Goal: Task Accomplishment & Management: Manage account settings

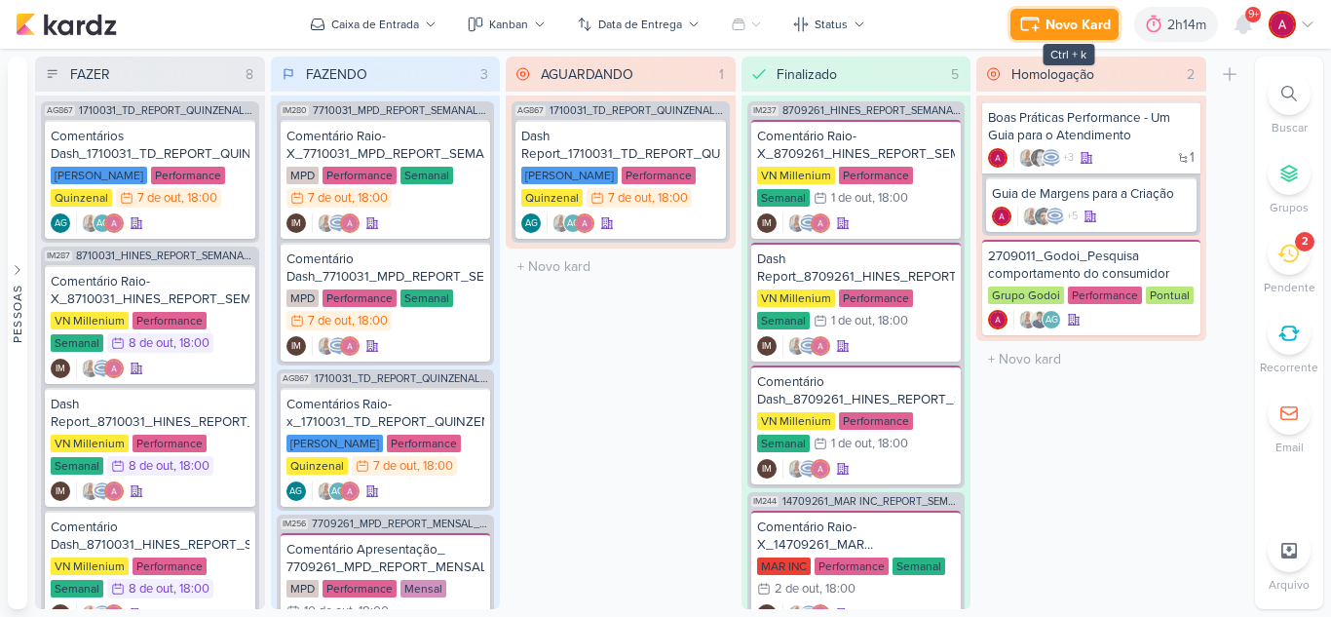
click at [1046, 27] on div "Novo Kard" at bounding box center [1077, 25] width 65 height 20
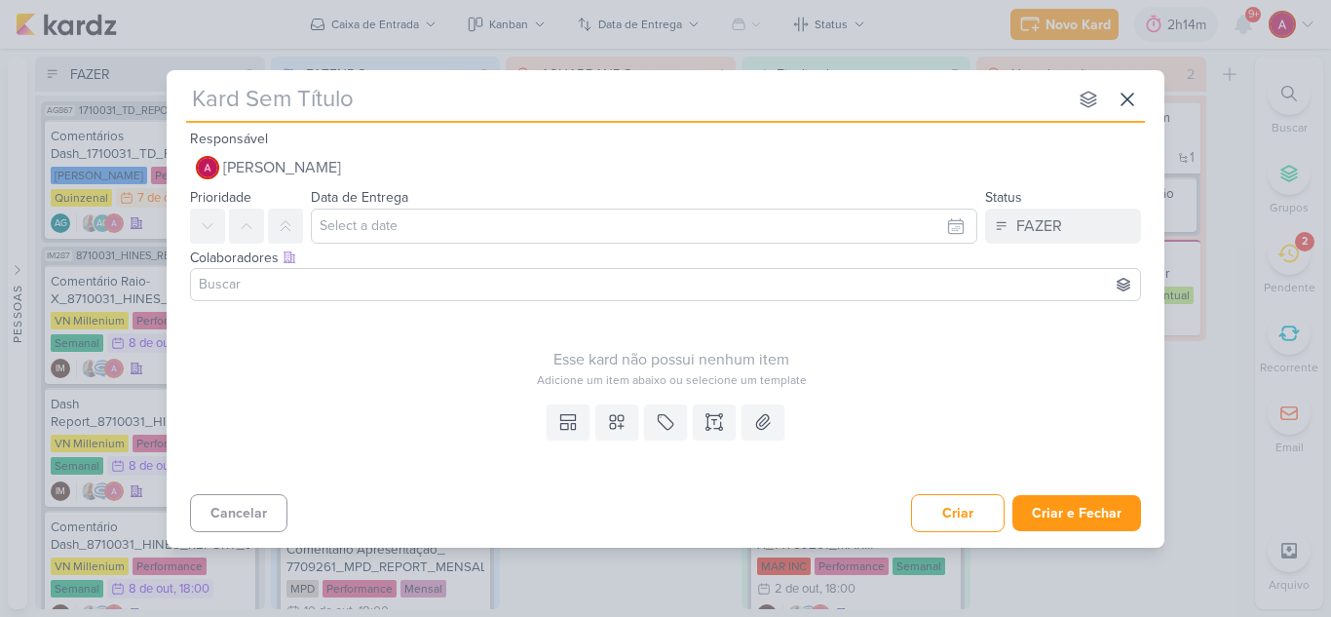
paste input "3710071"
type input "3710071"
type input "3710071_"
type input "3710071_CURY"
type input "3710071_CURY_"
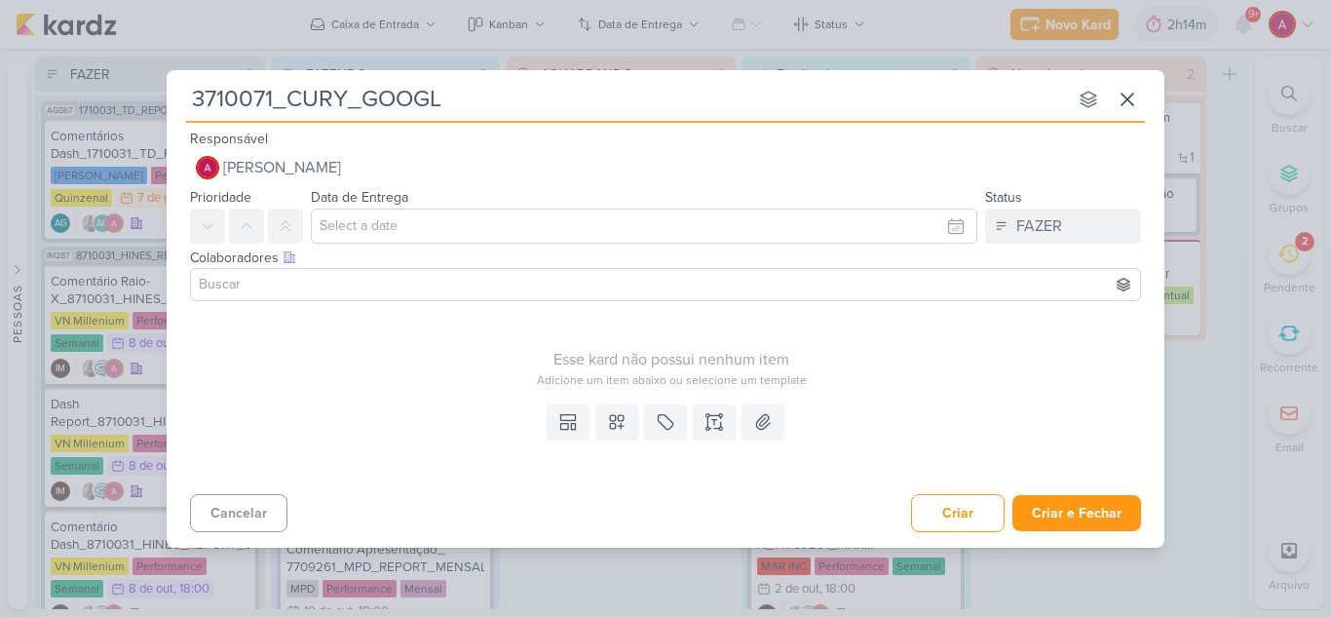
type input "3710071_CURY_GOOGLE"
type input "3710071_CURY_GOOGLE_"
drag, startPoint x: 365, startPoint y: 100, endPoint x: 451, endPoint y: 97, distance: 85.8
click at [451, 97] on input "3710071_CURY_GOOGLE_" at bounding box center [626, 99] width 881 height 35
type input "3710071_CURY_META_"
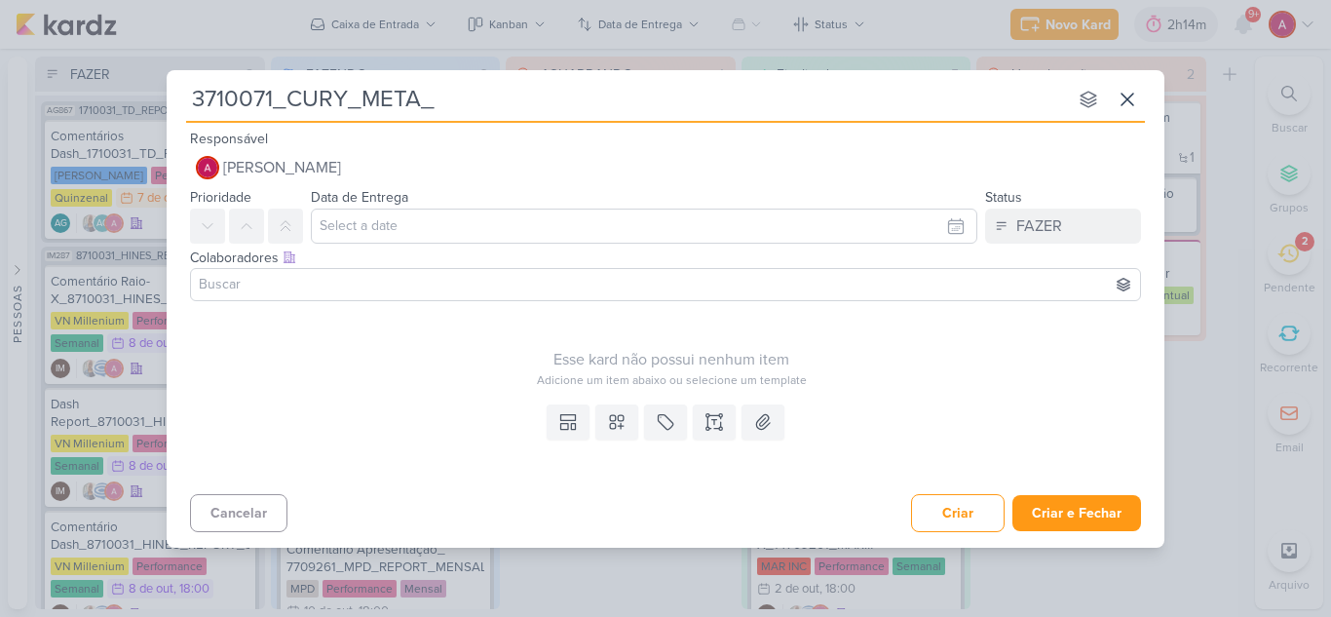
click at [451, 98] on input "3710071_CURY_META_" at bounding box center [626, 99] width 881 height 35
type input "3710071_CURY_META_CONTRATAÇÃO"
type input "3710071_CURY_META_CONTRATAÇÃO_"
type input "3710071_CURY_META_CONTRATAÇÃO_VÍD"
type input "3710071_CURY_META_CONTRATAÇÃO_VÍDEO VIANA"
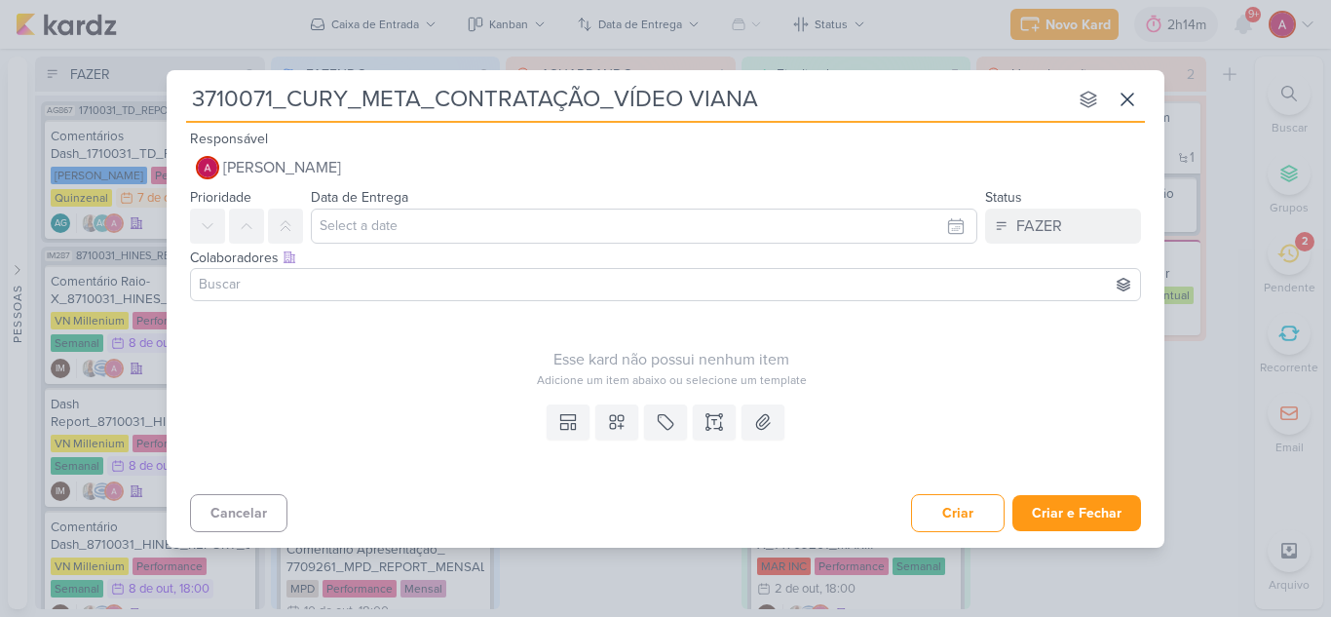
type input "3710071_CURY_META_CONTRATAÇÃO_VÍDEO VIANA"
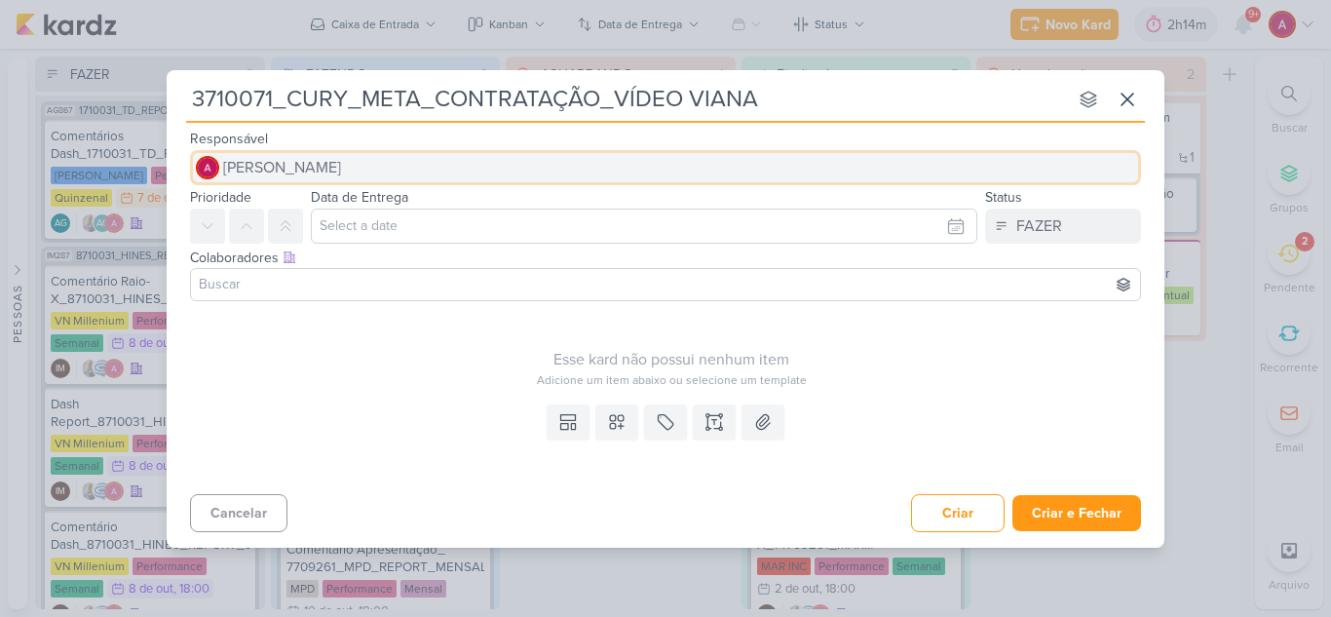
click at [320, 169] on span "[PERSON_NAME]" at bounding box center [282, 167] width 118 height 23
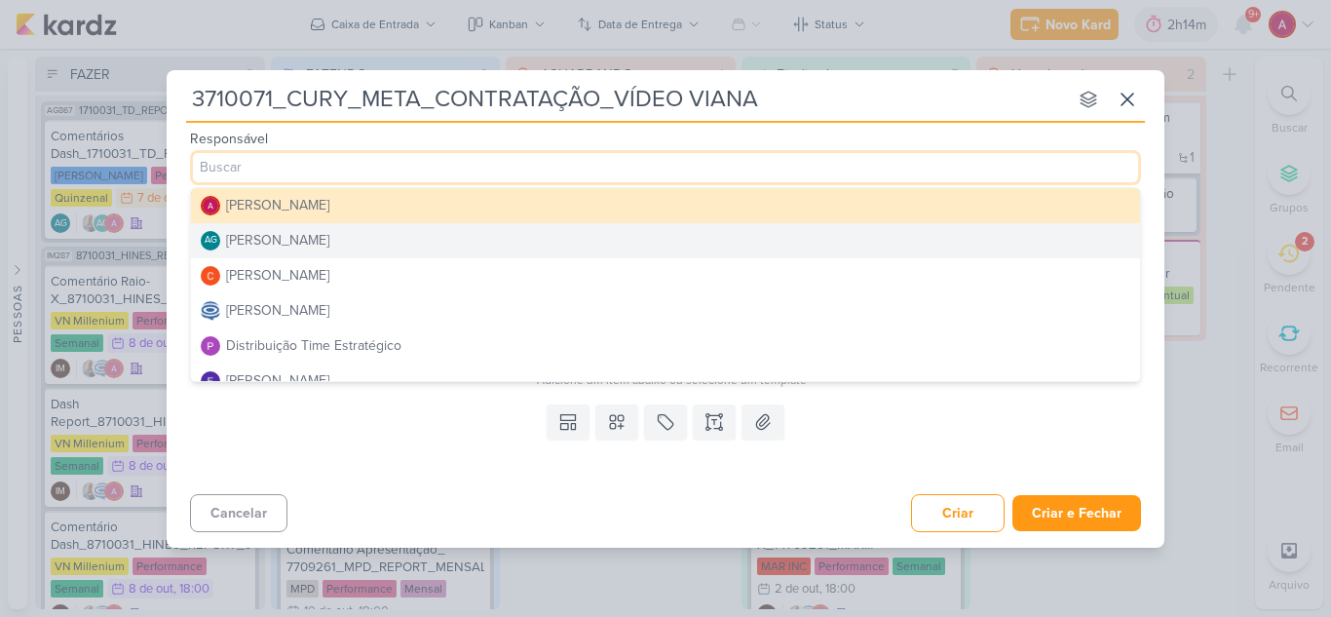
click at [296, 240] on div "[PERSON_NAME]" at bounding box center [277, 240] width 103 height 20
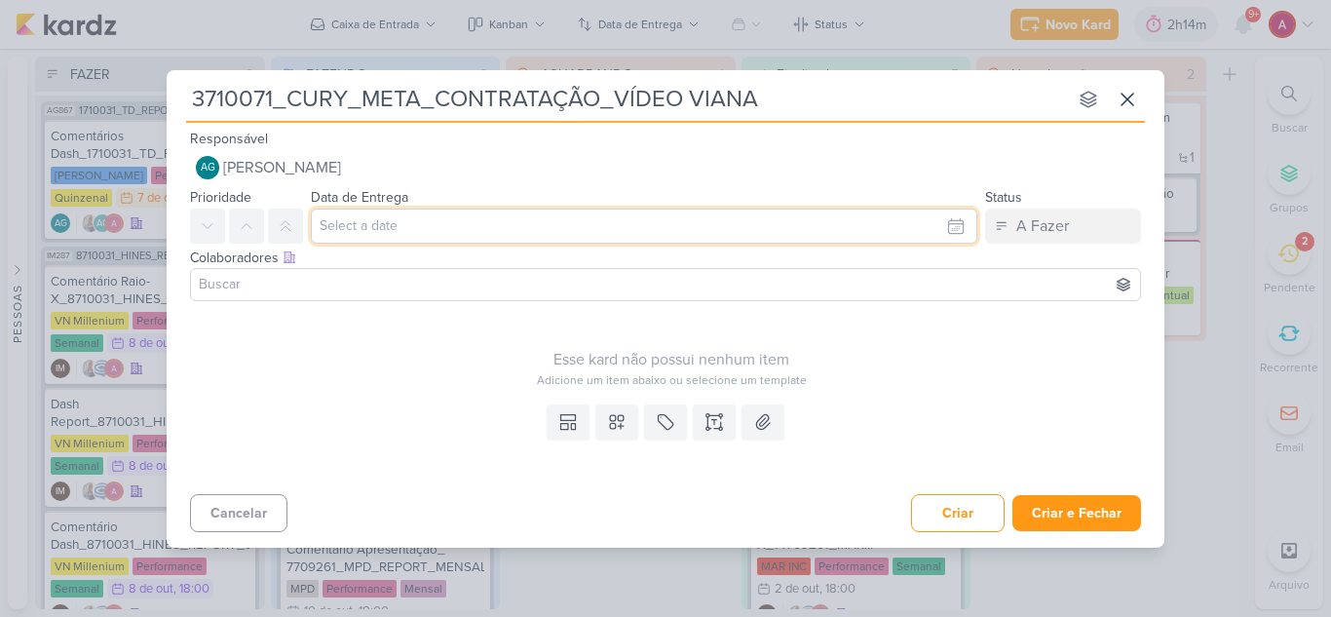
click at [388, 237] on input "text" at bounding box center [644, 225] width 666 height 35
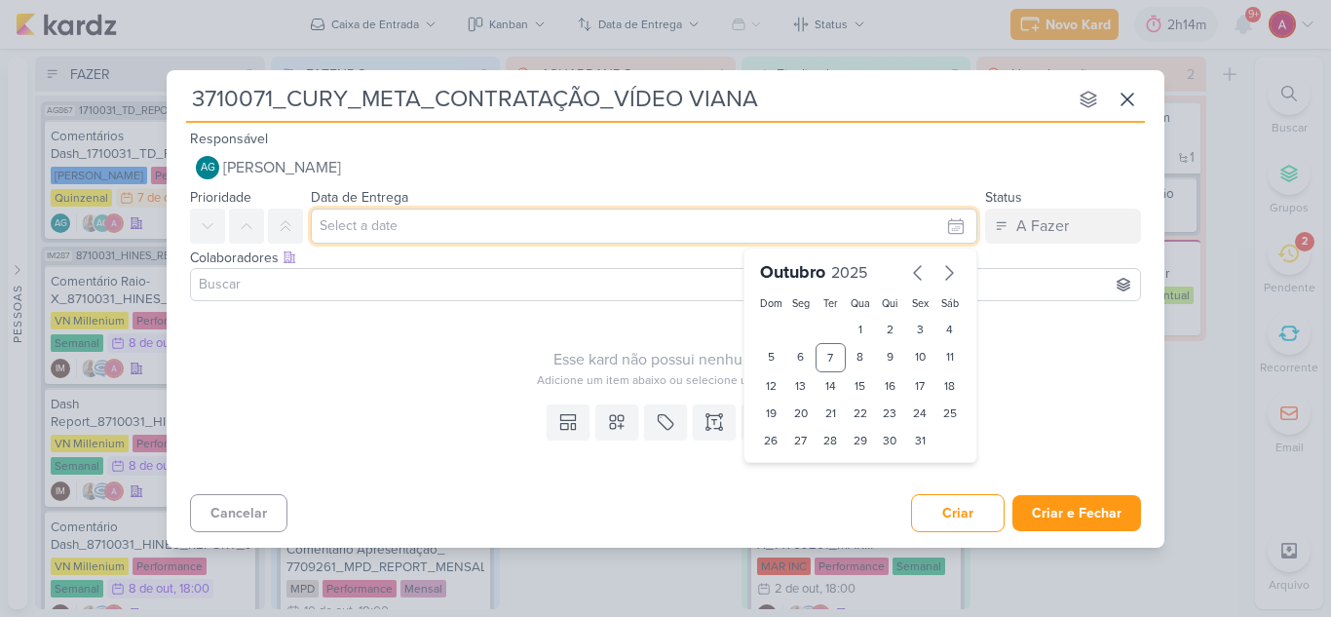
click at [388, 237] on input "text" at bounding box center [644, 225] width 666 height 35
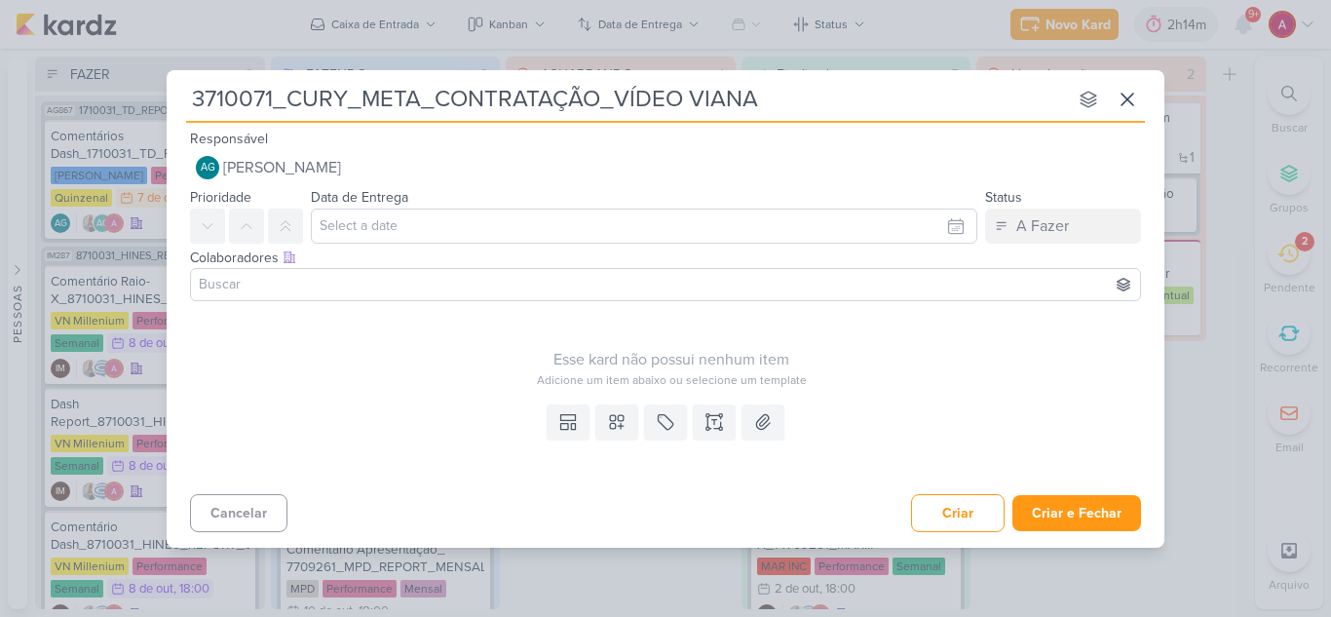
click at [407, 280] on input at bounding box center [665, 284] width 941 height 23
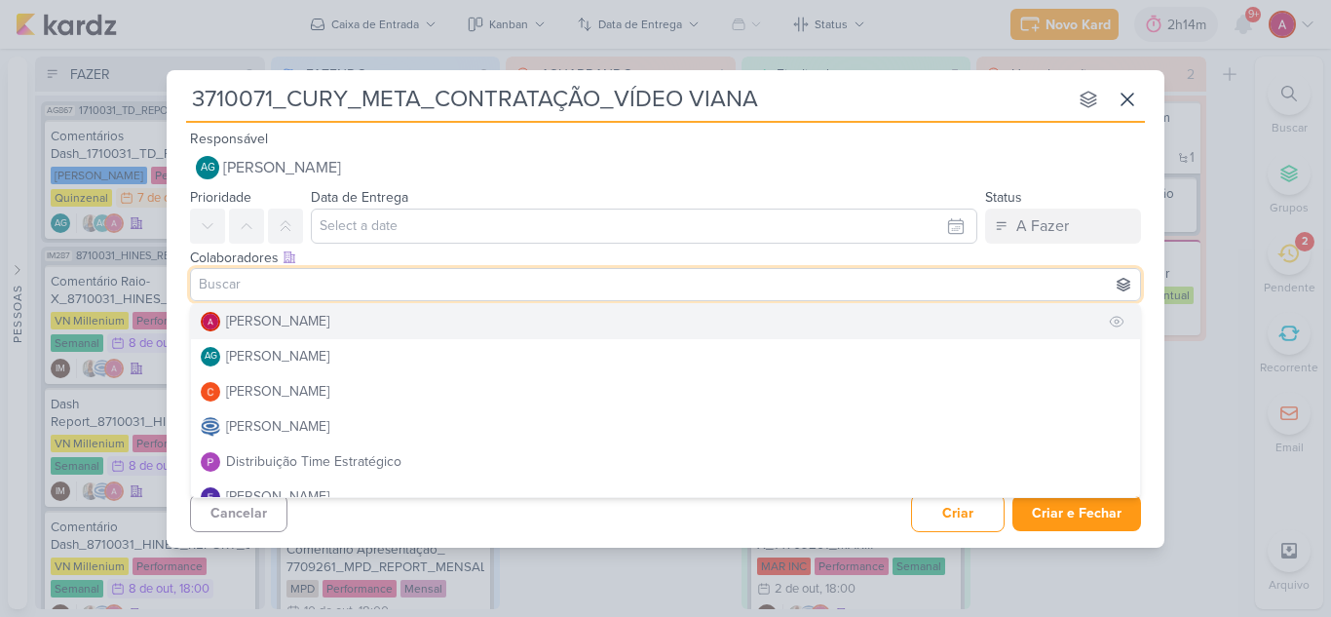
click at [293, 329] on div "[PERSON_NAME]" at bounding box center [277, 321] width 103 height 20
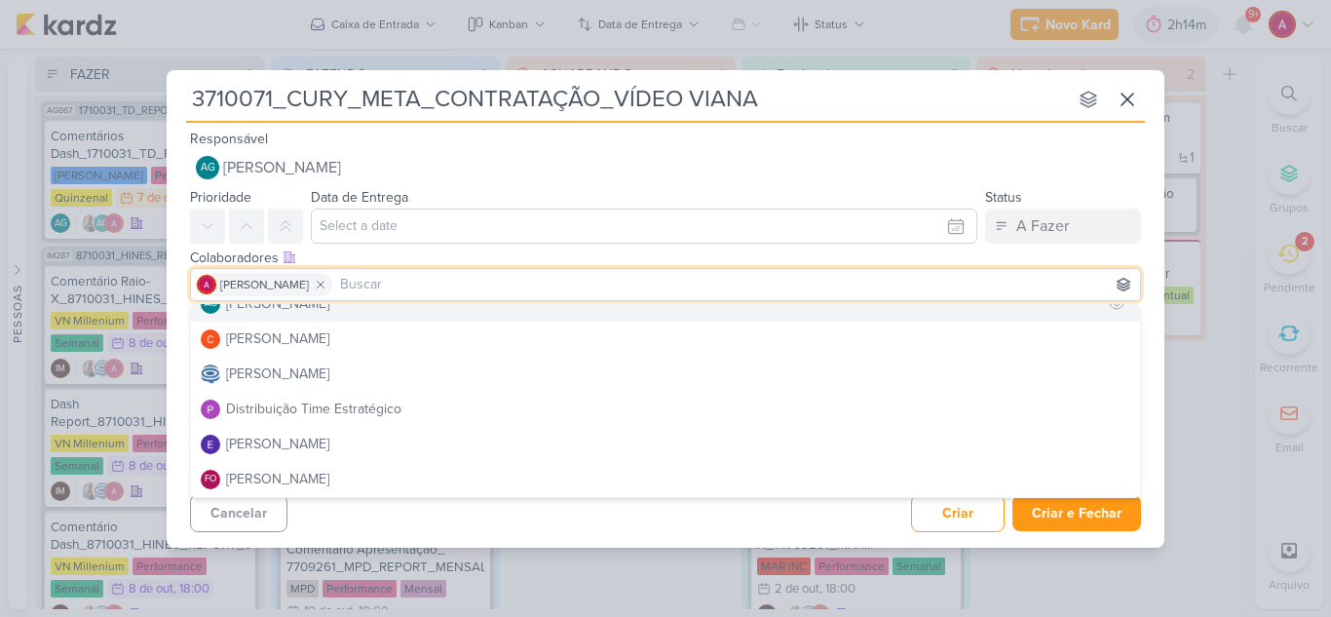
scroll to position [97, 0]
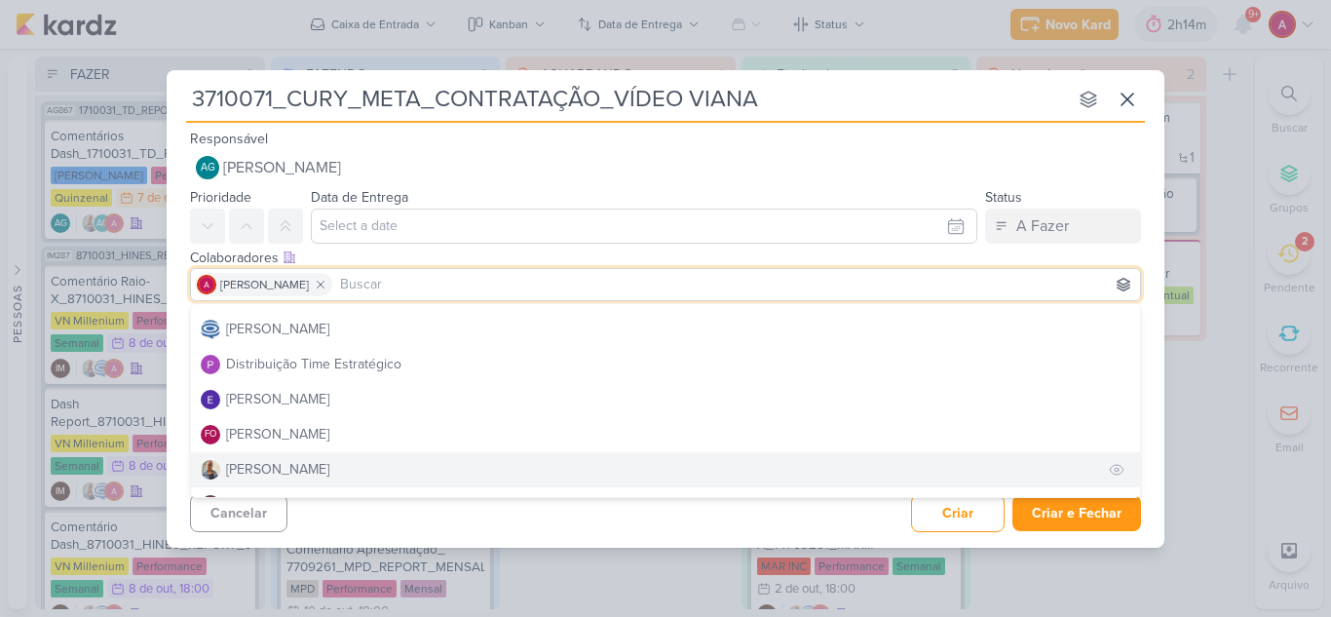
click at [261, 467] on div "[PERSON_NAME]" at bounding box center [277, 469] width 103 height 20
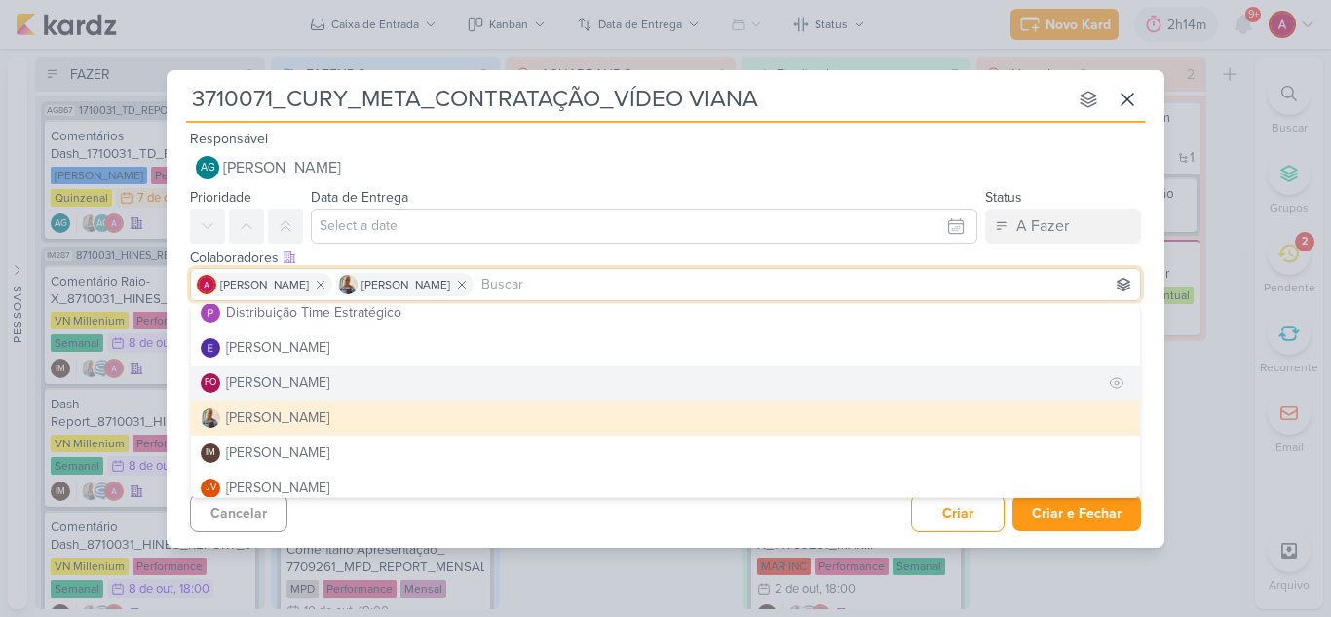
scroll to position [195, 0]
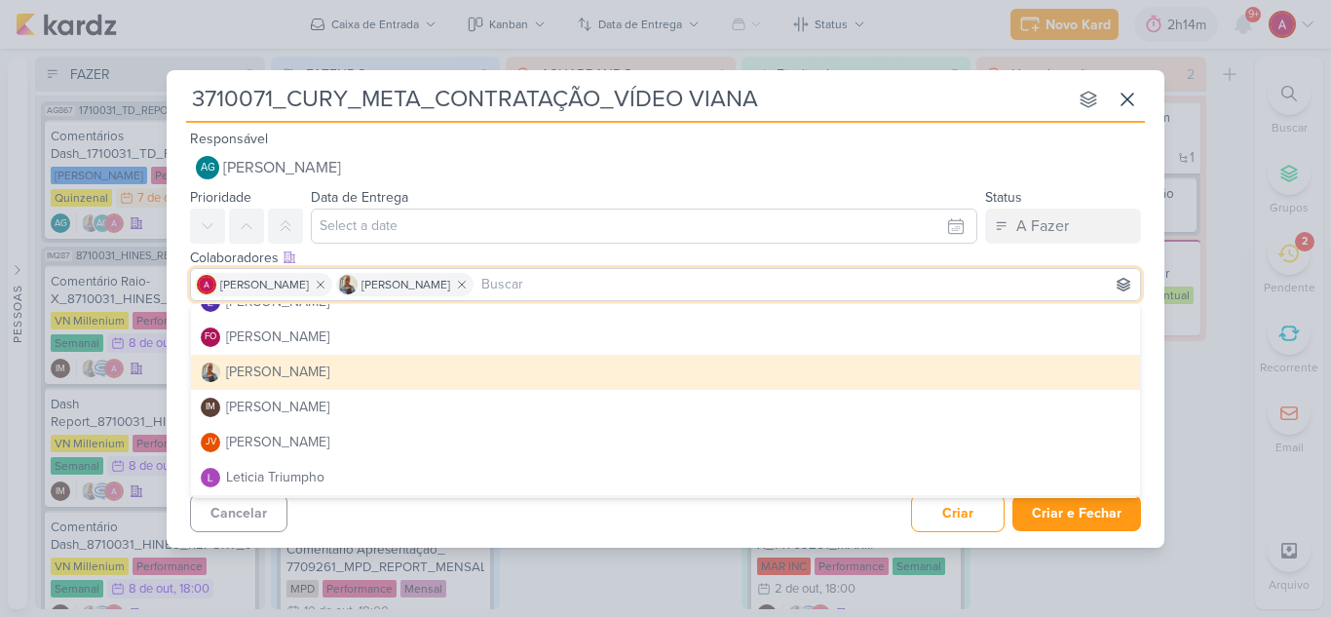
click at [628, 527] on div "Cancelar Criar Criar e Fechar Ctrl + Enter" at bounding box center [665, 511] width 997 height 50
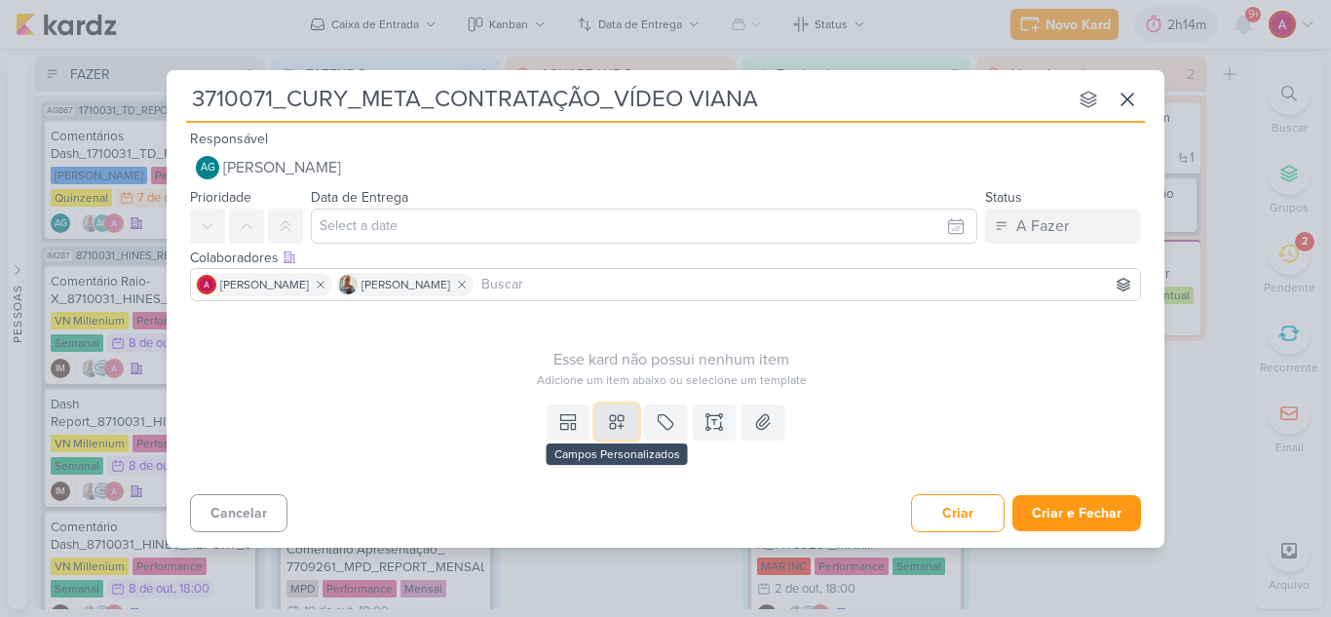
click at [608, 423] on icon at bounding box center [616, 421] width 19 height 19
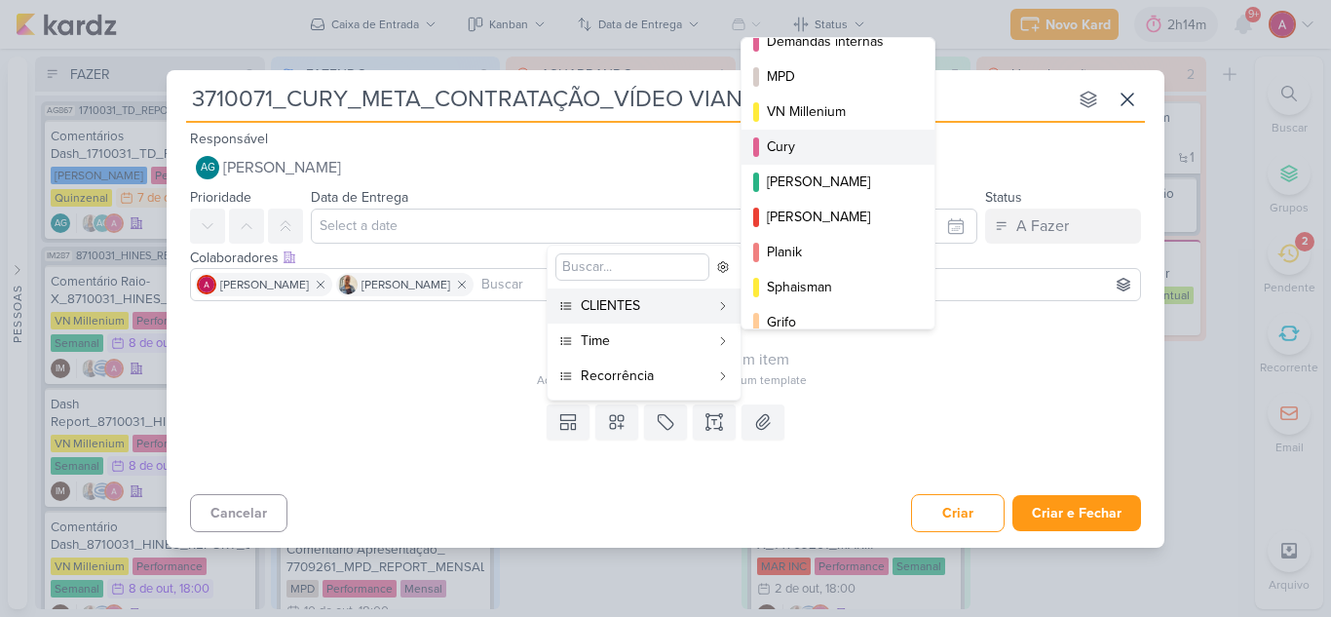
click at [803, 151] on div "Cury" at bounding box center [839, 146] width 144 height 20
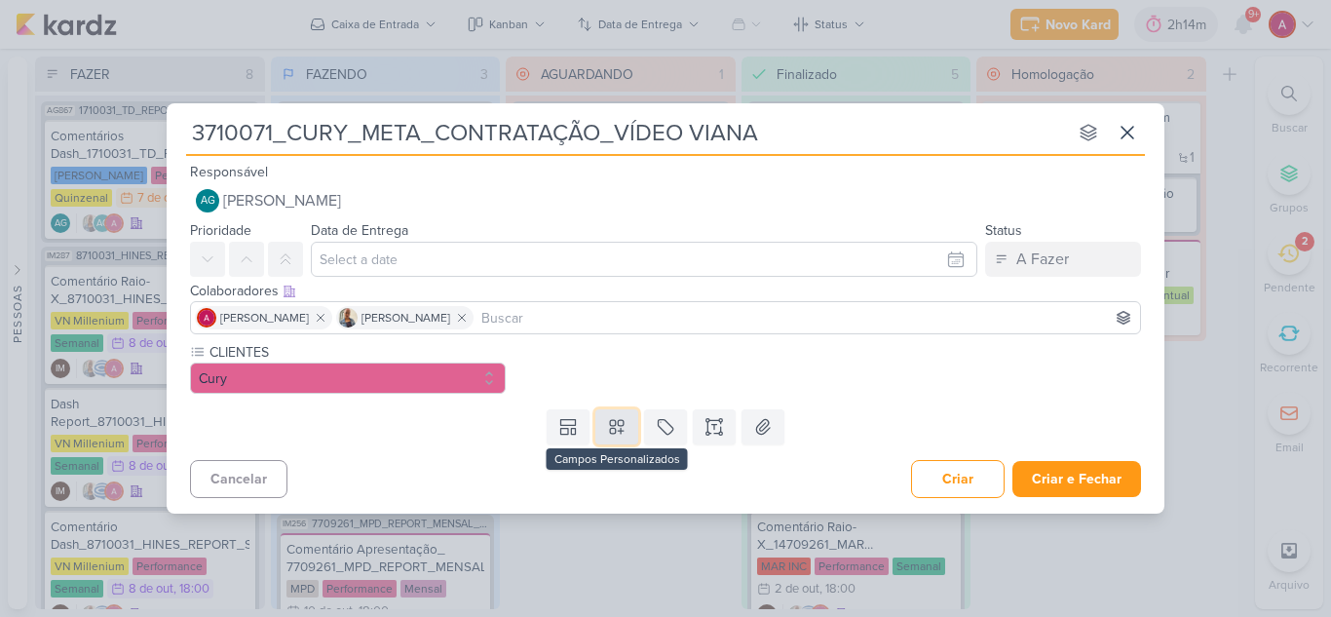
click at [616, 425] on icon at bounding box center [617, 427] width 14 height 14
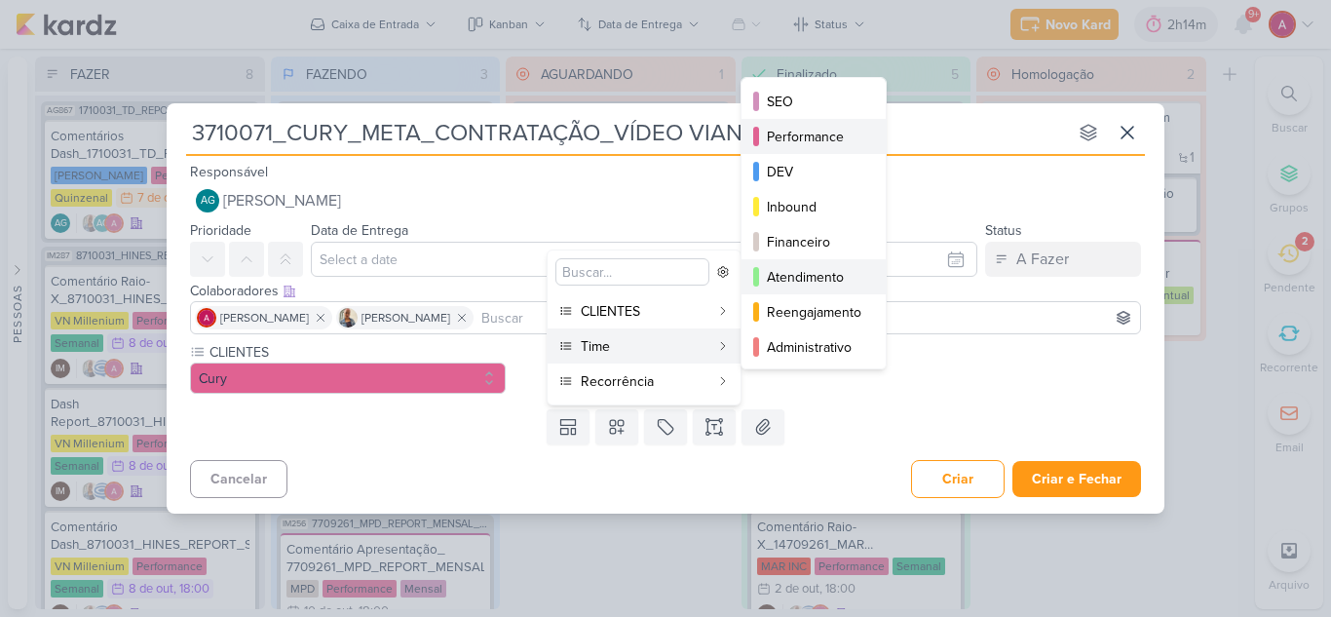
drag, startPoint x: 848, startPoint y: 137, endPoint x: 827, endPoint y: 270, distance: 134.2
click at [827, 270] on div "SEO Performance DEV Inbound Financeiro" at bounding box center [813, 223] width 146 height 292
click at [798, 280] on div "Atendimento" at bounding box center [814, 277] width 95 height 20
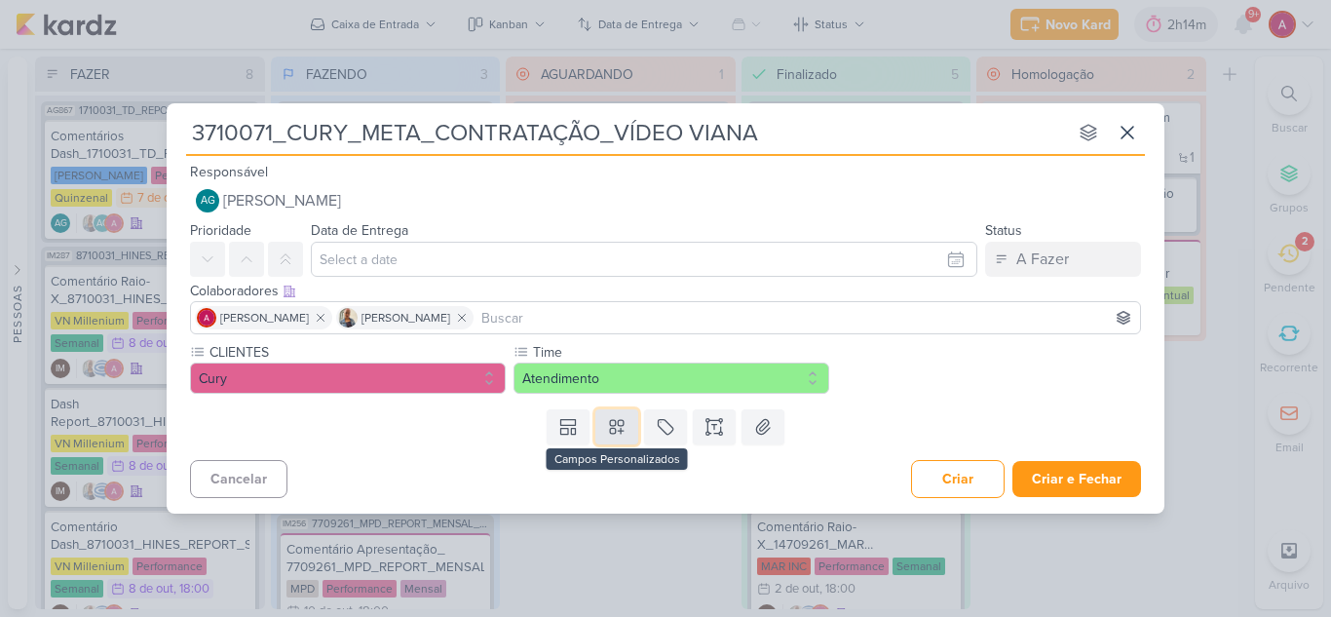
click at [619, 431] on icon at bounding box center [616, 426] width 19 height 19
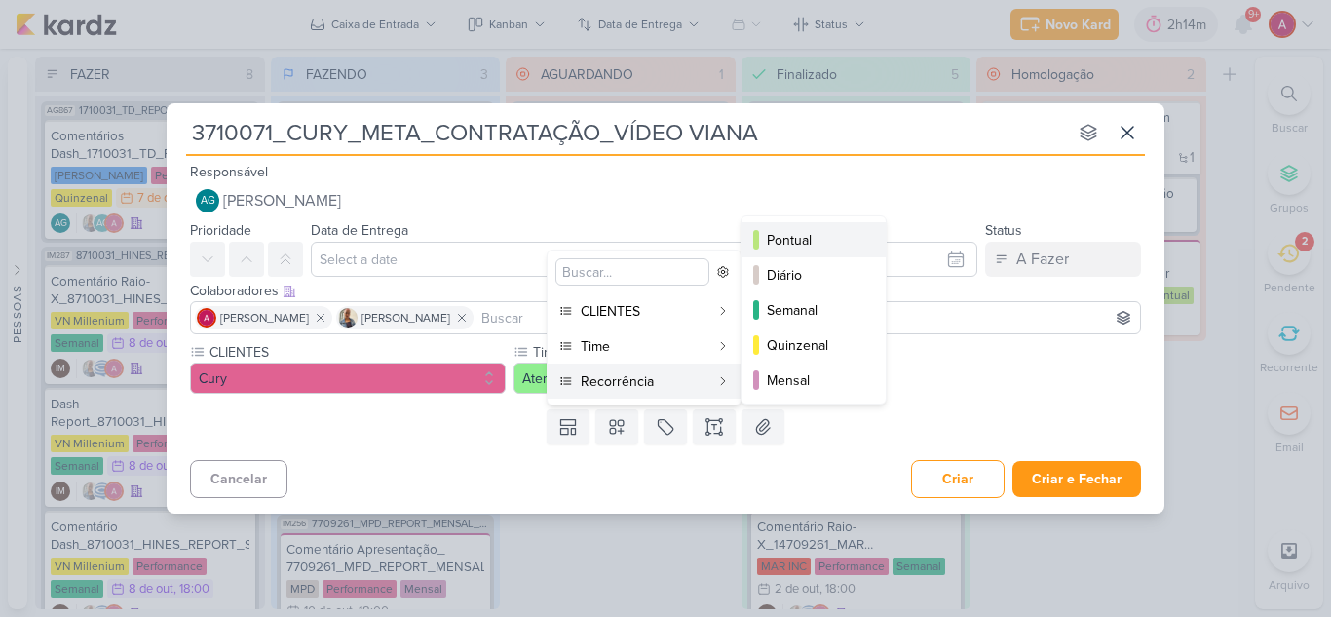
click at [773, 236] on div "Pontual" at bounding box center [814, 240] width 95 height 20
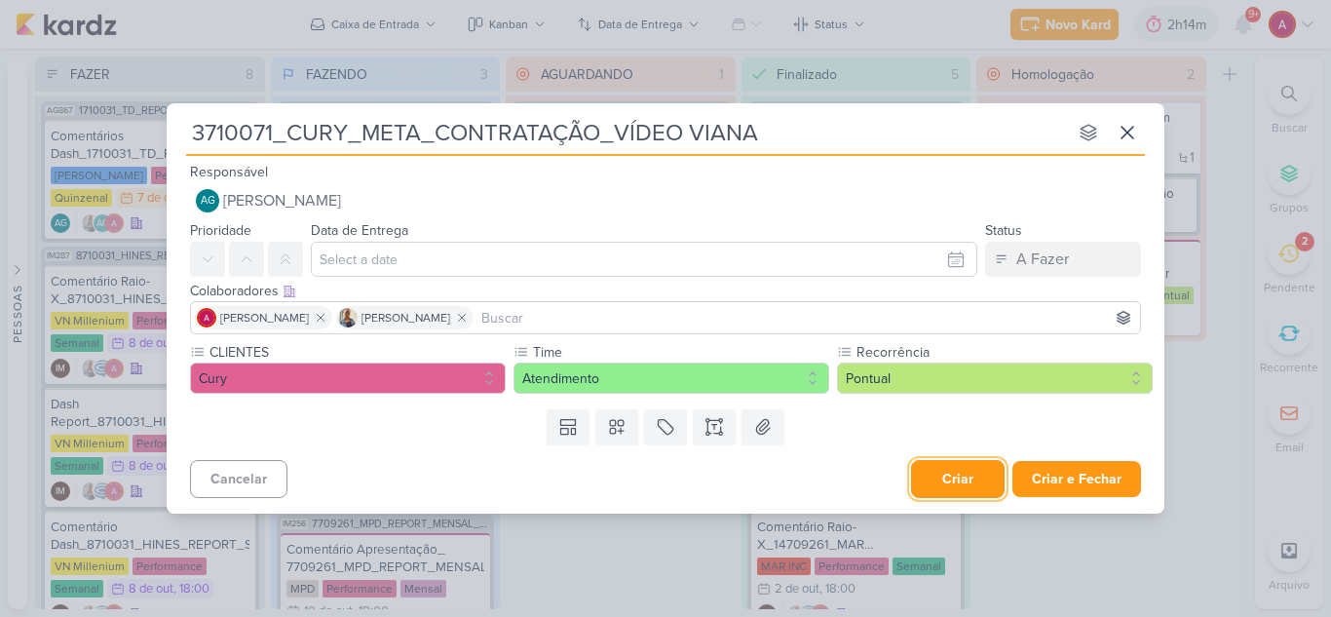
click at [972, 468] on button "Criar" at bounding box center [958, 479] width 94 height 38
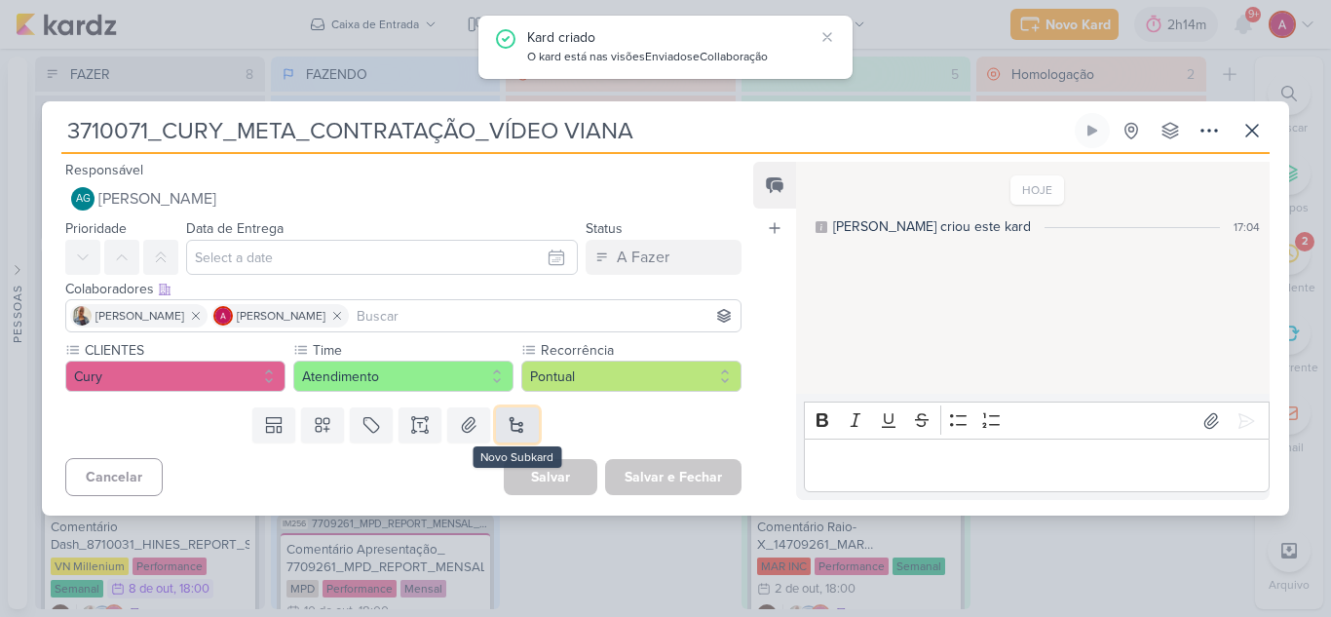
click at [506, 417] on button at bounding box center [517, 424] width 43 height 35
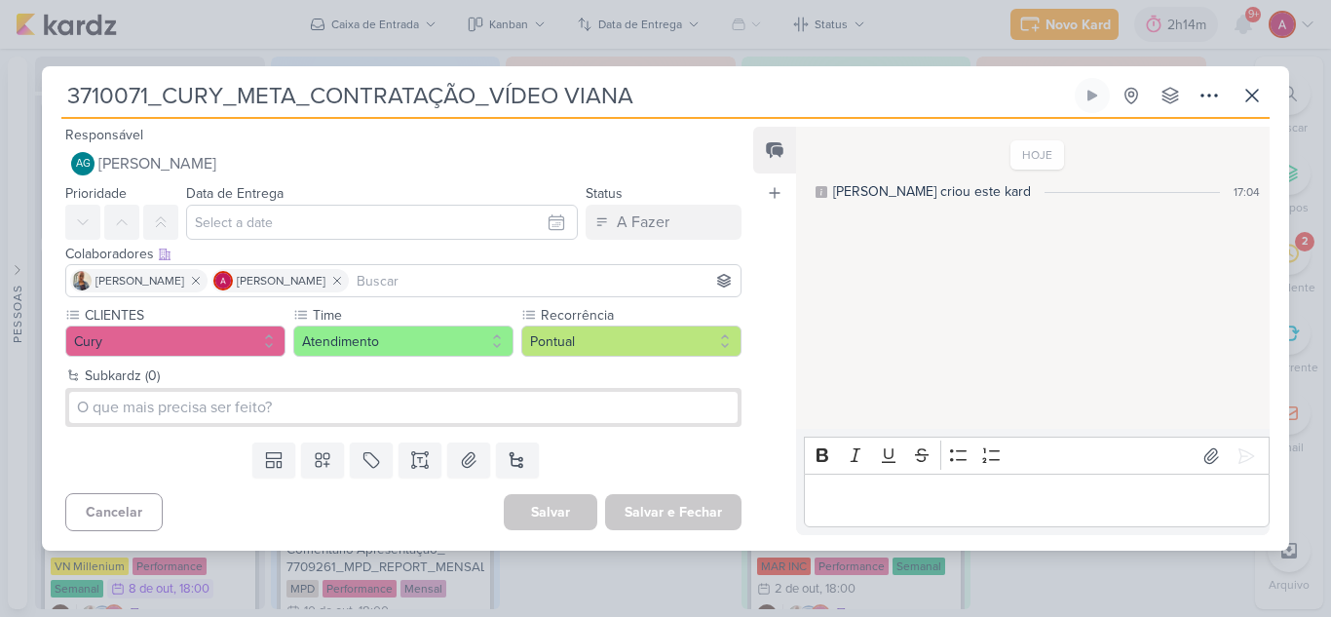
drag, startPoint x: 646, startPoint y: 100, endPoint x: 67, endPoint y: 85, distance: 578.8
click at [67, 85] on input "3710071_CURY_META_CONTRATAÇÃO_VÍDEO VIANA" at bounding box center [565, 95] width 1009 height 35
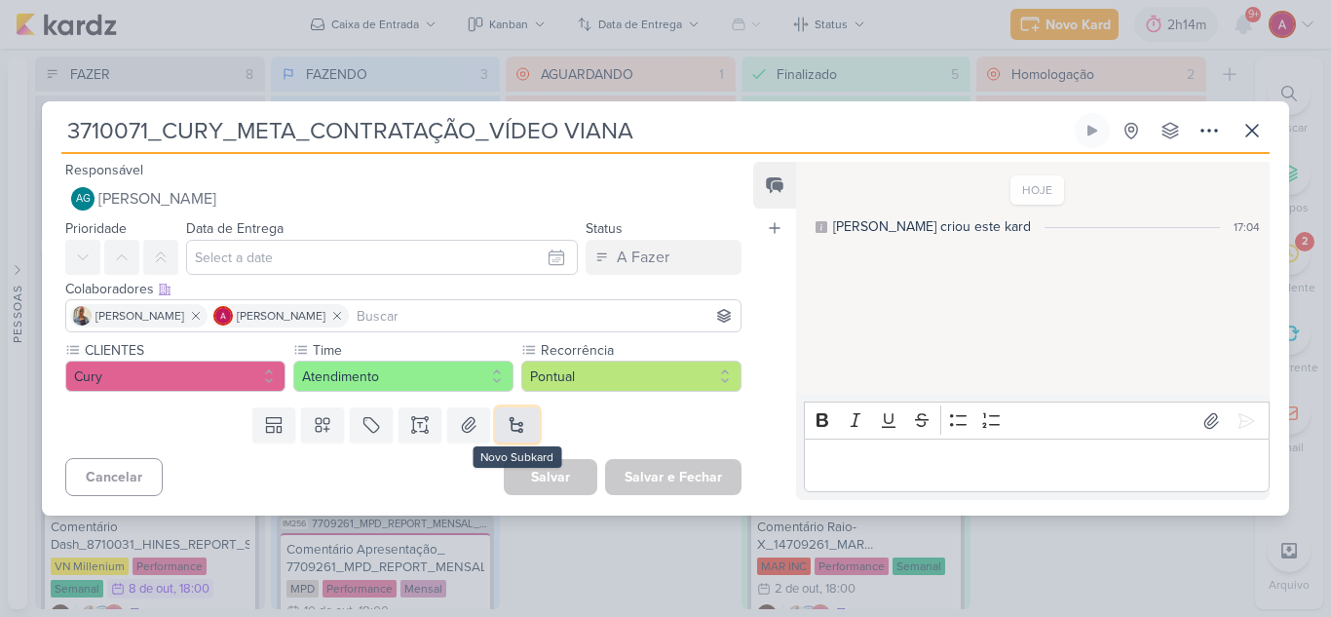
click at [520, 416] on button at bounding box center [517, 424] width 43 height 35
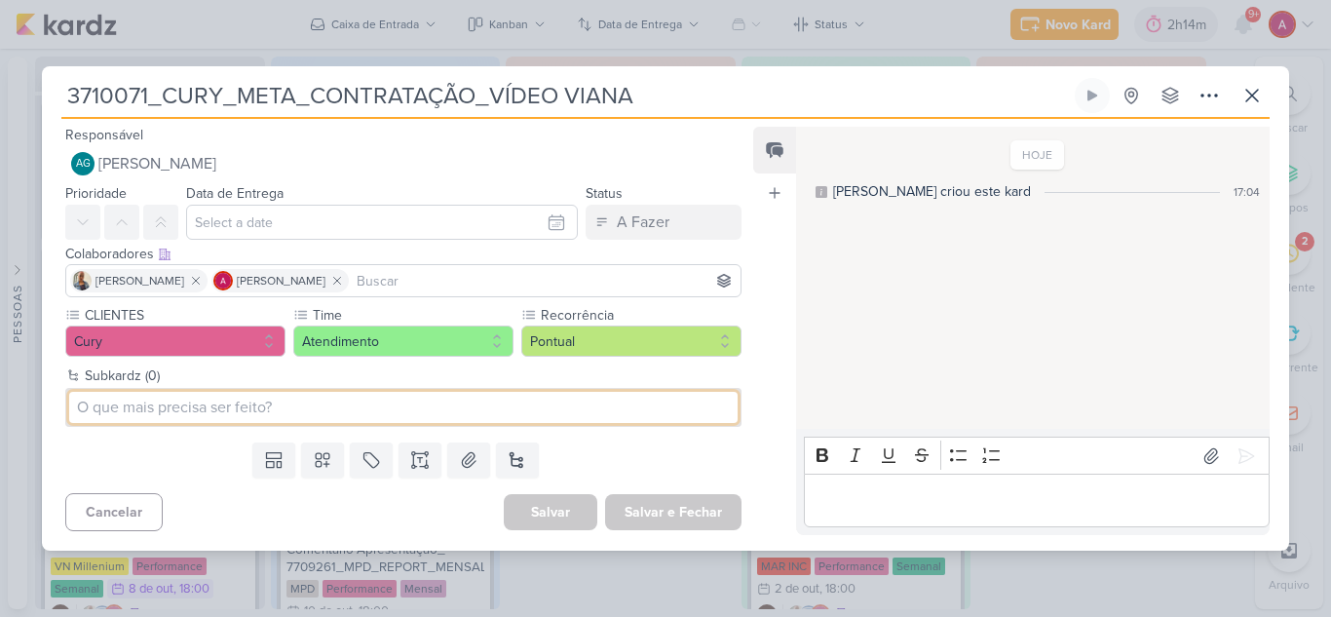
paste input "3710071_CURY_META_CONTRATAÇÃO_VÍDEO VIANA"
click at [526, 409] on input "3710071_CURY_META_CONTRATAÇÃO_VÍDEO VIANA" at bounding box center [403, 407] width 668 height 31
type input "3710071_CURY_META_CONTRATAÇÃO_VÍDEO VIANA"
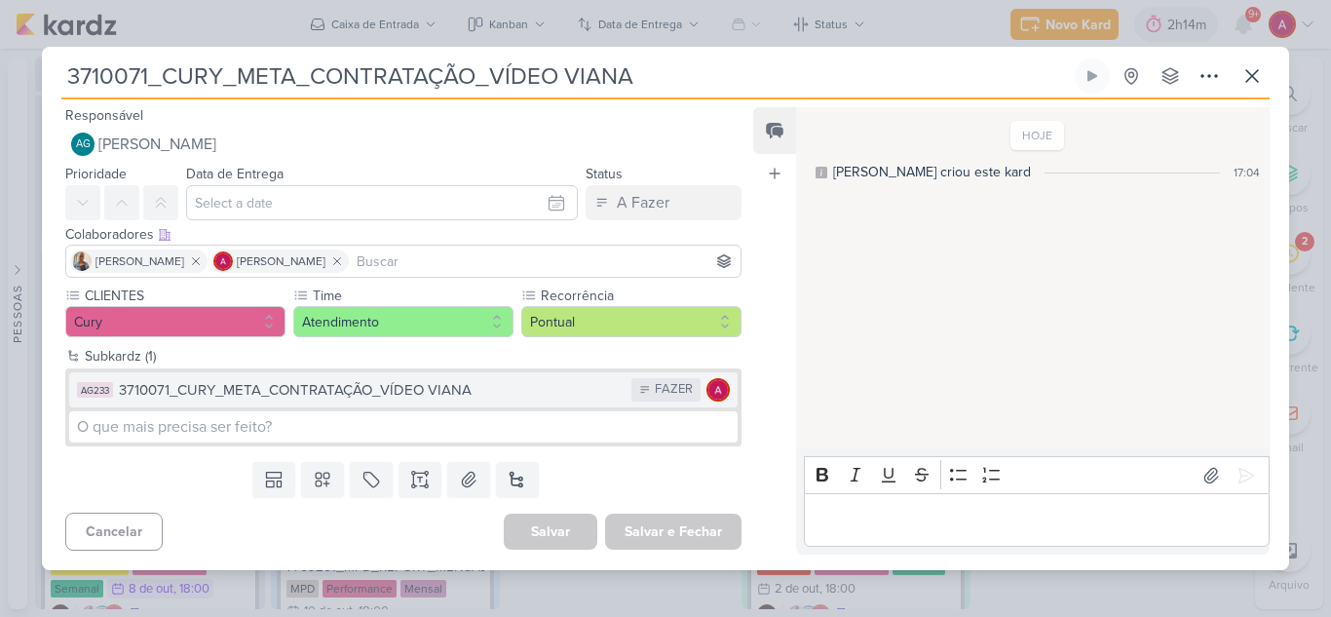
click at [468, 382] on div "3710071_CURY_META_CONTRATAÇÃO_VÍDEO VIANA" at bounding box center [370, 390] width 503 height 22
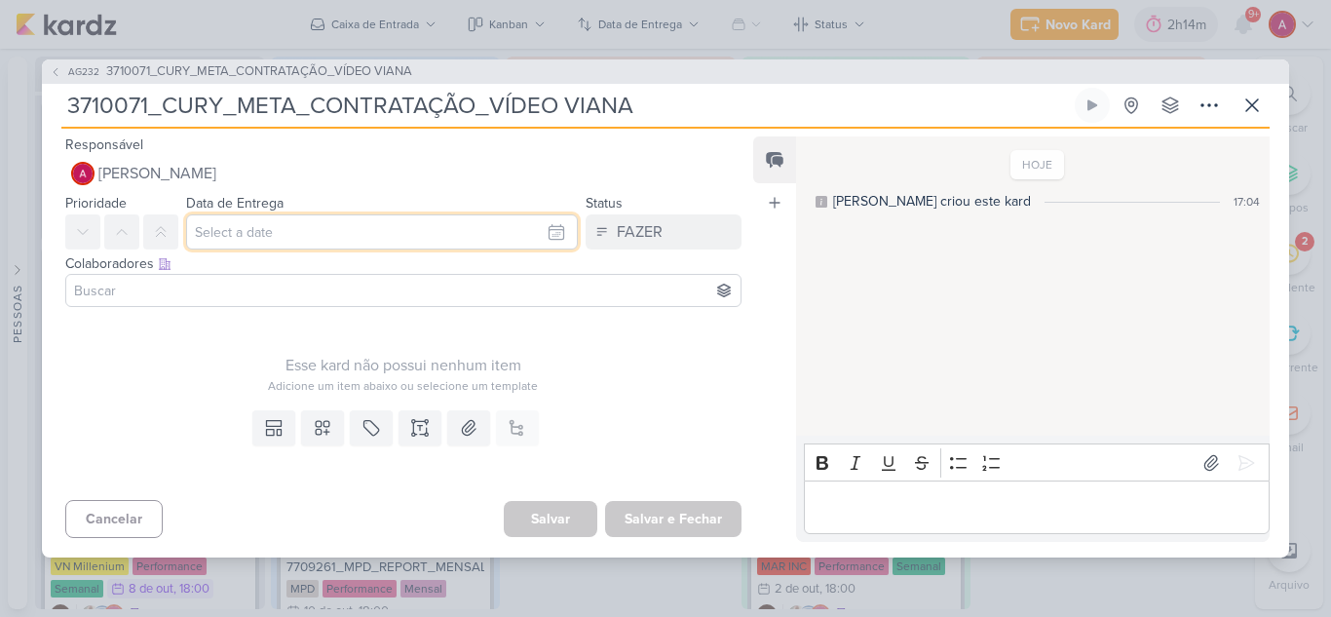
click at [317, 242] on input "text" at bounding box center [382, 231] width 392 height 35
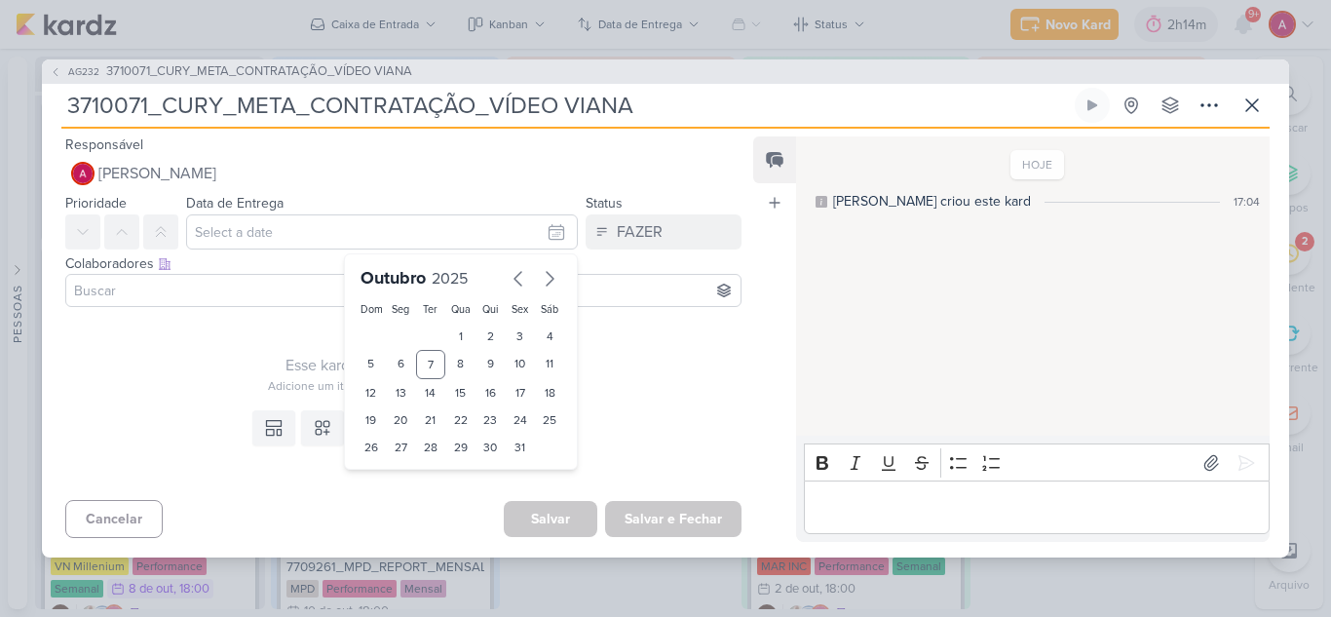
click at [259, 375] on div "Esse kard não possui nenhum item" at bounding box center [403, 365] width 676 height 23
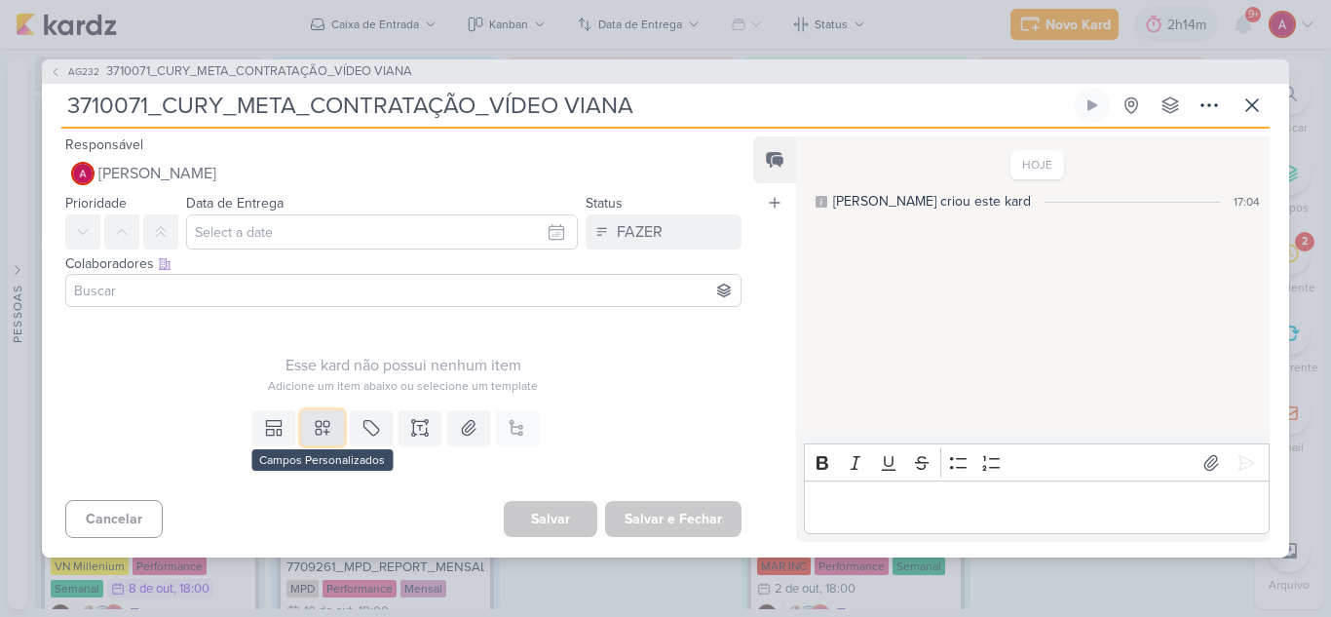
click at [321, 433] on icon at bounding box center [322, 427] width 19 height 19
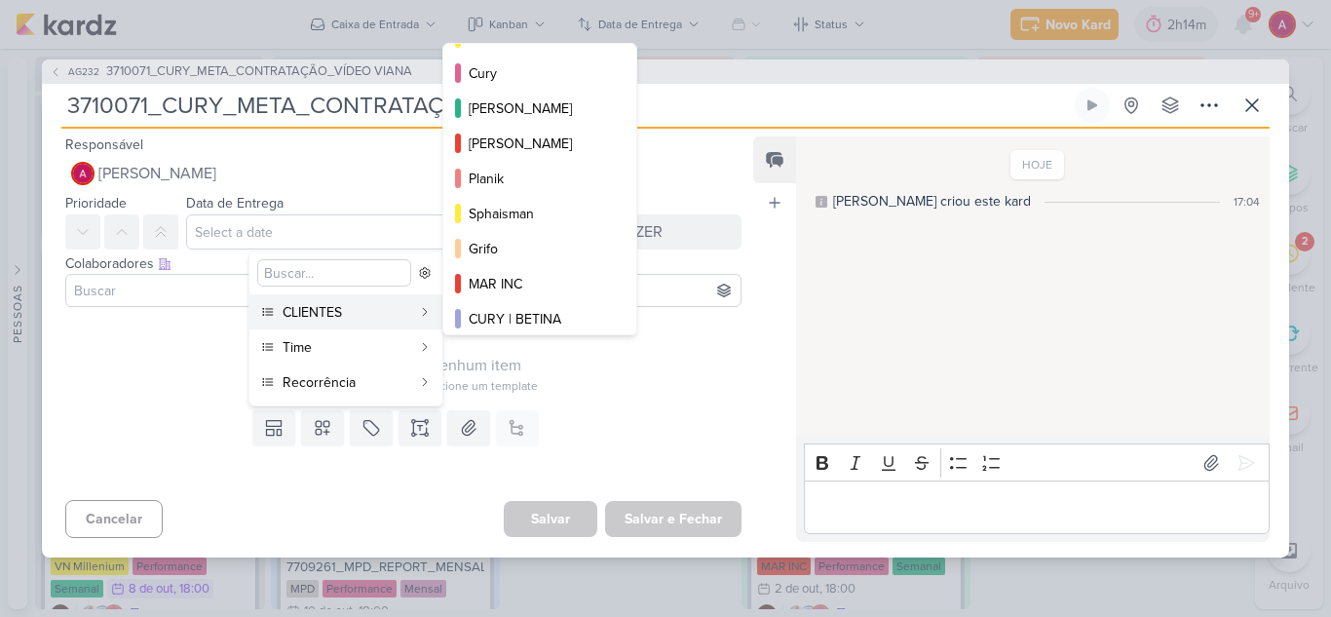
scroll to position [292, 0]
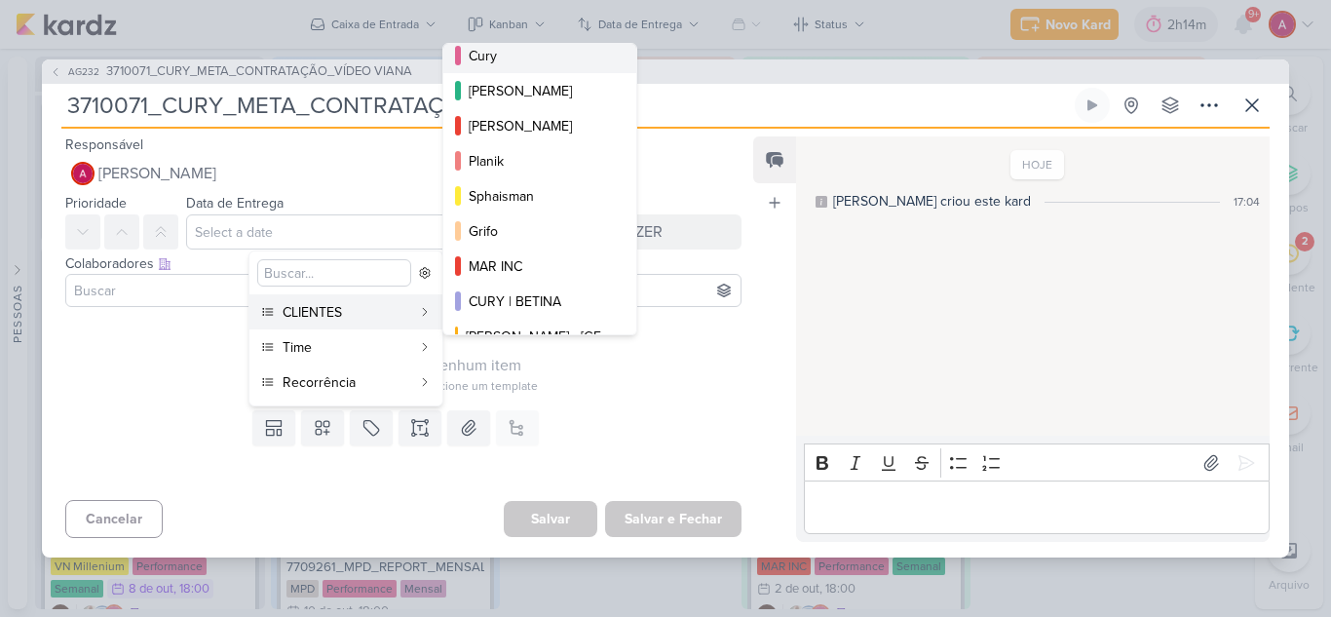
click at [513, 65] on div "Cury" at bounding box center [541, 56] width 144 height 20
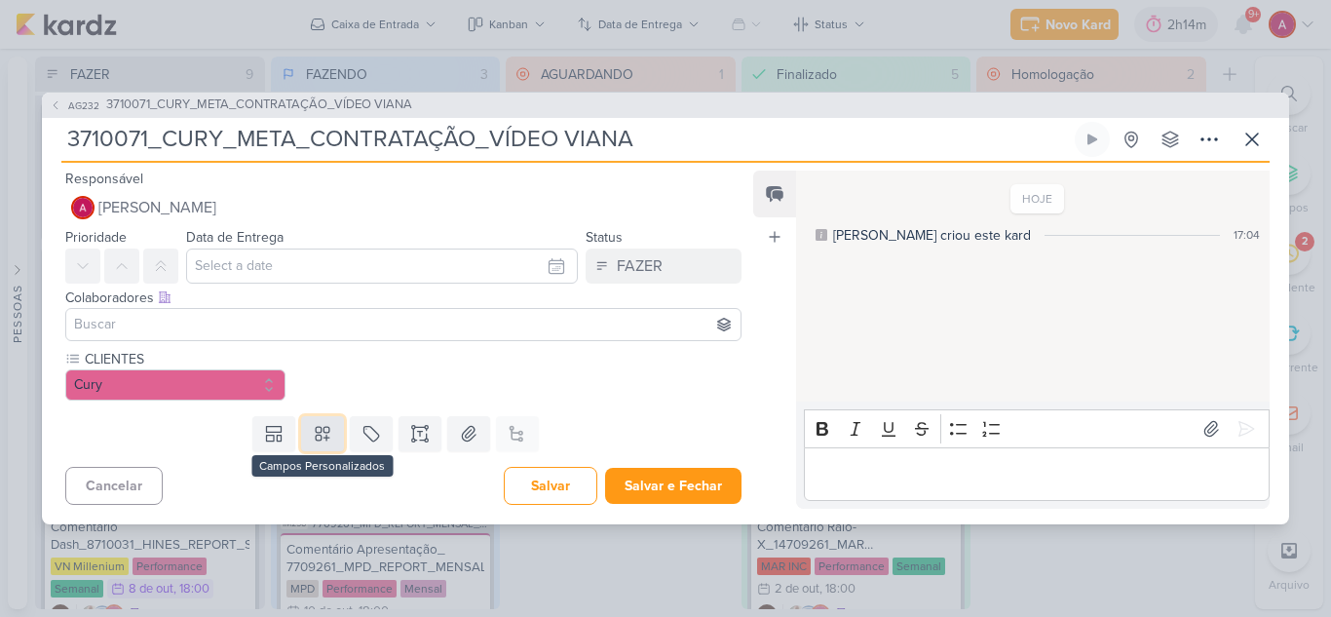
click at [318, 436] on icon at bounding box center [323, 434] width 14 height 14
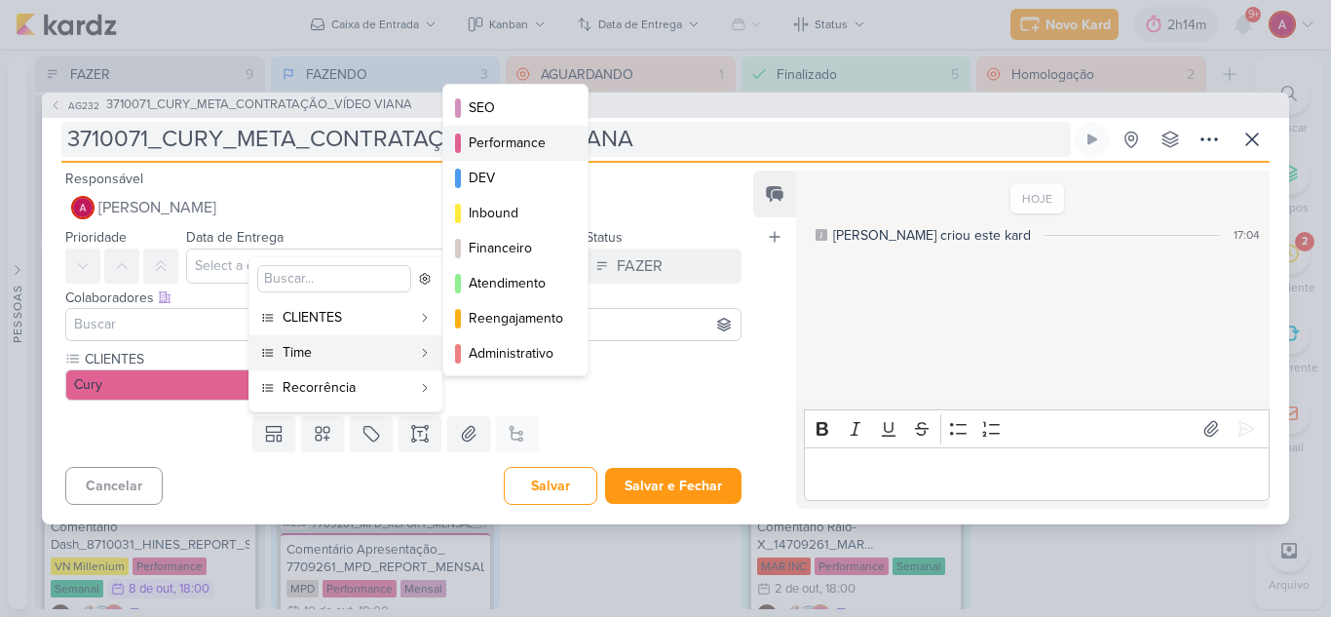
click at [530, 146] on div "Performance" at bounding box center [516, 142] width 95 height 20
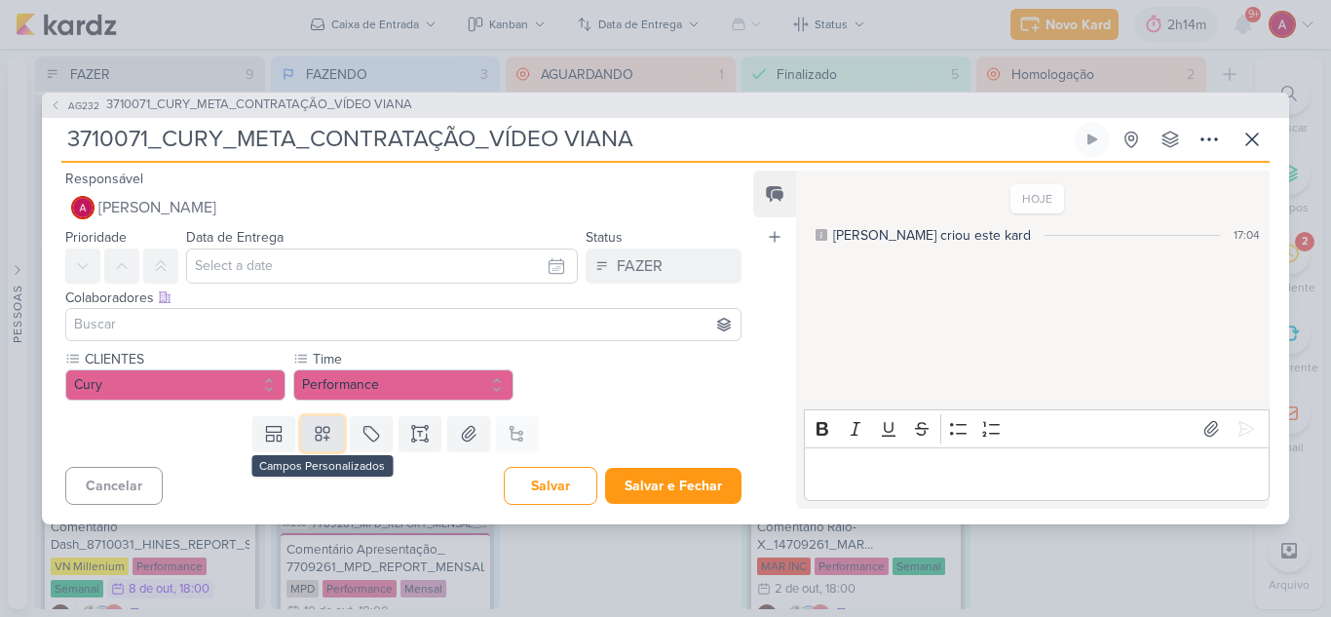
click at [327, 433] on icon at bounding box center [322, 433] width 19 height 19
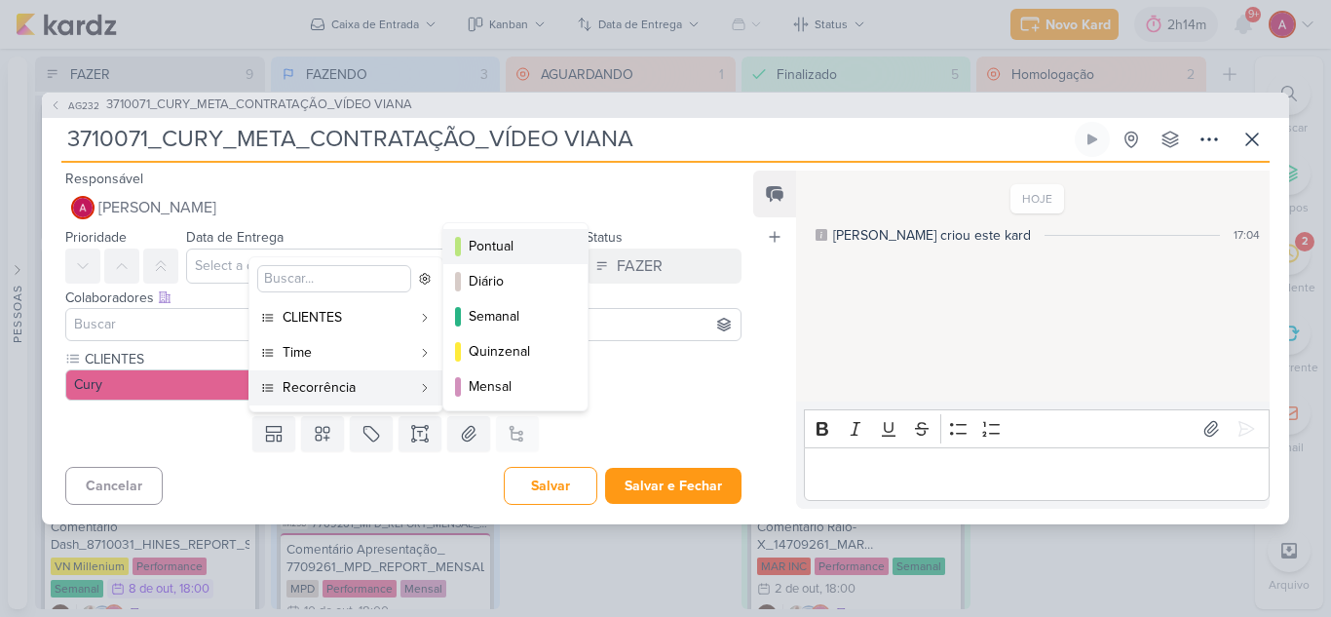
click at [506, 255] on div "Pontual" at bounding box center [516, 246] width 95 height 20
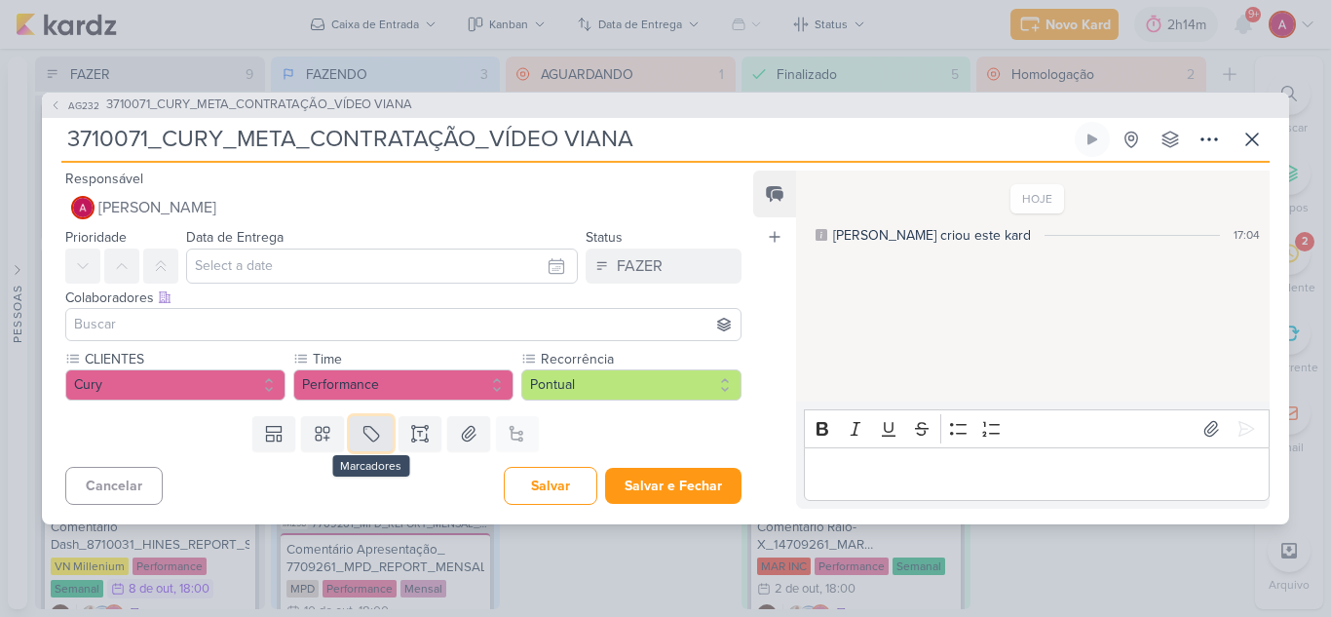
click at [376, 440] on icon at bounding box center [370, 433] width 19 height 19
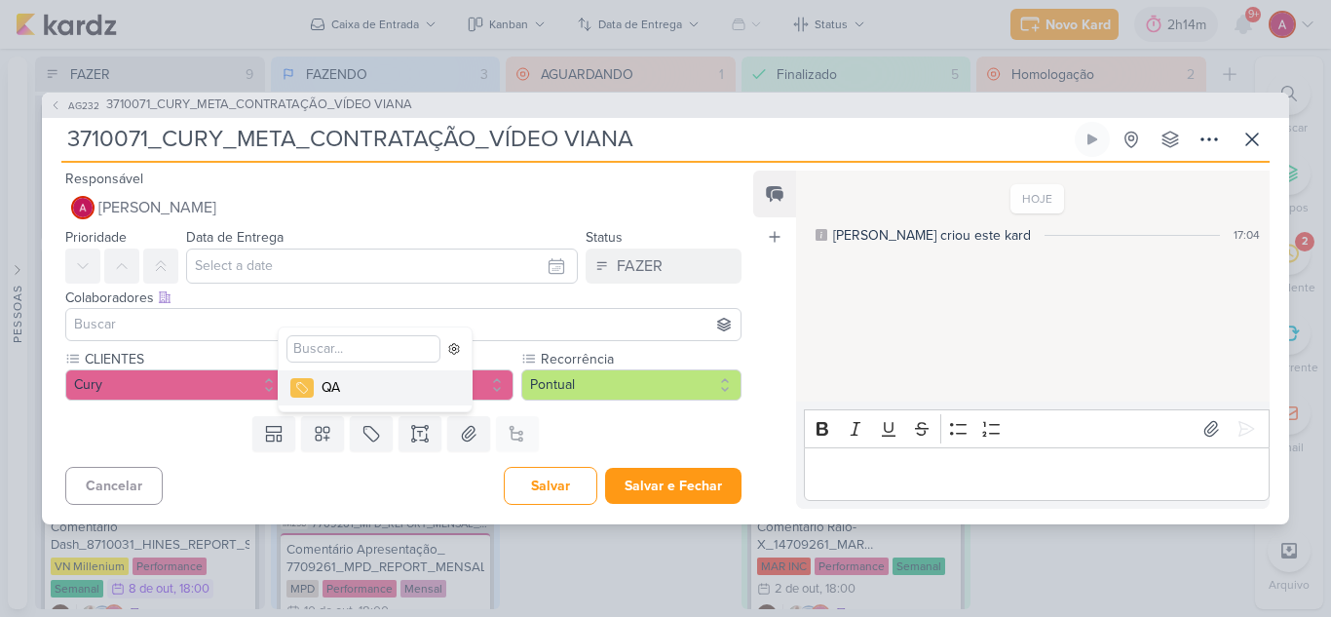
click at [376, 391] on div "QA" at bounding box center [384, 387] width 127 height 20
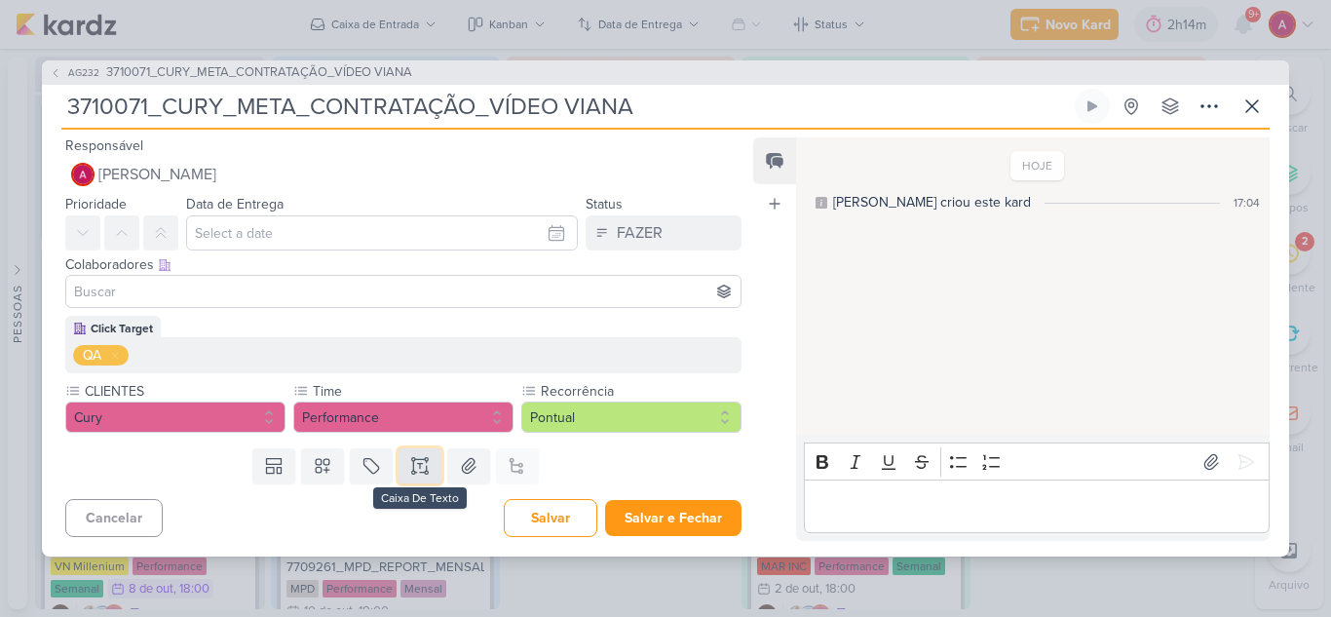
click at [415, 462] on icon at bounding box center [419, 465] width 19 height 19
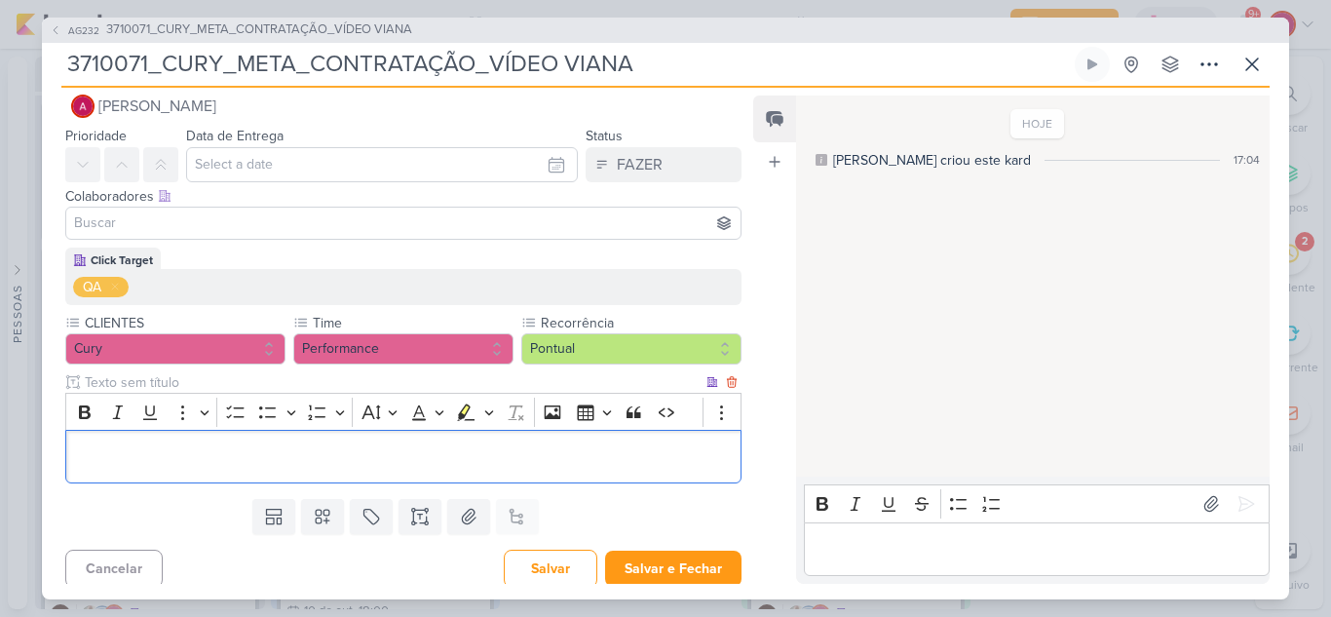
scroll to position [34, 0]
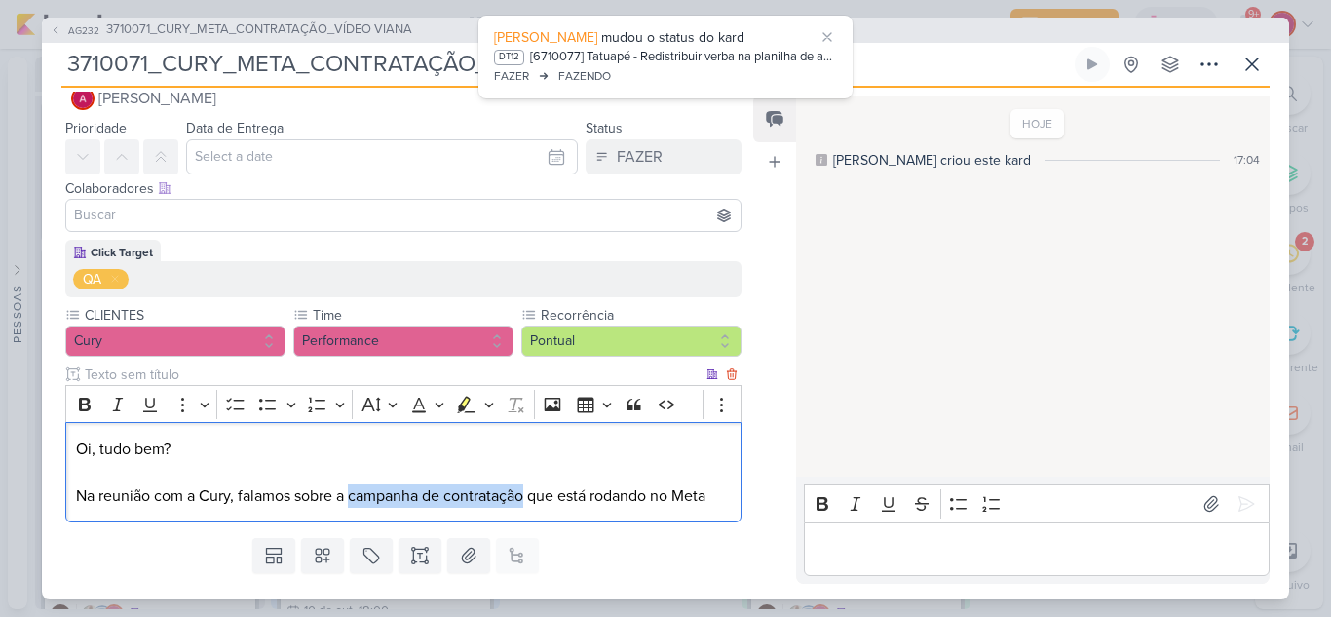
drag, startPoint x: 356, startPoint y: 497, endPoint x: 529, endPoint y: 493, distance: 172.4
click at [529, 493] on p "Oi, tudo bem? Na reunião com a Cury, falamos sobre a campanha de contratação qu…" at bounding box center [403, 472] width 655 height 70
click at [87, 405] on icon "Editor toolbar" at bounding box center [85, 404] width 12 height 14
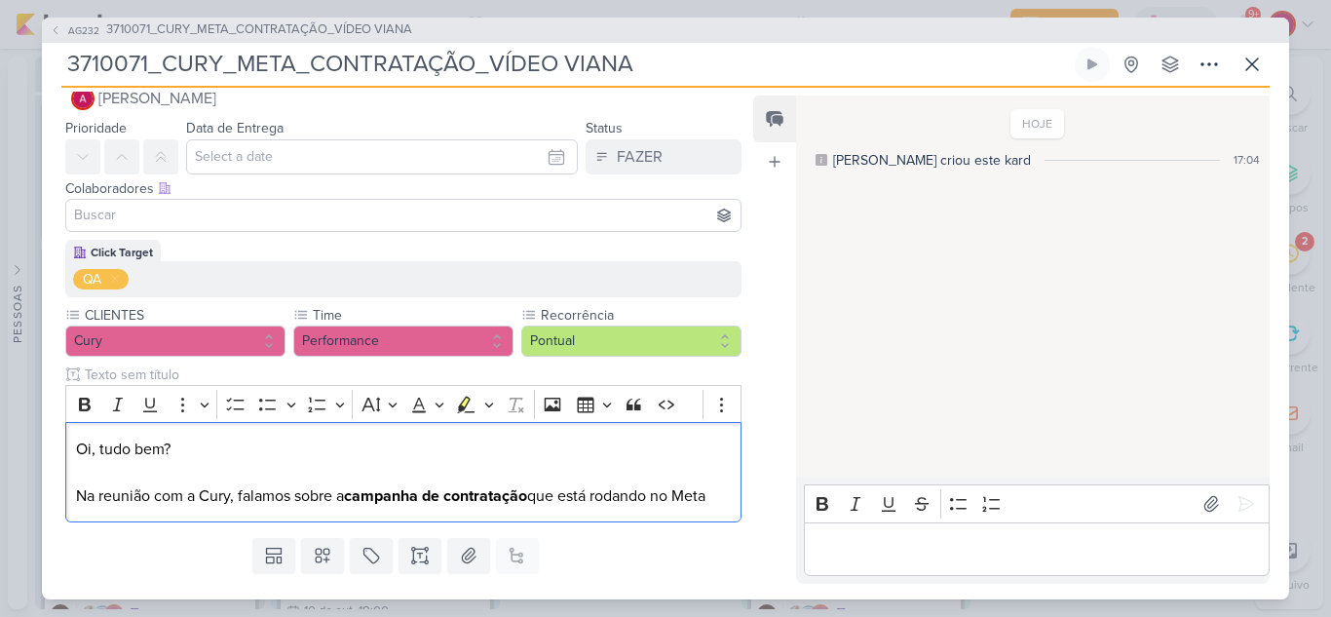
drag, startPoint x: 689, startPoint y: 493, endPoint x: 553, endPoint y: 476, distance: 136.4
click at [720, 497] on body "1.107.0 [GEOGRAPHIC_DATA] Ctrl + k 2h14m Sessão desligada... Hoje 2h14m Semana …" at bounding box center [665, 308] width 1331 height 617
click at [91, 404] on icon "Editor toolbar" at bounding box center [84, 403] width 19 height 19
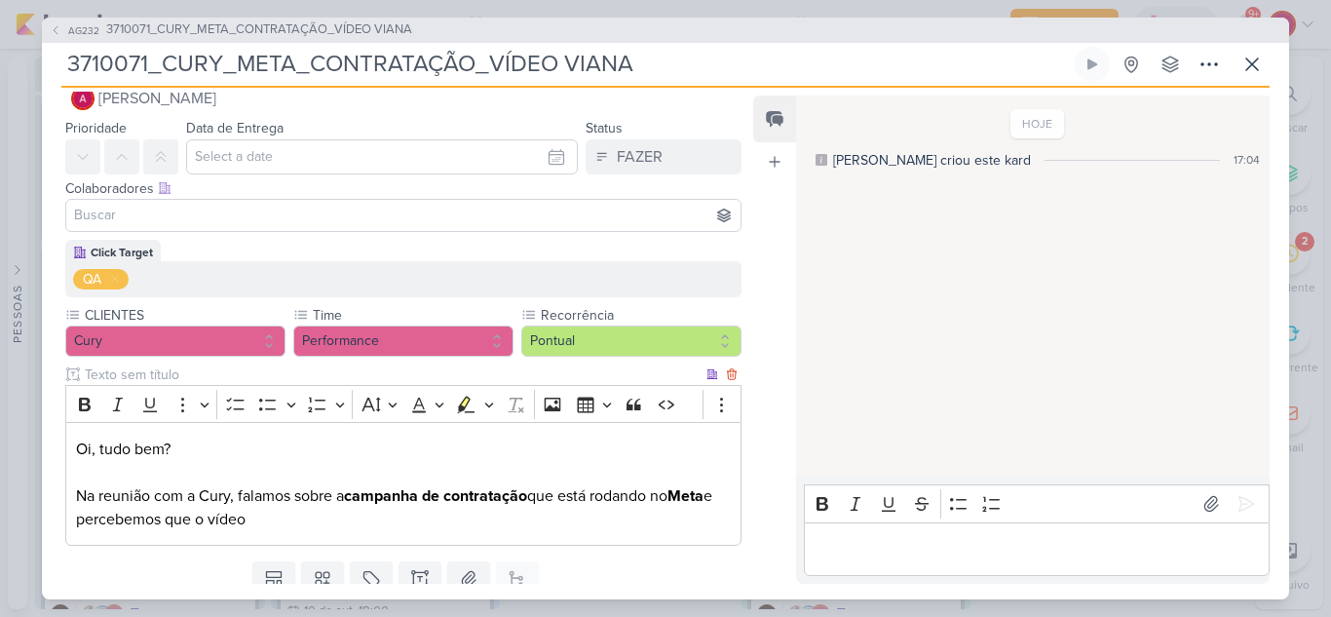
click at [316, 520] on p "Oi, tudo bem? Na reunião com a Cury, falamos sobre a campanha de contratação qu…" at bounding box center [403, 484] width 655 height 94
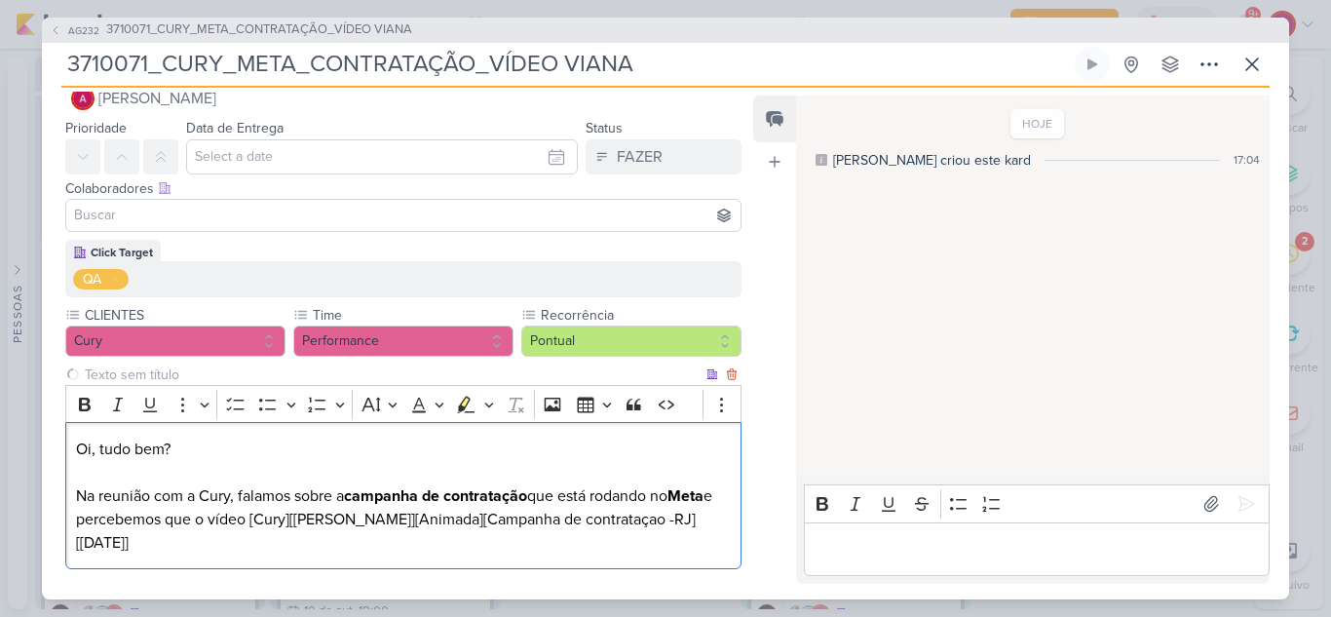
scroll to position [104, 0]
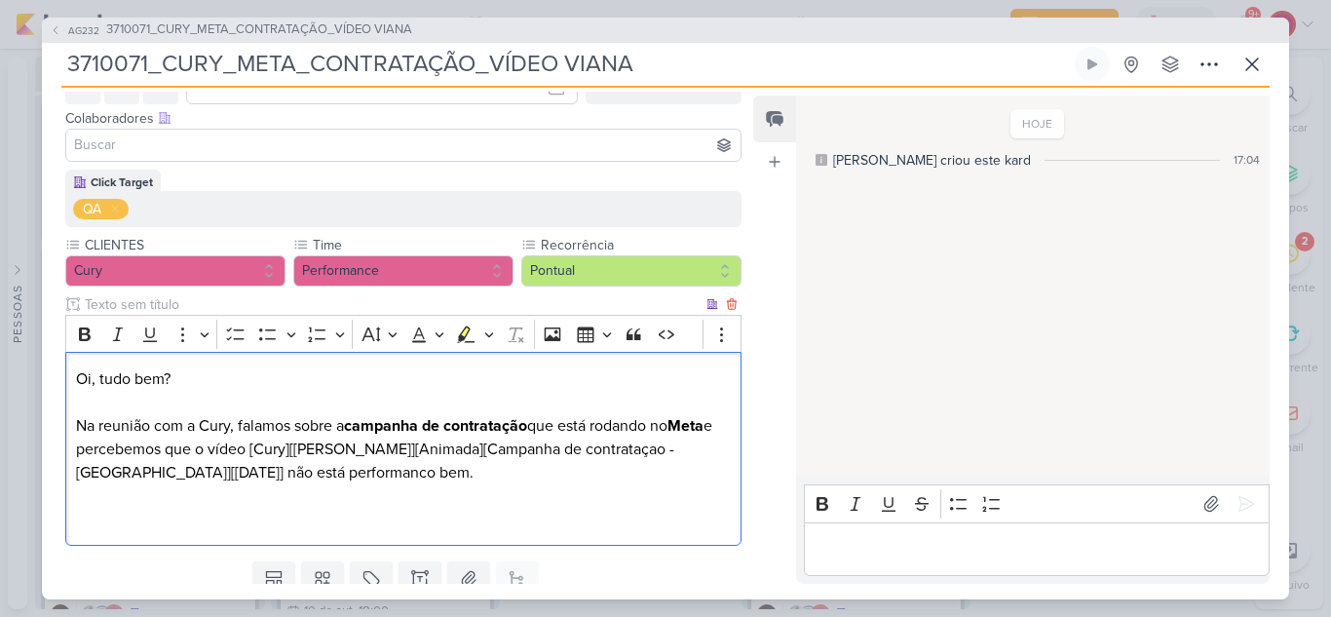
click at [217, 475] on p "Oi, tudo bem? Na reunião com a Cury, falamos sobre a campanha de contratação qu…" at bounding box center [403, 425] width 655 height 117
click at [325, 469] on p "Oi, tudo bem? Na reunião com a Cury, falamos sobre a campanha de contratação qu…" at bounding box center [403, 425] width 655 height 117
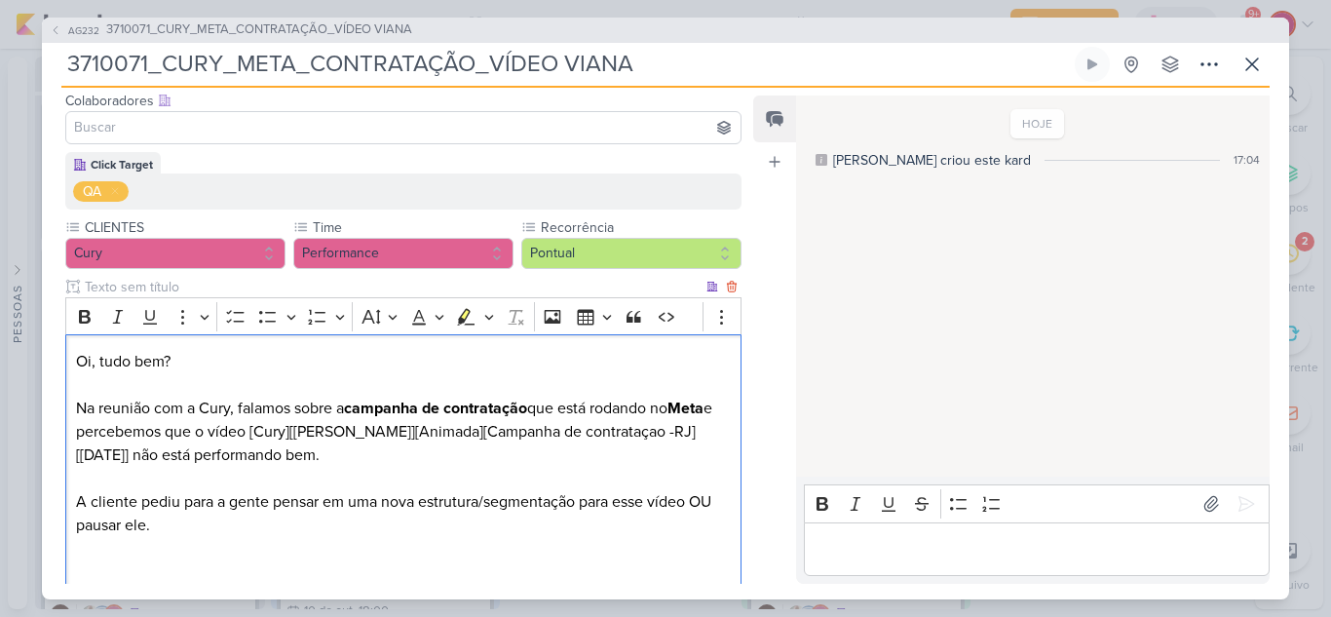
scroll to position [219, 0]
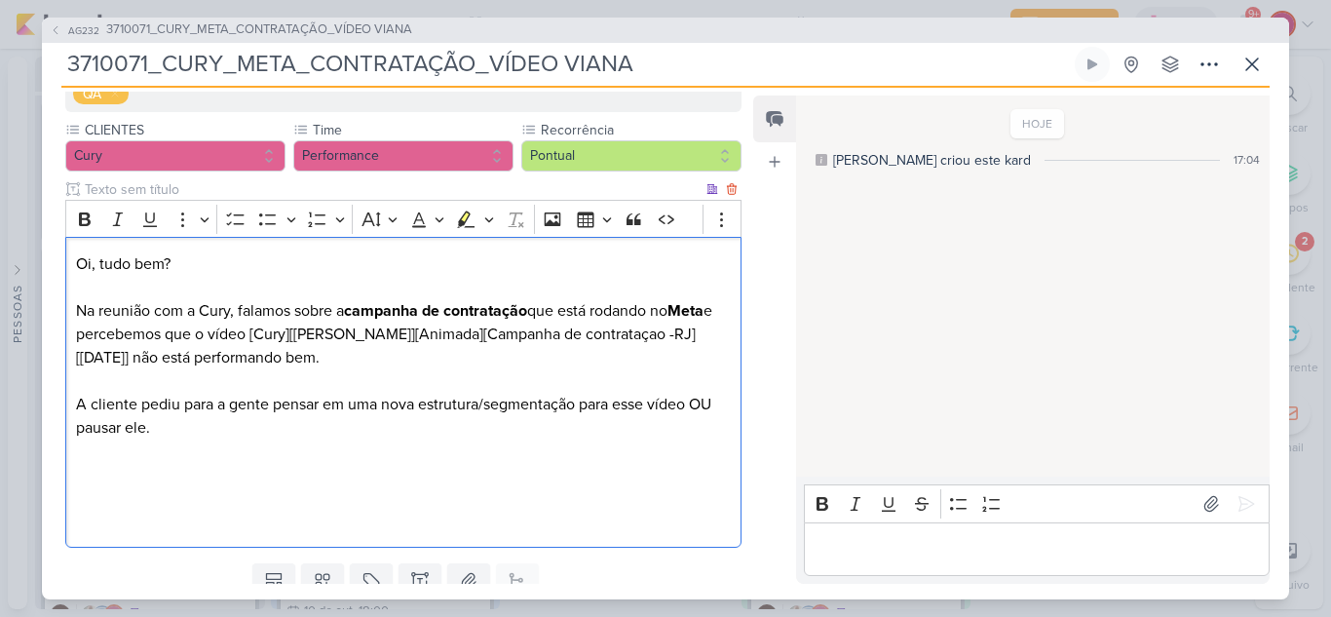
click at [274, 406] on p "A cliente pediu para a gente pensar em uma nova estrutura/segmentação para esse…" at bounding box center [403, 416] width 655 height 47
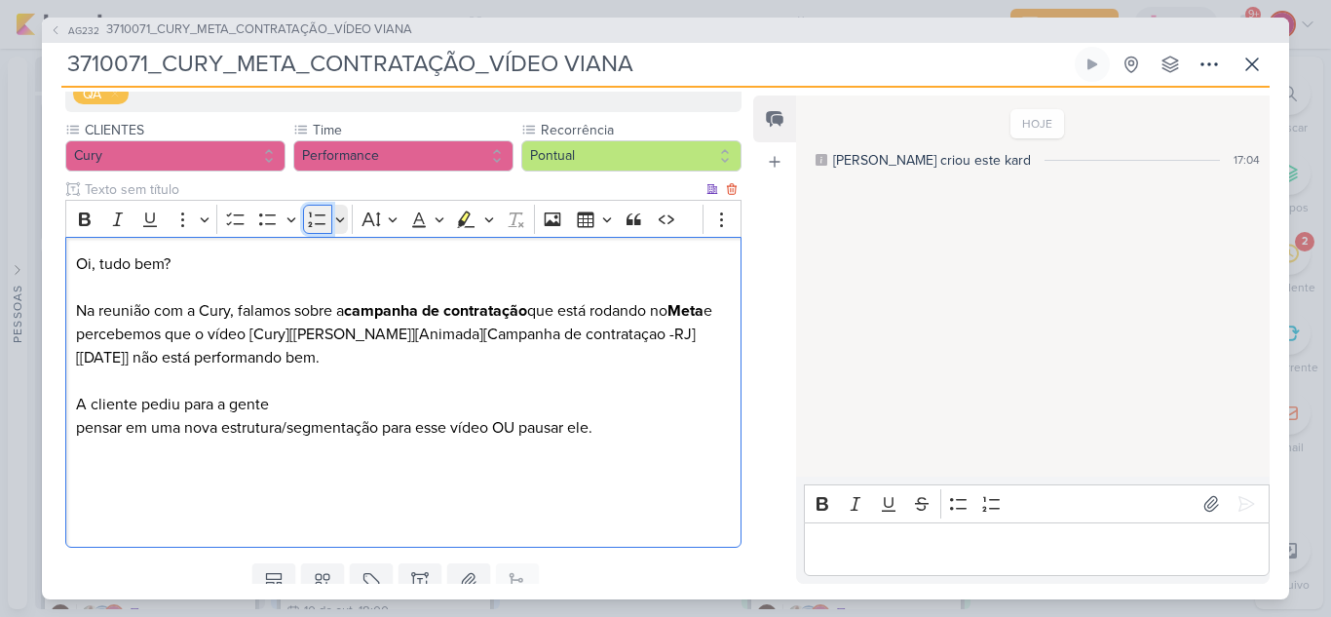
click at [311, 224] on icon "Editor toolbar" at bounding box center [317, 218] width 18 height 15
click at [521, 429] on li "pensar em uma nova estrutura/segmentação para esse vídeo OU pausar ele." at bounding box center [412, 427] width 635 height 23
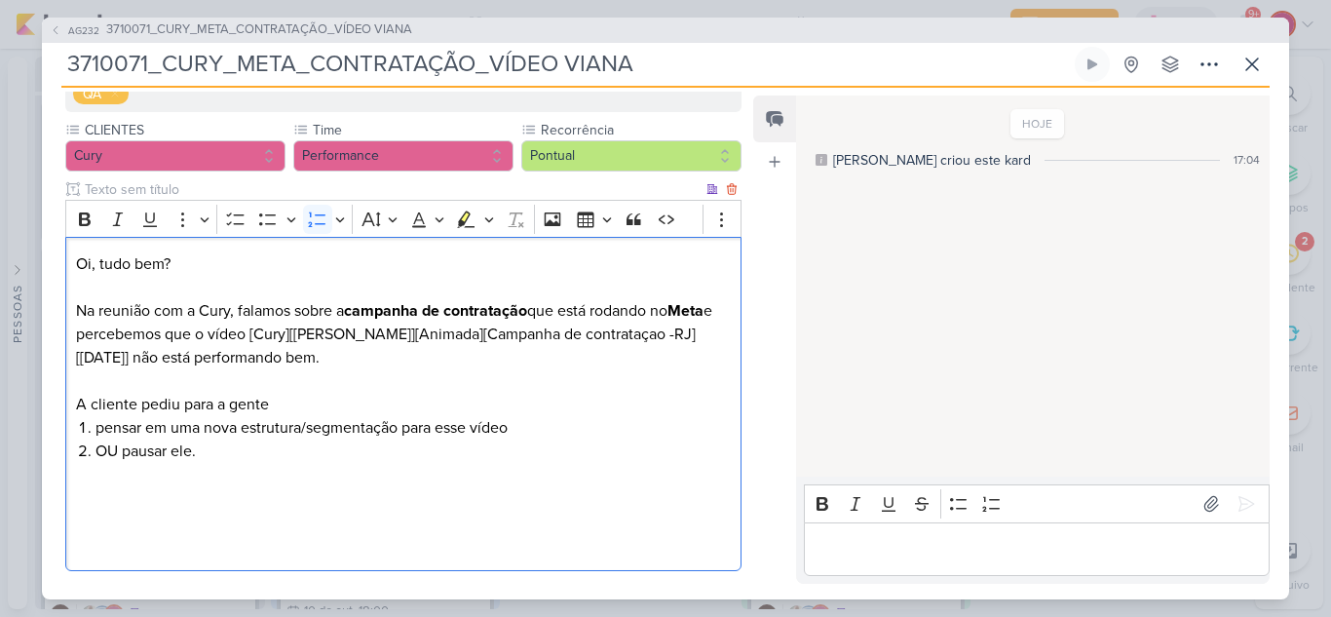
click at [126, 452] on li "OU pausar ele." at bounding box center [412, 450] width 635 height 23
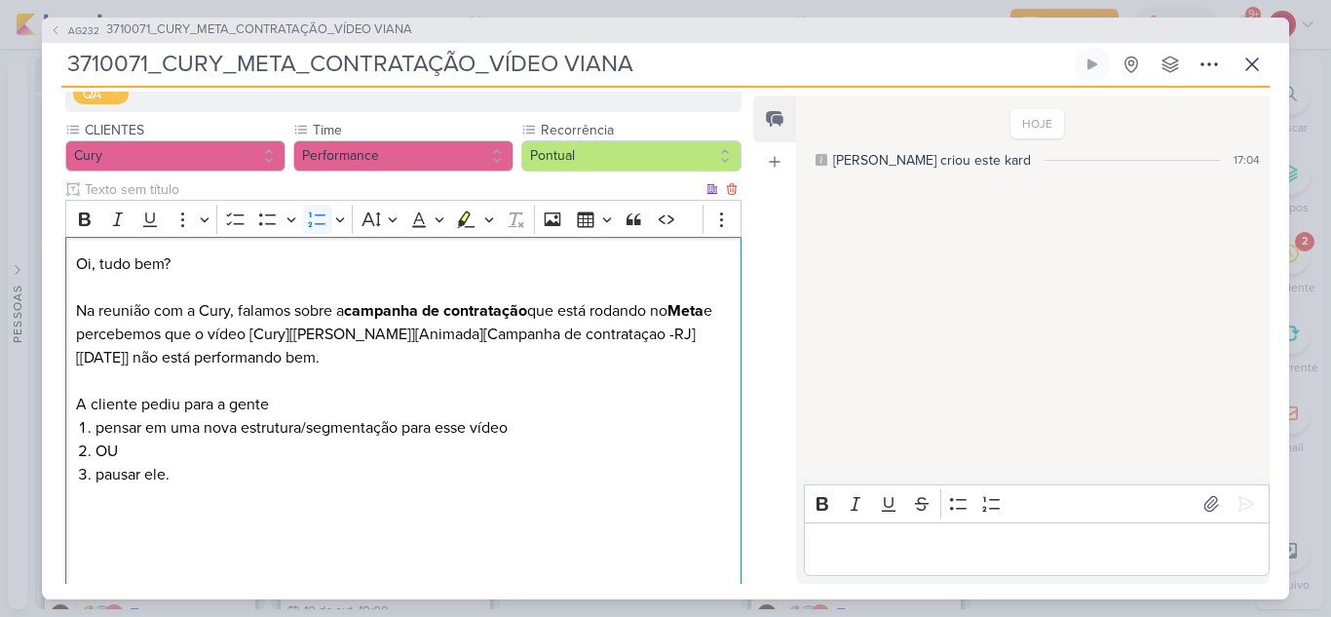
click at [96, 449] on li "OU" at bounding box center [412, 450] width 635 height 23
click at [316, 220] on icon "Editor toolbar" at bounding box center [317, 218] width 19 height 19
click at [98, 424] on li "pensar em uma nova estrutura/segmentação para esse vídeo" at bounding box center [412, 427] width 635 height 23
click at [264, 212] on icon "Editor toolbar" at bounding box center [267, 218] width 19 height 19
click at [123, 477] on li "pausar ele." at bounding box center [412, 474] width 635 height 23
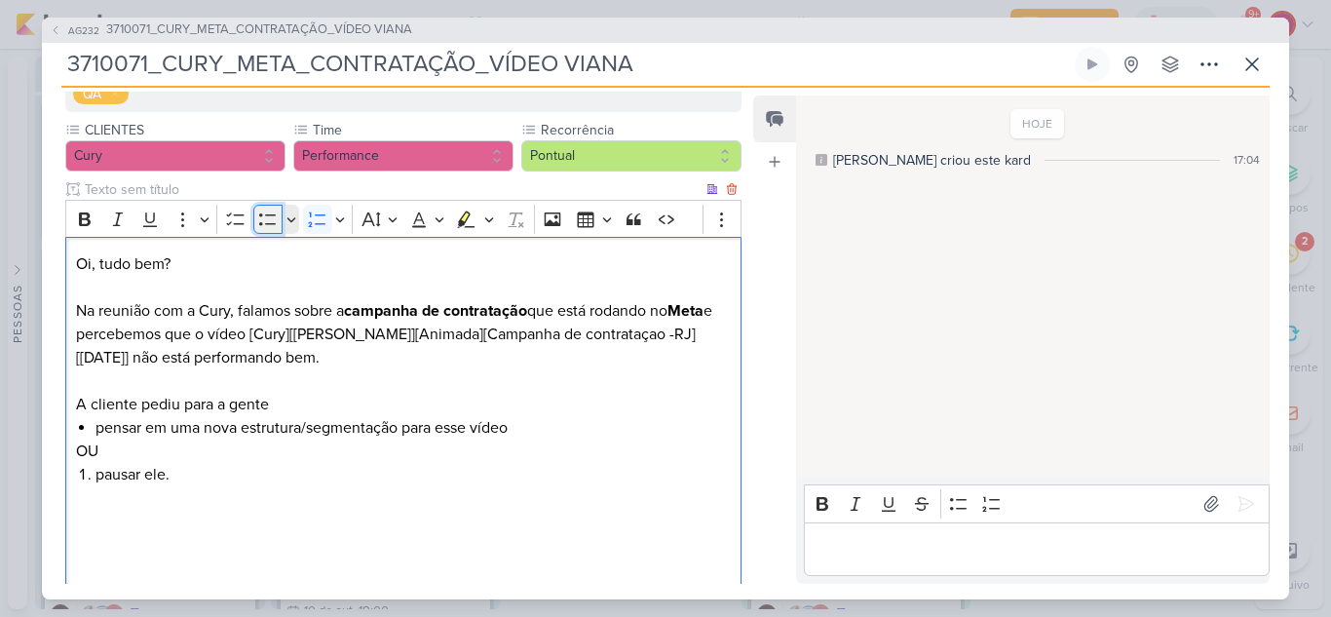
click at [267, 221] on icon "Editor toolbar" at bounding box center [267, 218] width 19 height 19
click at [199, 510] on p "Editor editing area: main" at bounding box center [403, 520] width 655 height 23
click at [185, 469] on li "pausar ele." at bounding box center [412, 474] width 635 height 23
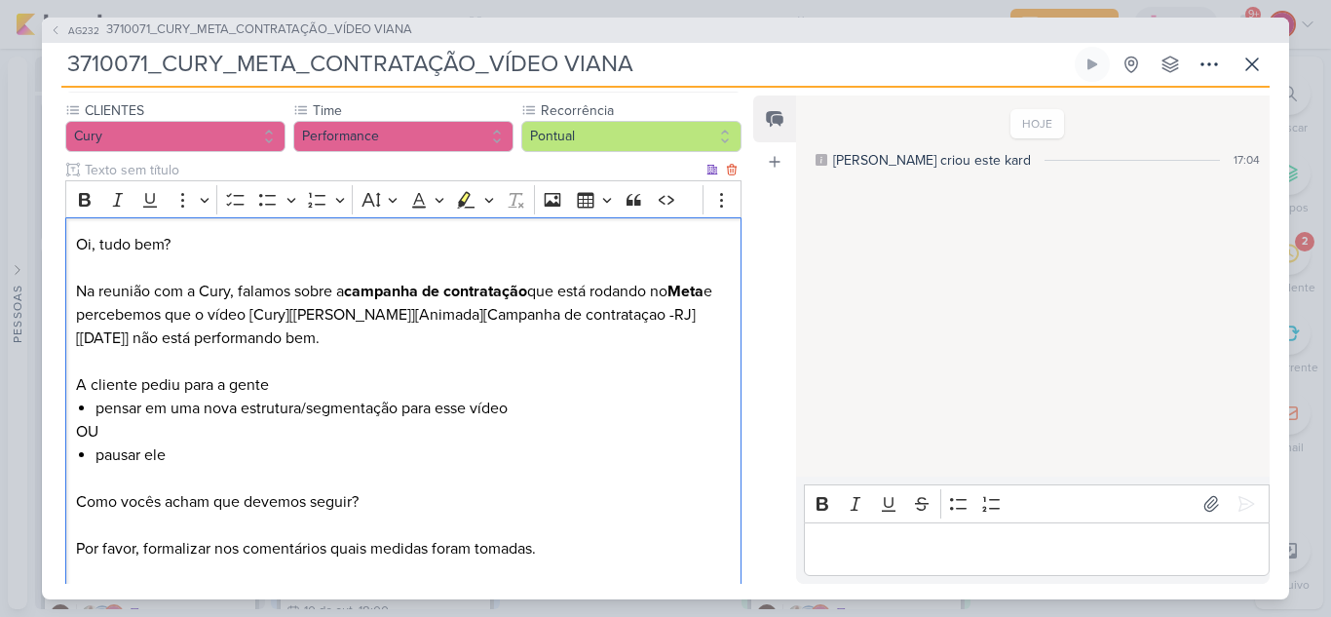
scroll to position [262, 0]
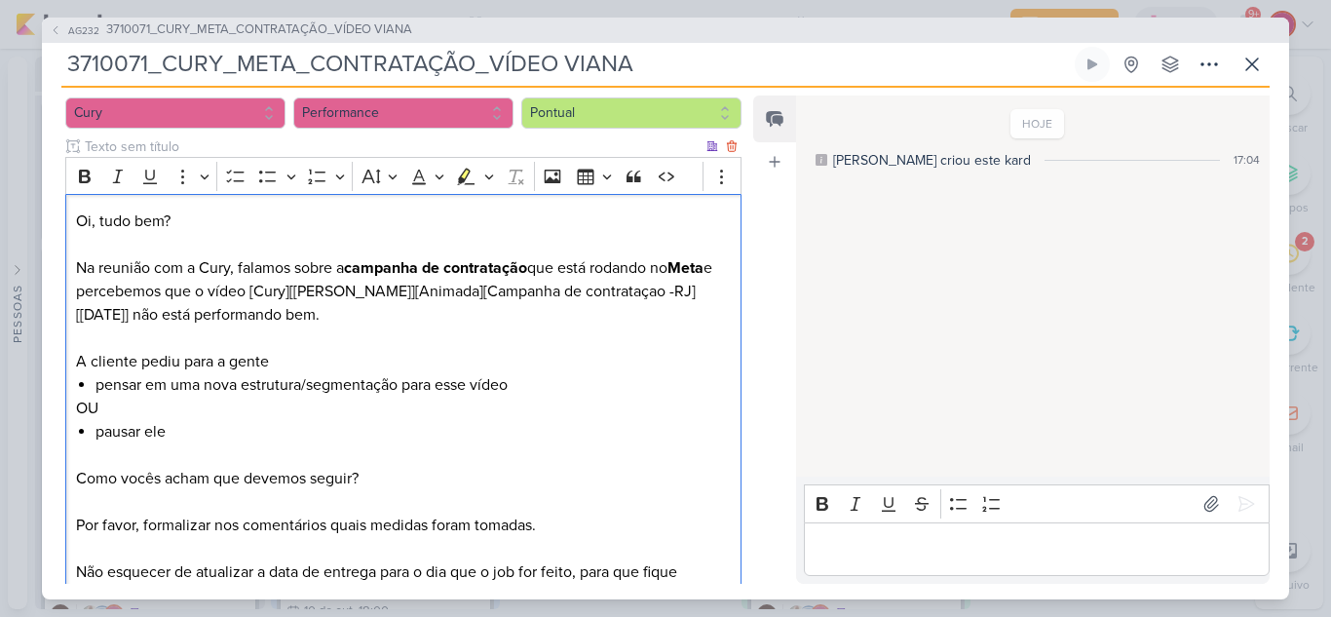
click at [644, 567] on p "Não esquecer de atualizar a data de entrega para o dia que o job for feito, par…" at bounding box center [403, 583] width 655 height 47
click at [0, 0] on lt-em "para ficar" at bounding box center [0, 0] width 0 height 0
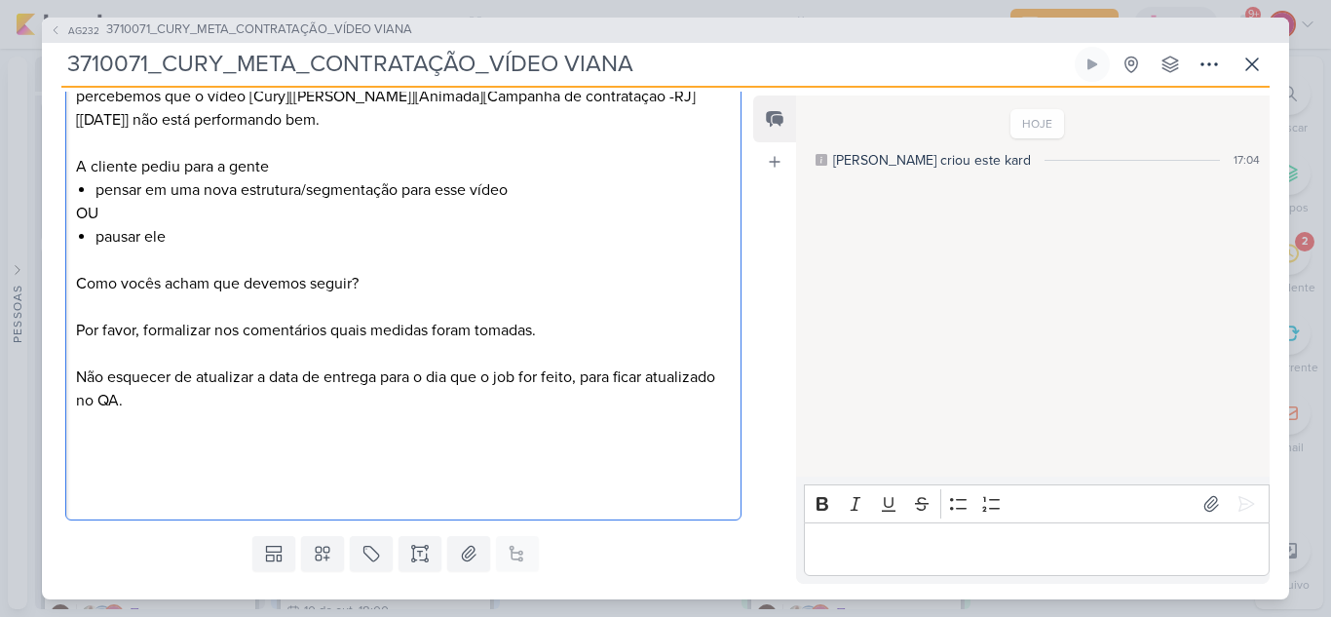
scroll to position [359, 0]
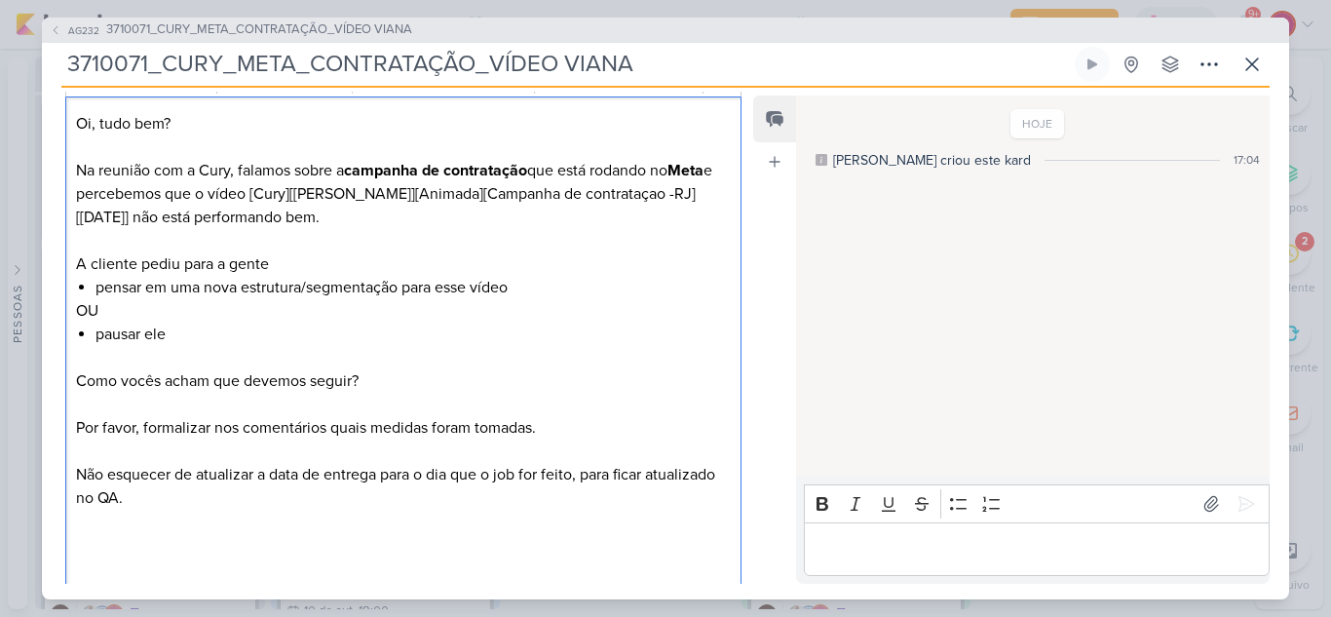
click at [167, 258] on p "A cliente pediu para a gente" at bounding box center [403, 263] width 655 height 23
click at [0, 0] on lt-em "solicitou" at bounding box center [0, 0] width 0 height 0
click at [259, 267] on p "A cliente solicitou para a gente" at bounding box center [403, 263] width 655 height 23
click at [0, 0] on lt-span "gente :" at bounding box center [0, 0] width 0 height 0
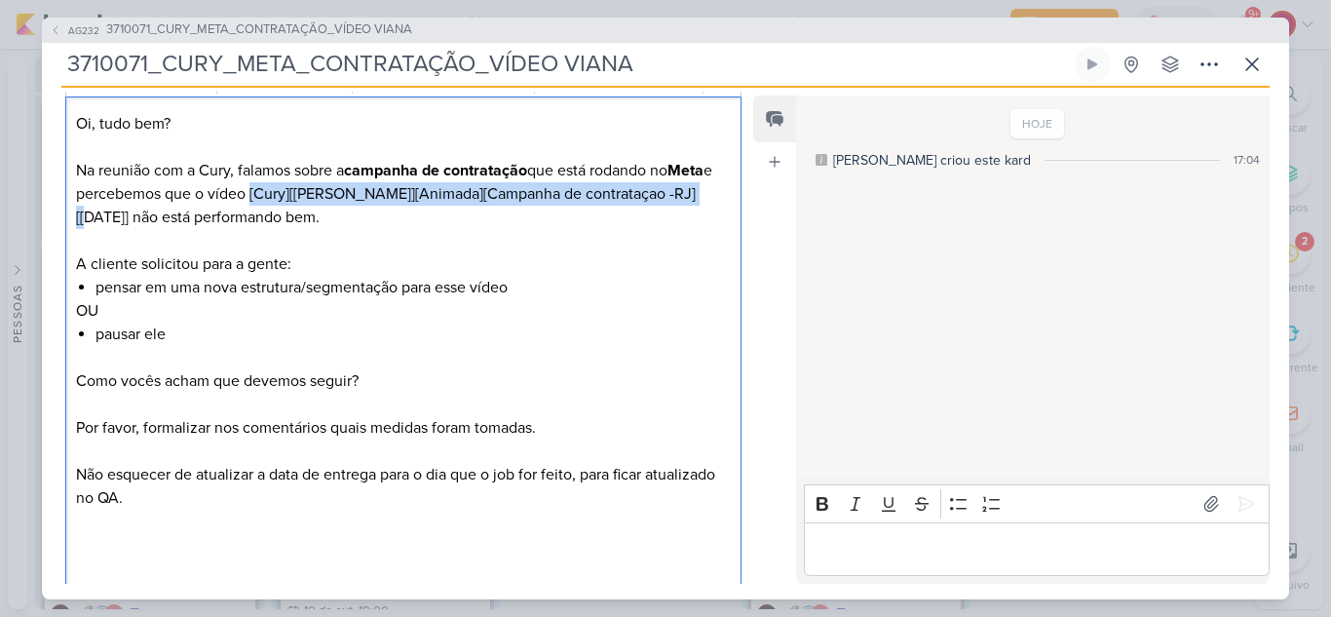
drag, startPoint x: 263, startPoint y: 197, endPoint x: 698, endPoint y: 199, distance: 435.4
click at [698, 199] on p "Oi, tudo bem? Na reunião com a Cury, falamos sobre a campanha de contratação qu…" at bounding box center [403, 170] width 655 height 117
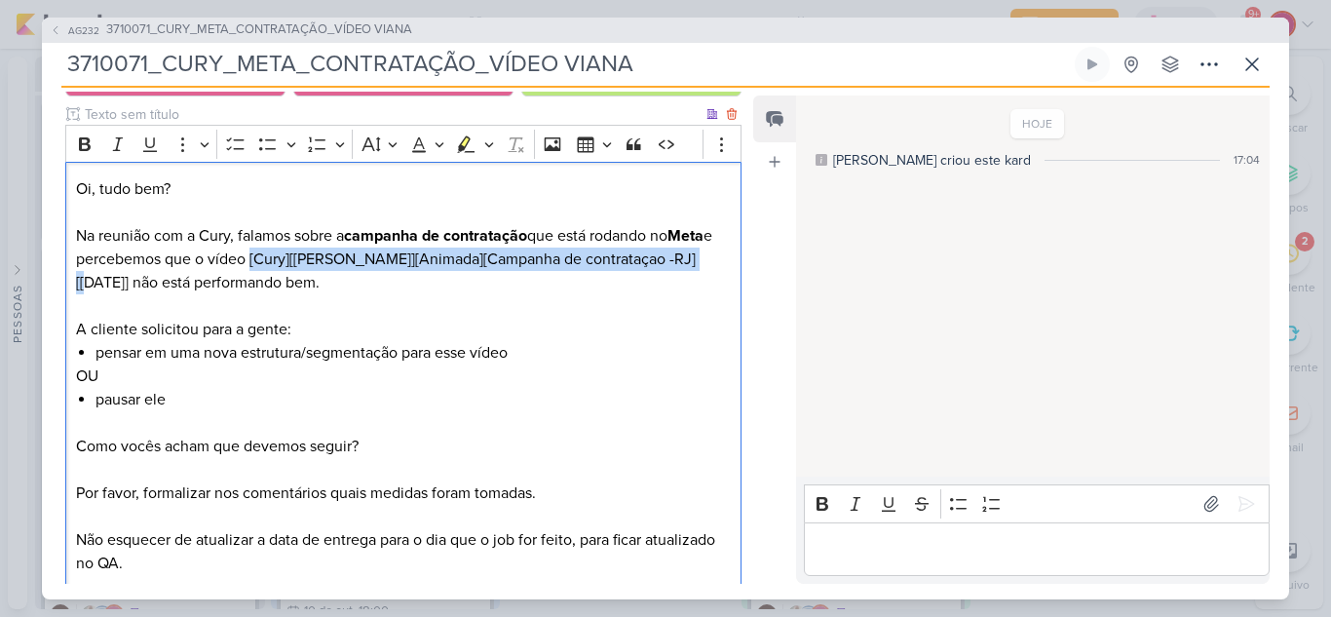
scroll to position [262, 0]
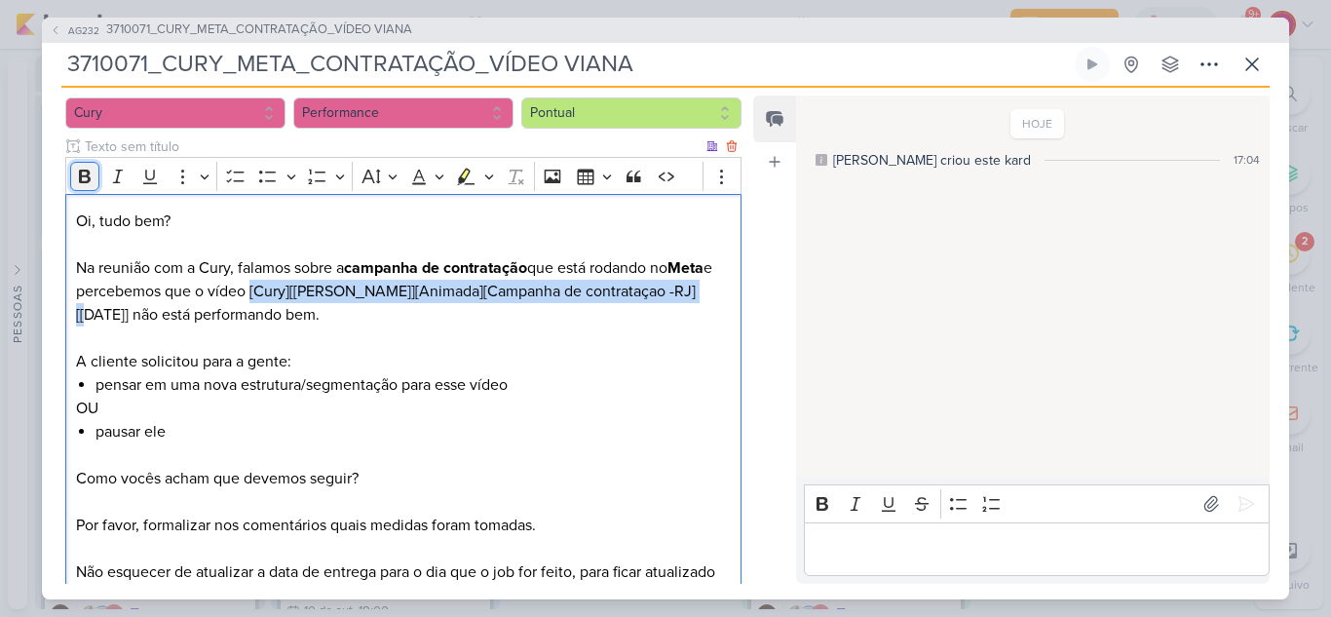
click at [86, 171] on icon "Editor toolbar" at bounding box center [85, 176] width 12 height 14
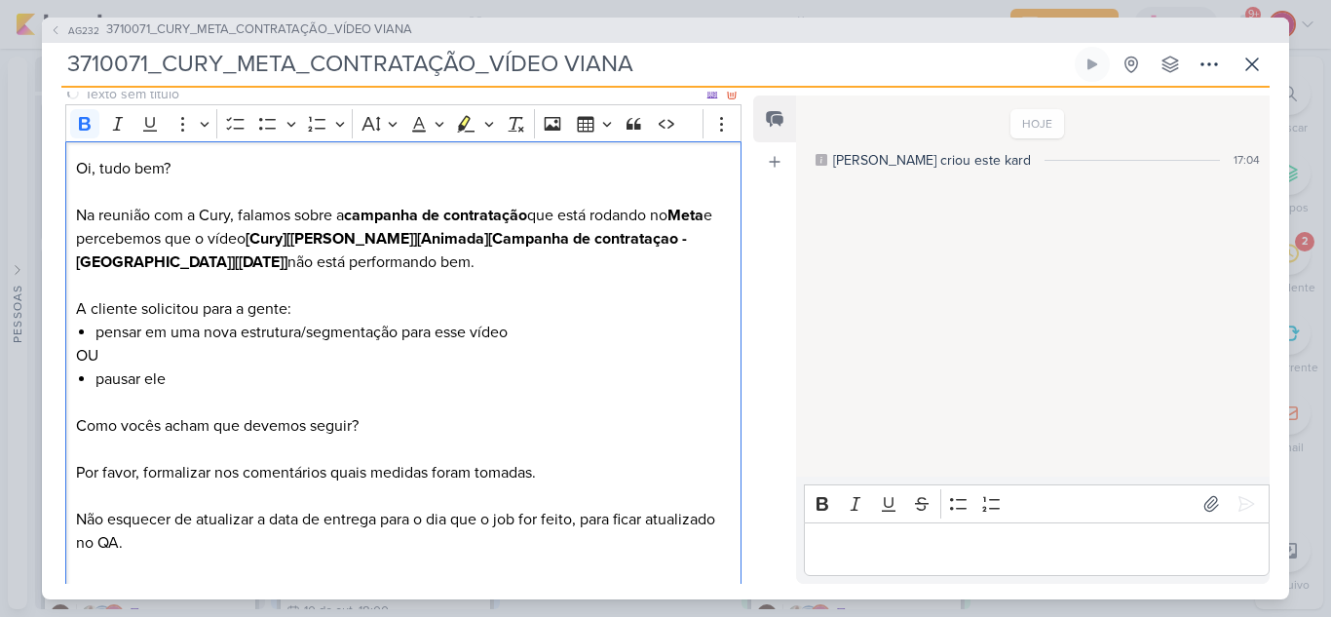
scroll to position [359, 0]
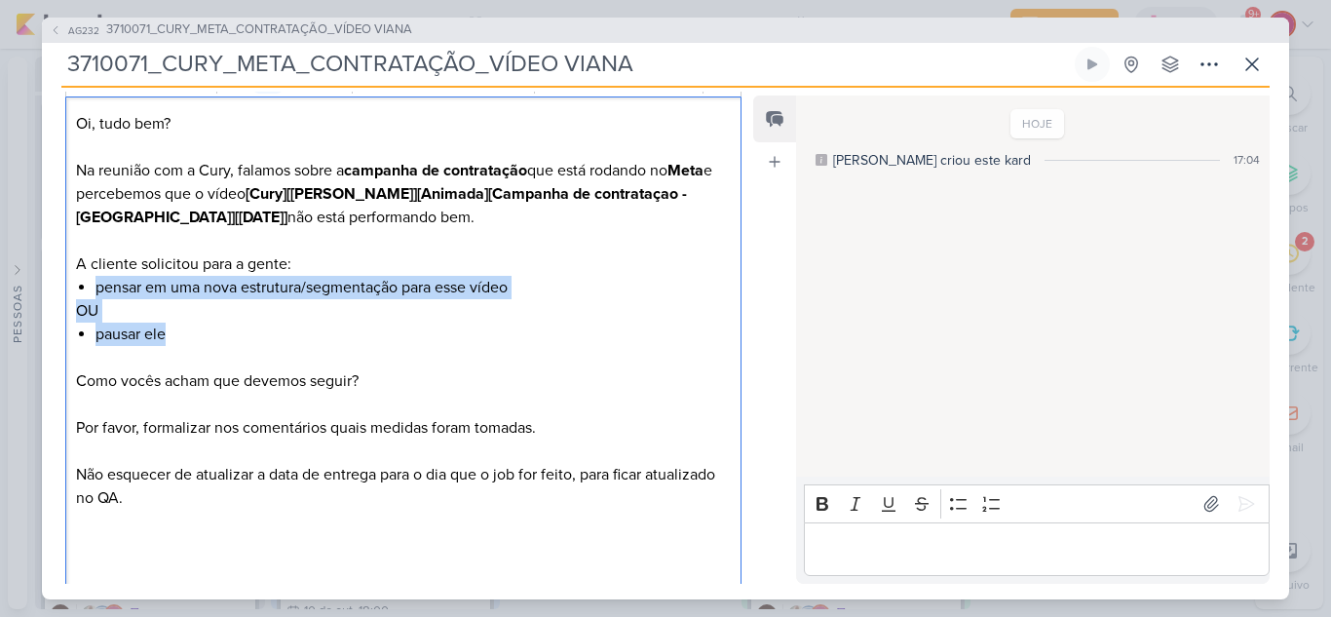
drag, startPoint x: 96, startPoint y: 287, endPoint x: 195, endPoint y: 333, distance: 108.5
click at [196, 338] on div "Oi, tudo bem? Na reunião com a Cury, falamos sobre a campanha de contratação qu…" at bounding box center [403, 356] width 676 height 521
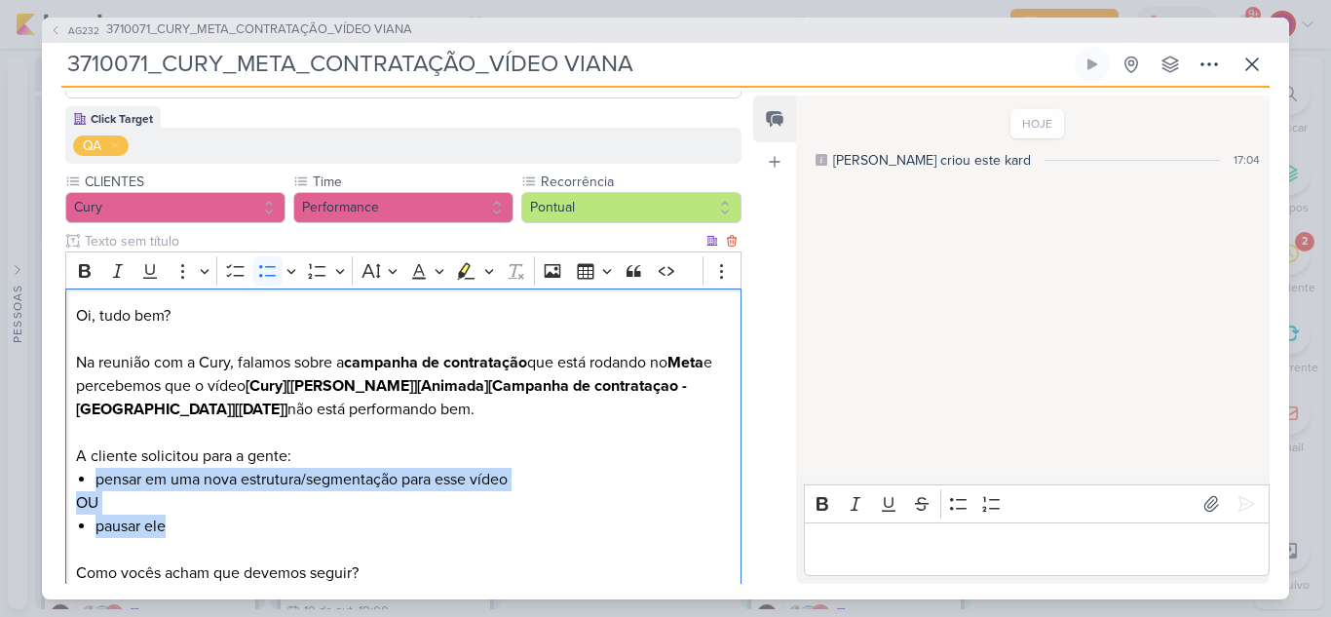
scroll to position [165, 0]
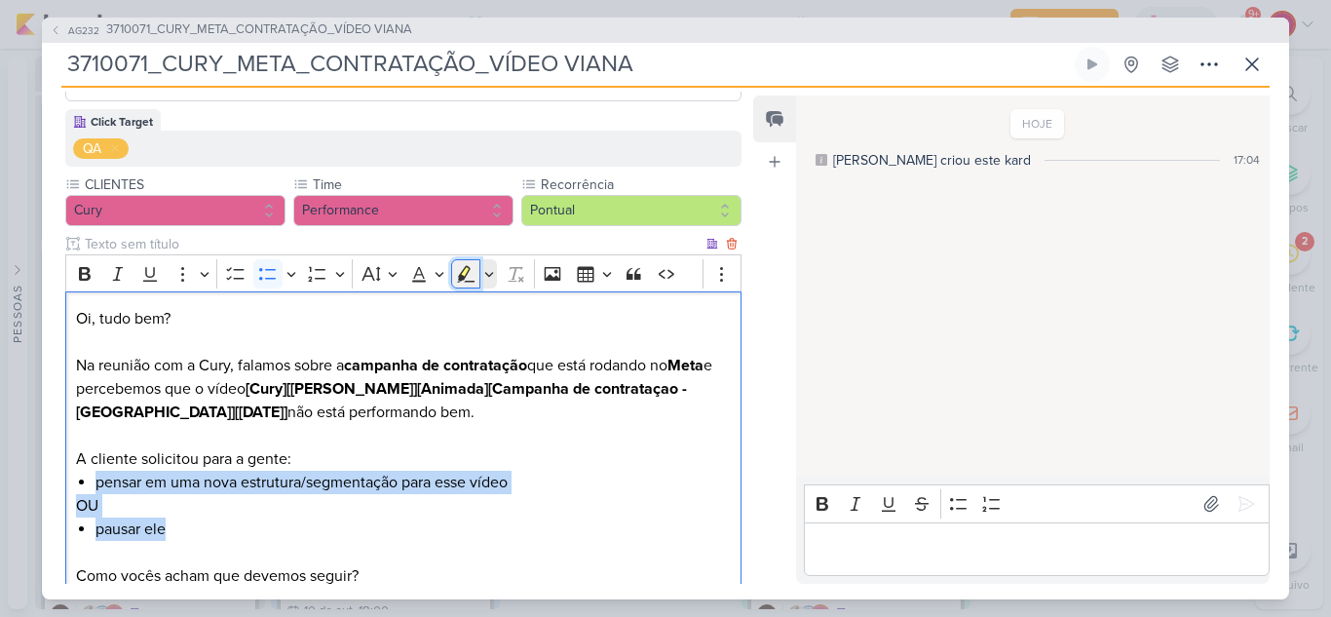
click at [463, 273] on icon "Editor toolbar" at bounding box center [464, 272] width 11 height 15
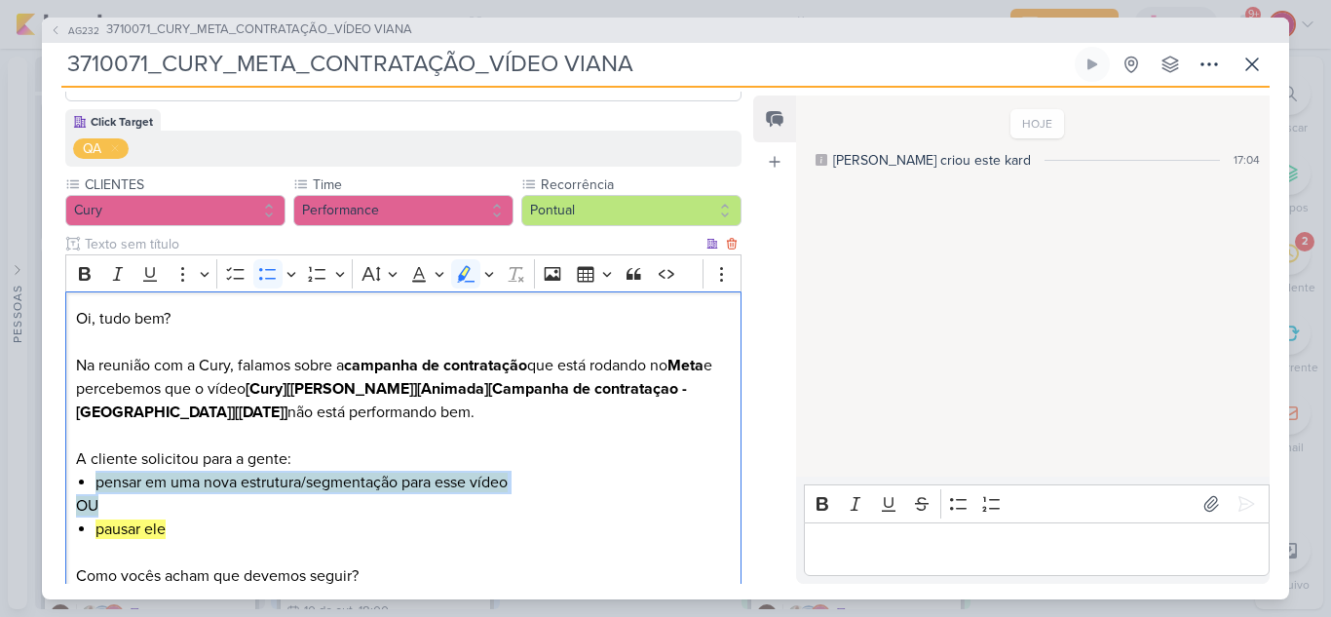
click at [359, 524] on li "pausar ele" at bounding box center [412, 528] width 635 height 23
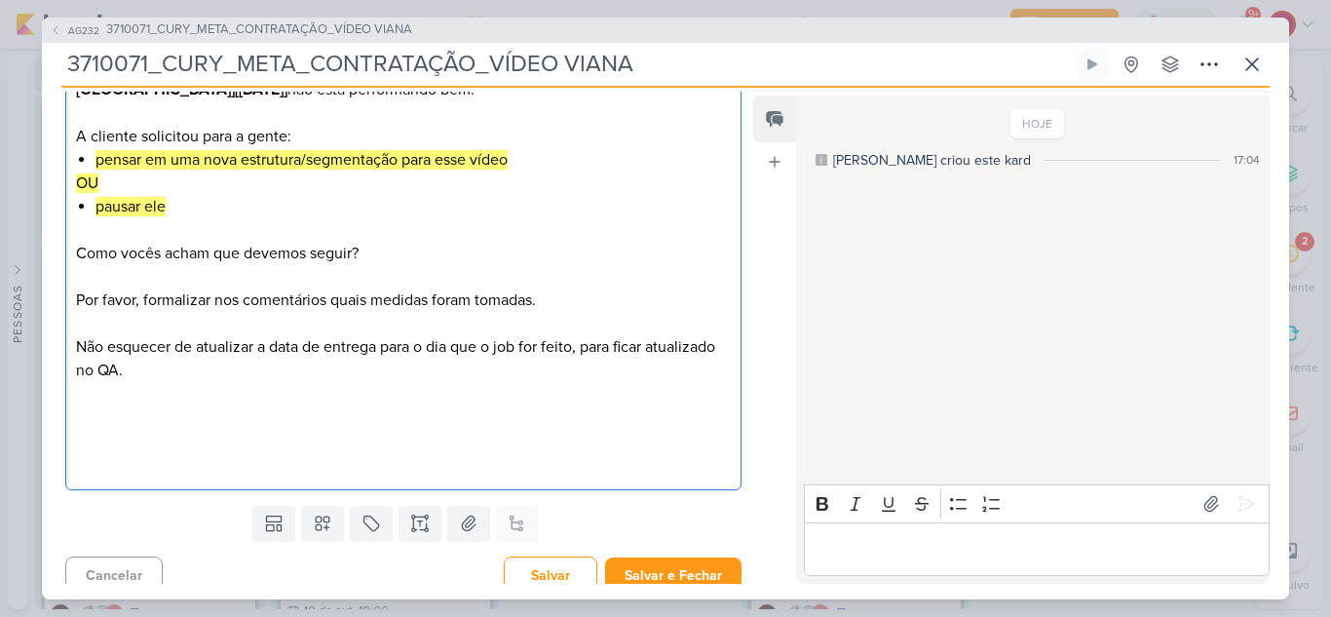
scroll to position [502, 0]
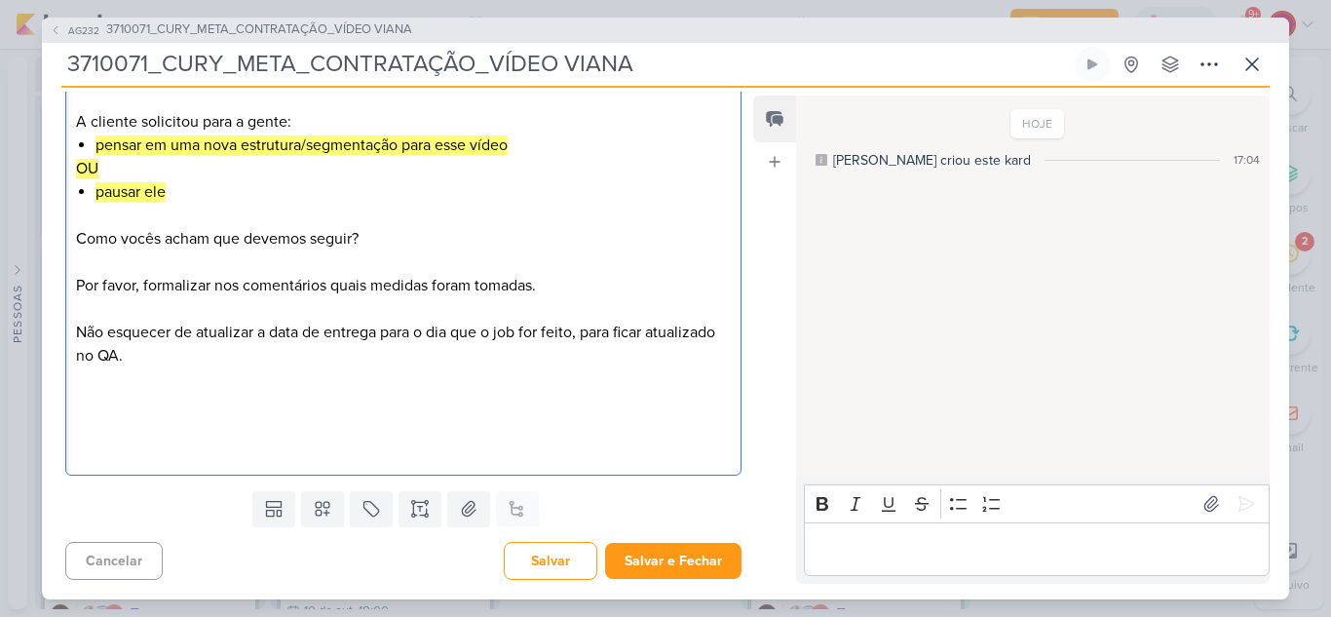
click at [161, 434] on p "Editor editing area: main" at bounding box center [403, 425] width 655 height 23
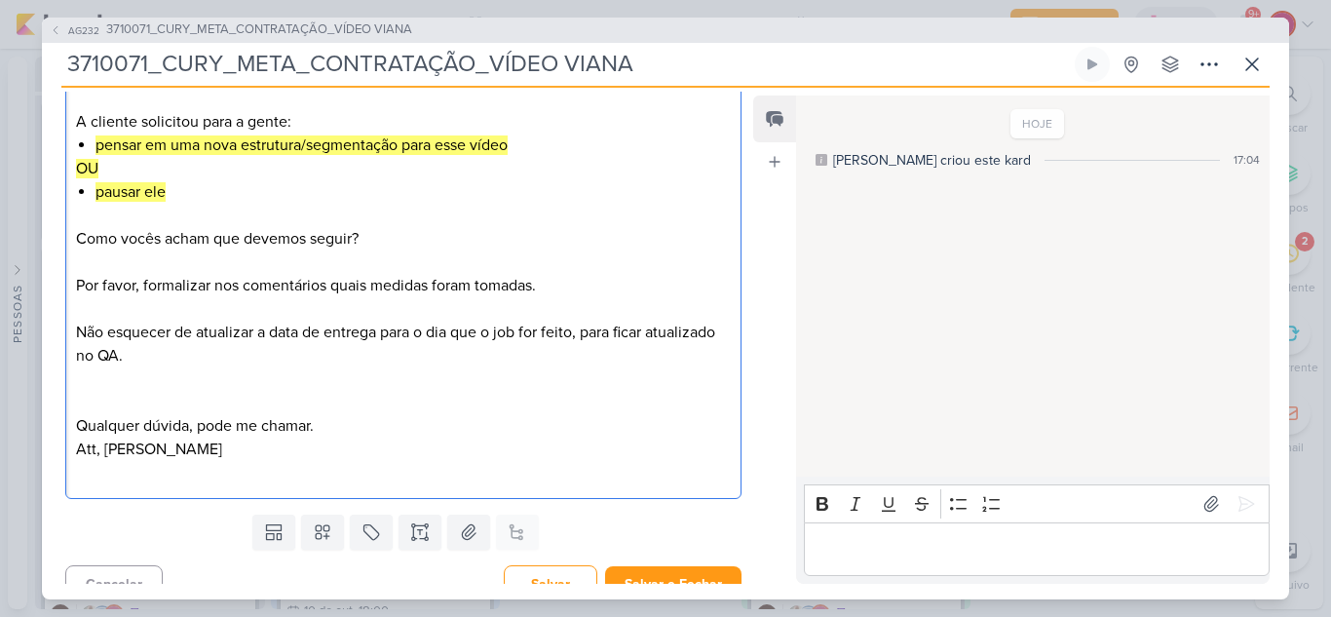
click at [138, 402] on p "Editor editing area: main" at bounding box center [403, 402] width 655 height 23
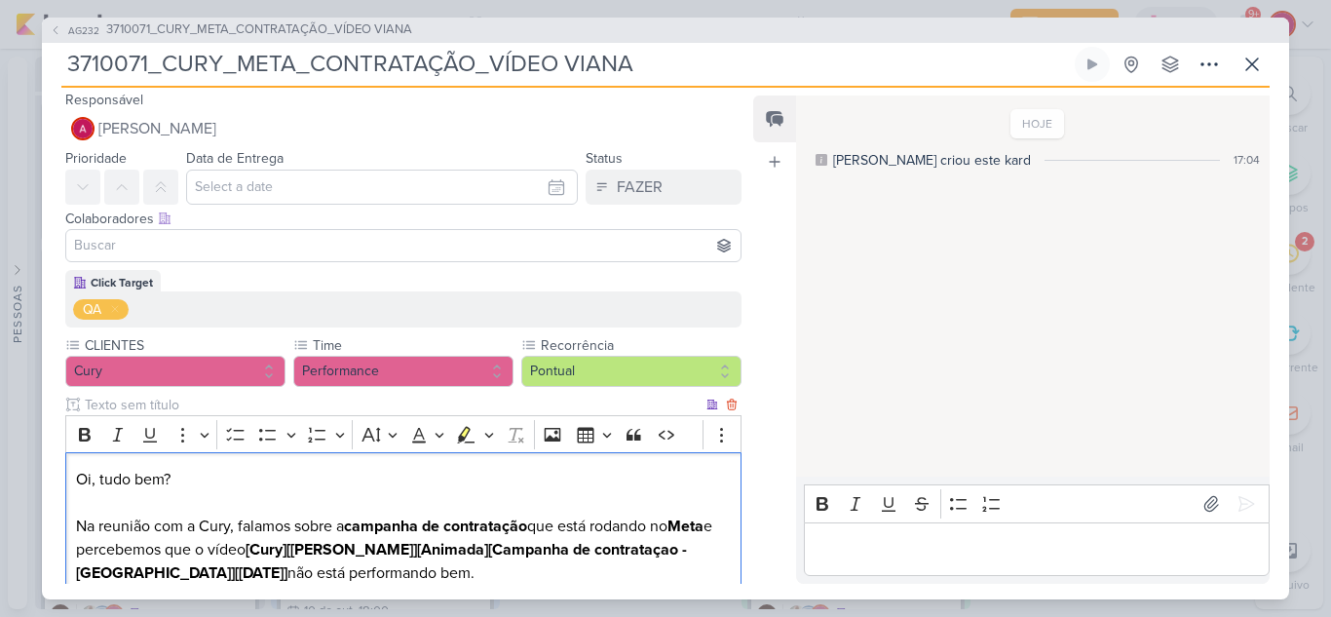
scroll to position [0, 0]
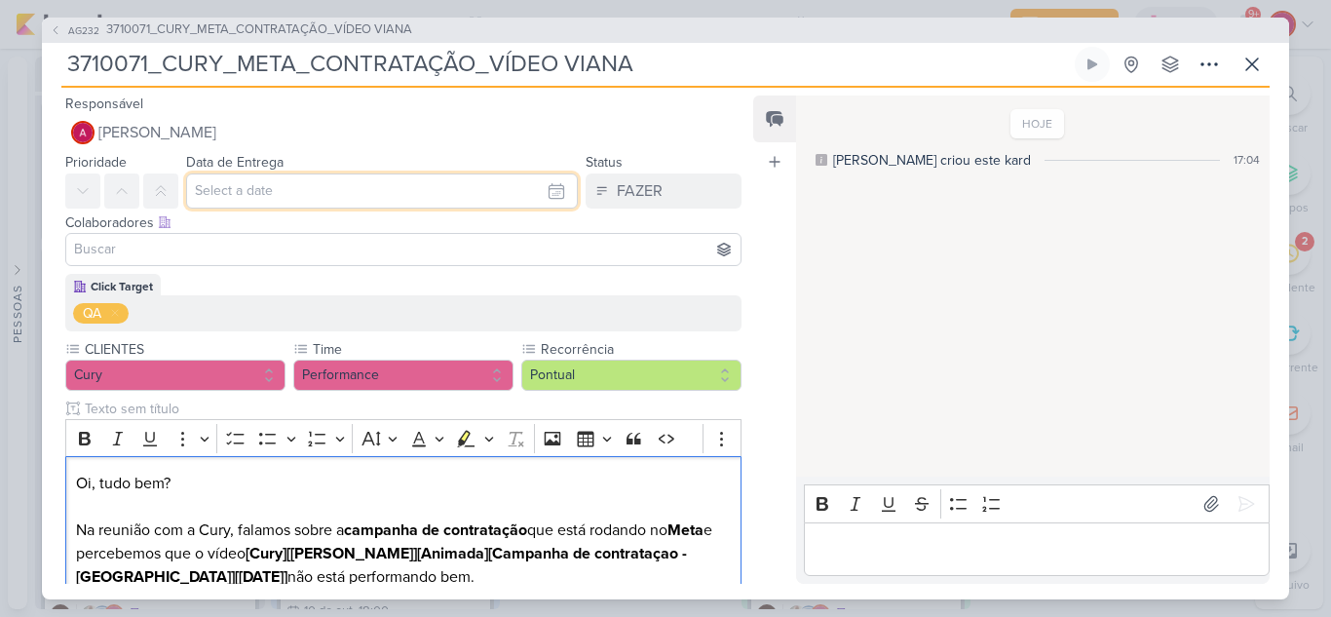
click at [272, 183] on input "text" at bounding box center [382, 190] width 392 height 35
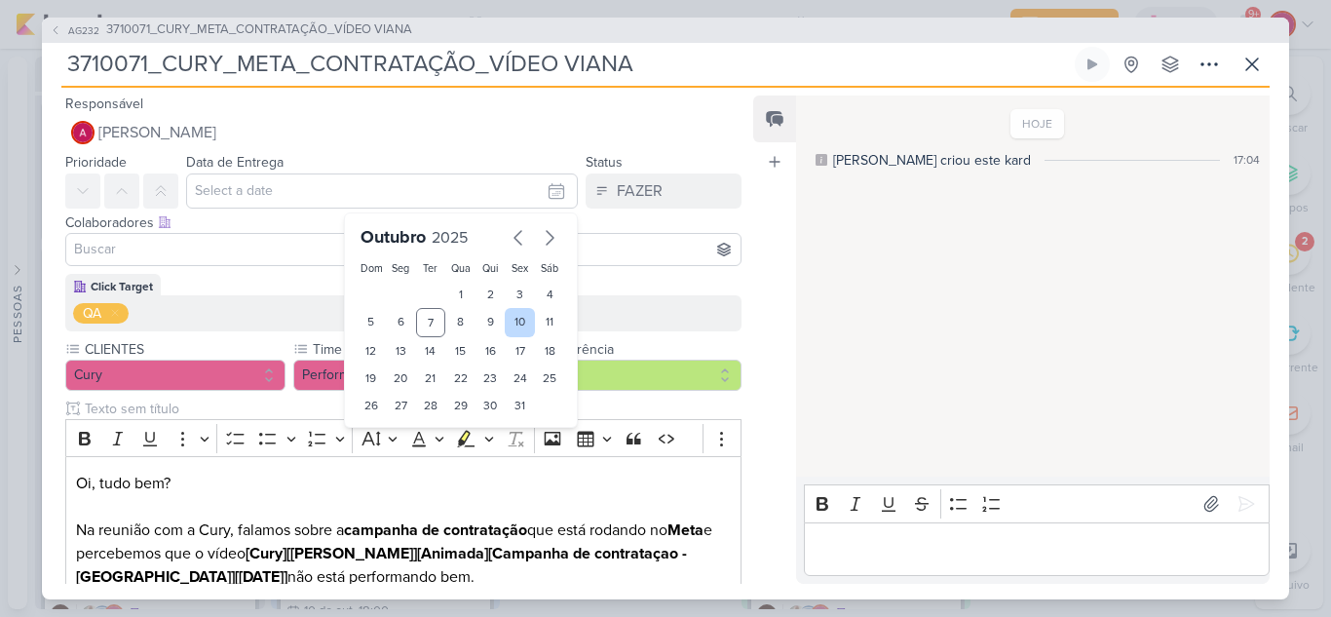
click at [514, 320] on div "10" at bounding box center [520, 322] width 30 height 29
click at [211, 244] on input at bounding box center [403, 249] width 666 height 23
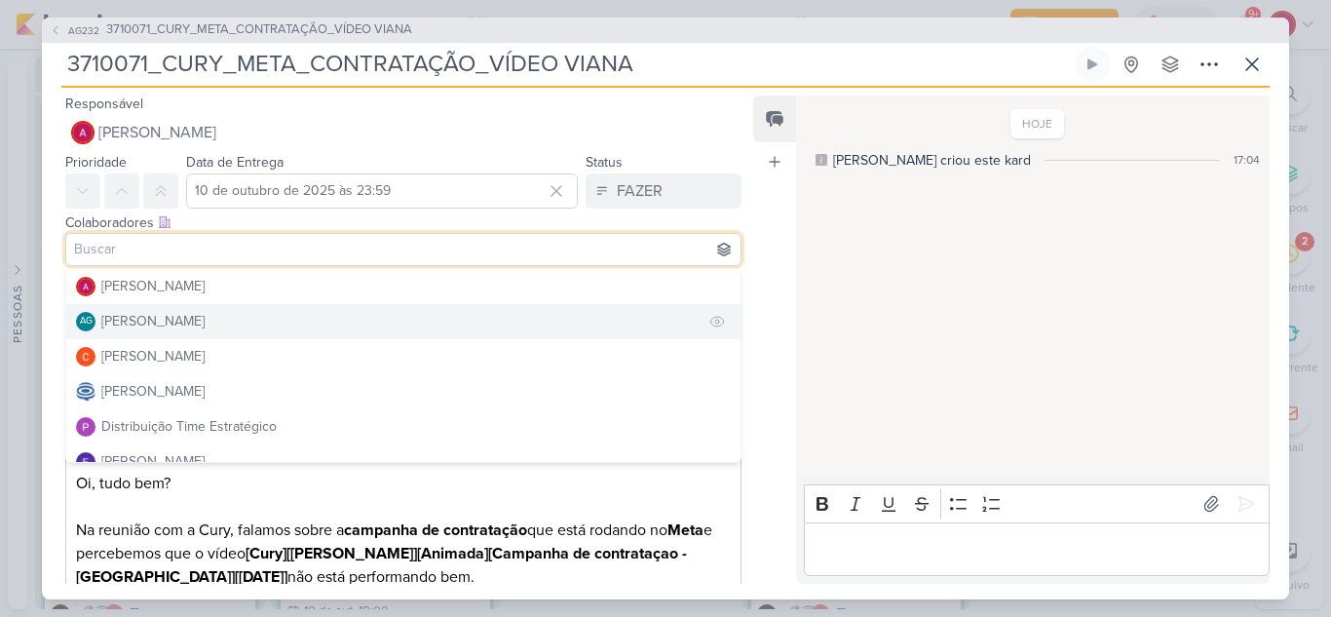
click at [170, 316] on div "[PERSON_NAME]" at bounding box center [152, 321] width 103 height 20
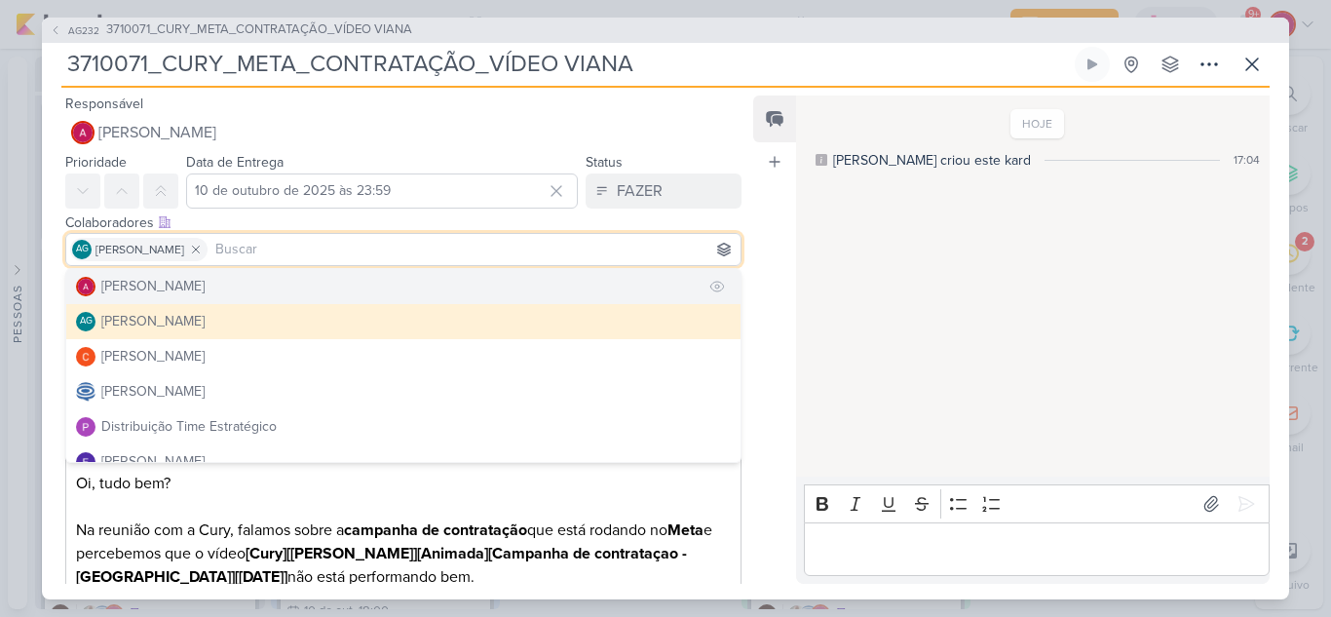
click at [166, 289] on div "[PERSON_NAME]" at bounding box center [152, 286] width 103 height 20
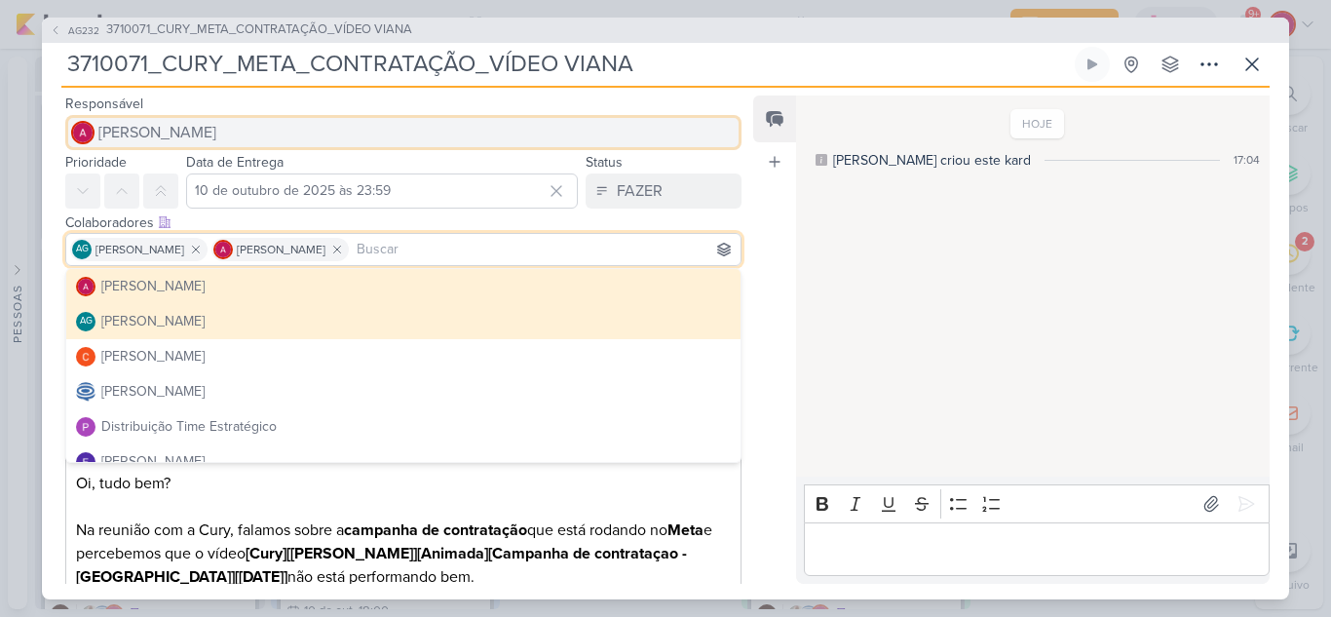
click at [166, 141] on span "[PERSON_NAME]" at bounding box center [157, 132] width 118 height 23
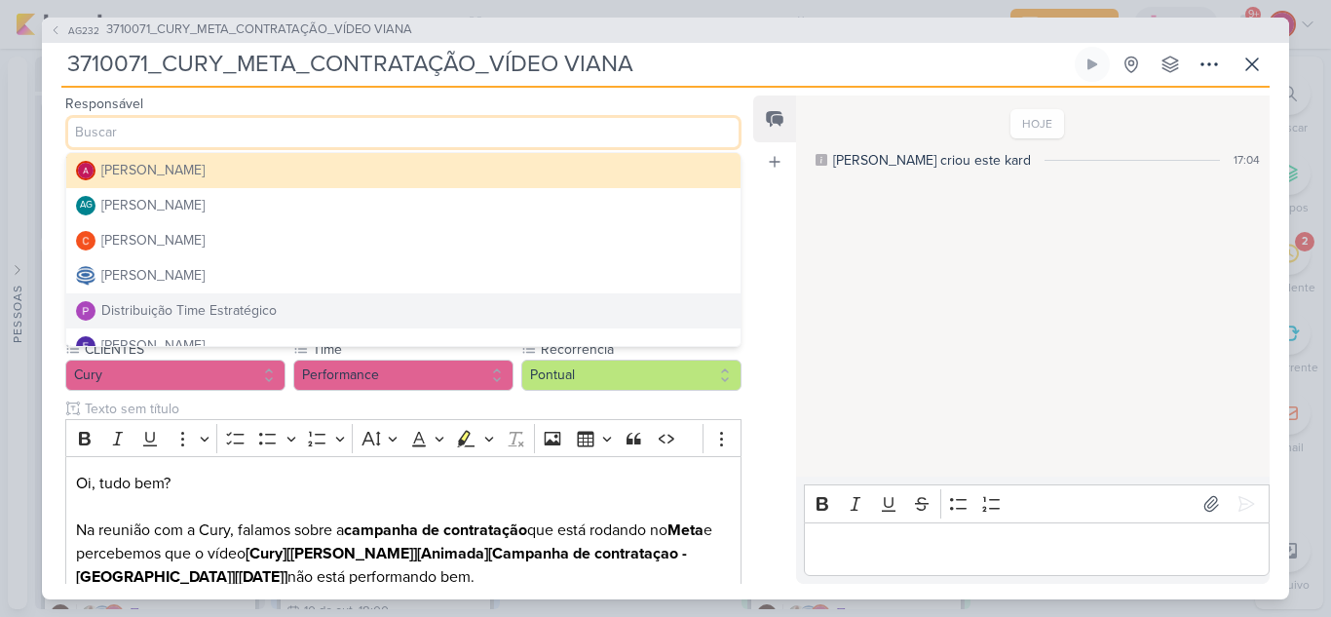
click at [137, 317] on div "Distribuição Time Estratégico" at bounding box center [188, 310] width 175 height 20
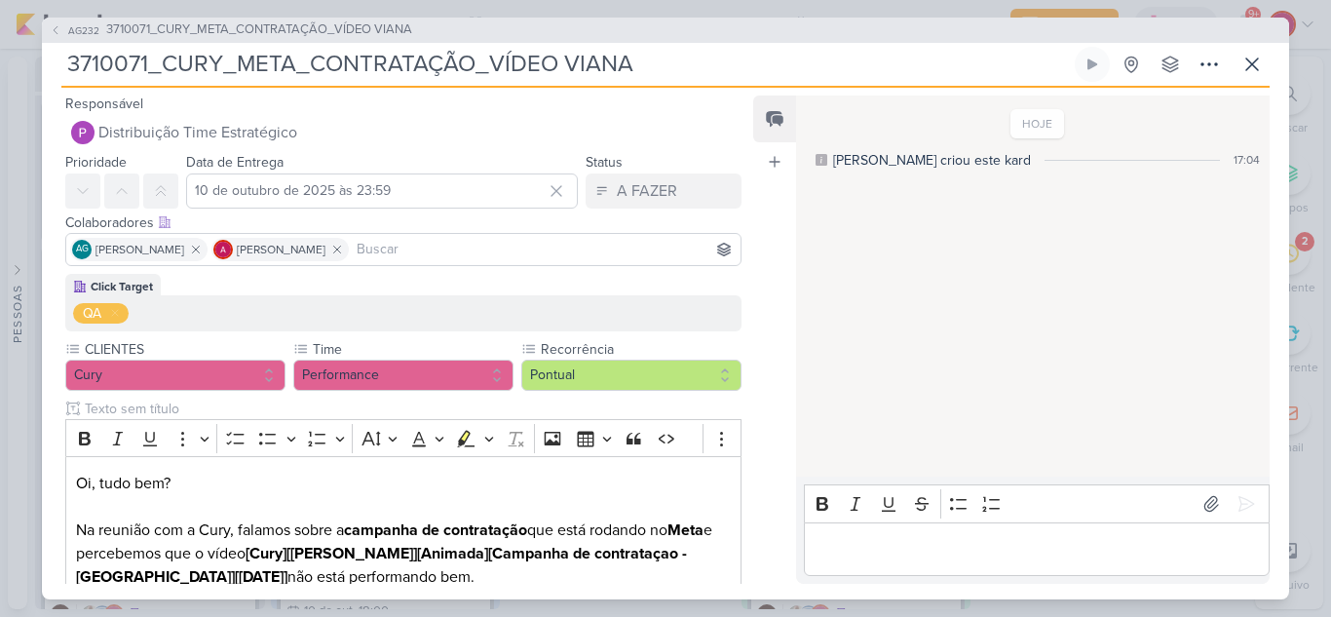
click at [433, 249] on input at bounding box center [545, 249] width 384 height 23
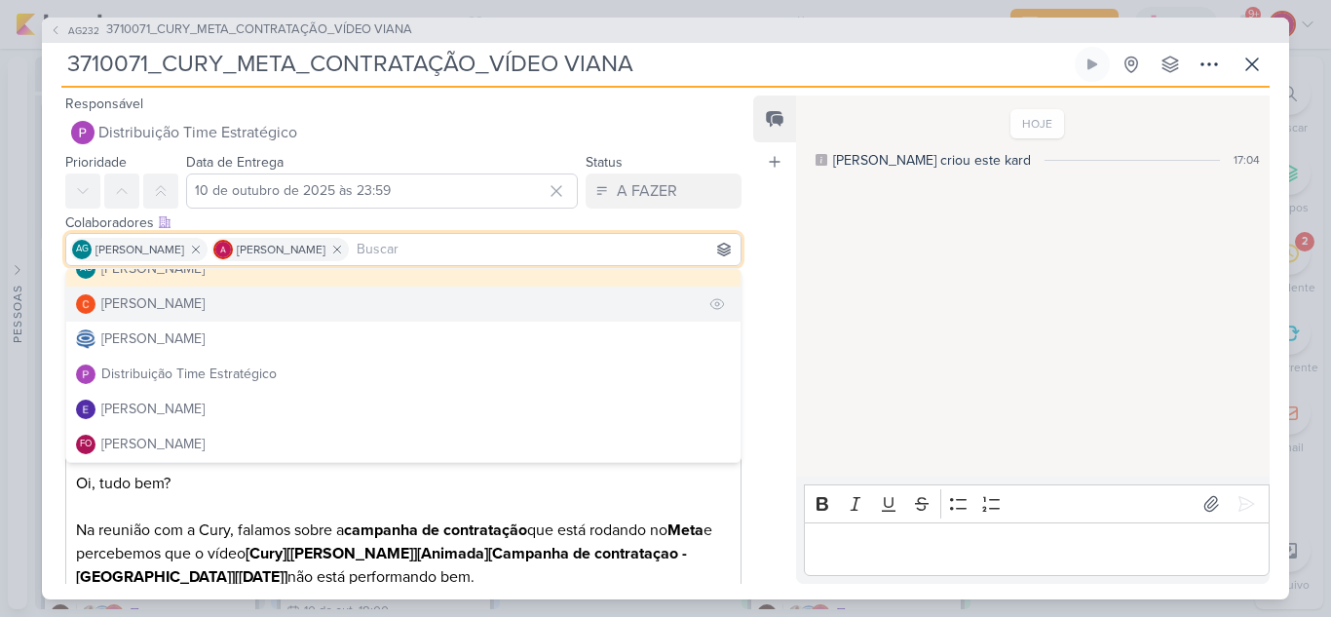
scroll to position [97, 0]
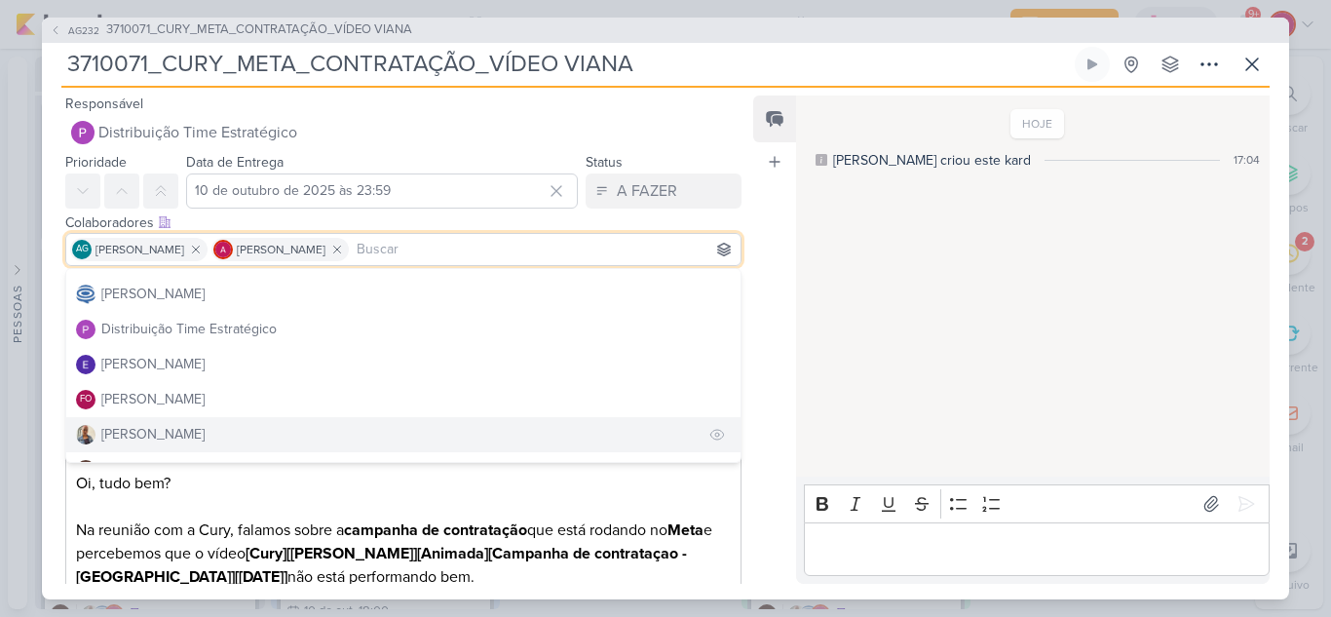
click at [120, 431] on div "[PERSON_NAME]" at bounding box center [152, 434] width 103 height 20
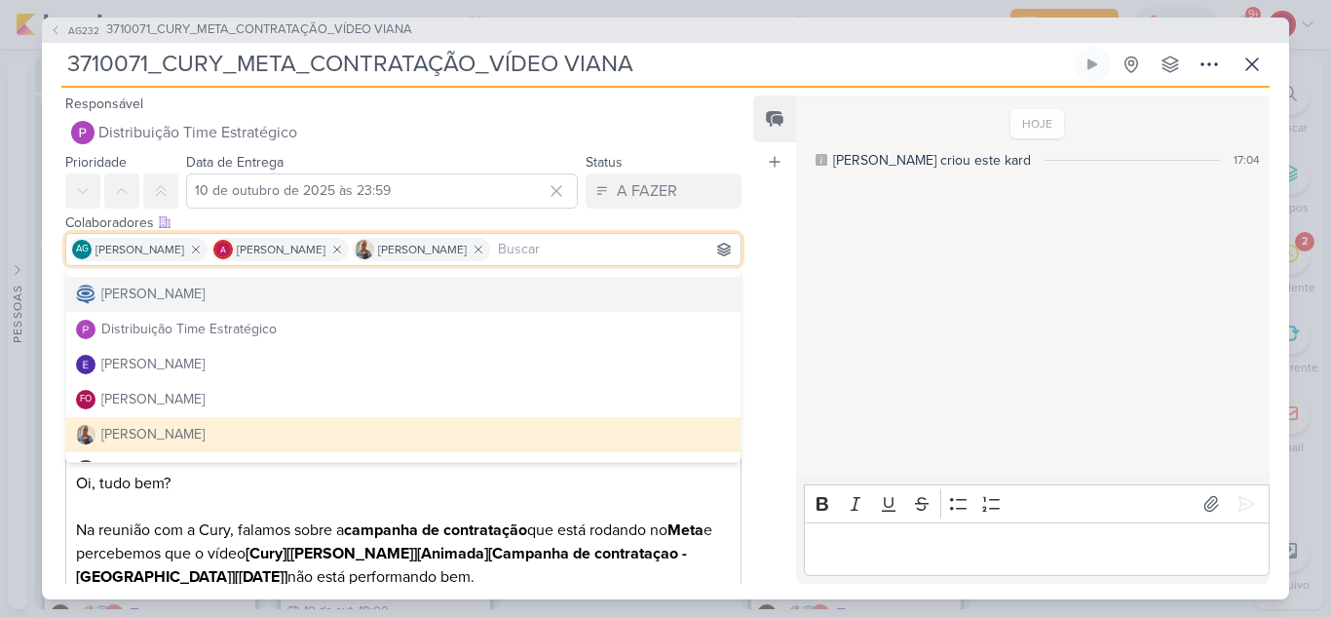
click at [733, 159] on div "Prioridade Data de Entrega [DATE] 23:59 [DATE] Dom Seg Ter Qua Qui Sex Sáb 1 2 …" at bounding box center [395, 179] width 707 height 58
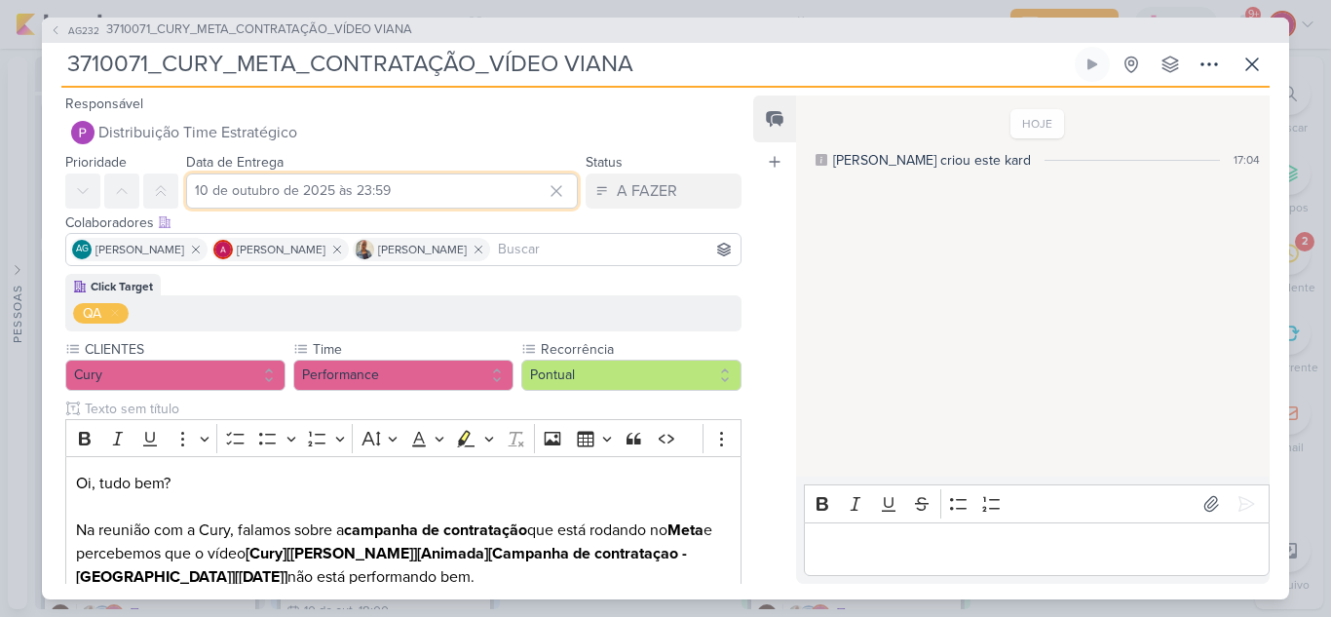
click at [277, 195] on input "10 de outubro de 2025 às 23:59" at bounding box center [382, 190] width 392 height 35
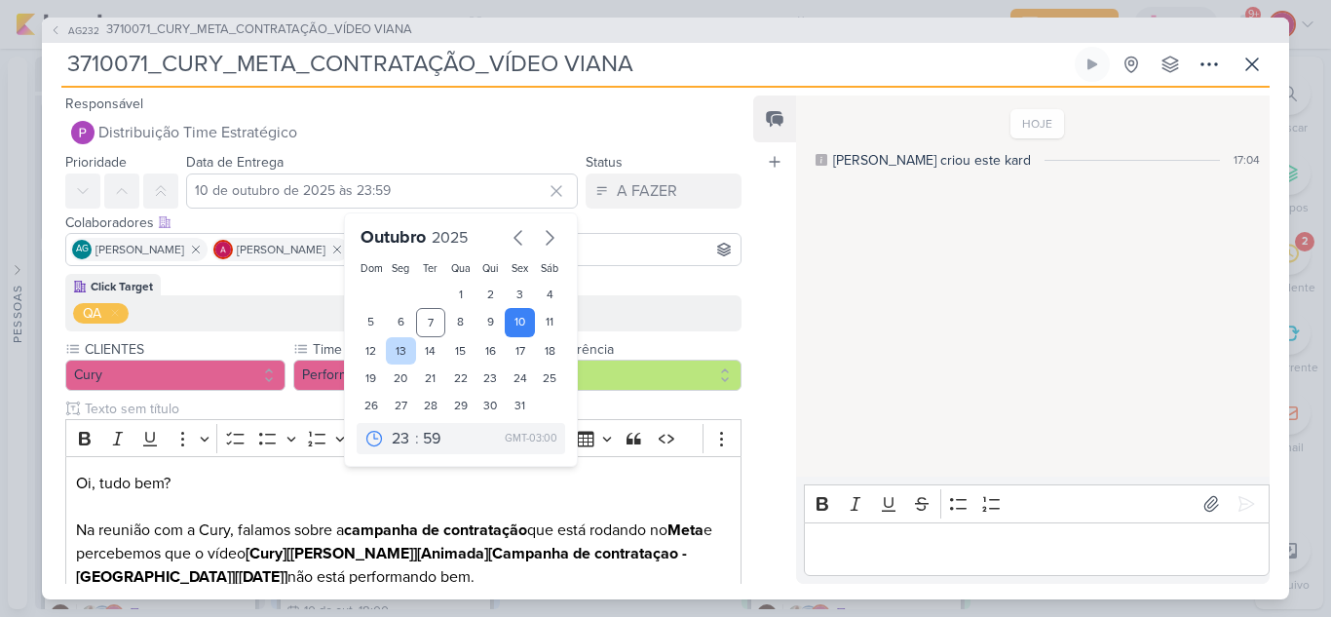
click at [393, 346] on div "13" at bounding box center [401, 350] width 30 height 27
type input "[DATE] 23:59"
click at [731, 274] on div "Click Target QA" at bounding box center [403, 302] width 676 height 57
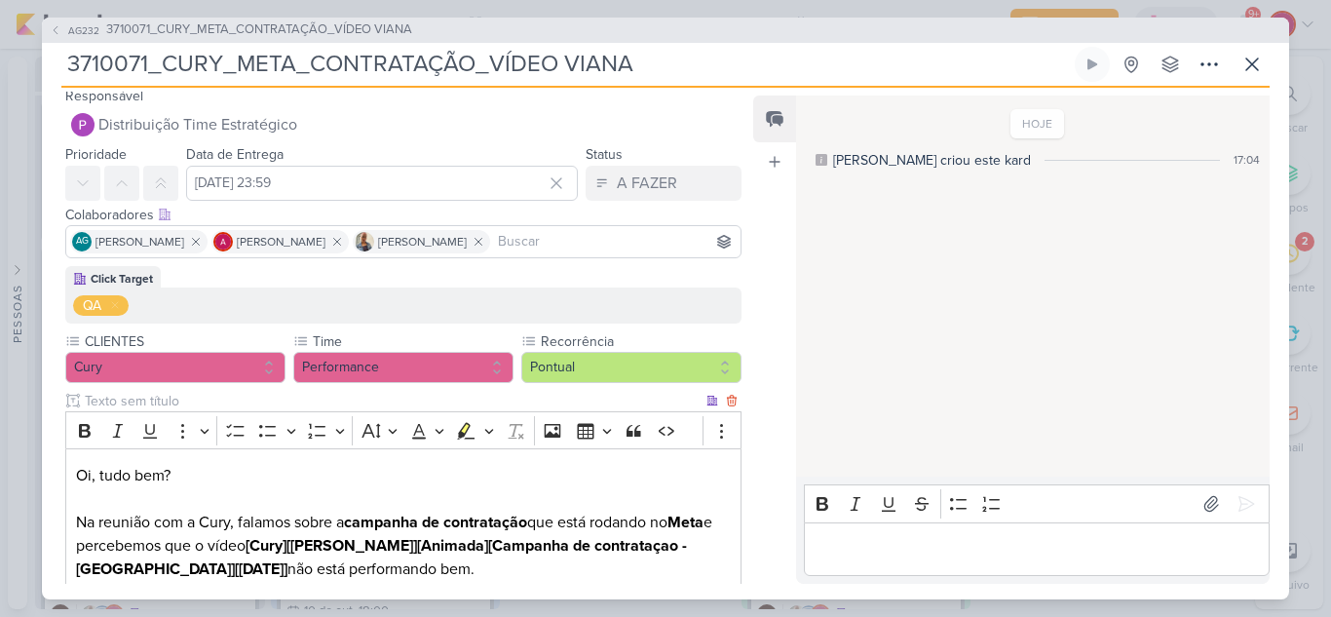
scroll to position [0, 0]
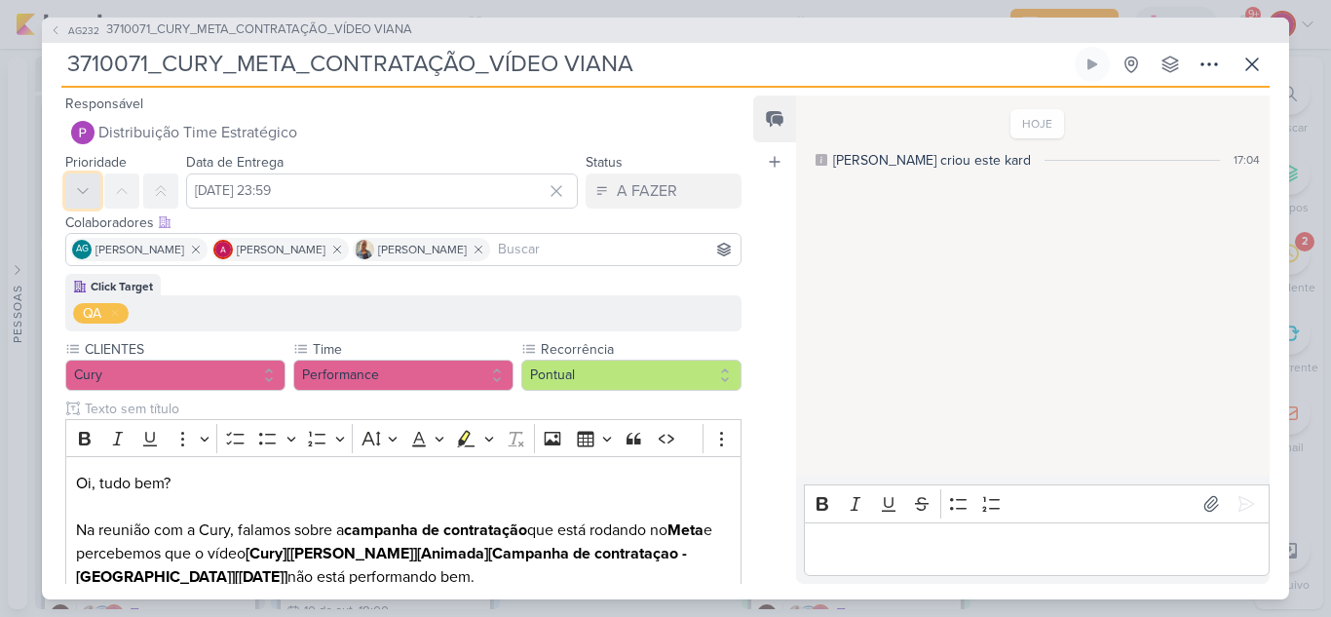
click at [83, 196] on icon at bounding box center [83, 191] width 16 height 16
click at [88, 193] on icon at bounding box center [83, 191] width 16 height 16
click at [90, 194] on icon at bounding box center [83, 191] width 16 height 16
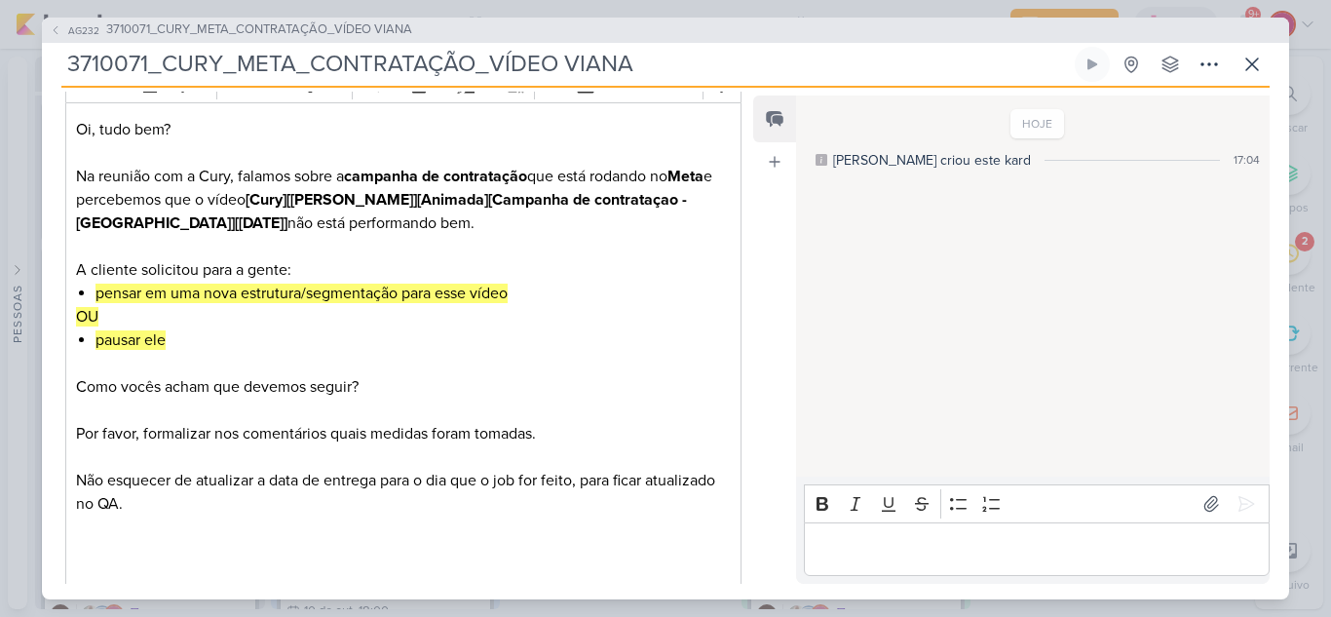
scroll to position [451, 0]
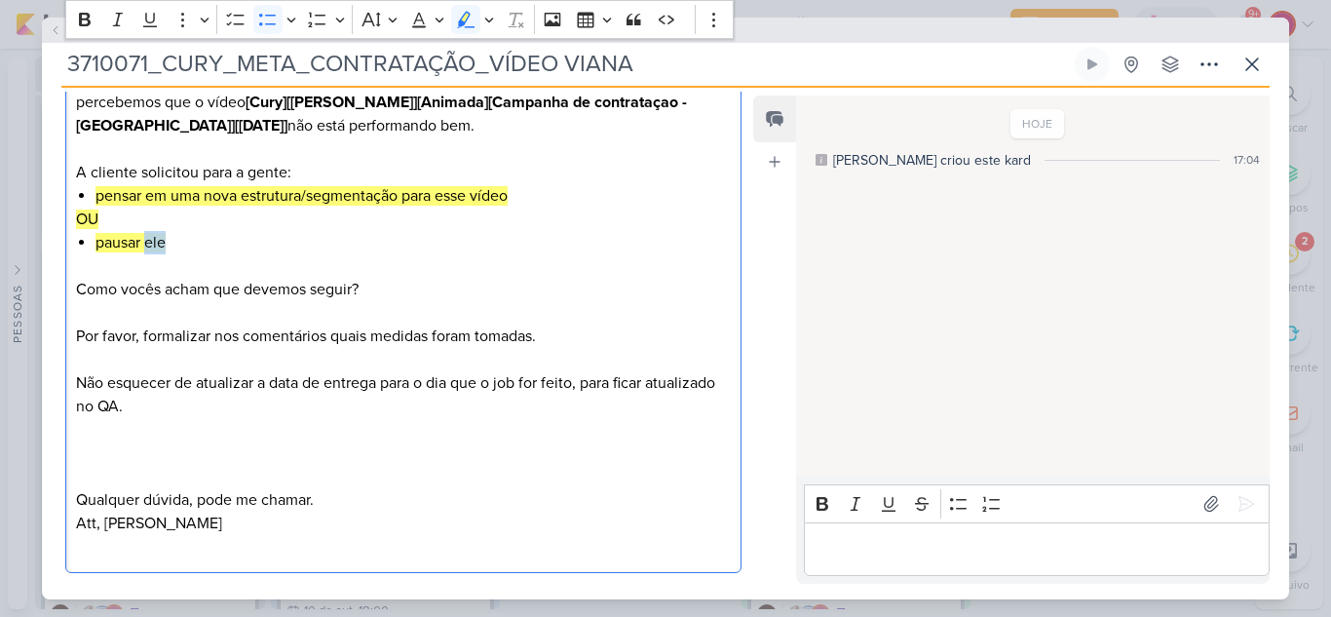
drag, startPoint x: 147, startPoint y: 244, endPoint x: 166, endPoint y: 244, distance: 18.5
click at [166, 244] on mark "pausar ele" at bounding box center [130, 242] width 70 height 19
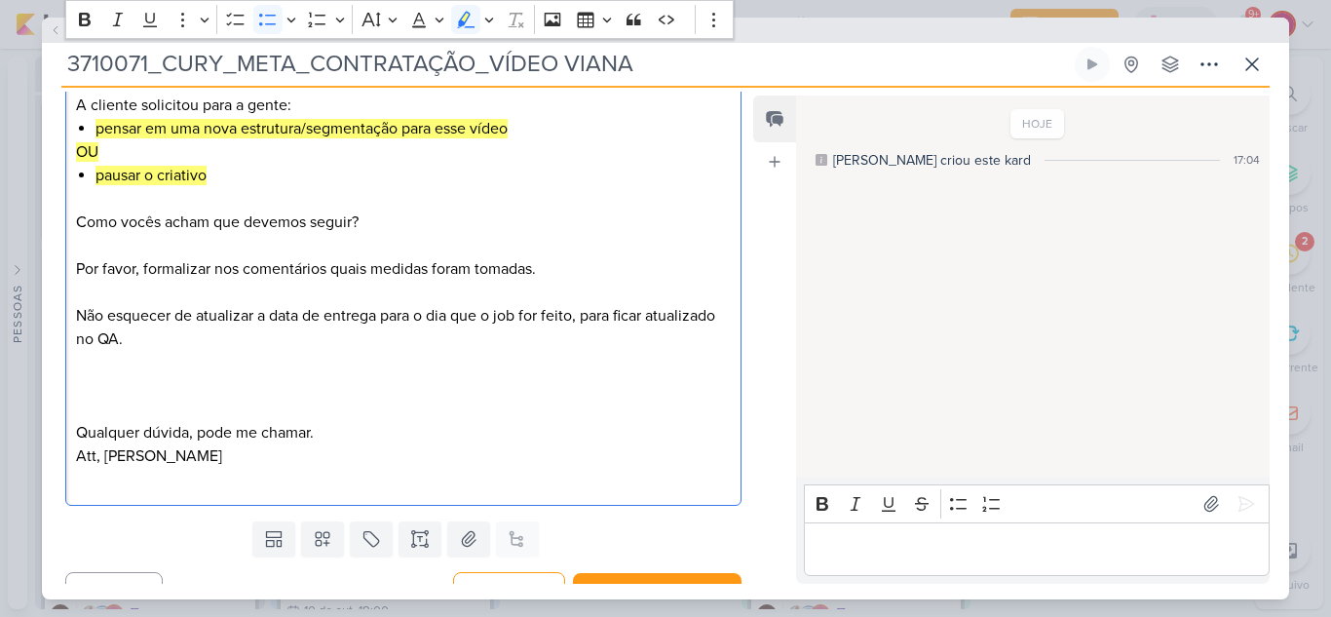
scroll to position [548, 0]
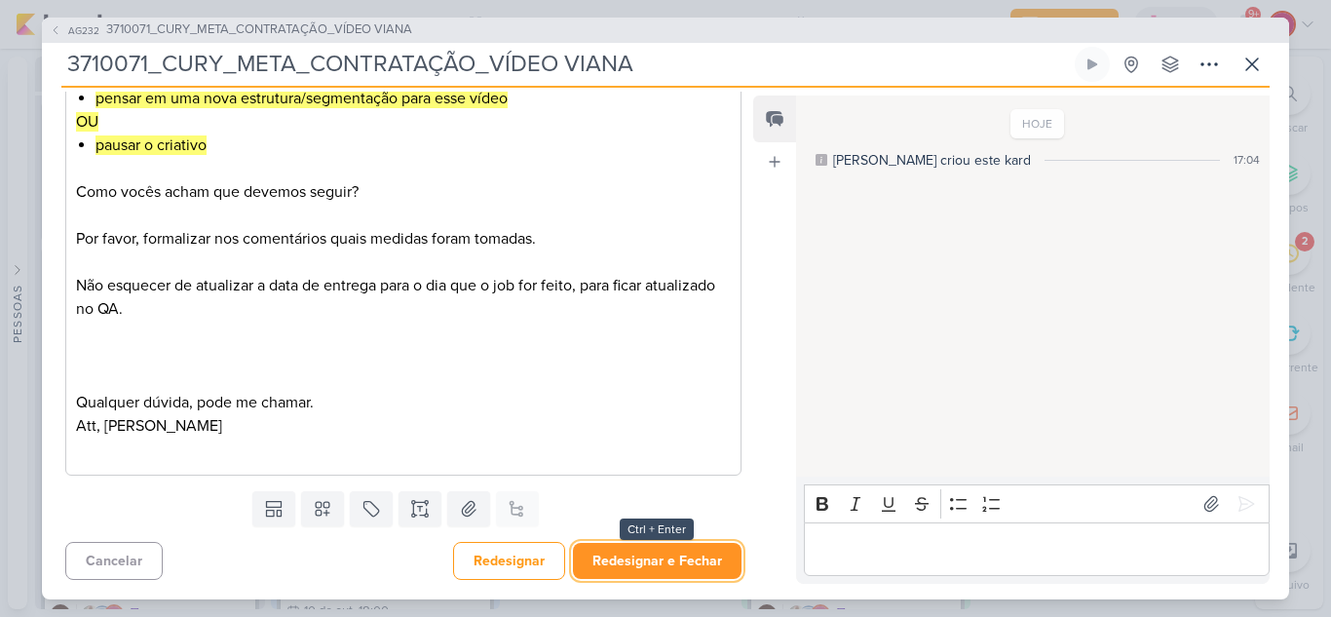
click at [621, 568] on button "Redesignar e Fechar" at bounding box center [657, 561] width 169 height 36
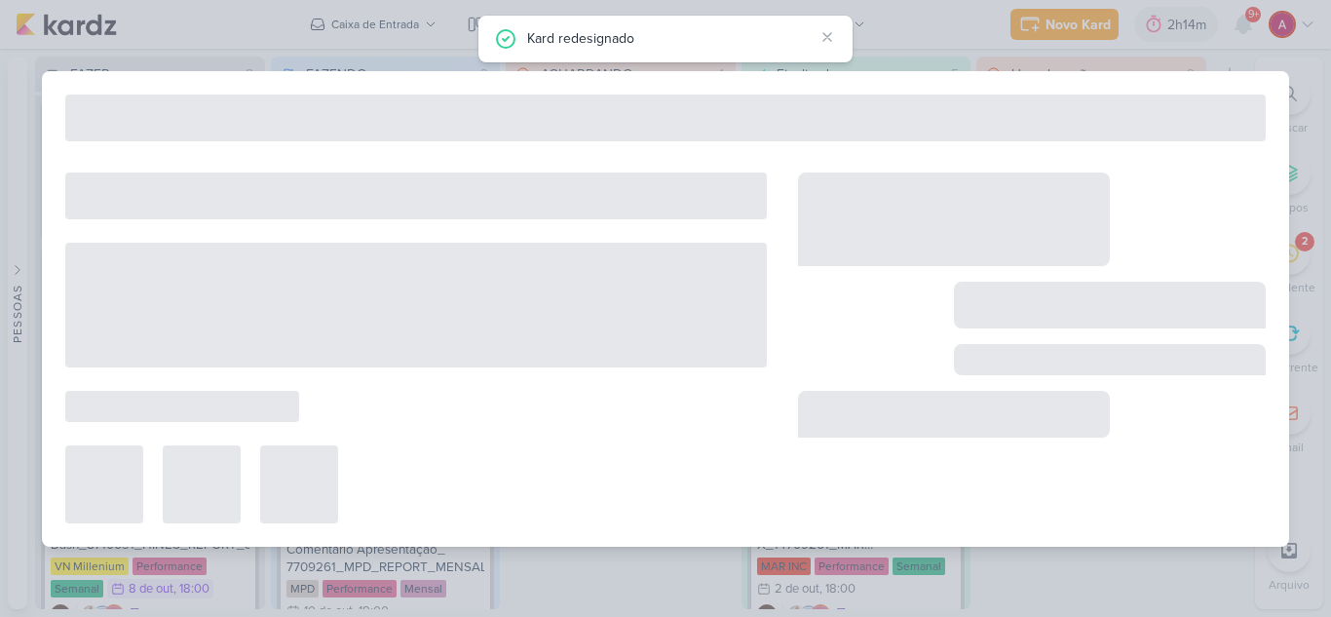
scroll to position [0, 0]
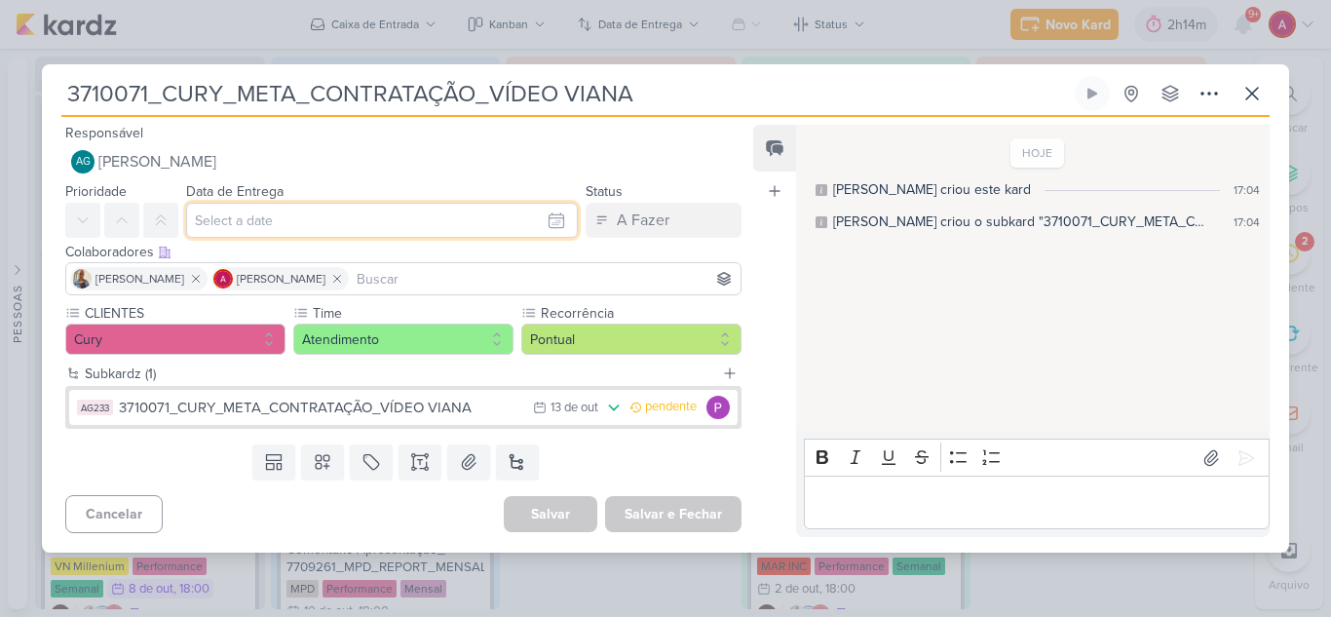
click at [381, 223] on input "text" at bounding box center [382, 220] width 392 height 35
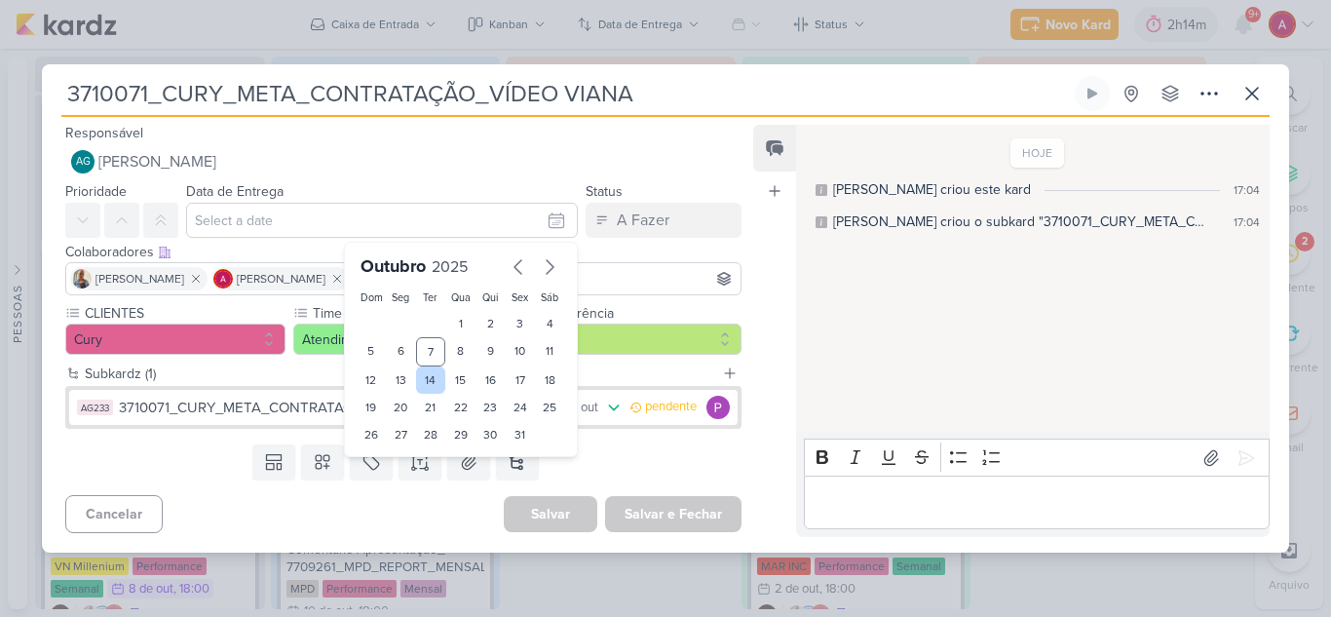
click at [420, 382] on div "14" at bounding box center [431, 379] width 30 height 27
type input "[DATE] 23:59"
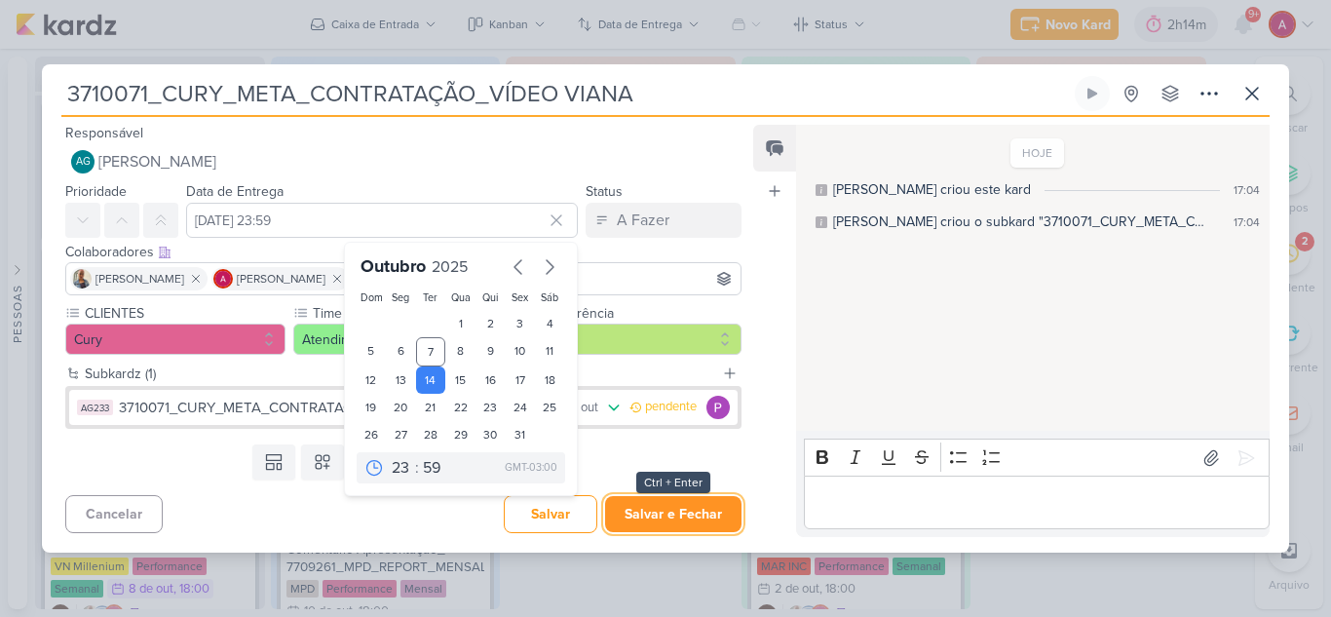
click at [657, 513] on button "Salvar e Fechar" at bounding box center [673, 514] width 136 height 36
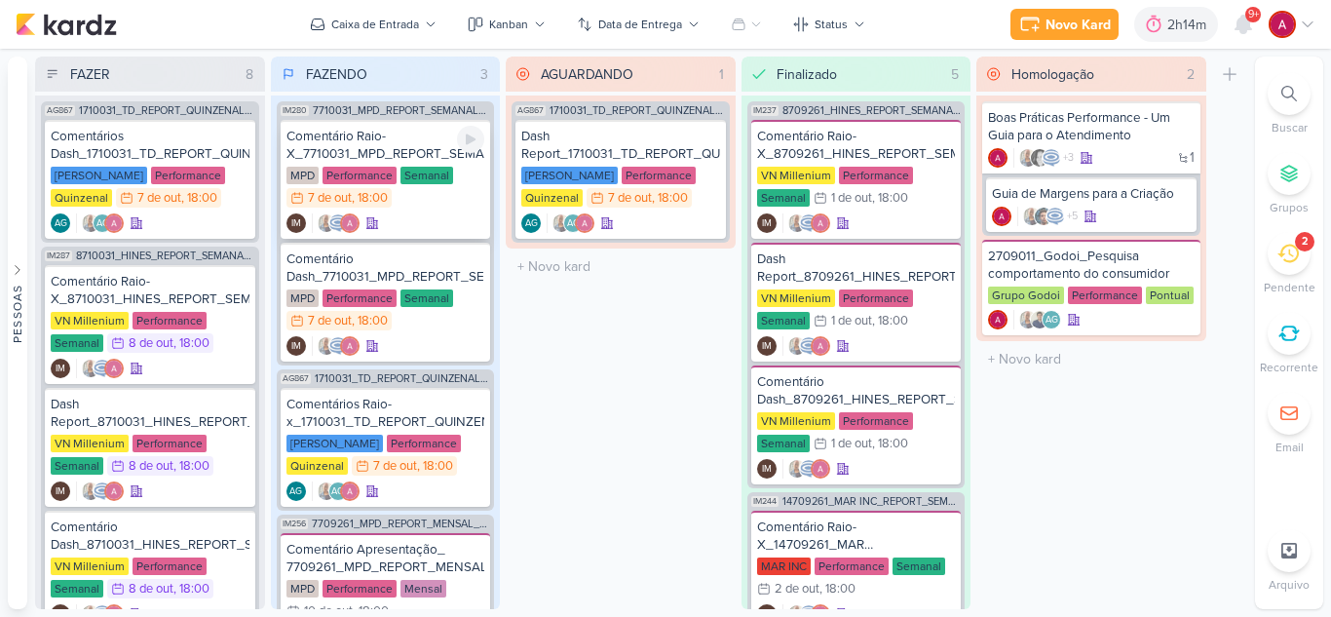
click at [366, 149] on div "Comentário Raio-X_7710031_MPD_REPORT_SEMANAL_08.10" at bounding box center [385, 145] width 199 height 35
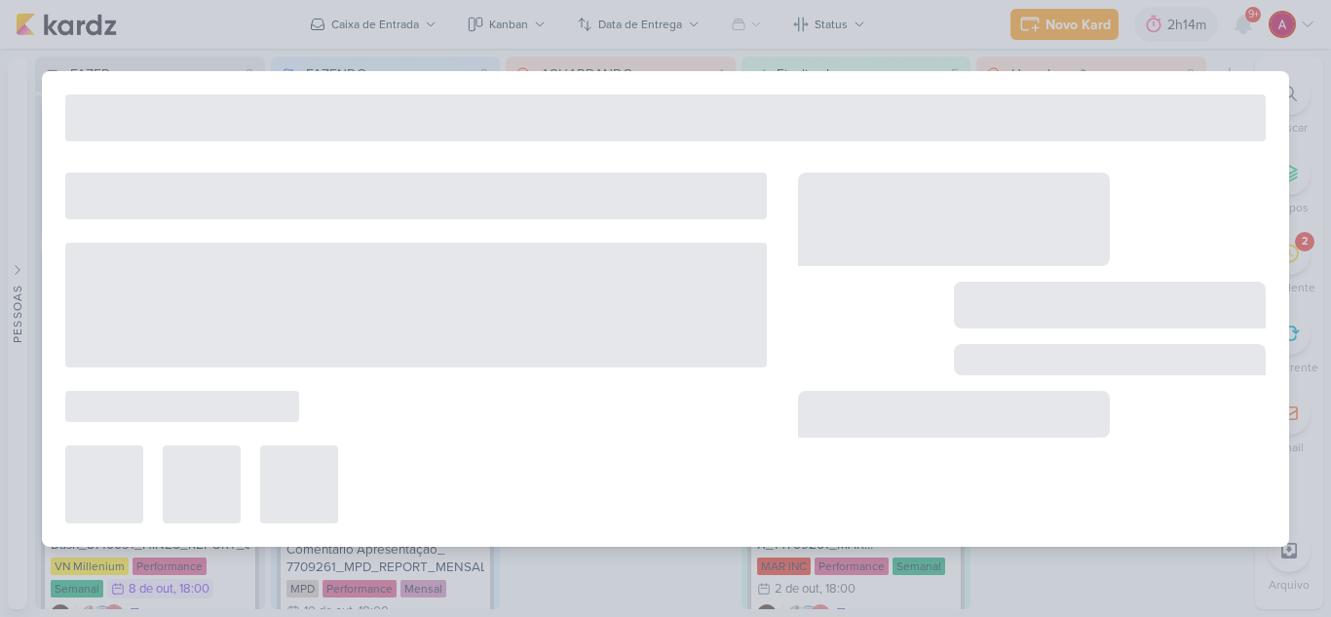
type input "Comentário Raio-X_7710031_MPD_REPORT_SEMANAL_08.10"
type input "[DATE] 18:00"
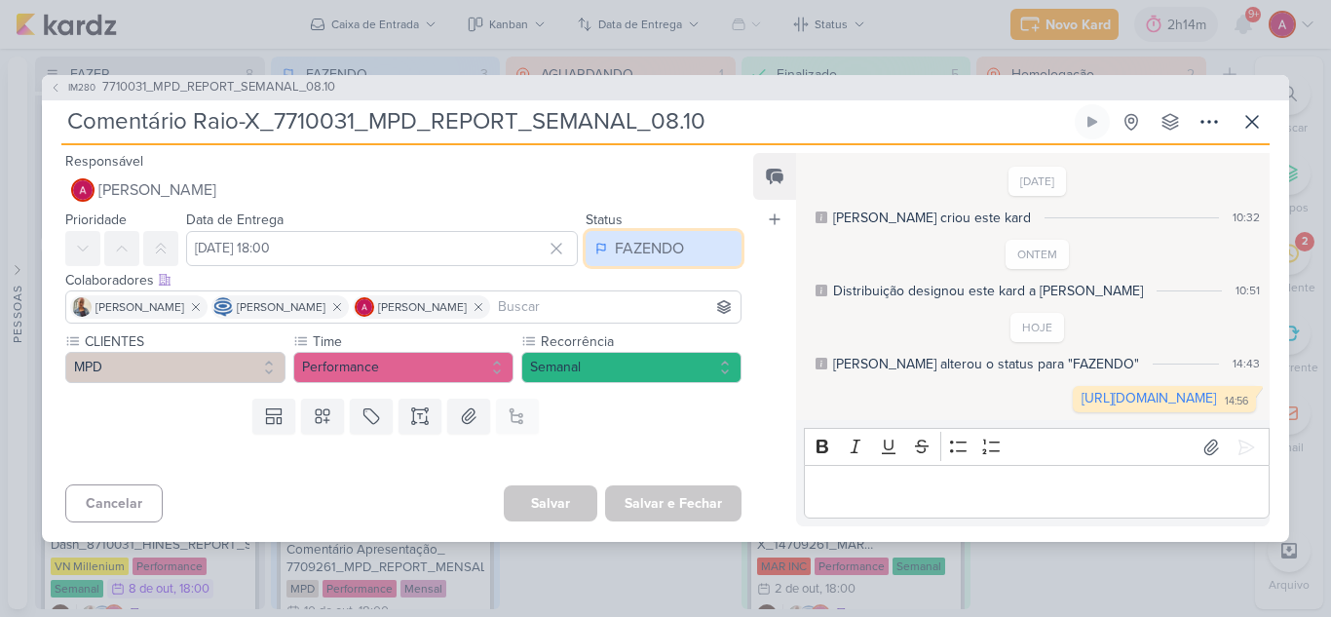
click at [604, 231] on button "FAZENDO" at bounding box center [663, 248] width 156 height 35
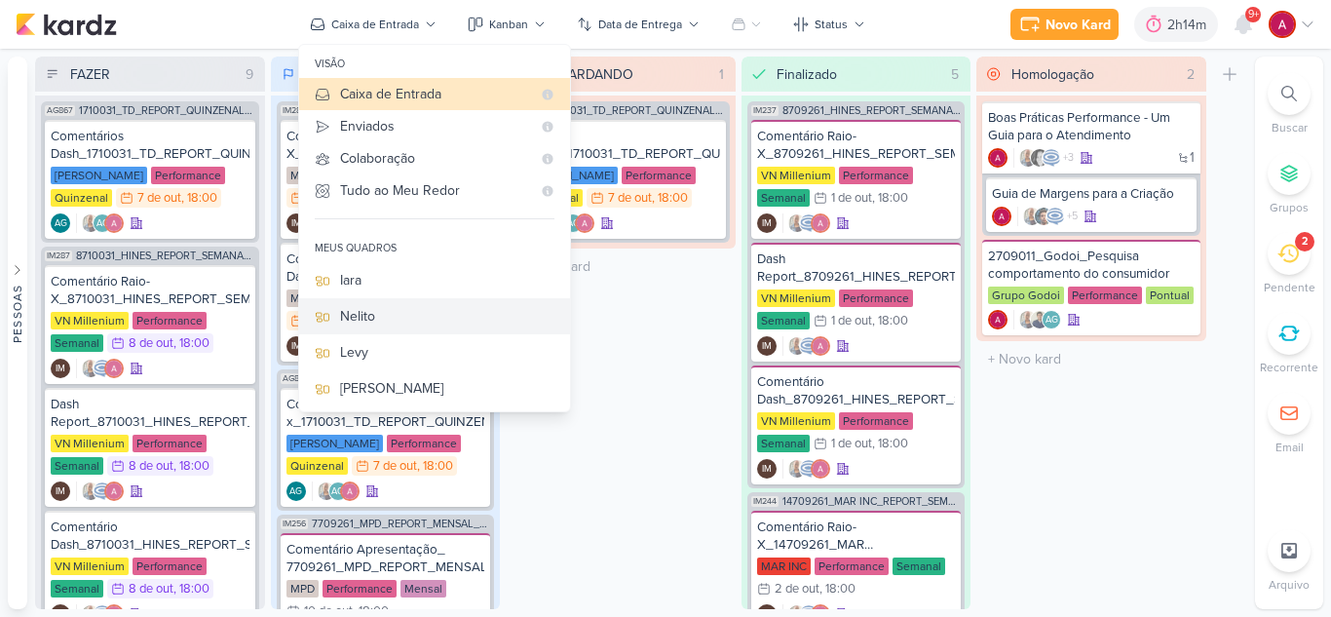
click at [401, 317] on div "Nelito" at bounding box center [447, 316] width 214 height 20
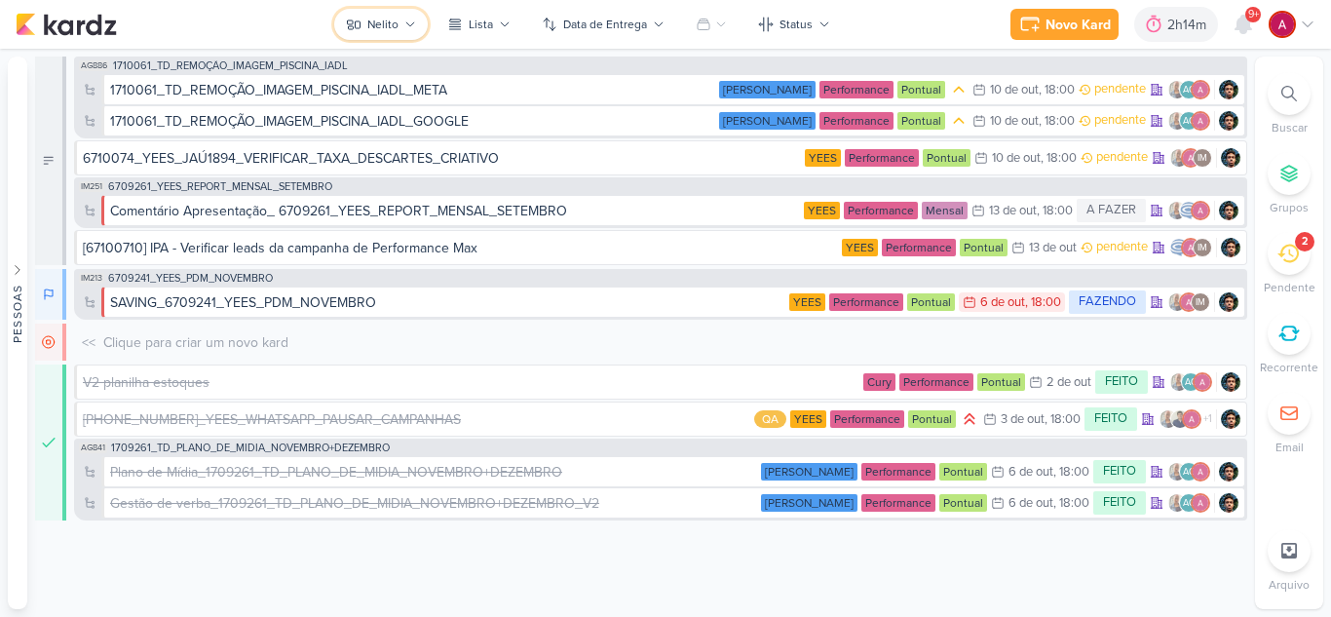
click at [401, 24] on button "Nelito" at bounding box center [381, 24] width 94 height 31
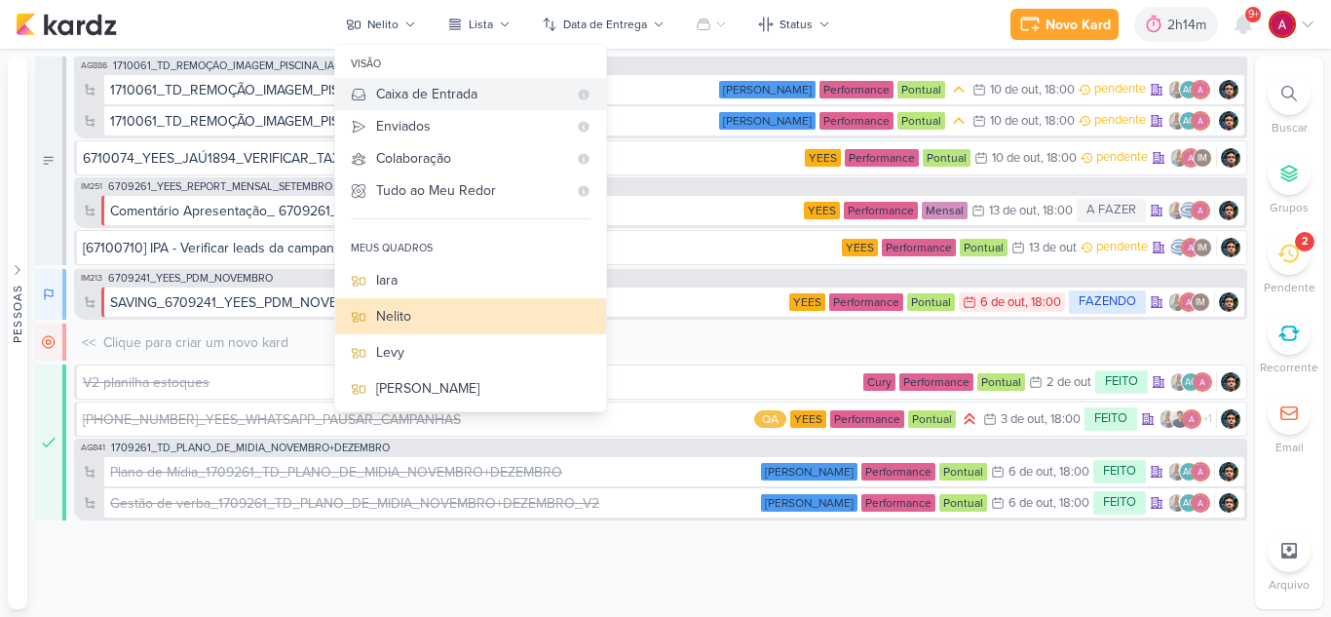
click at [405, 86] on div "Caixa de Entrada" at bounding box center [471, 94] width 191 height 20
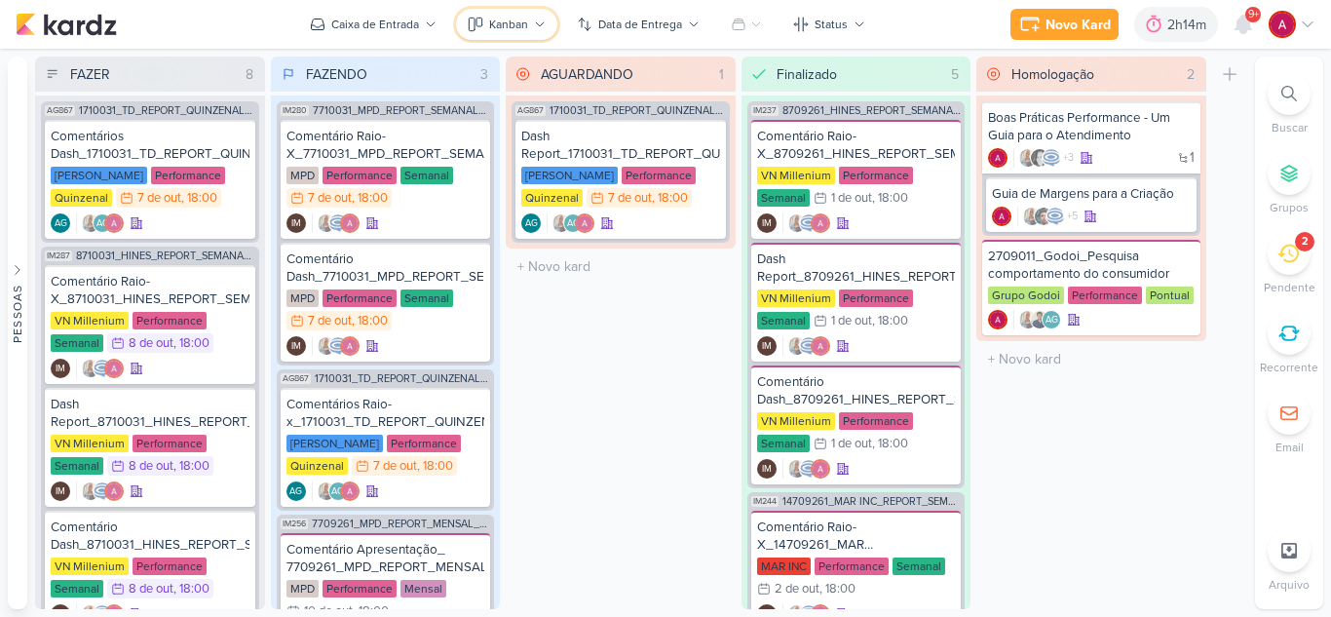
click at [520, 25] on div "Kanban" at bounding box center [508, 25] width 39 height 18
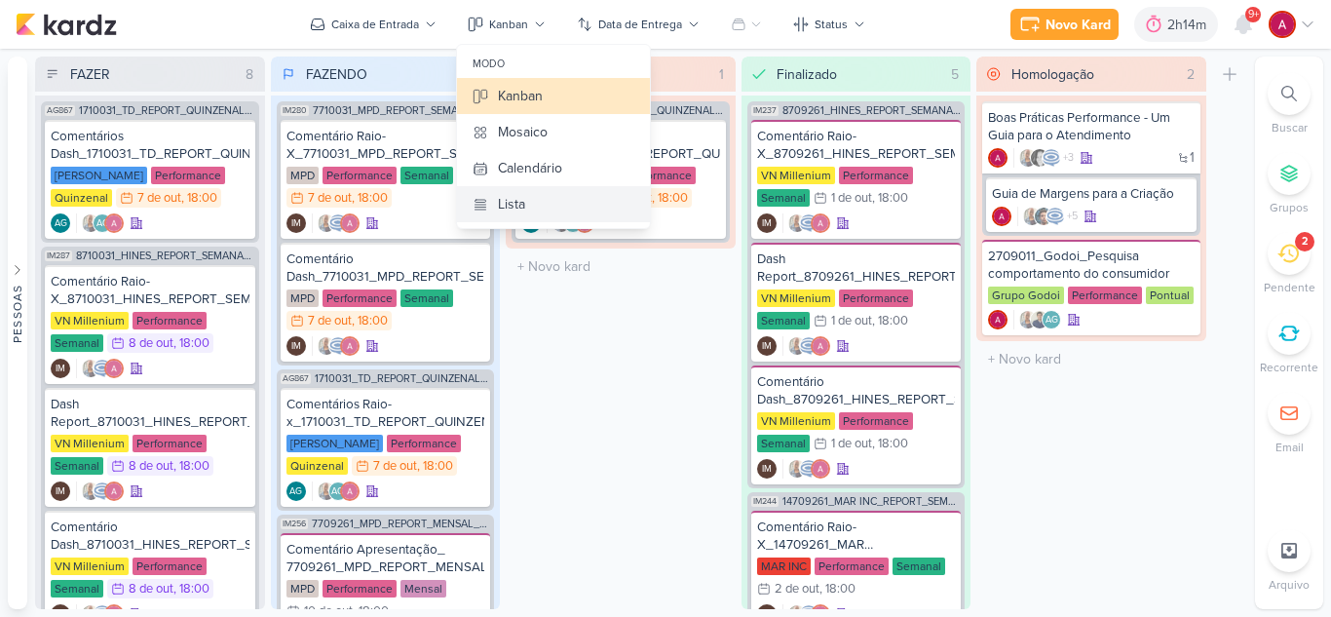
click at [514, 195] on div "Lista" at bounding box center [511, 204] width 27 height 20
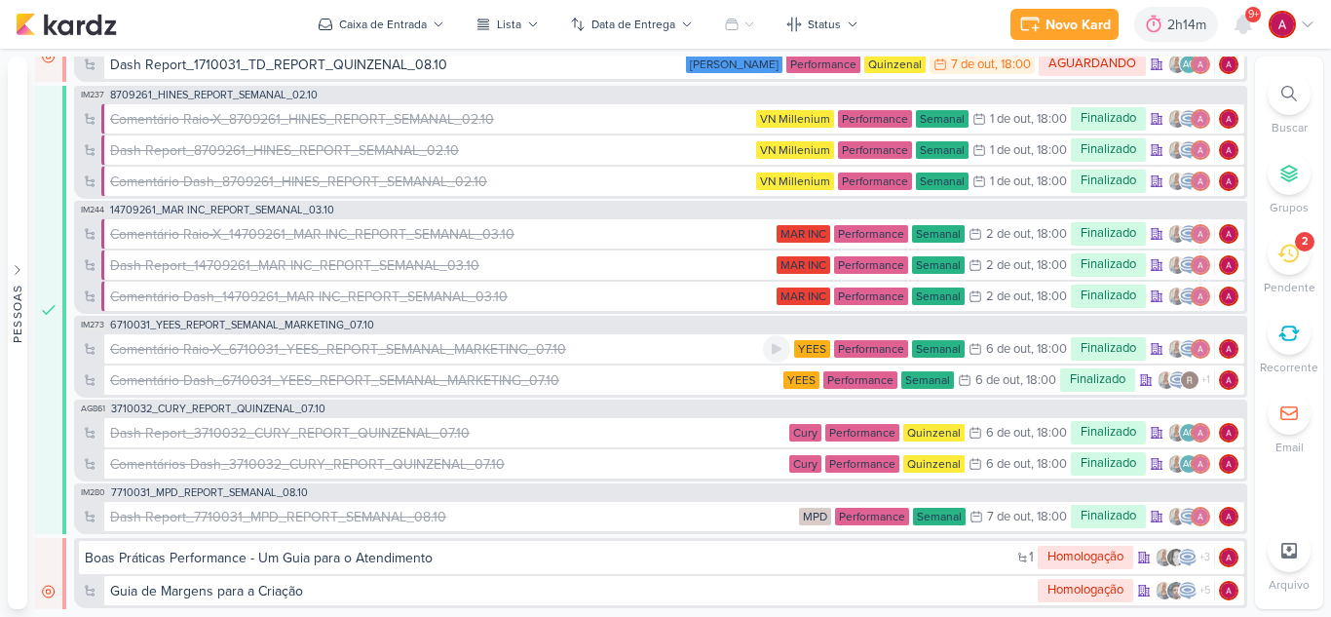
scroll to position [823, 0]
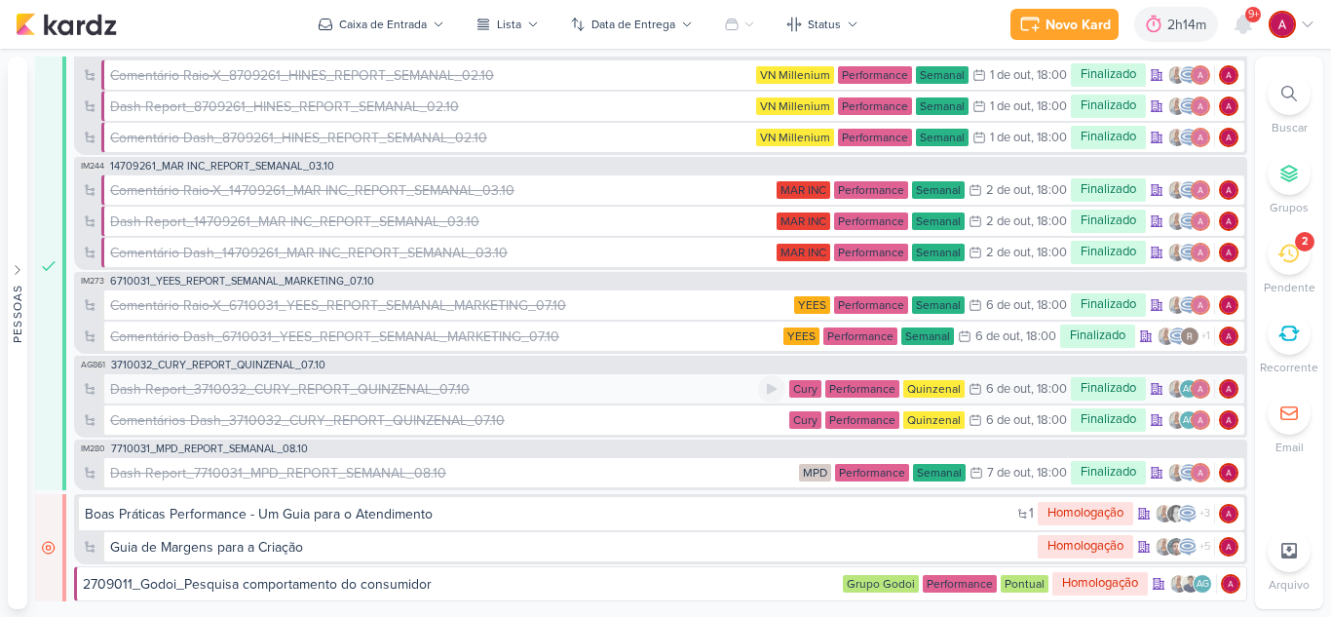
click at [307, 395] on div "Dash Report_3710032_CURY_REPORT_QUINZENAL_07.10" at bounding box center [289, 389] width 359 height 20
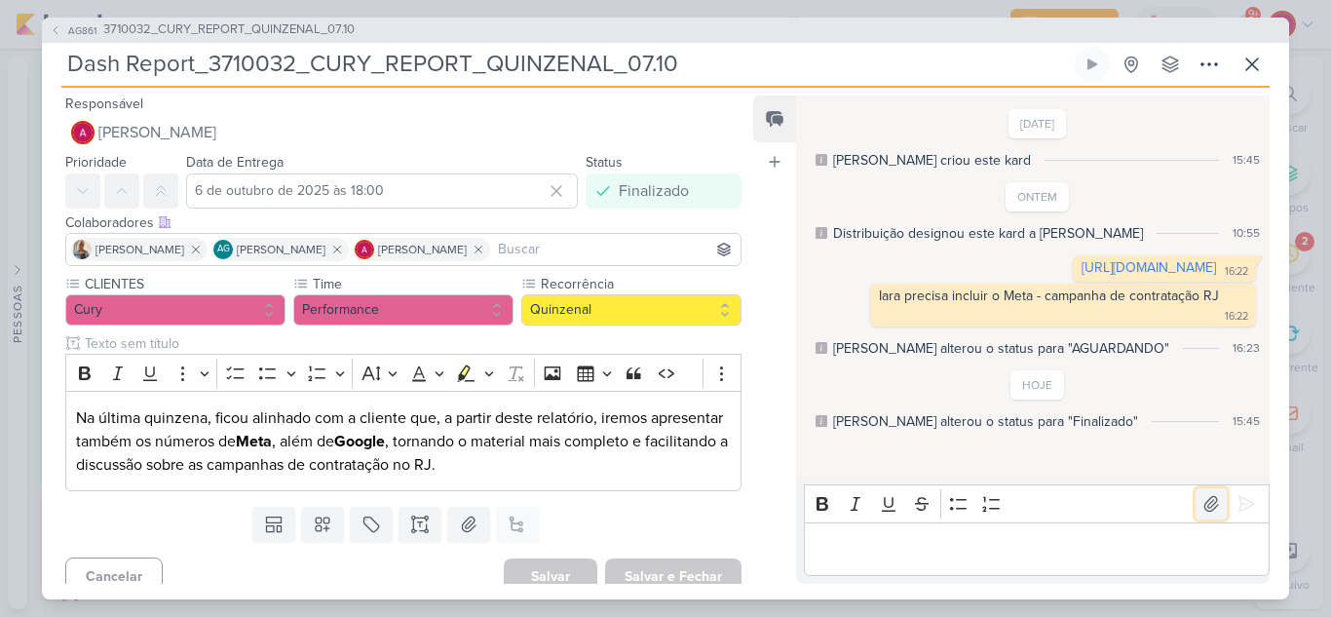
click at [1206, 504] on icon at bounding box center [1211, 504] width 14 height 15
click at [296, 24] on span "3710032_CURY_REPORT_QUINZENAL_07.10" at bounding box center [228, 29] width 251 height 19
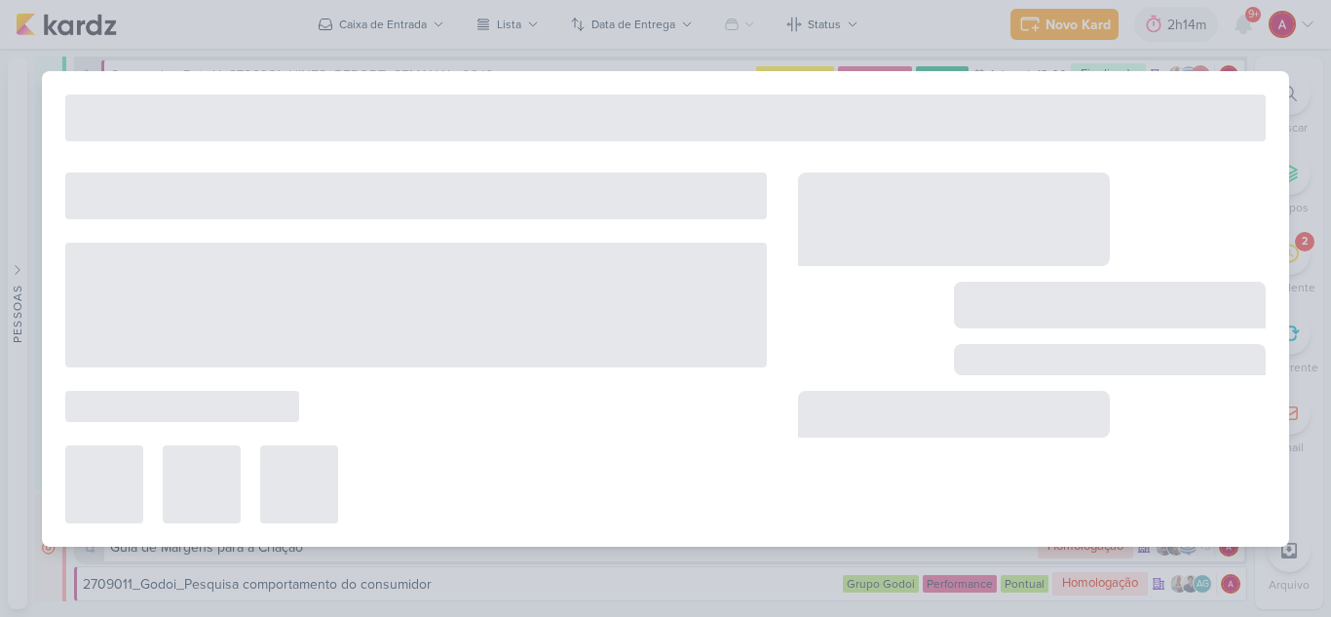
type input "3710032_CURY_REPORT_QUINZENAL_07.10"
type input "[DATE] 18:00"
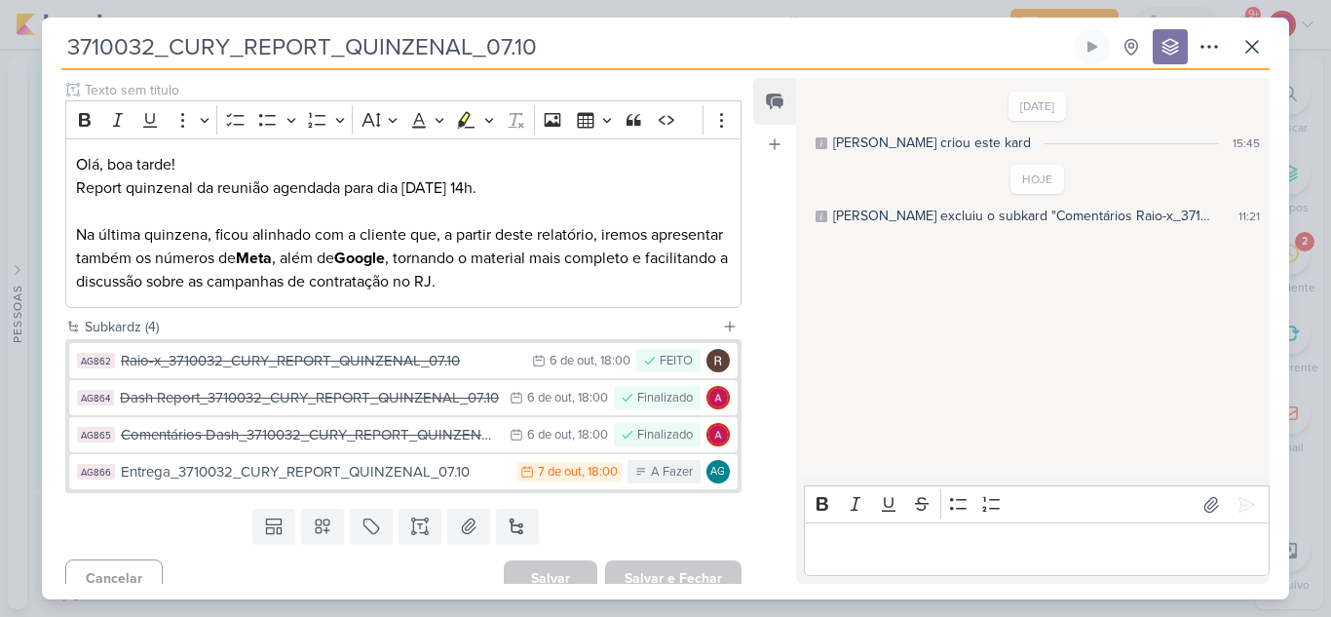
scroll to position [253, 0]
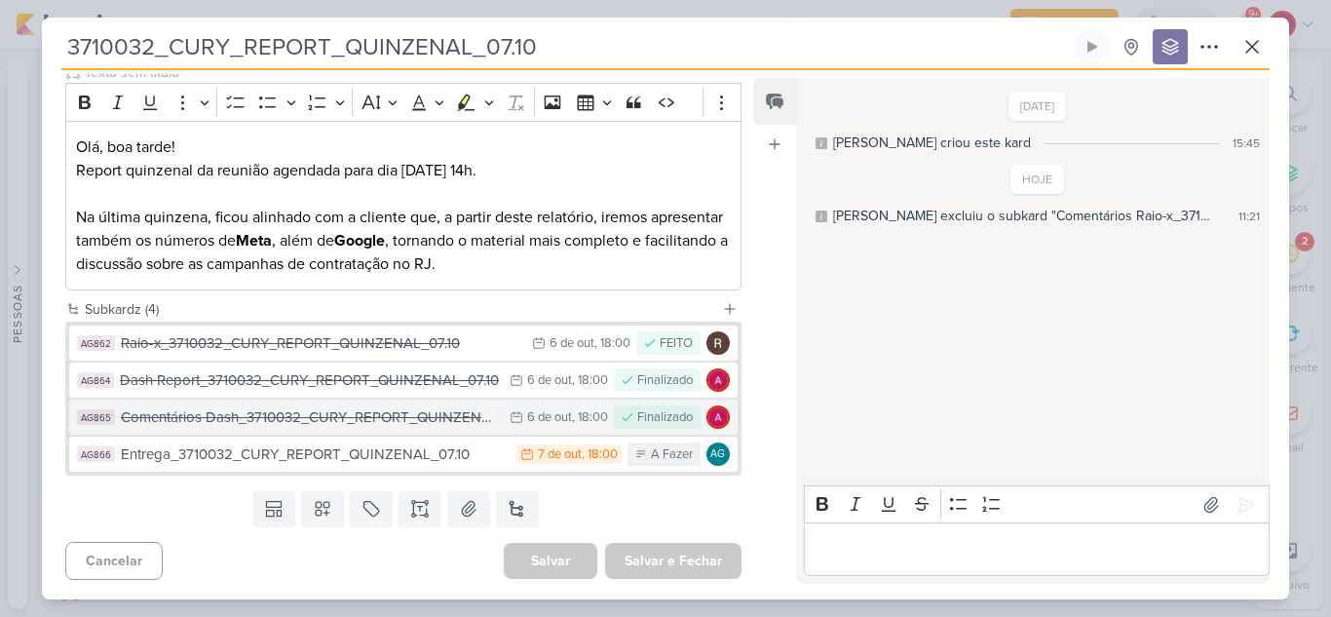
click at [380, 422] on div "Comentários Dash_3710032_CURY_REPORT_QUINZENAL_07.10" at bounding box center [310, 417] width 379 height 22
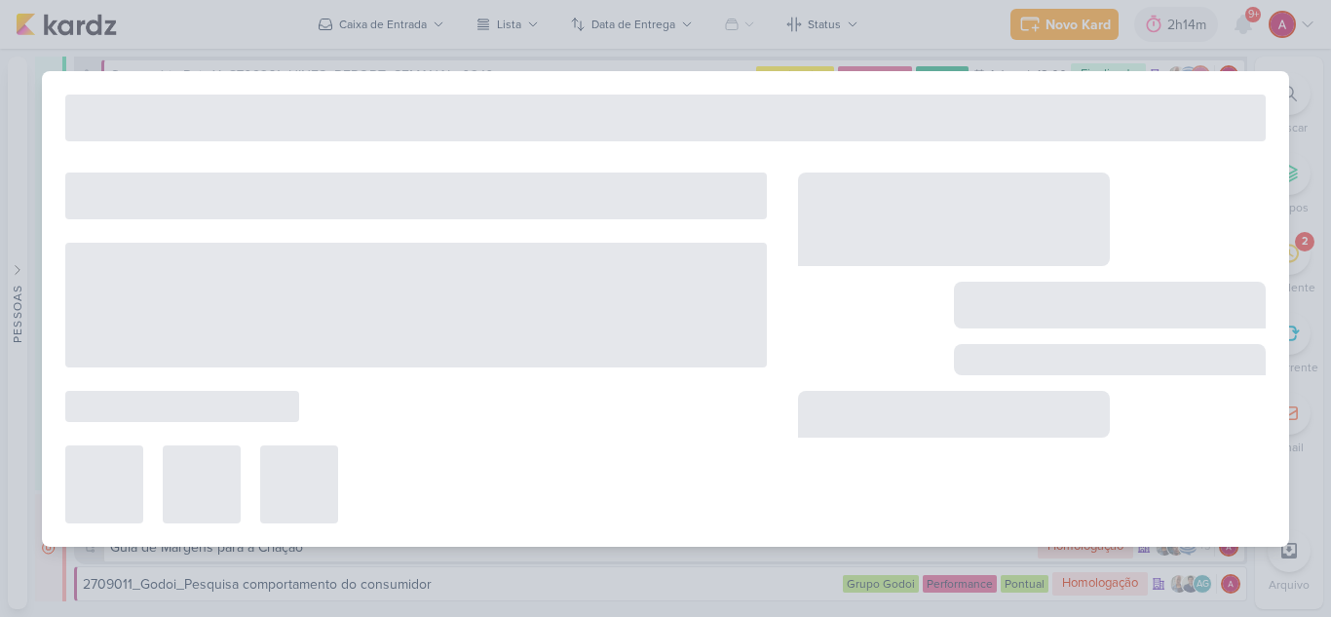
type input "Comentários Dash_3710032_CURY_REPORT_QUINZENAL_07.10"
type input "6 de outubro de 2025 às 18:00"
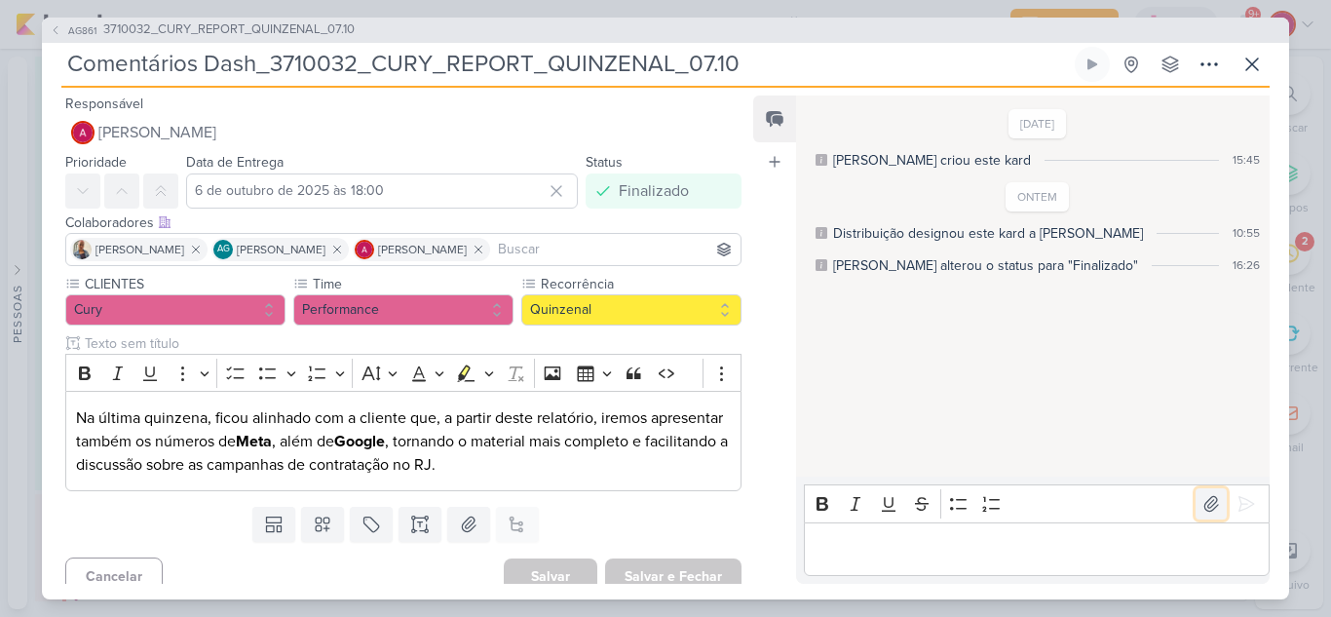
click at [1201, 504] on icon at bounding box center [1210, 503] width 19 height 19
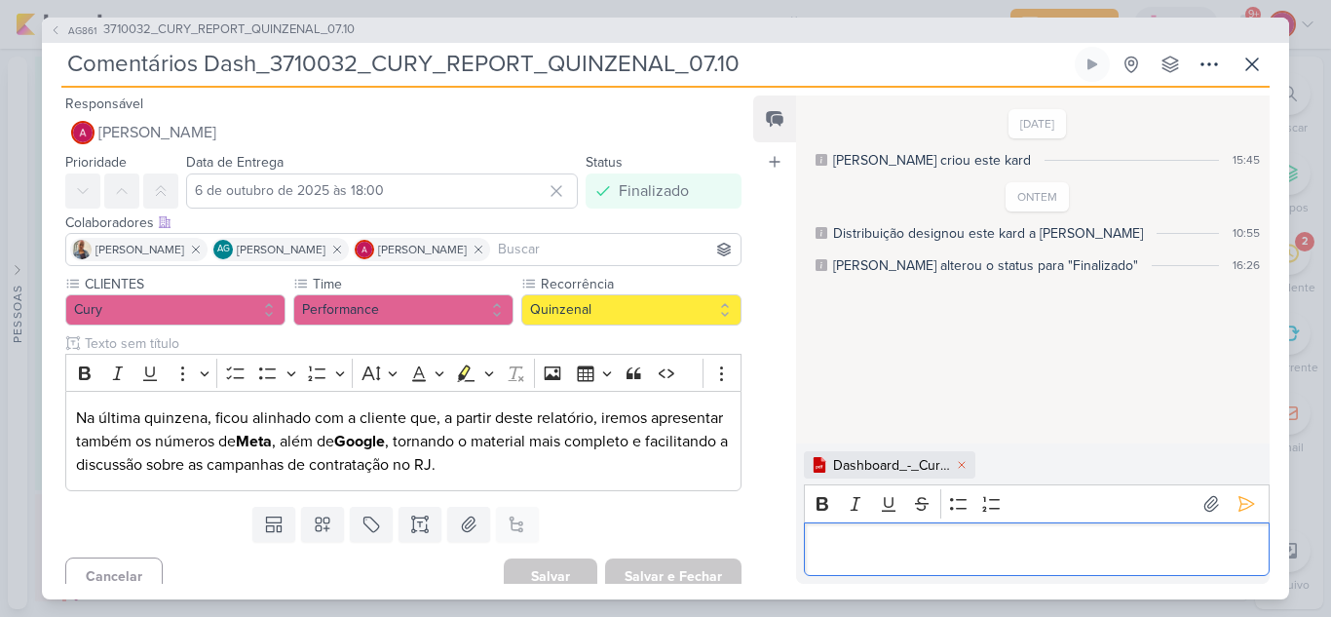
click at [864, 551] on p "Editor editing area: main" at bounding box center [1035, 548] width 445 height 23
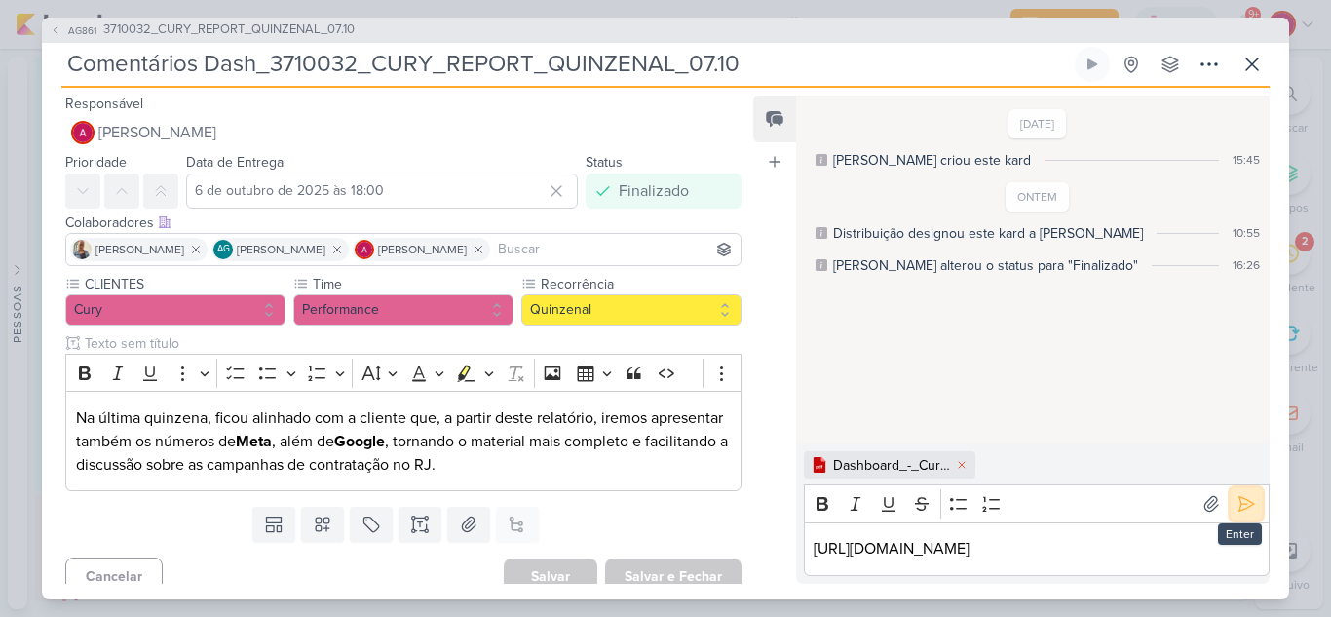
click at [1236, 494] on icon at bounding box center [1245, 503] width 19 height 19
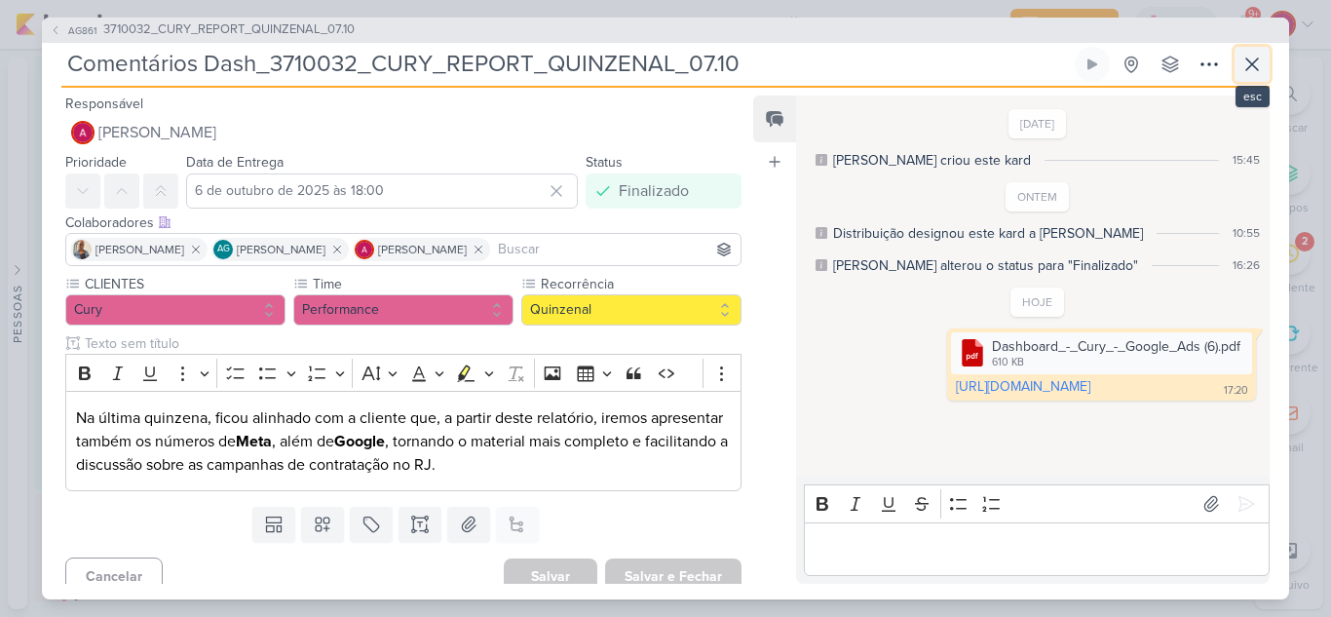
click at [1251, 66] on icon at bounding box center [1251, 64] width 23 height 23
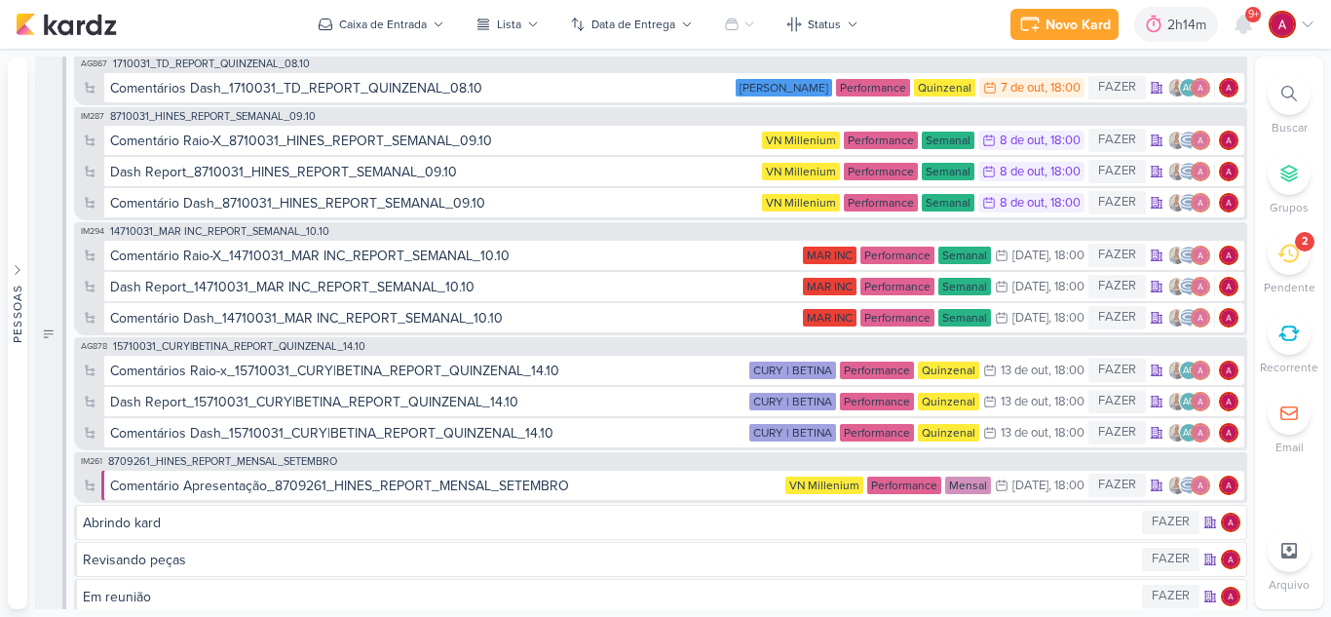
scroll to position [0, 0]
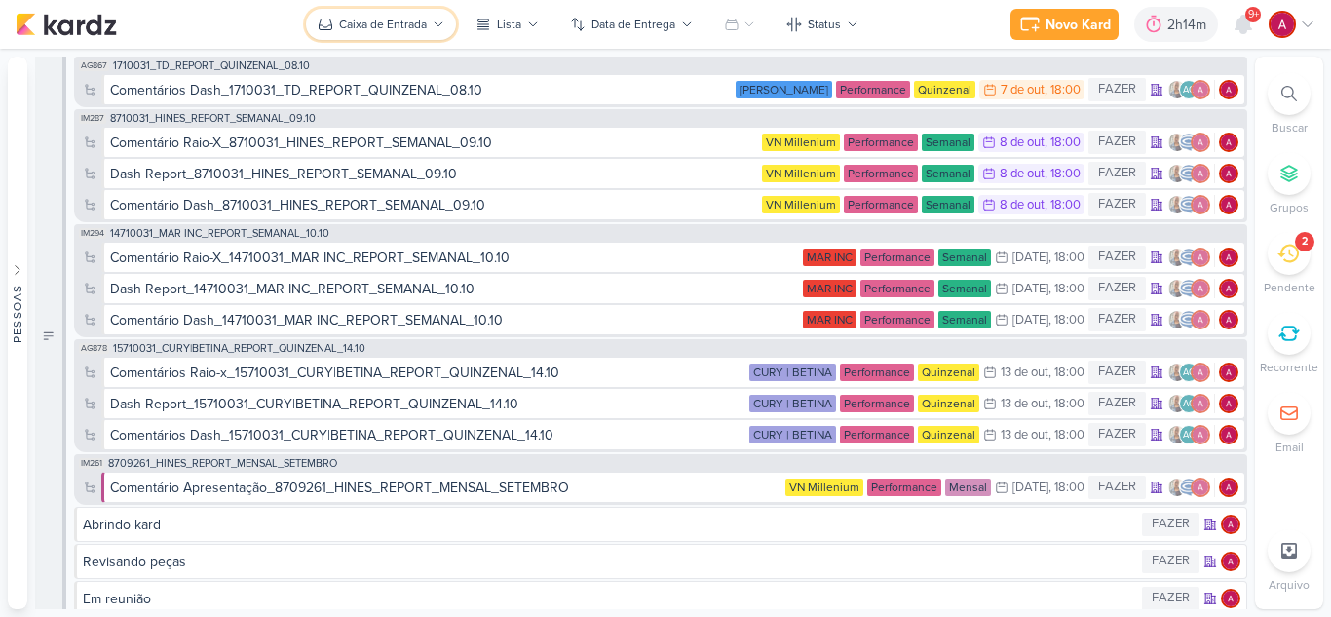
click at [445, 20] on button "Caixa de Entrada" at bounding box center [381, 24] width 150 height 31
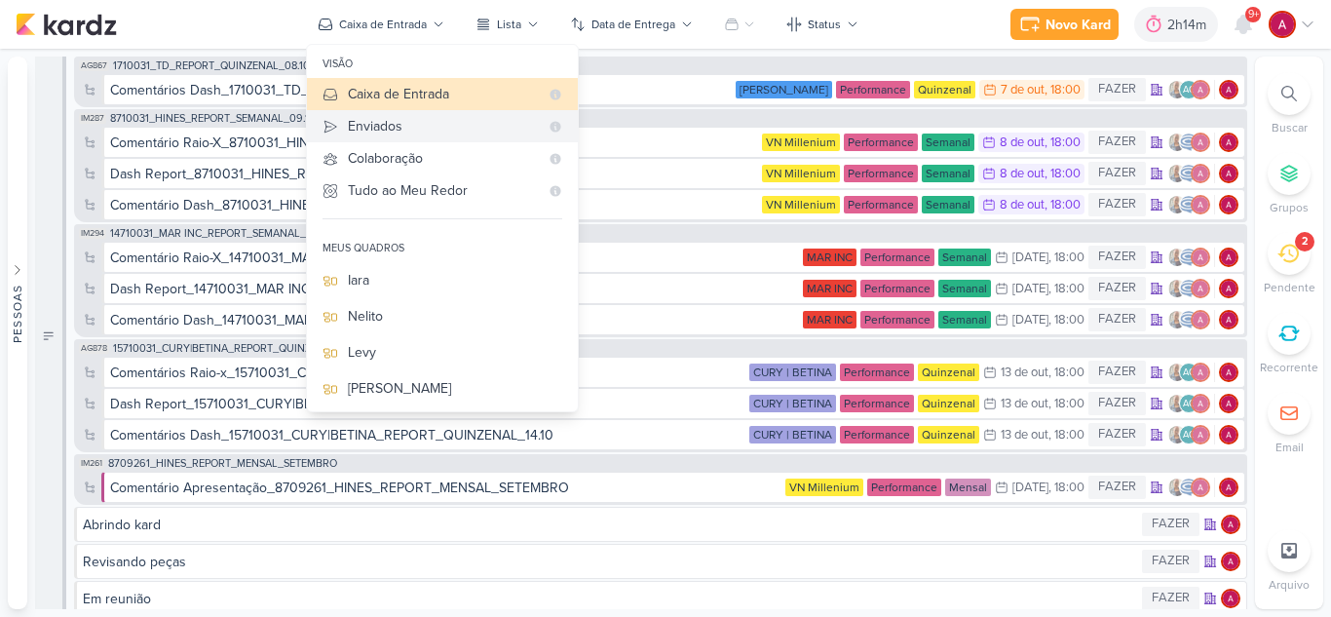
click at [428, 120] on div "Enviados" at bounding box center [443, 126] width 191 height 20
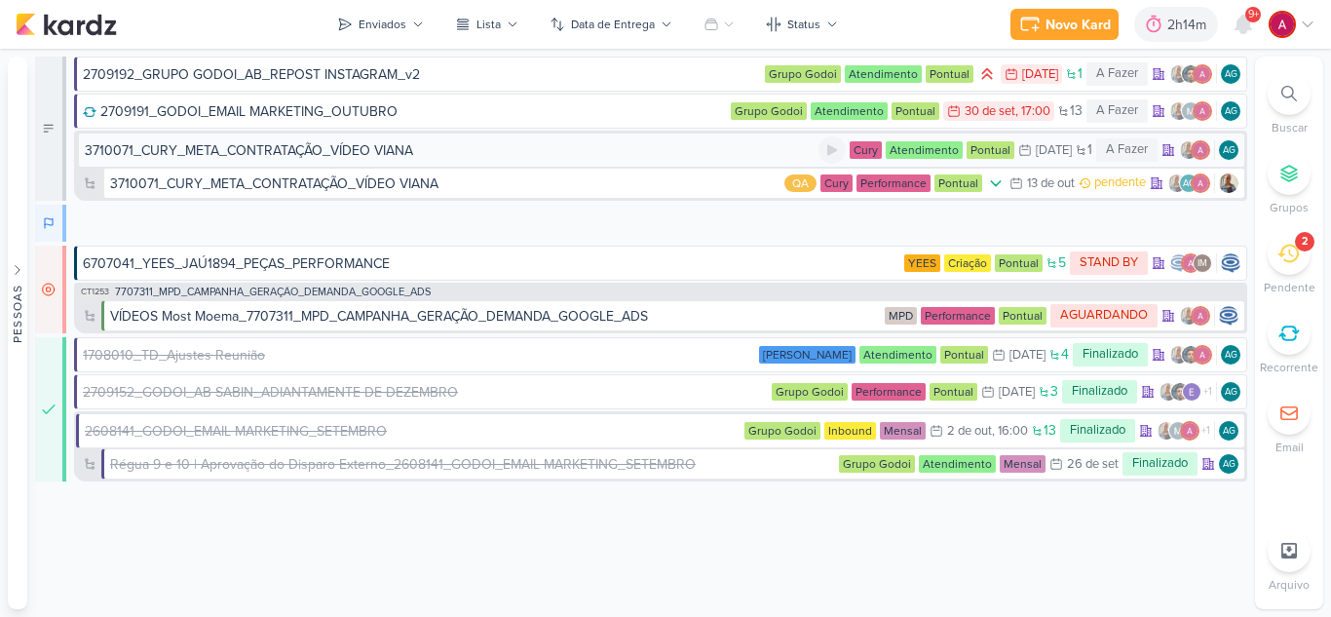
click at [300, 153] on div "3710071_CURY_META_CONTRATAÇÃO_VÍDEO VIANA" at bounding box center [249, 150] width 328 height 20
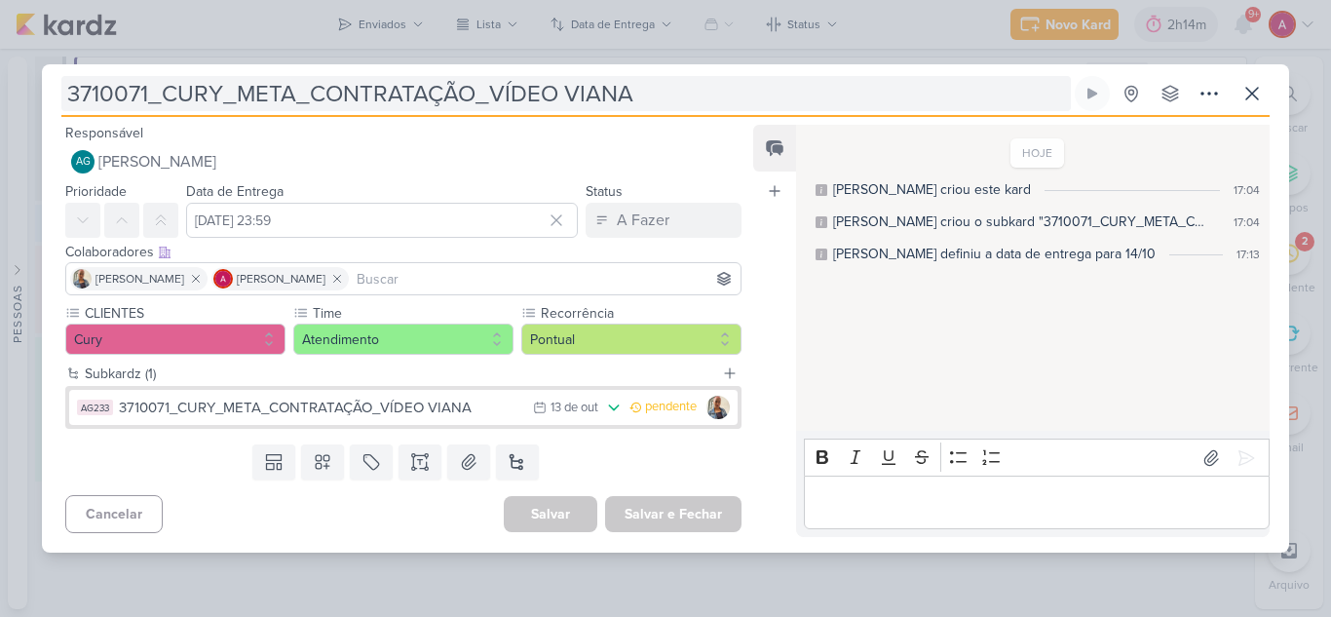
click at [144, 96] on input "3710071_CURY_META_CONTRATAÇÃO_VÍDEO VIANA" at bounding box center [565, 93] width 1009 height 35
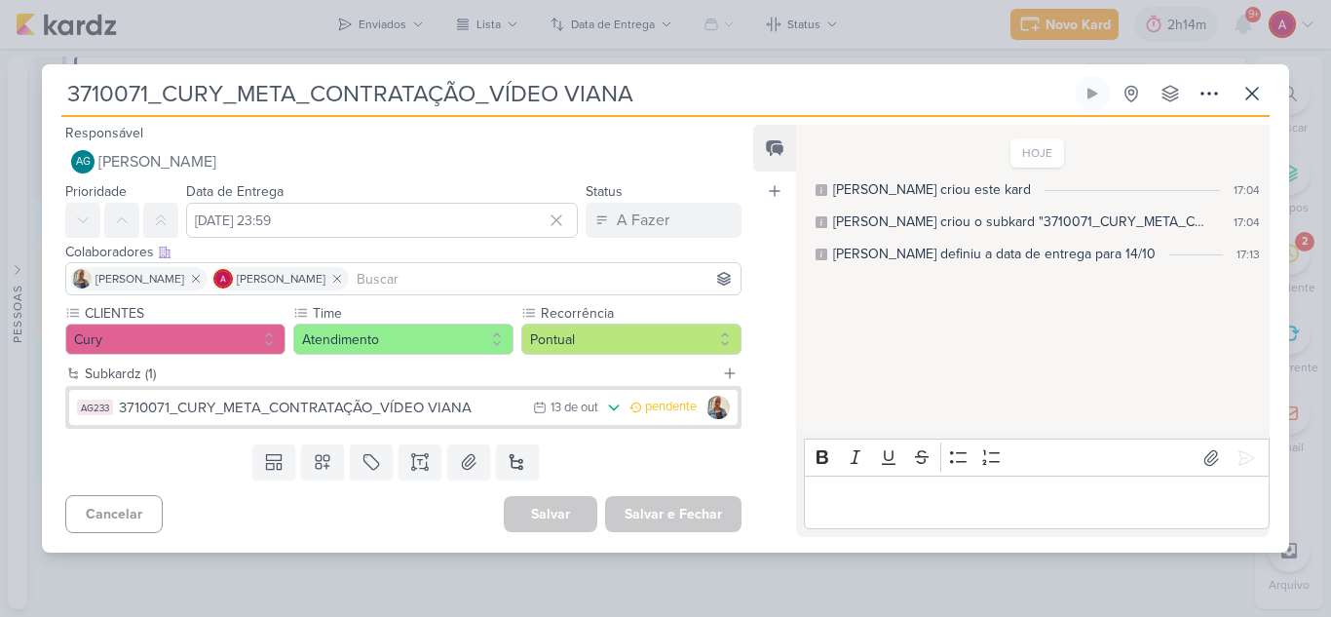
drag, startPoint x: 148, startPoint y: 94, endPoint x: 40, endPoint y: 99, distance: 108.2
click at [40, 99] on div "3710071_CURY_META_CONTRATAÇÃO_VÍDEO VIANA Criado por mim" at bounding box center [665, 308] width 1331 height 617
paste input "2"
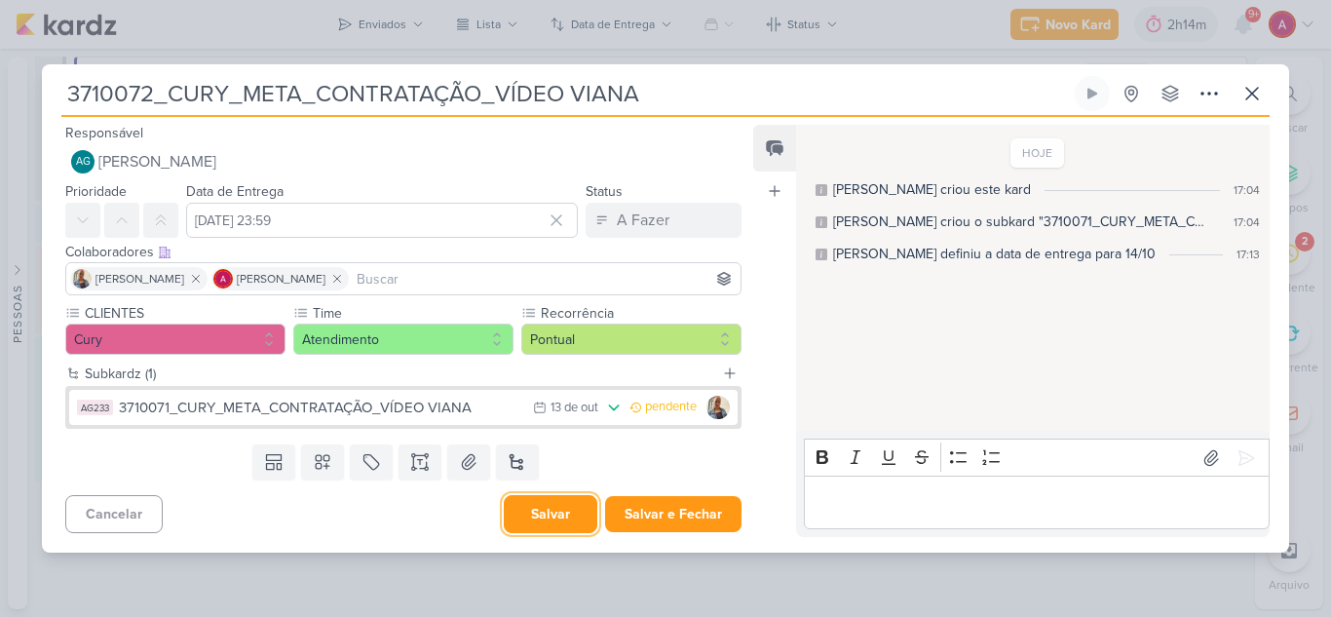
click at [547, 521] on button "Salvar" at bounding box center [551, 514] width 94 height 38
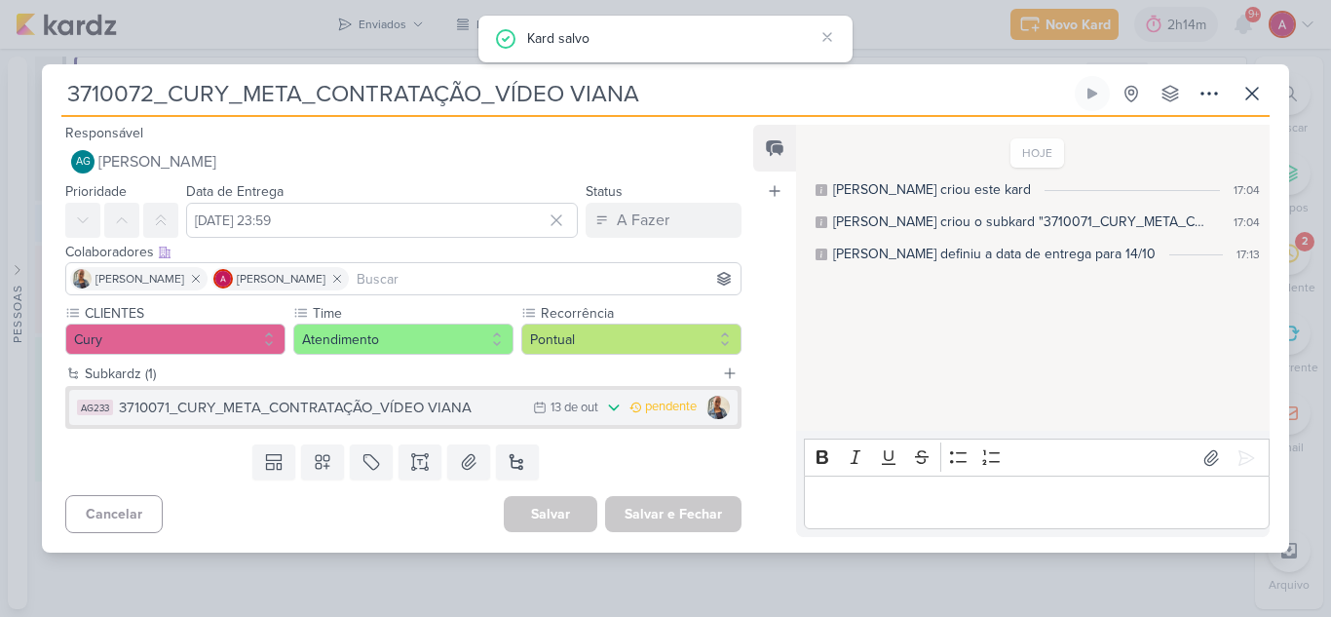
click at [412, 417] on div "3710071_CURY_META_CONTRATAÇÃO_VÍDEO VIANA" at bounding box center [321, 407] width 404 height 22
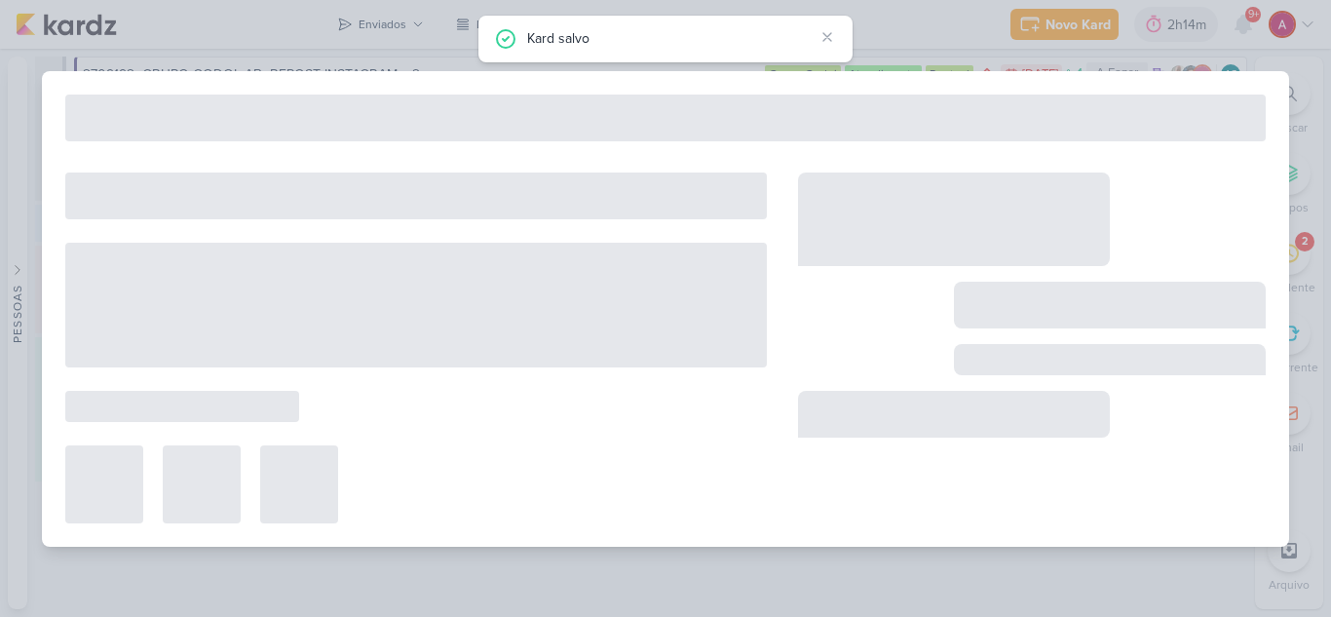
type input "3710071_CURY_META_CONTRATAÇÃO_VÍDEO VIANA"
type input "[DATE] 23:59"
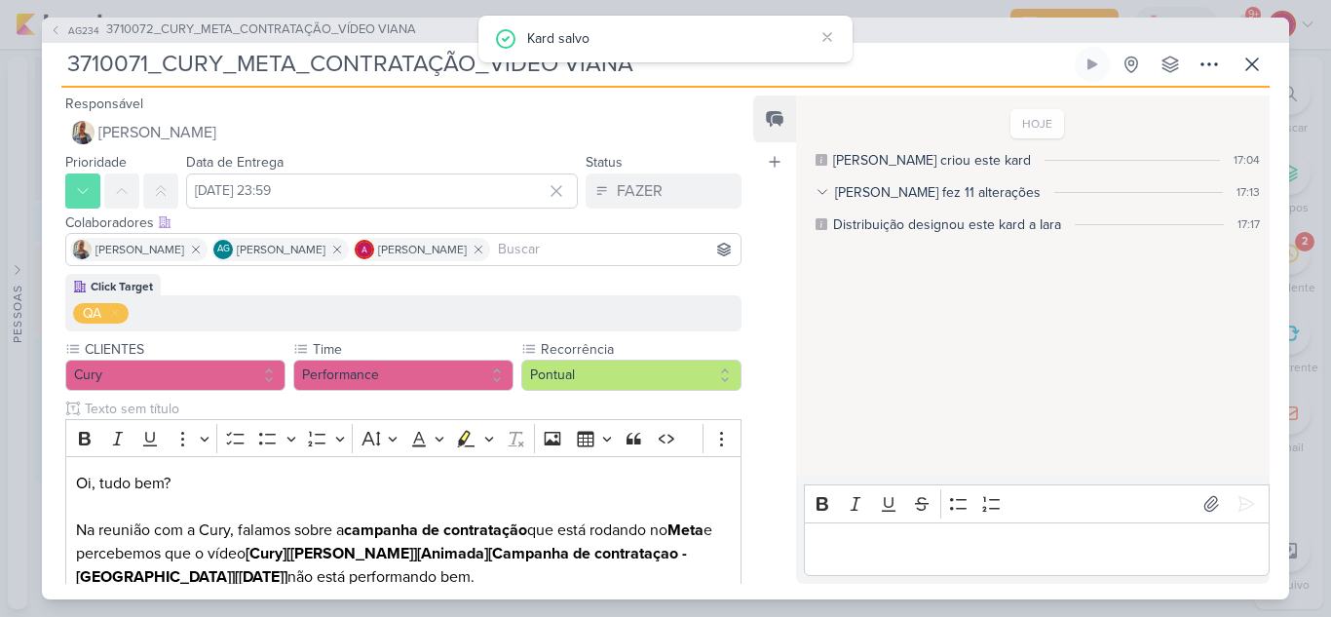
drag, startPoint x: 148, startPoint y: 62, endPoint x: 65, endPoint y: 67, distance: 82.9
click at [65, 67] on input "3710071_CURY_META_CONTRATAÇÃO_VÍDEO VIANA" at bounding box center [565, 64] width 1009 height 35
paste input "2"
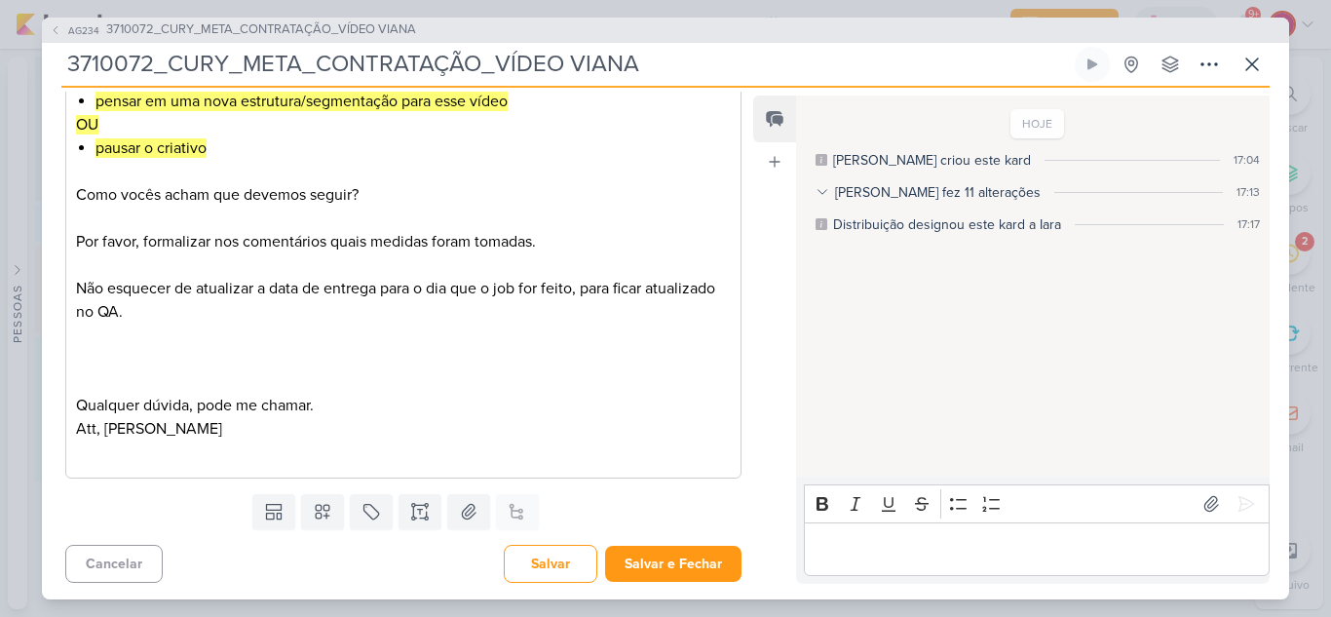
scroll to position [548, 0]
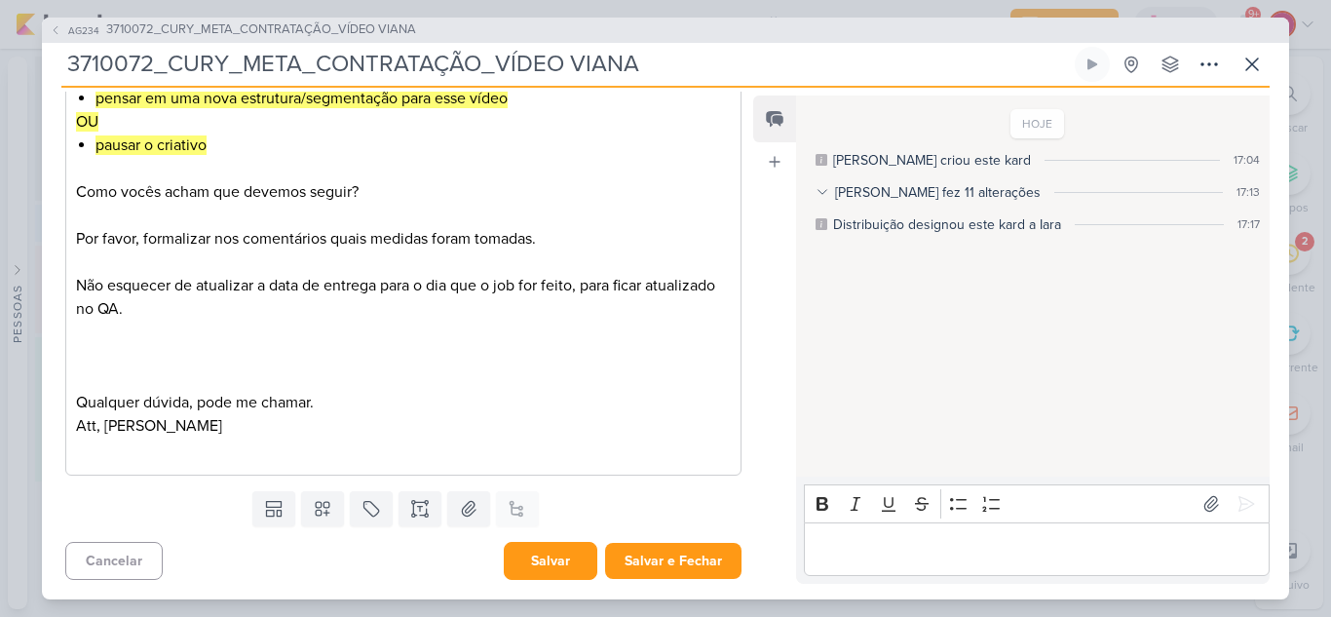
type input "3710072_CURY_META_CONTRATAÇÃO_VÍDEO VIANA"
click at [530, 574] on button "Salvar" at bounding box center [551, 561] width 94 height 38
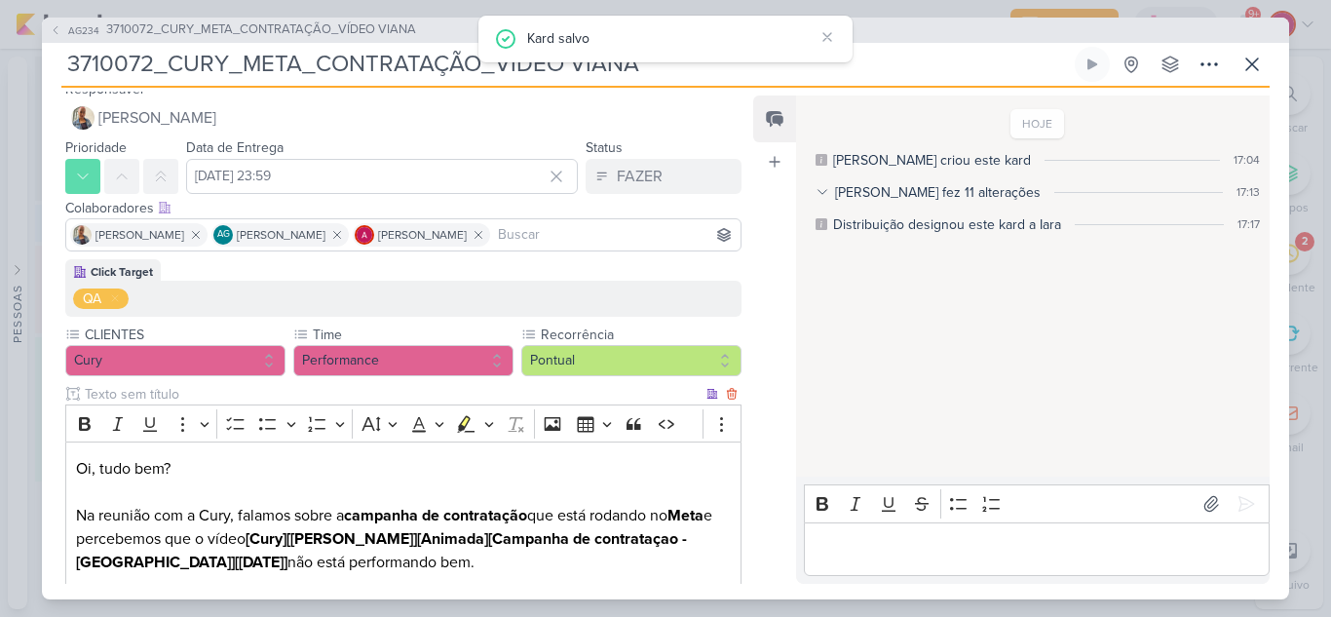
scroll to position [0, 0]
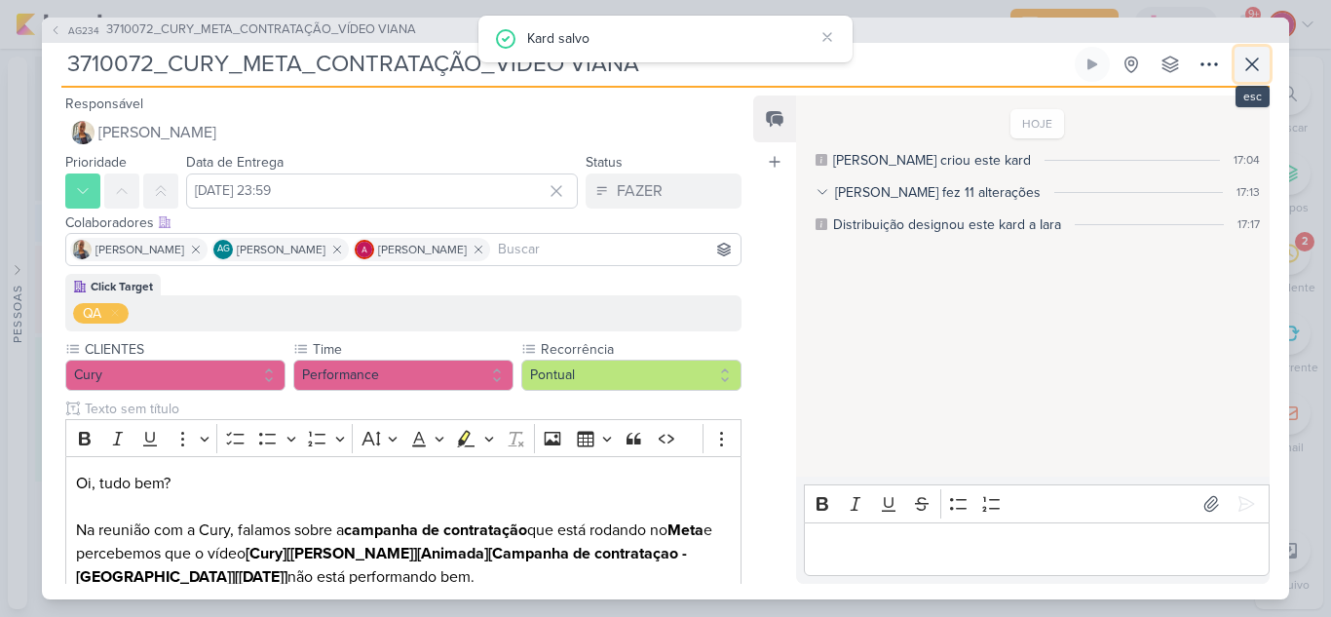
click at [1256, 68] on icon at bounding box center [1252, 64] width 12 height 12
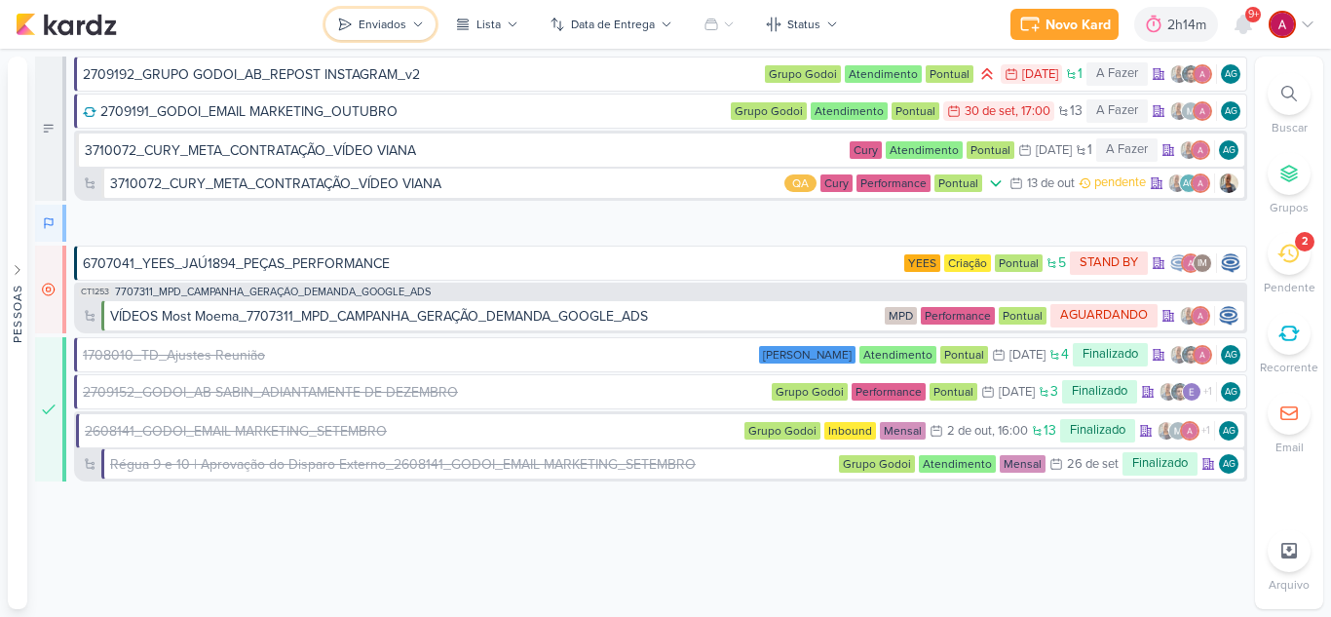
click at [405, 33] on button "Enviados" at bounding box center [380, 24] width 110 height 31
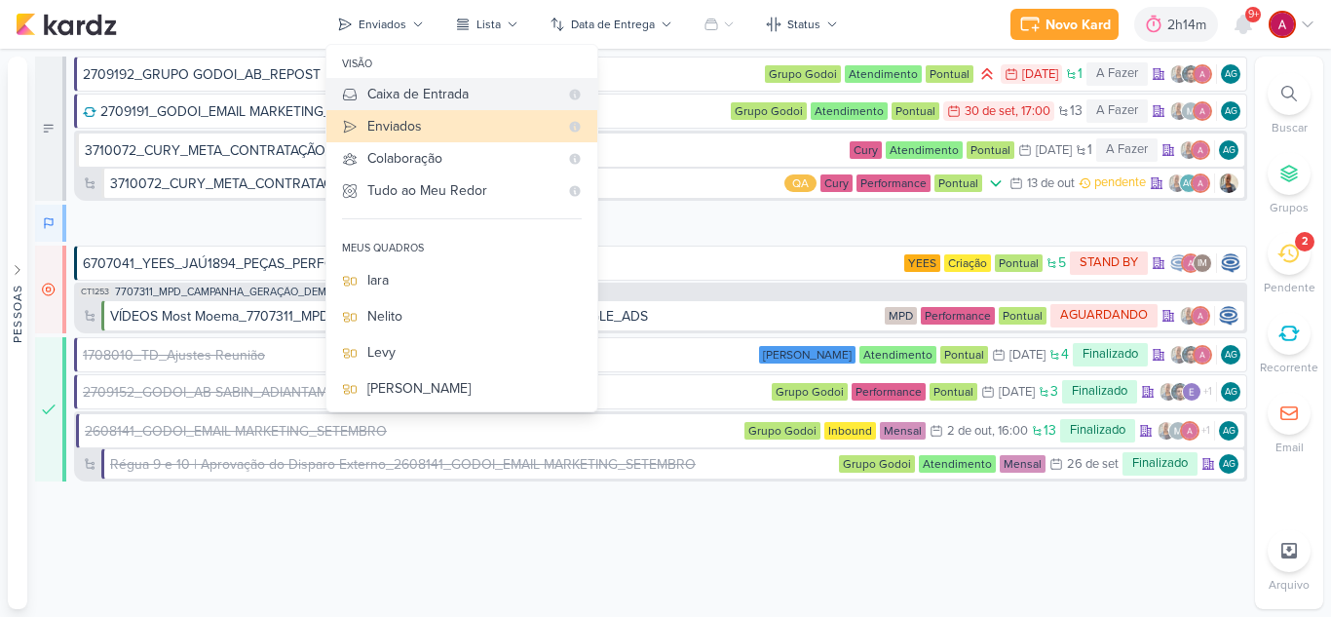
click at [410, 93] on div "Caixa de Entrada" at bounding box center [462, 94] width 191 height 20
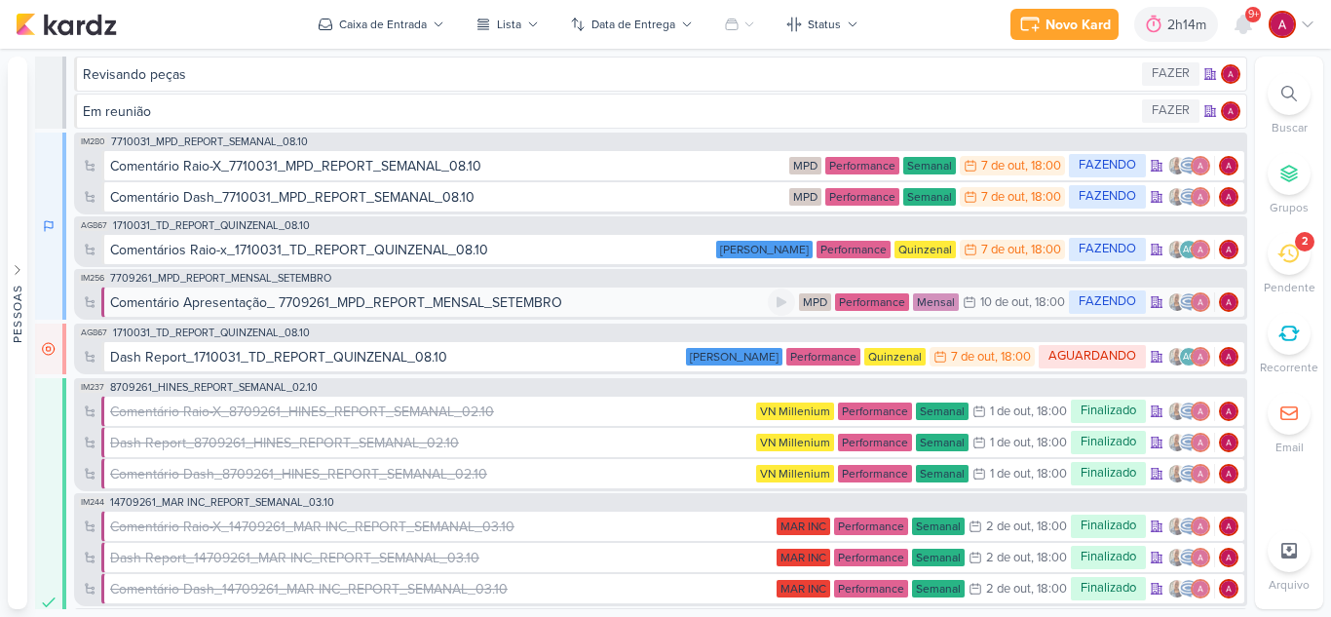
scroll to position [390, 0]
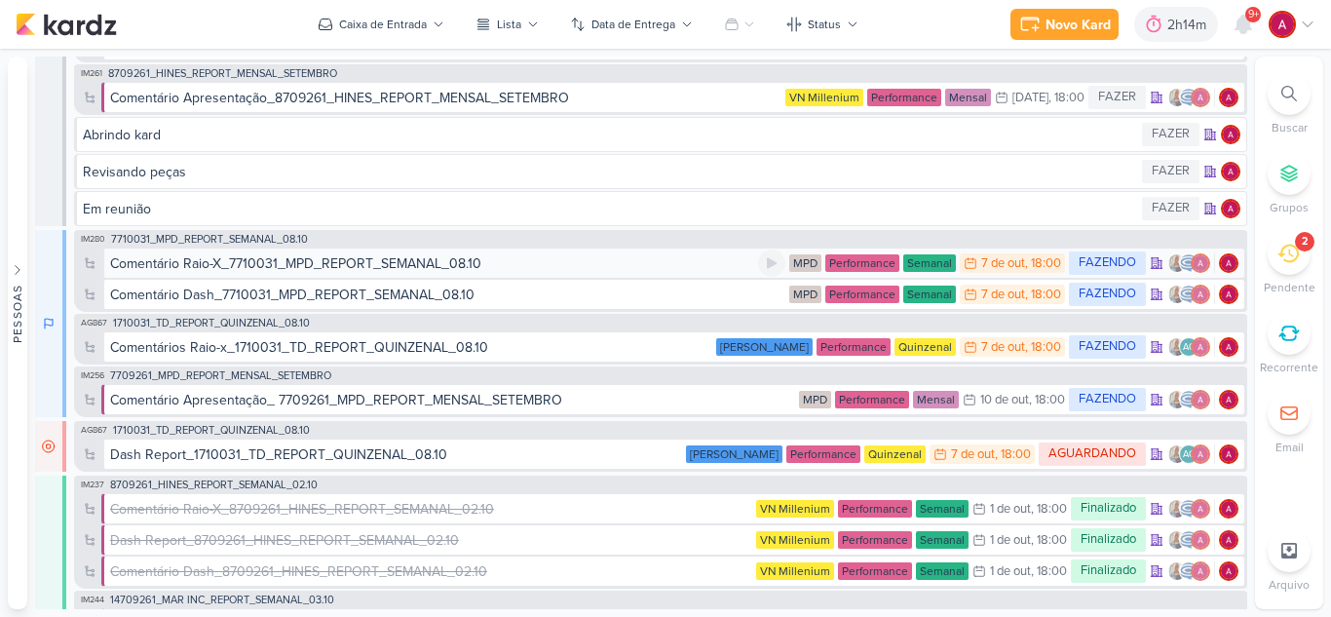
click at [399, 267] on div "Comentário Raio-X_7710031_MPD_REPORT_SEMANAL_08.10" at bounding box center [295, 263] width 371 height 20
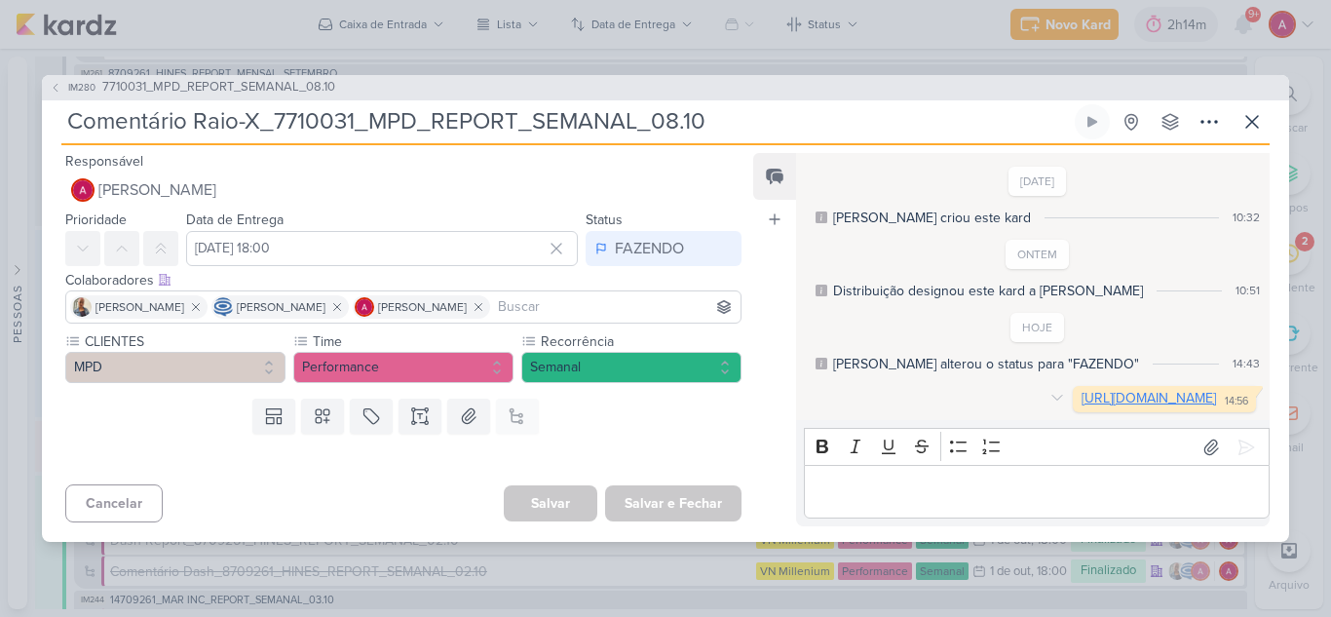
click at [1081, 401] on link "[URL][DOMAIN_NAME]" at bounding box center [1148, 398] width 134 height 17
click at [648, 237] on div "FAZENDO" at bounding box center [649, 248] width 69 height 23
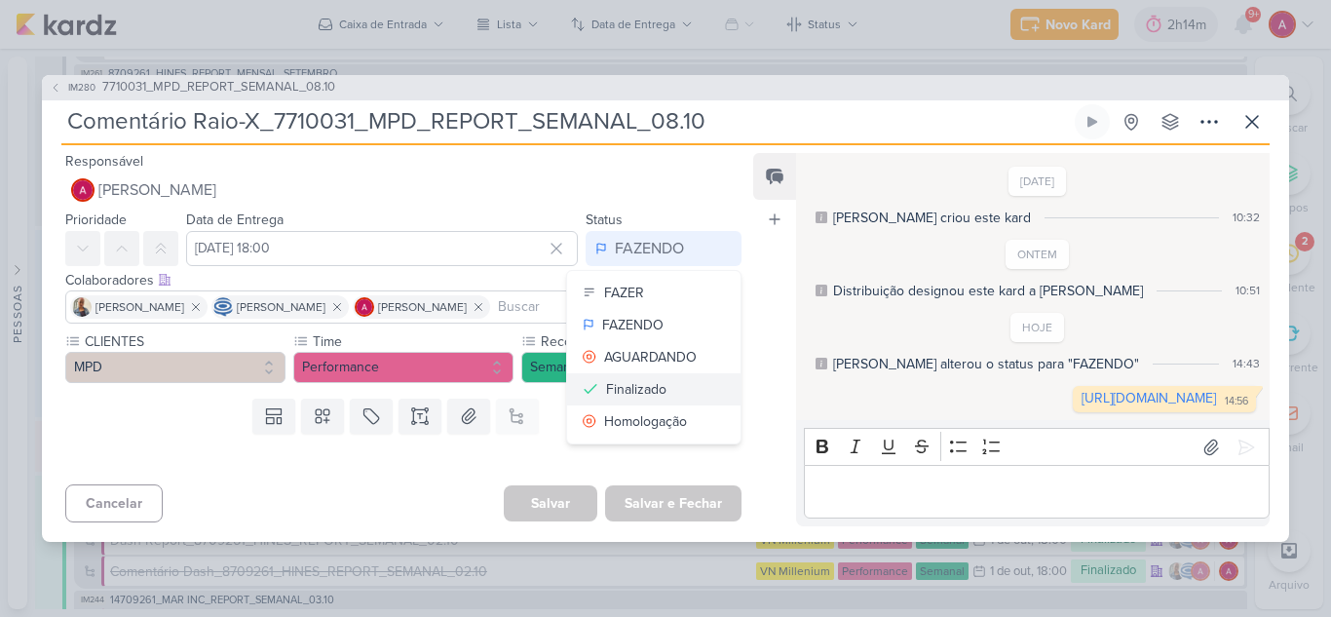
click at [644, 379] on div "Finalizado" at bounding box center [636, 389] width 60 height 20
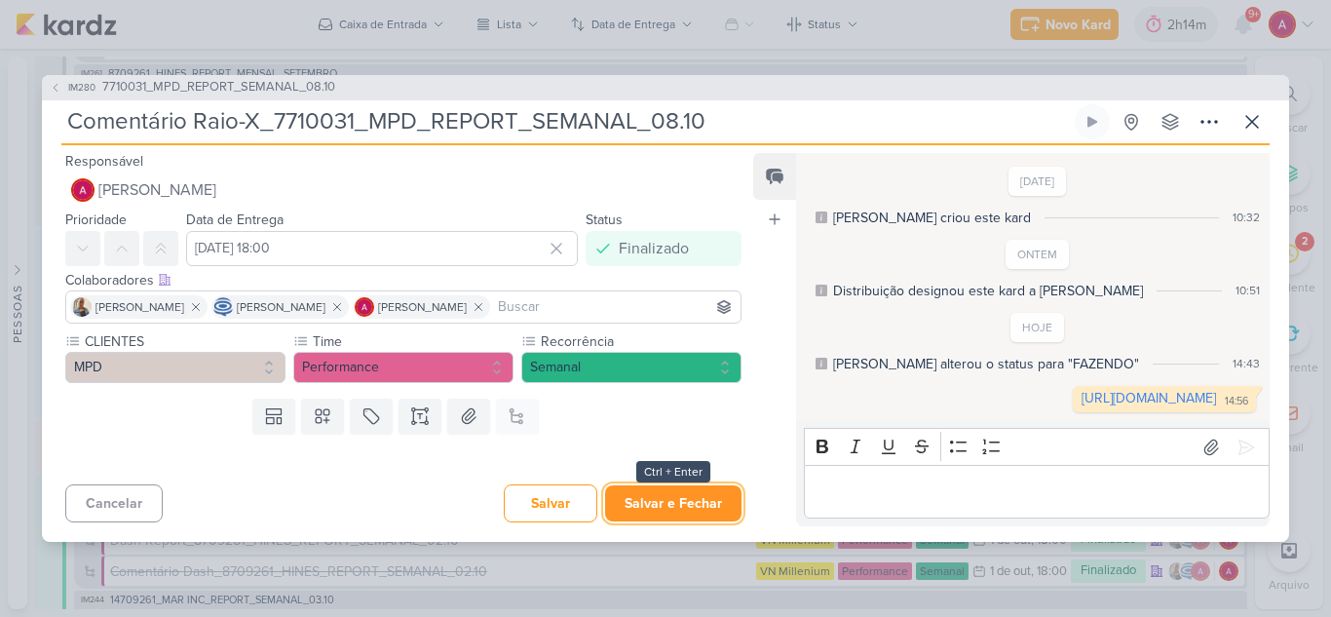
click at [659, 512] on button "Salvar e Fechar" at bounding box center [673, 503] width 136 height 36
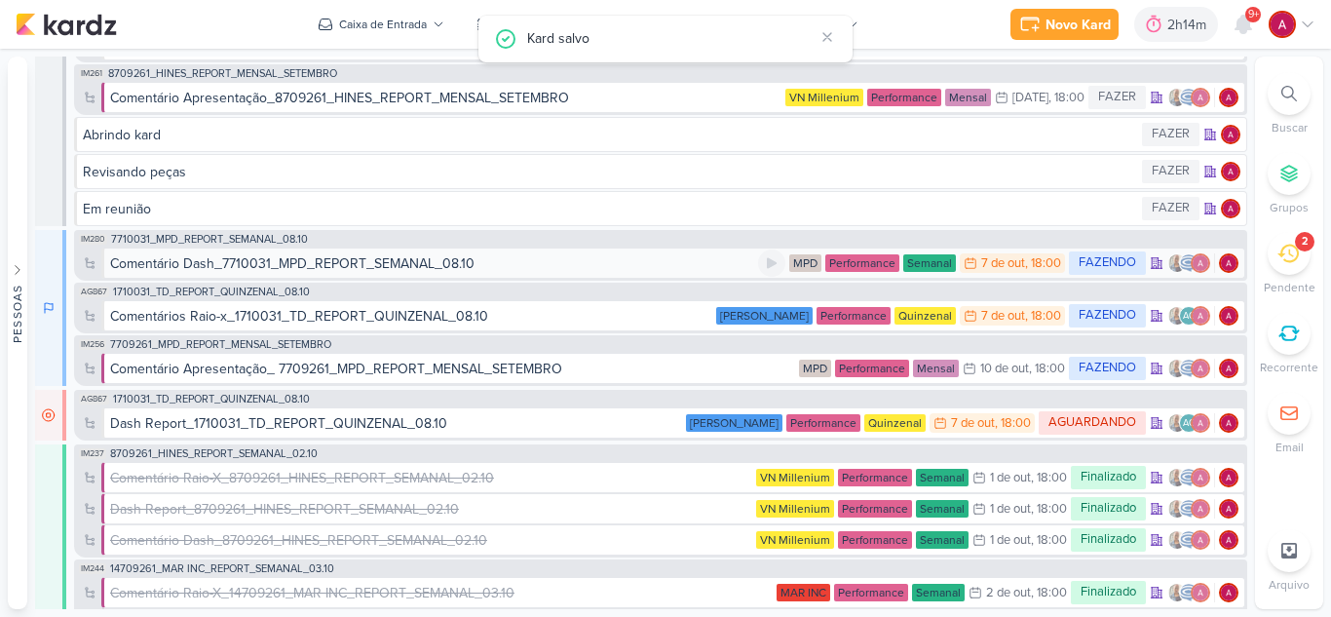
click at [512, 265] on div "Comentário Dash_7710031_MPD_REPORT_SEMANAL_08.10" at bounding box center [434, 263] width 648 height 20
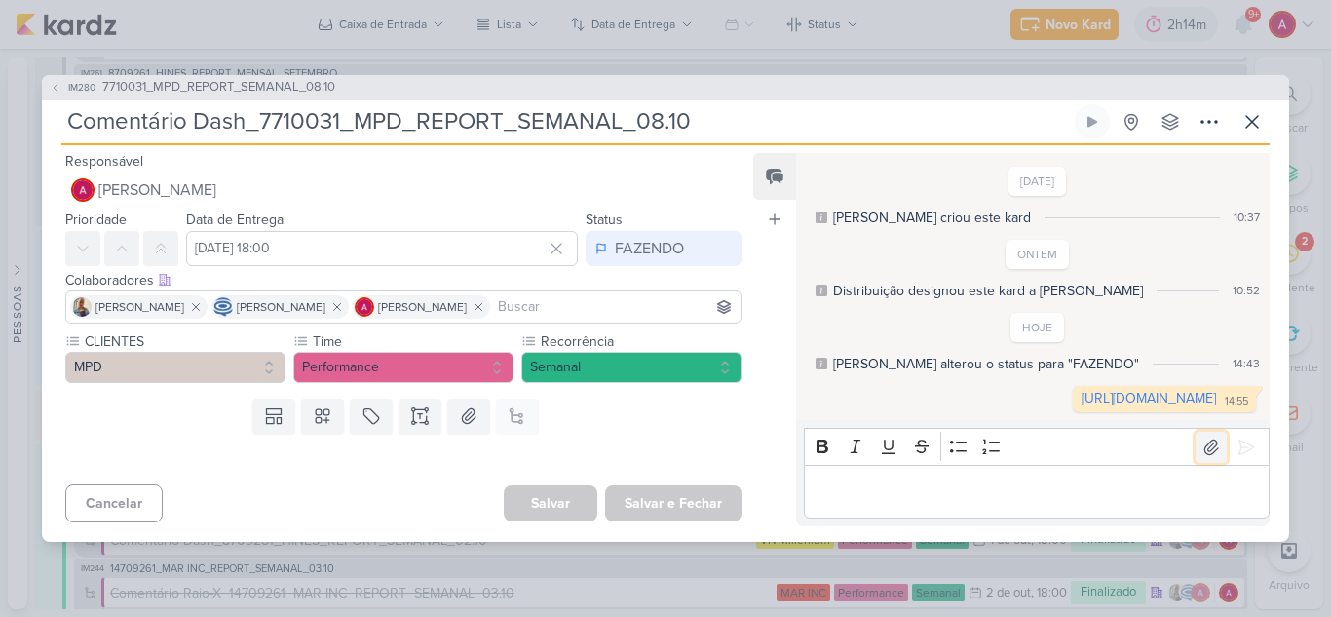
click at [1204, 454] on icon at bounding box center [1211, 446] width 14 height 15
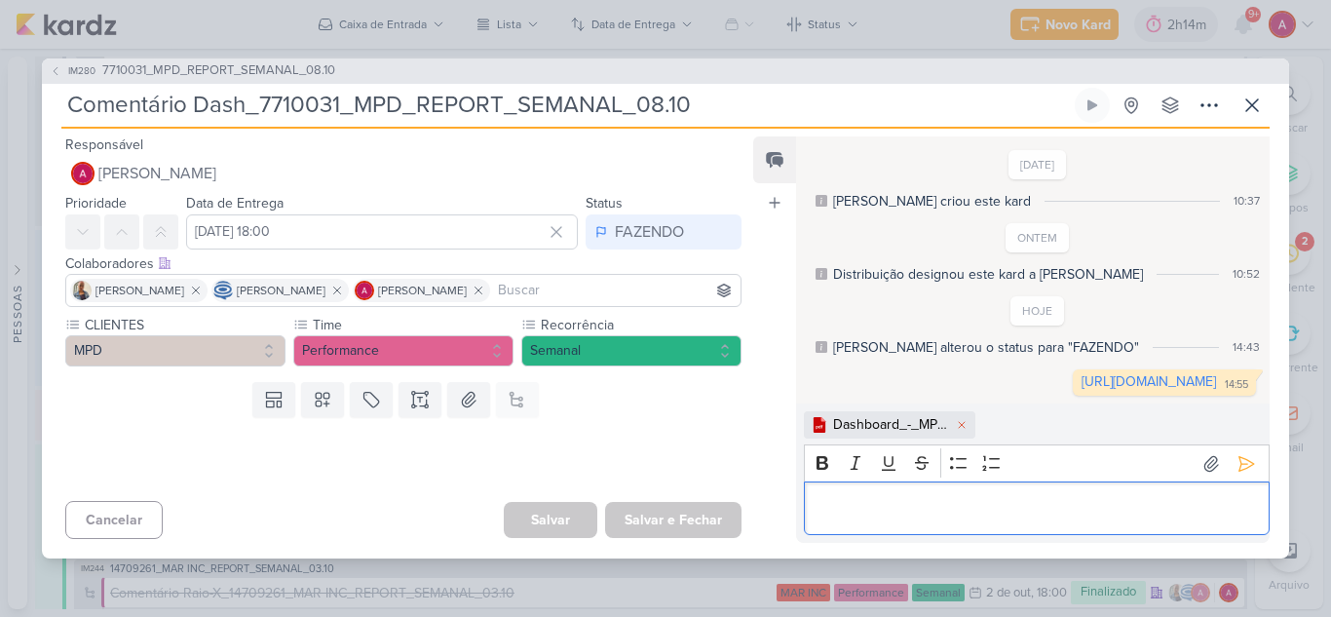
click at [991, 492] on div "Editor editing area: main" at bounding box center [1037, 508] width 466 height 54
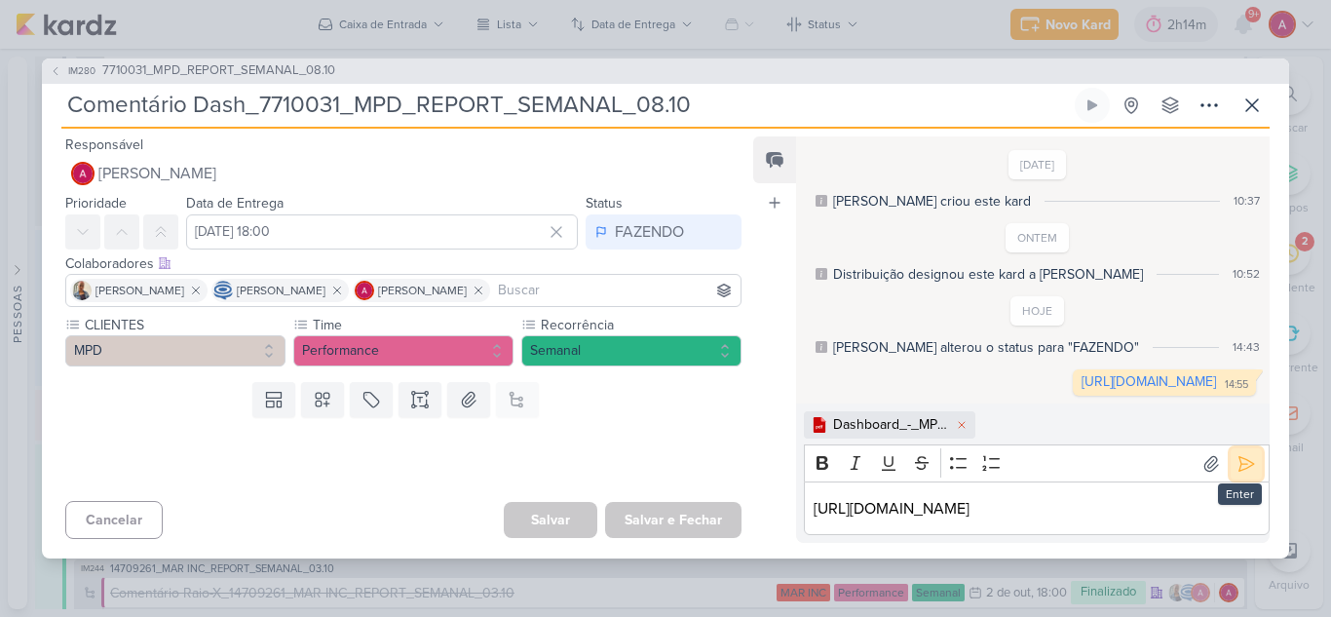
click at [1241, 456] on icon at bounding box center [1245, 463] width 19 height 19
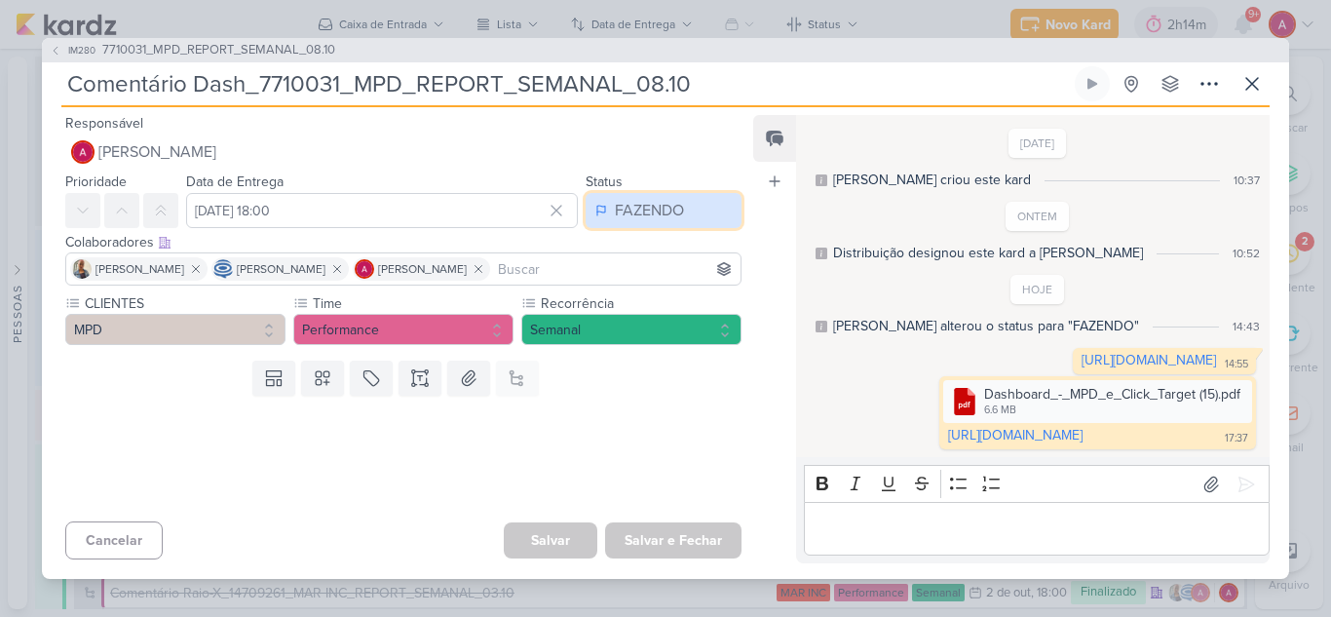
click at [629, 199] on div "FAZENDO" at bounding box center [649, 210] width 69 height 23
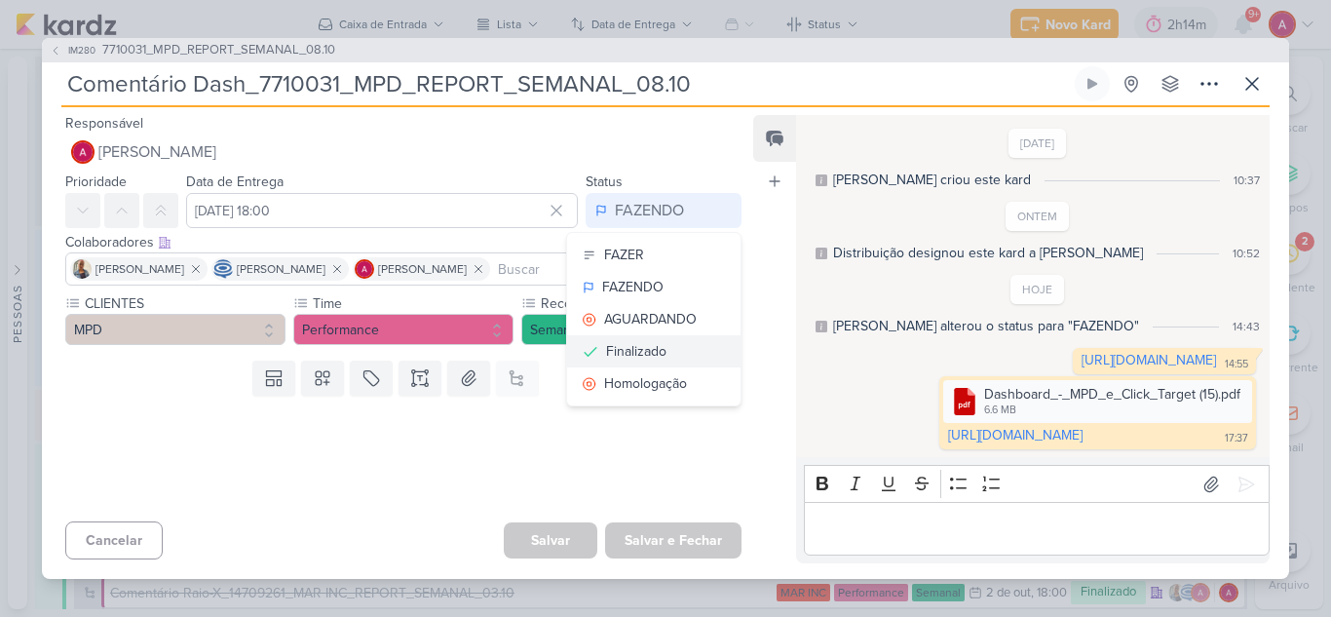
click at [625, 341] on div "Finalizado" at bounding box center [636, 351] width 60 height 20
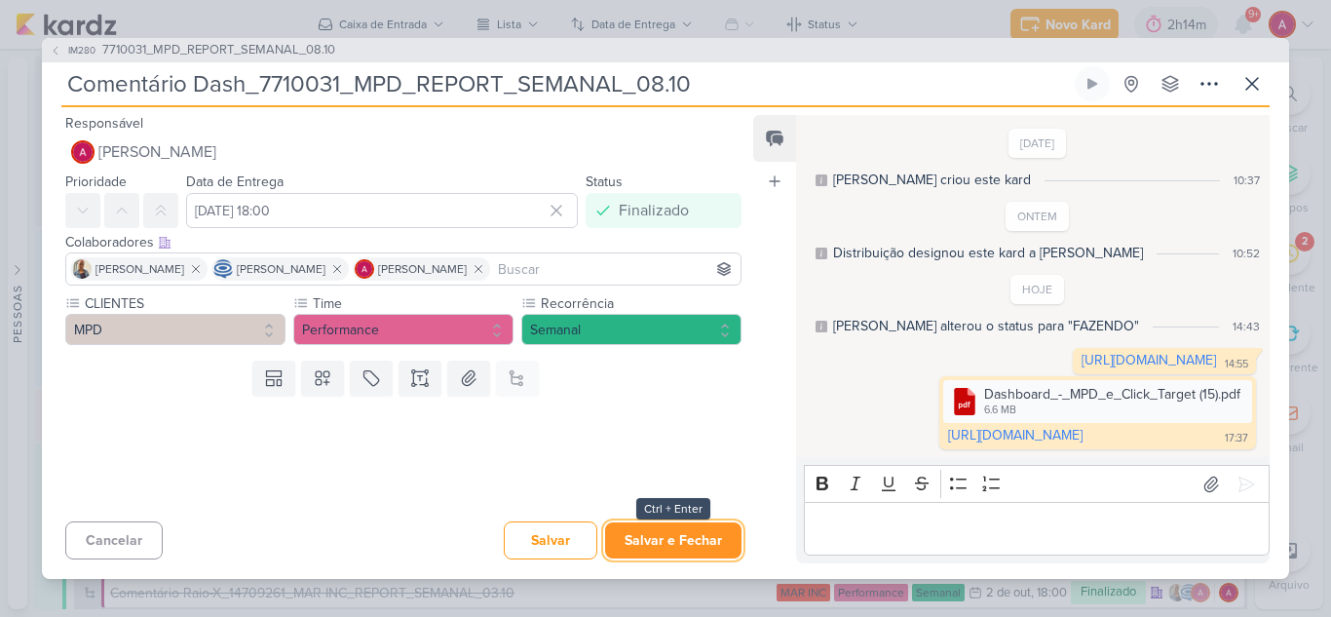
click at [703, 539] on button "Salvar e Fechar" at bounding box center [673, 540] width 136 height 36
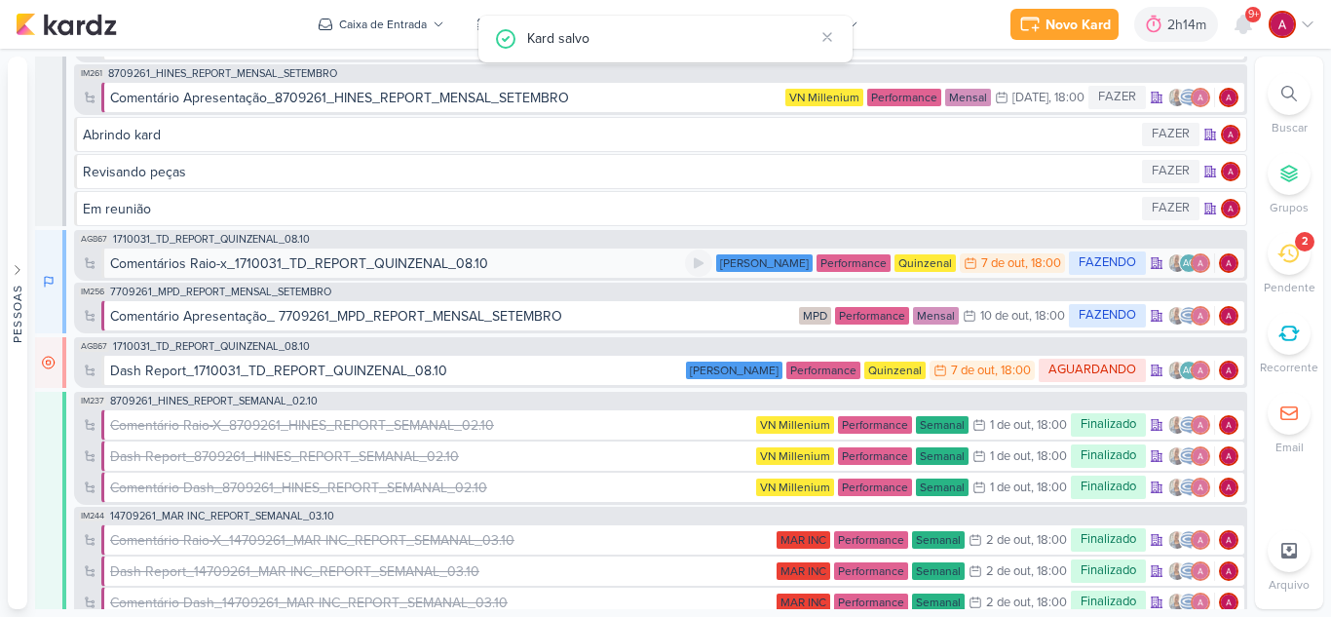
click at [323, 256] on div "Comentários Raio-x_1710031_TD_REPORT_QUINZENAL_08.10" at bounding box center [299, 263] width 378 height 20
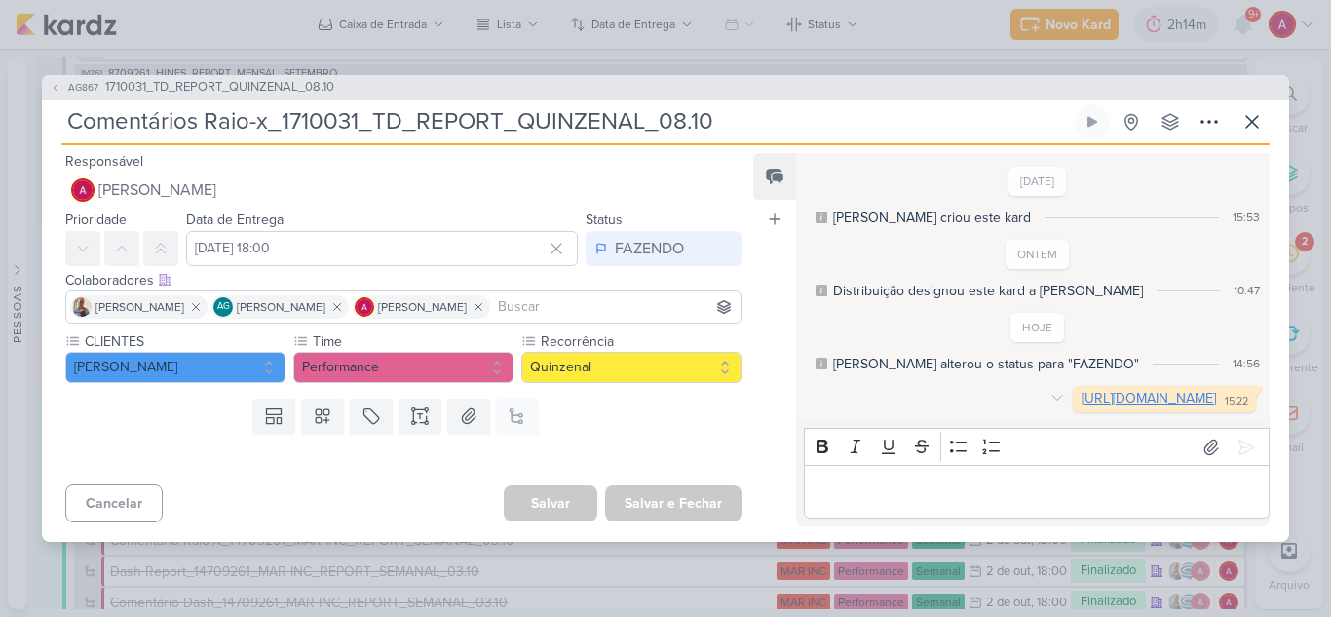
click at [1081, 402] on link "https://docs.google.com/spreadsheets/d/1yeoV0H7AUFEqFvdmp1s_Nrewpdq6Mv_h0GRDlSA…" at bounding box center [1148, 398] width 134 height 17
click at [637, 237] on div "FAZENDO" at bounding box center [649, 248] width 69 height 23
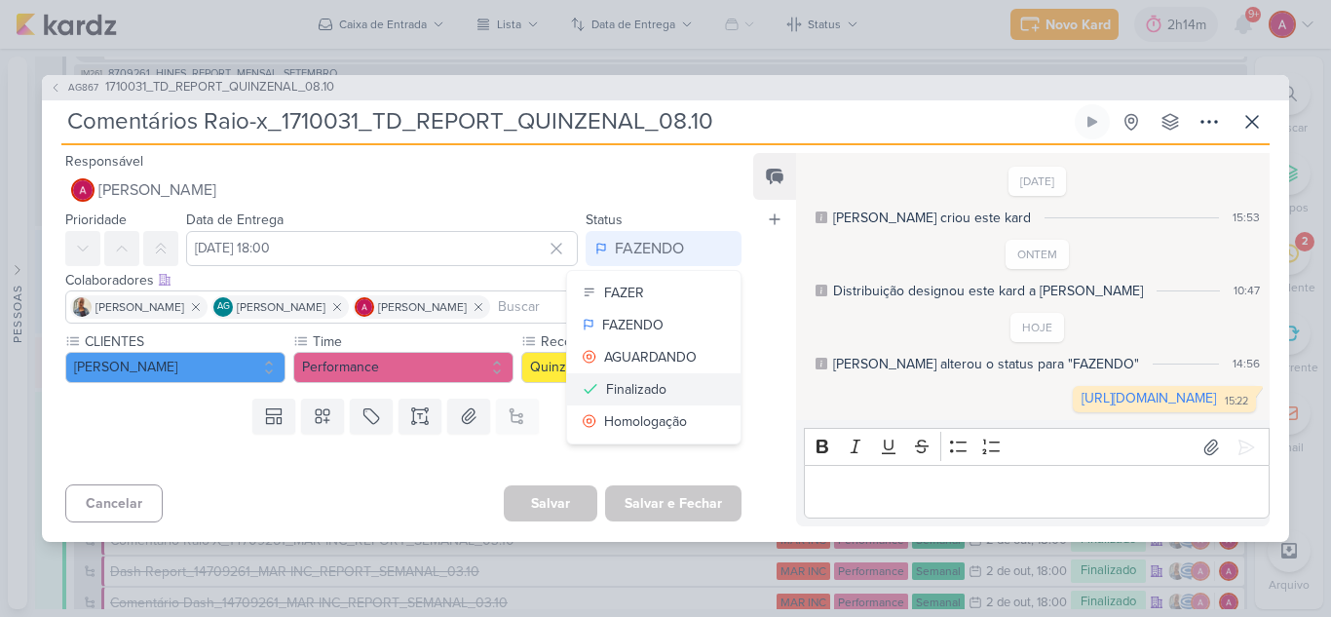
click at [640, 379] on div "Finalizado" at bounding box center [636, 389] width 60 height 20
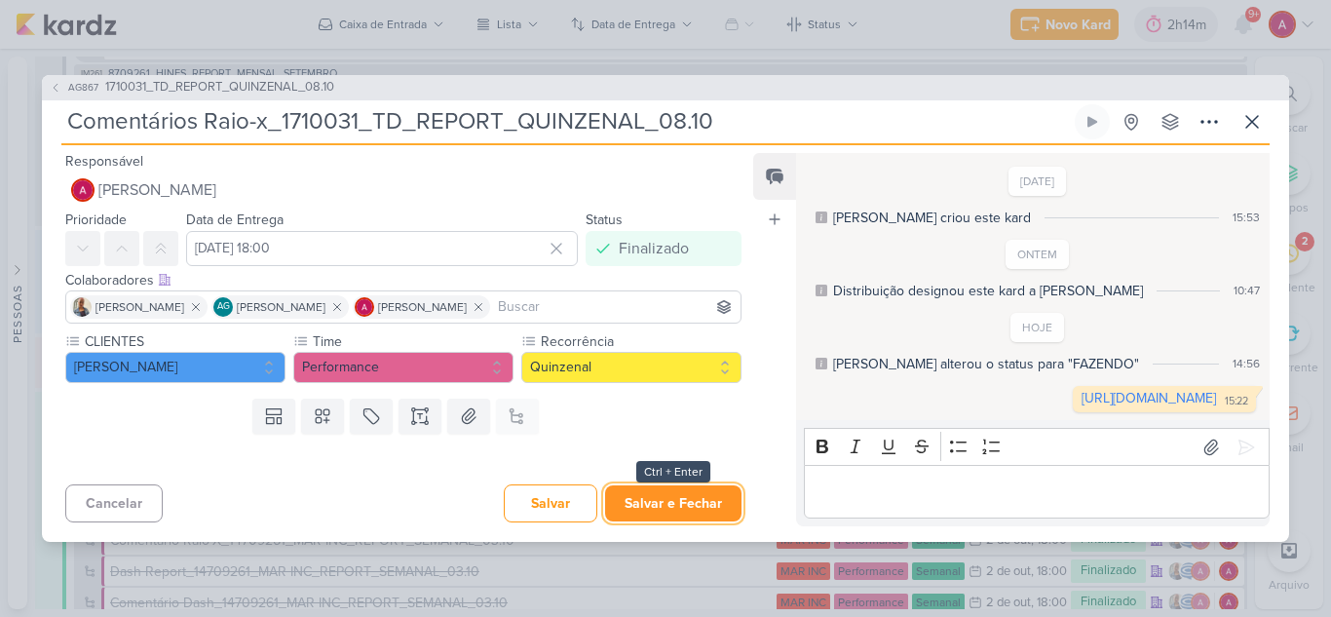
click at [684, 517] on button "Salvar e Fechar" at bounding box center [673, 503] width 136 height 36
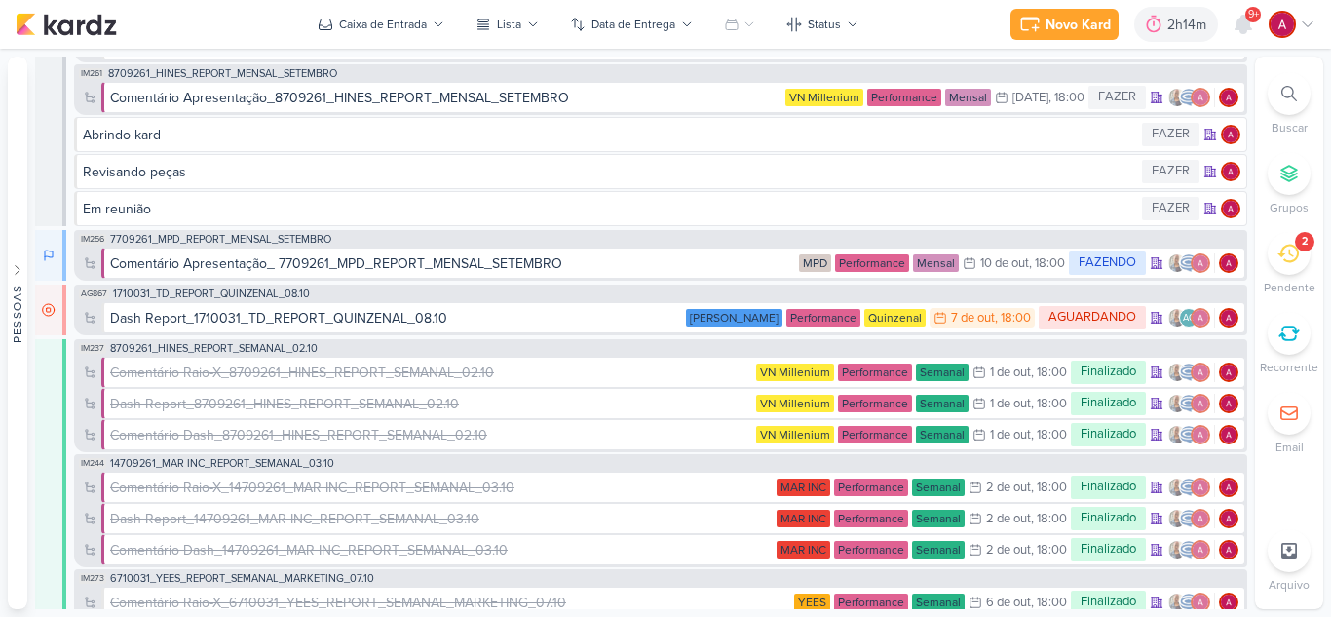
click at [267, 287] on div "AG867 1710031_TD_REPORT_QUINZENAL_08.10" at bounding box center [194, 294] width 236 height 16
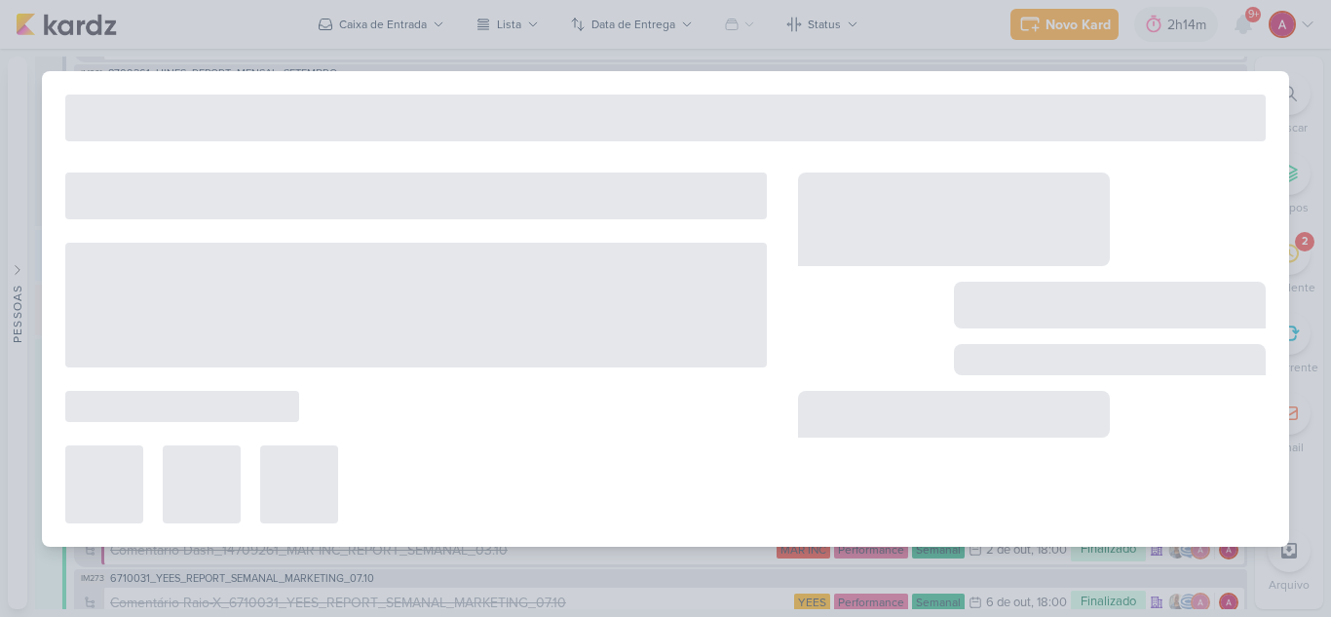
type input "1710031_TD_REPORT_QUINZENAL_08.10"
type input "8 de outubro de 2025 às 18:00"
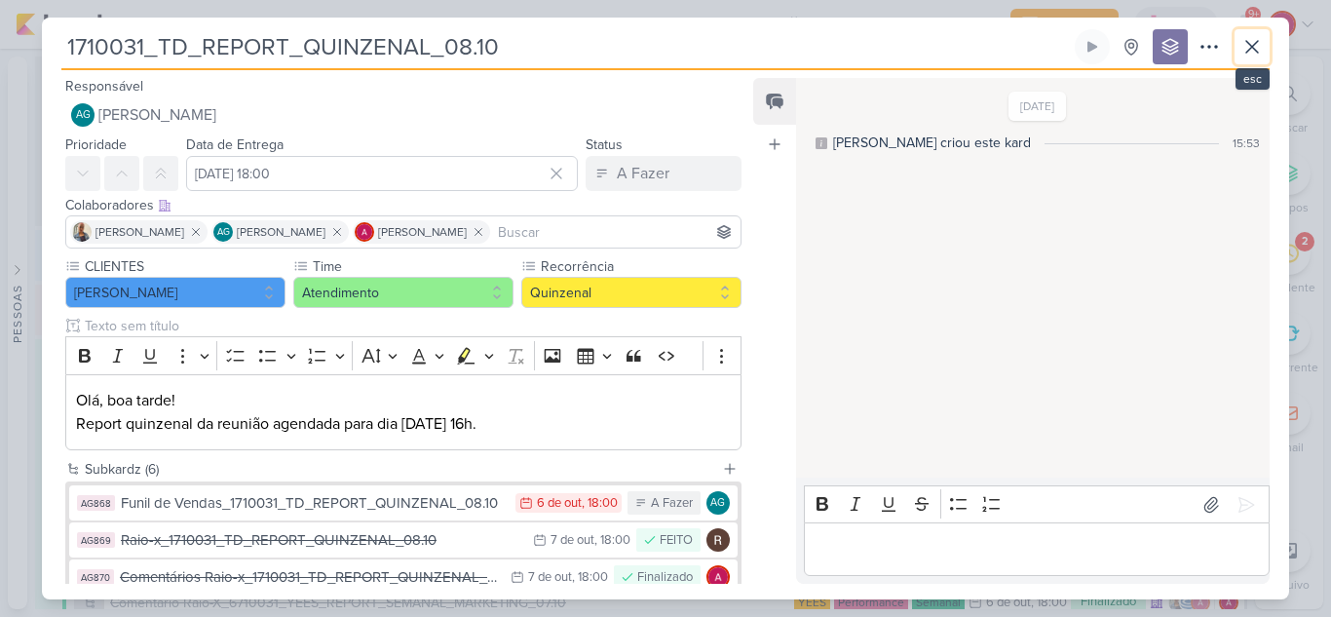
click at [1245, 48] on icon at bounding box center [1251, 46] width 23 height 23
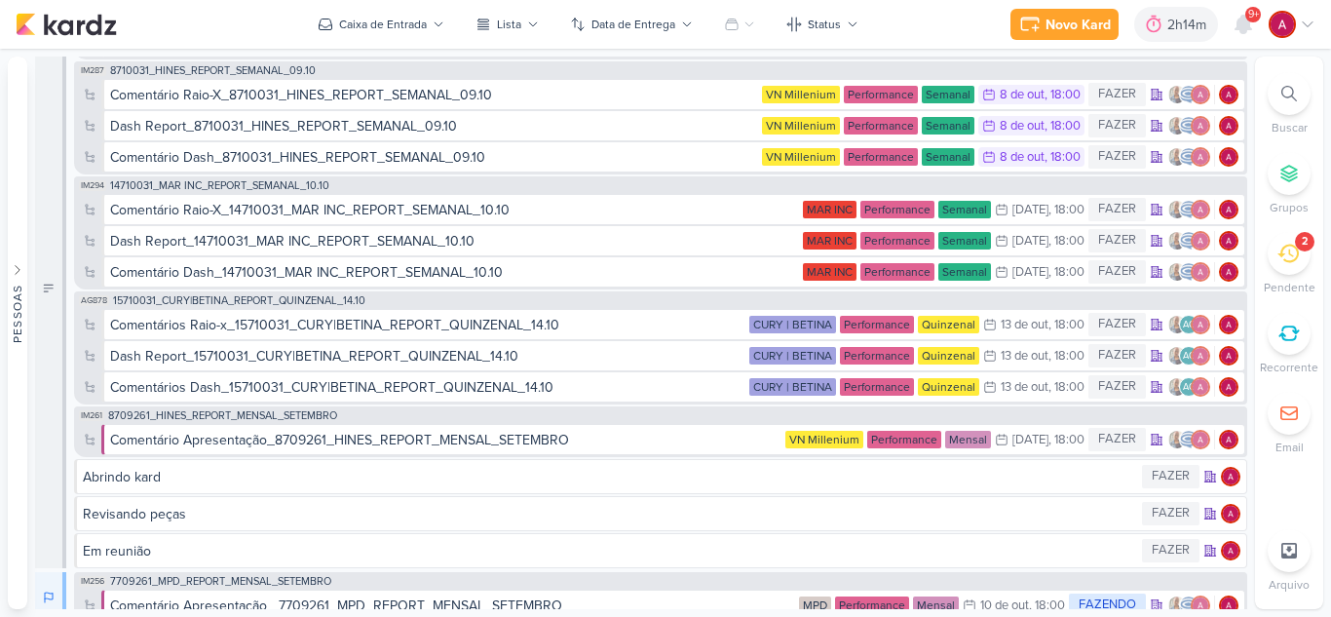
scroll to position [0, 0]
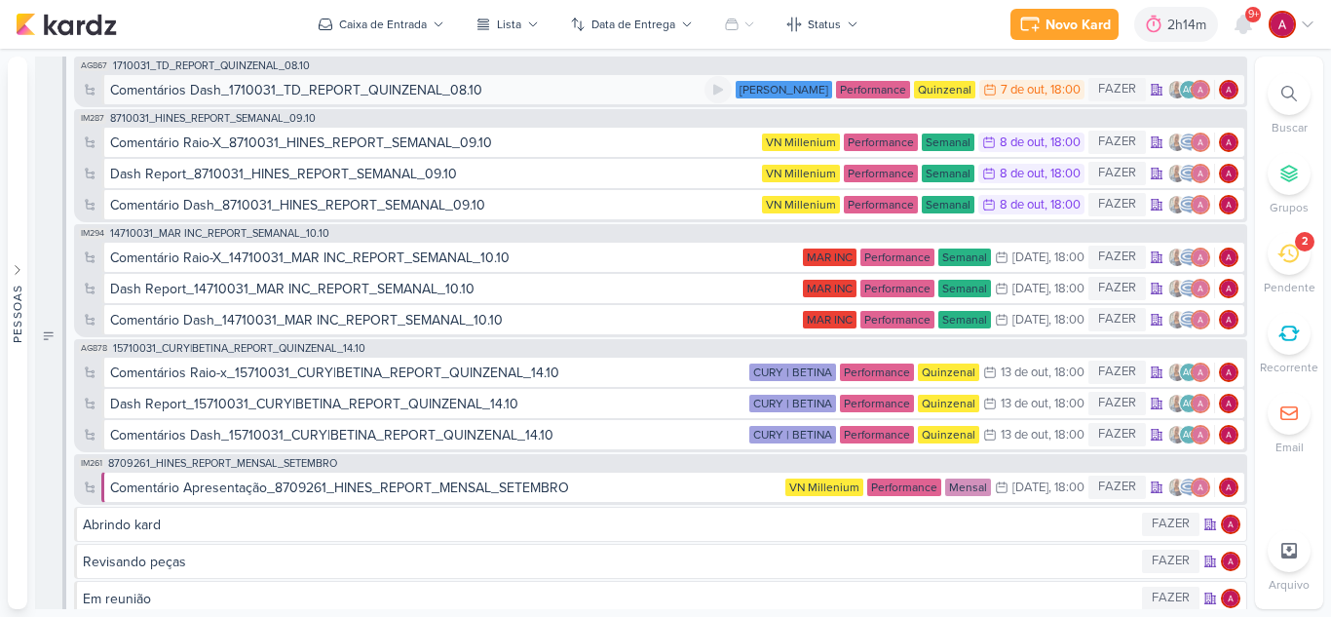
click at [499, 87] on div "Comentários Dash_1710031_TD_REPORT_QUINZENAL_08.10" at bounding box center [407, 90] width 594 height 20
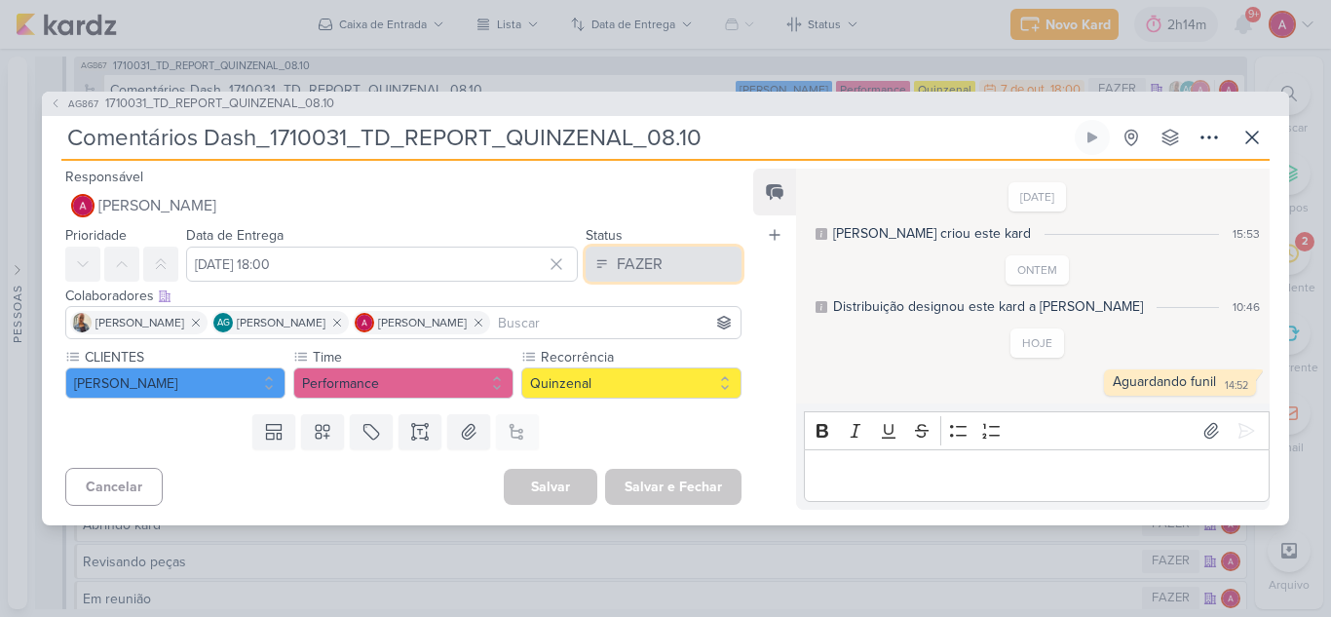
click at [630, 258] on div "FAZER" at bounding box center [640, 263] width 46 height 23
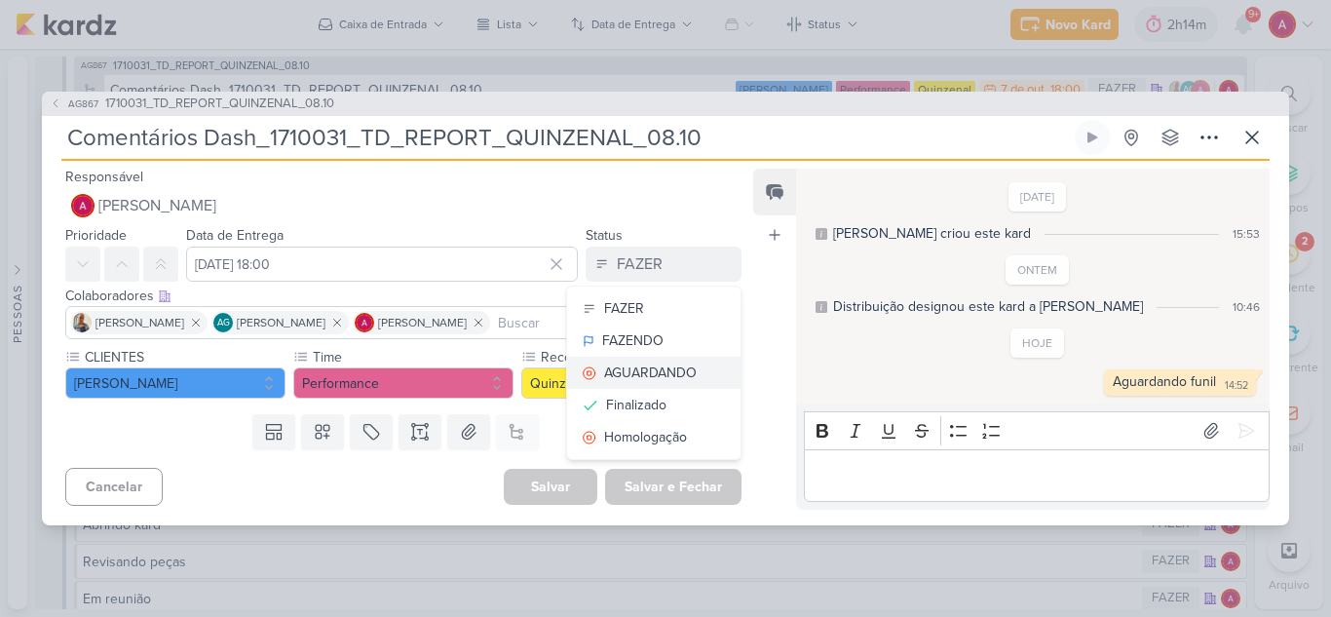
click at [615, 372] on div "AGUARDANDO" at bounding box center [650, 372] width 93 height 20
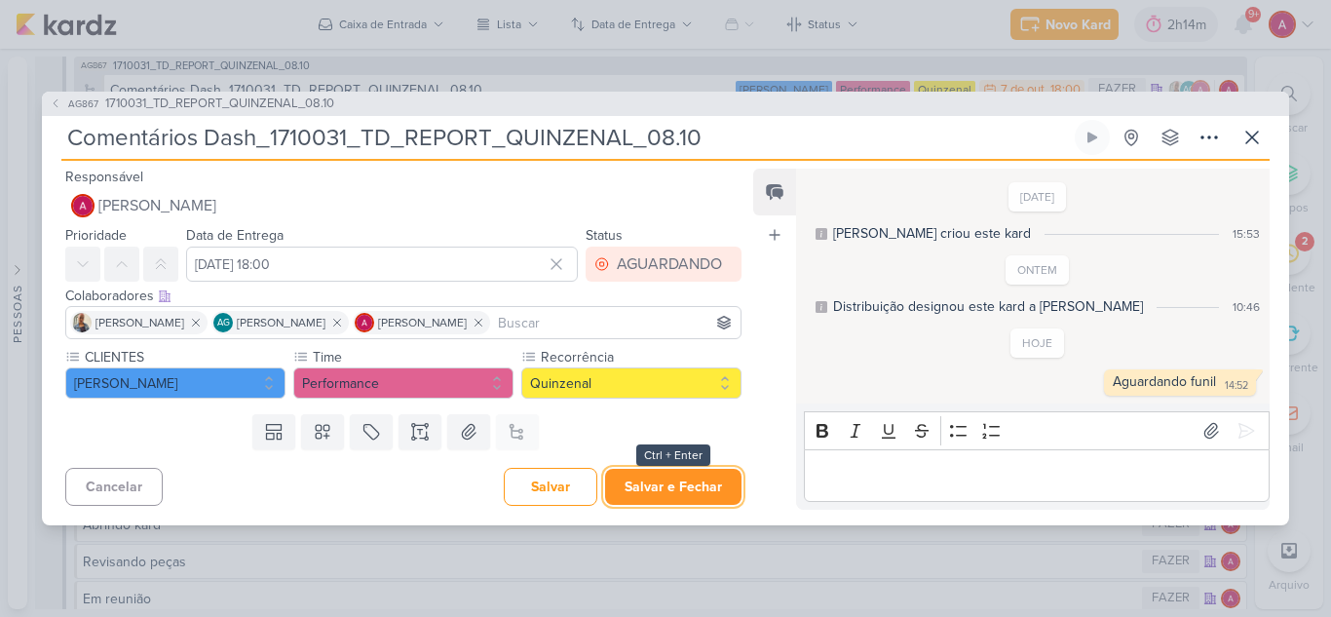
click at [664, 493] on button "Salvar e Fechar" at bounding box center [673, 487] width 136 height 36
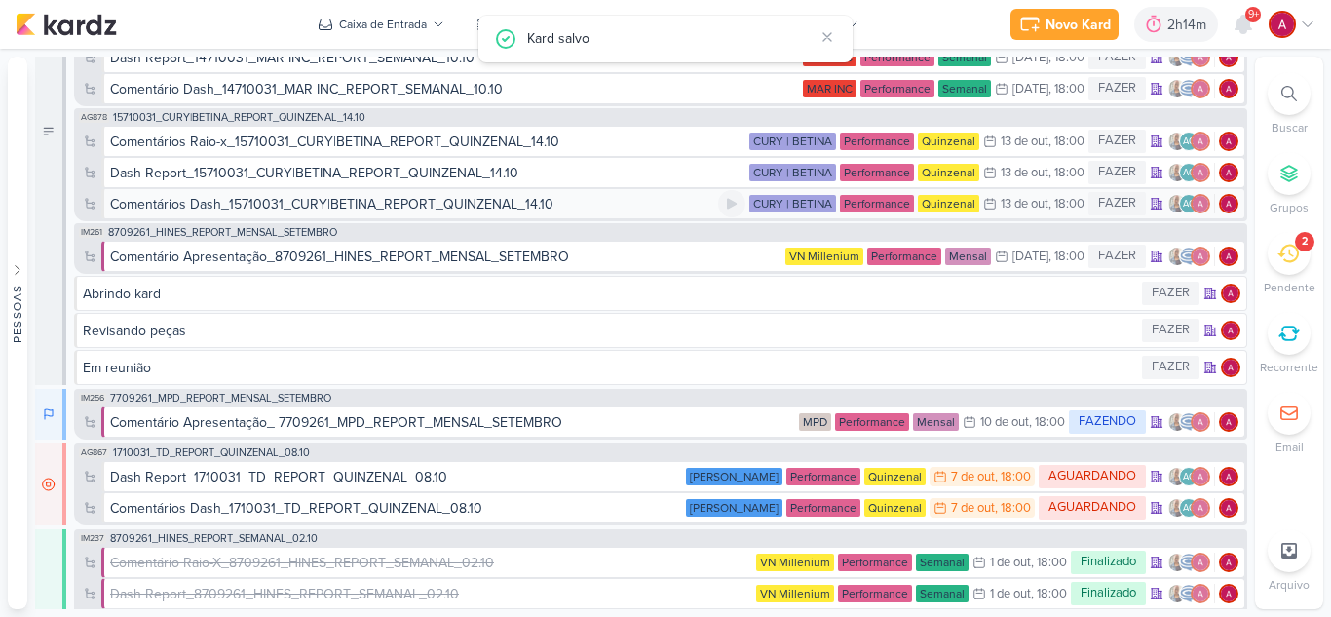
scroll to position [195, 0]
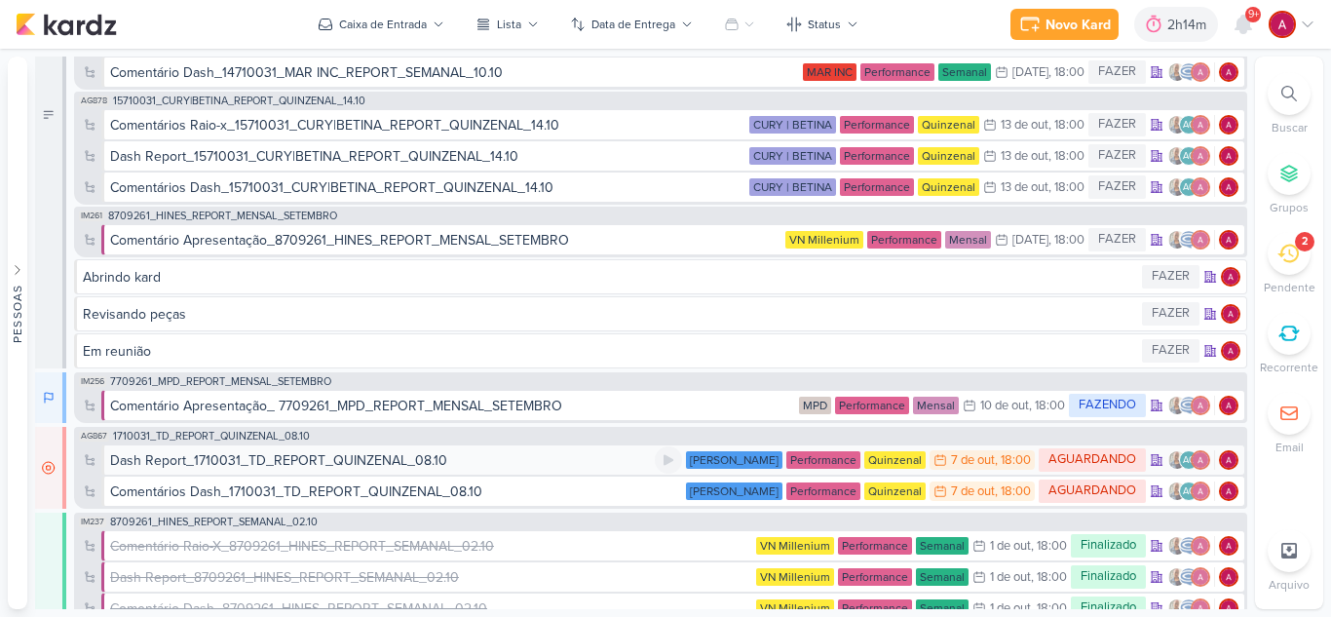
click at [470, 464] on div "Dash Report_1710031_TD_REPORT_QUINZENAL_08.10" at bounding box center [382, 460] width 544 height 20
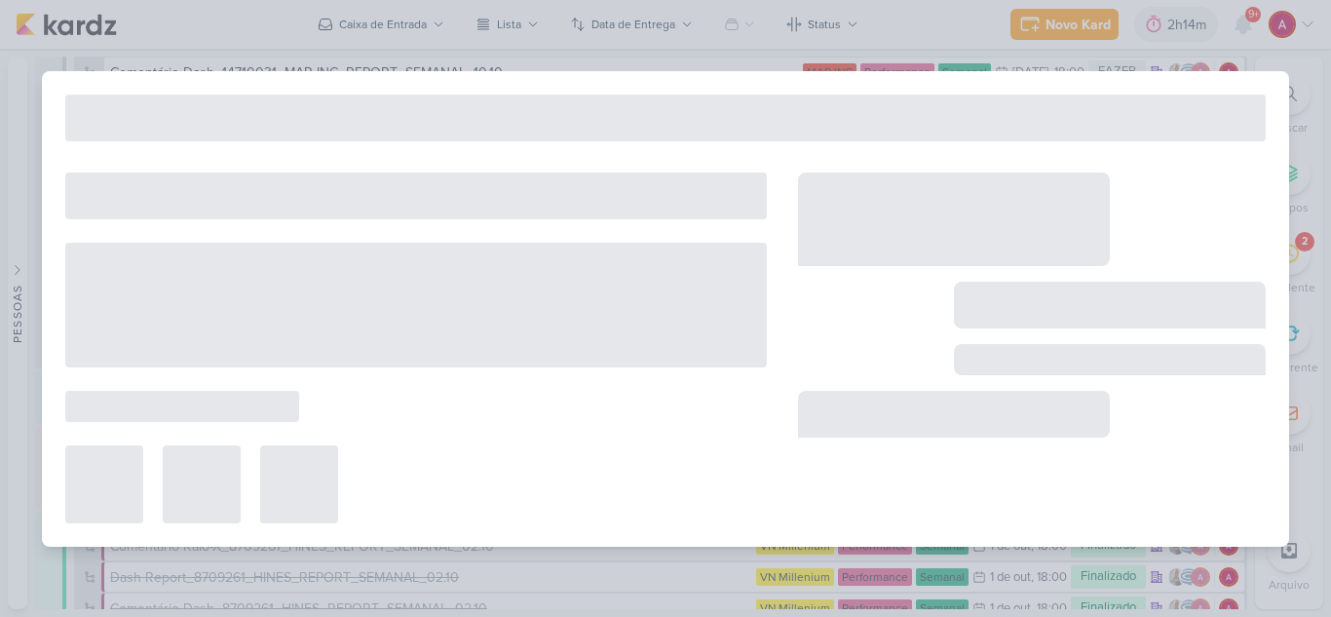
type input "Dash Report_1710031_TD_REPORT_QUINZENAL_08.10"
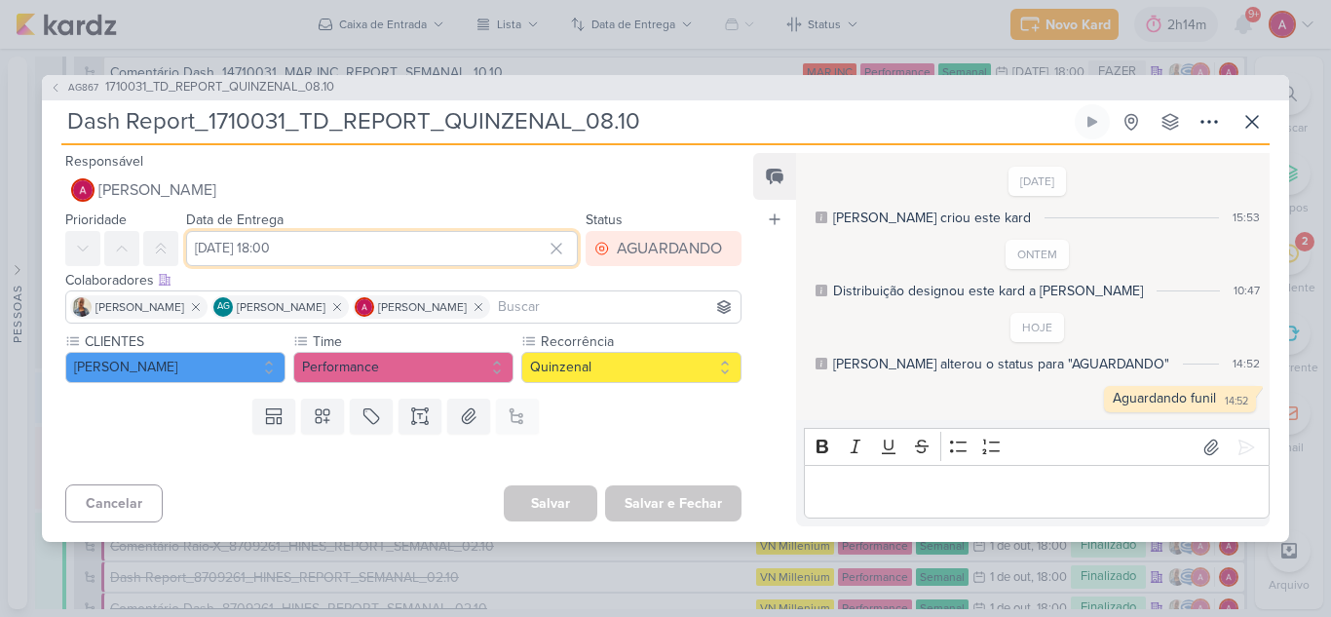
click at [366, 247] on input "[DATE] 18:00" at bounding box center [382, 248] width 392 height 35
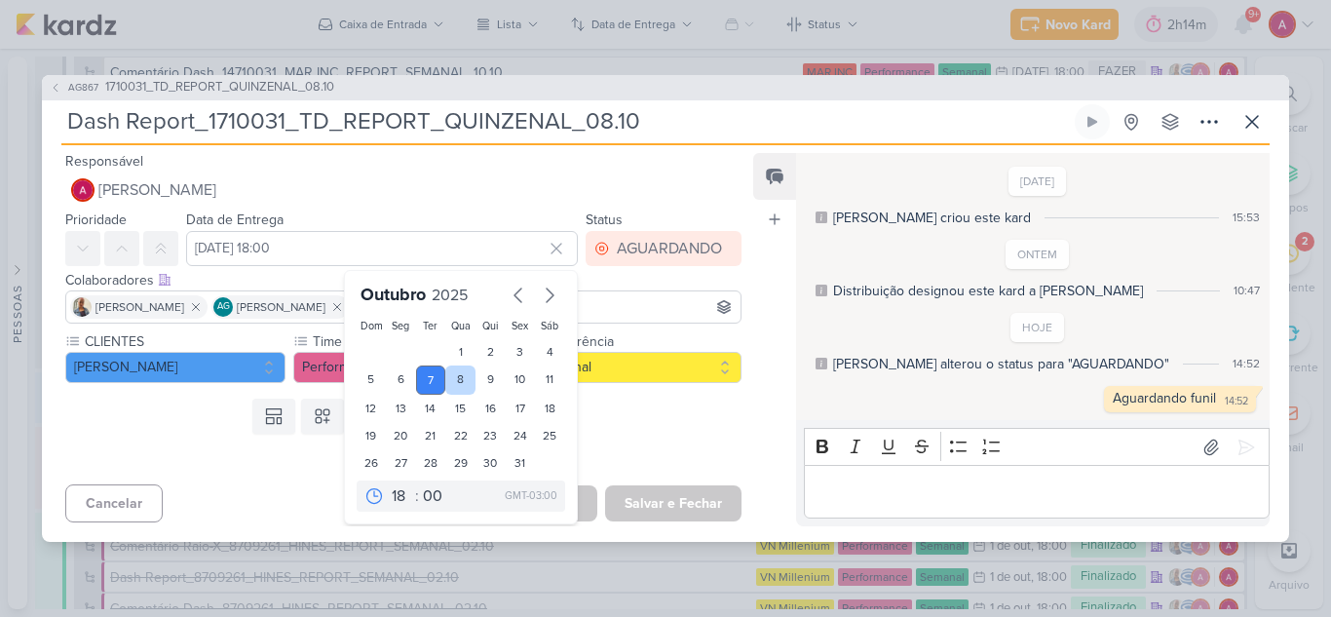
click at [451, 386] on div "8" at bounding box center [460, 379] width 30 height 29
type input "8 de outubro de 2025 às 18:00"
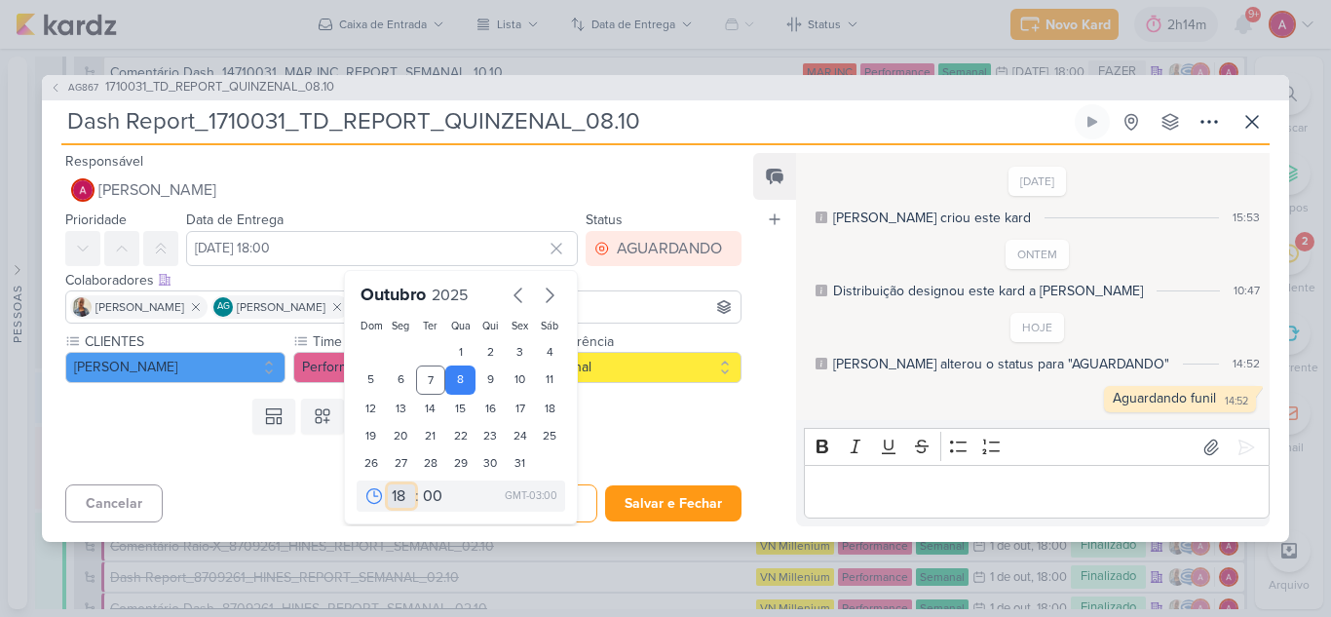
click at [388, 497] on select "00 01 02 03 04 05 06 07 08 09 10 11 12 13 14 15 16 17 18 19 20 21 22 23" at bounding box center [401, 495] width 27 height 23
select select "12"
click at [388, 484] on select "00 01 02 03 04 05 06 07 08 09 10 11 12 13 14 15 16 17 18 19 20 21 22 23" at bounding box center [401, 495] width 27 height 23
type input "8 de outubro de 2025 às 12:00"
click at [638, 504] on button "Salvar e Fechar" at bounding box center [673, 503] width 136 height 36
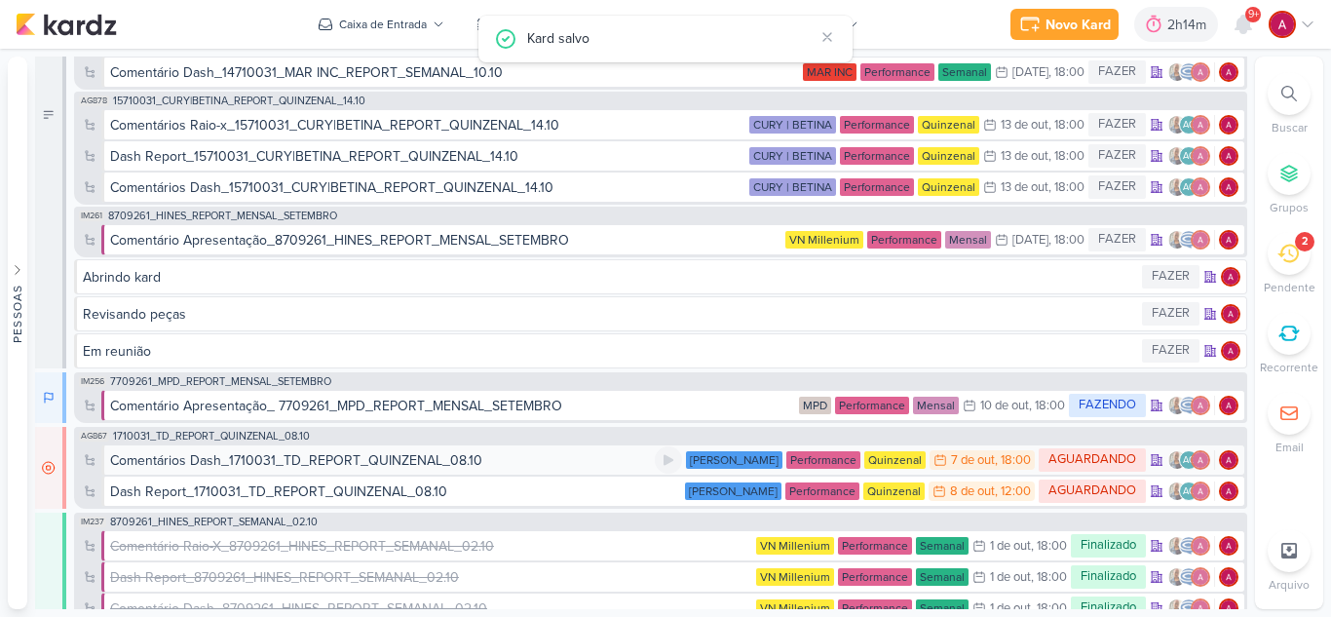
click at [583, 460] on div "Comentários Dash_1710031_TD_REPORT_QUINZENAL_08.10" at bounding box center [382, 460] width 544 height 20
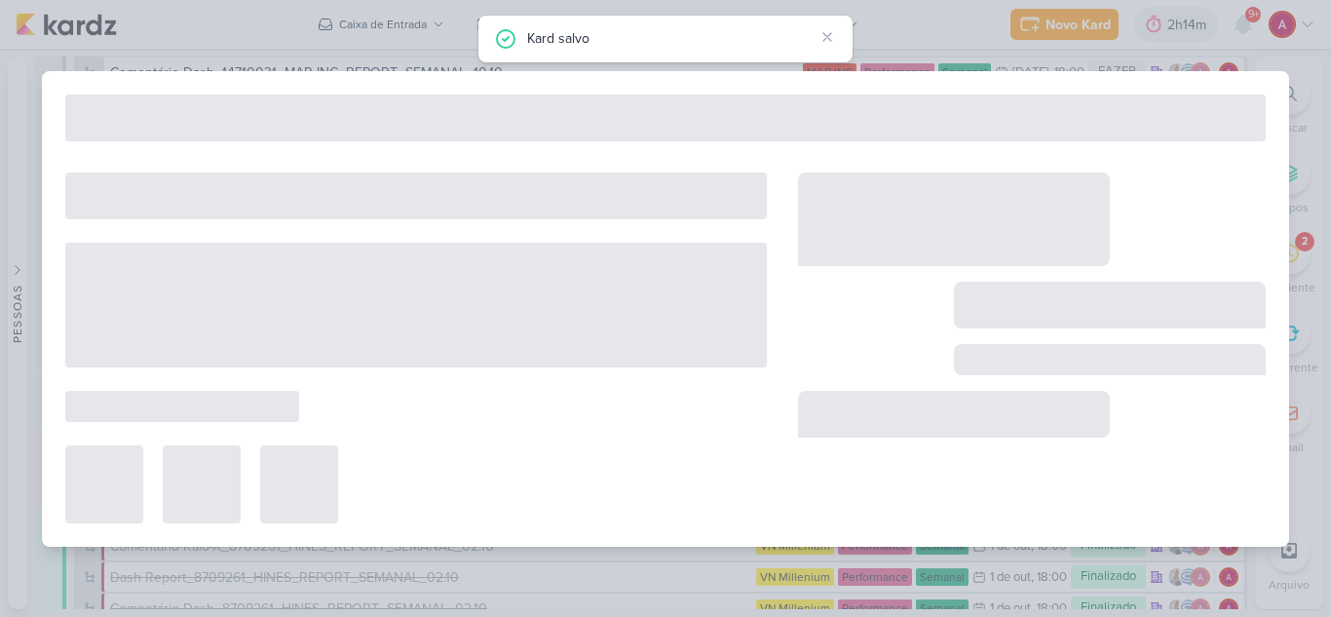
type input "Comentários Dash_1710031_TD_REPORT_QUINZENAL_08.10"
type input "[DATE] 18:00"
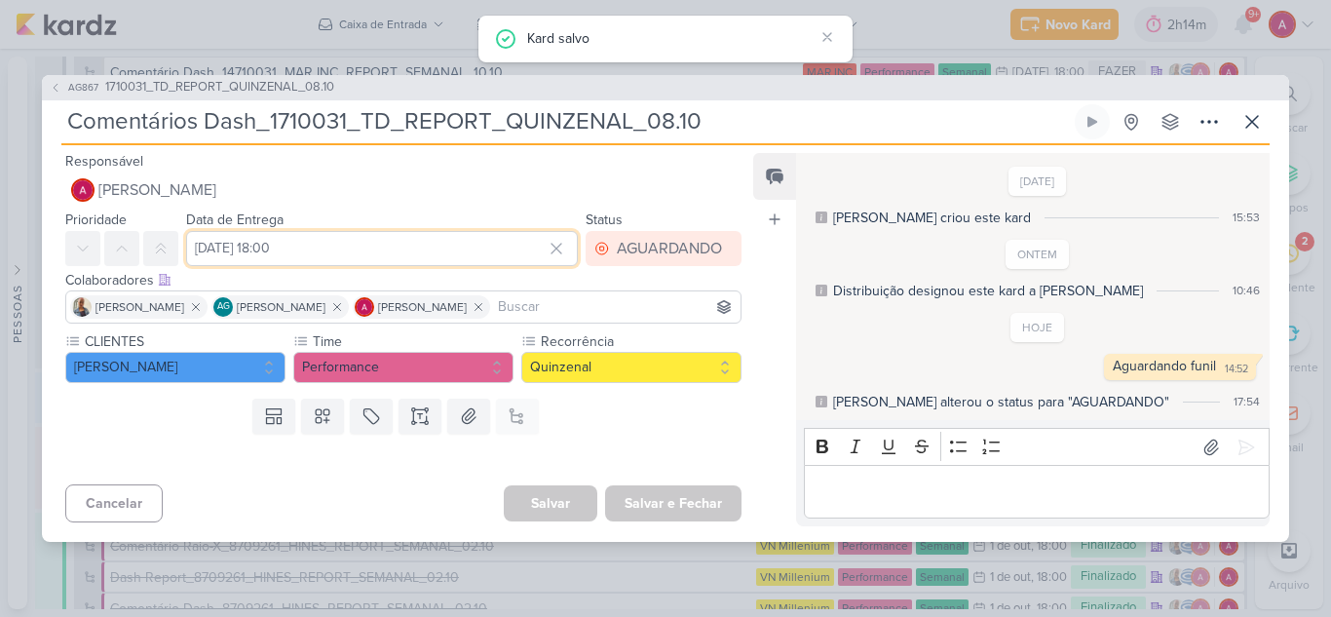
click at [319, 246] on input "[DATE] 18:00" at bounding box center [382, 248] width 392 height 35
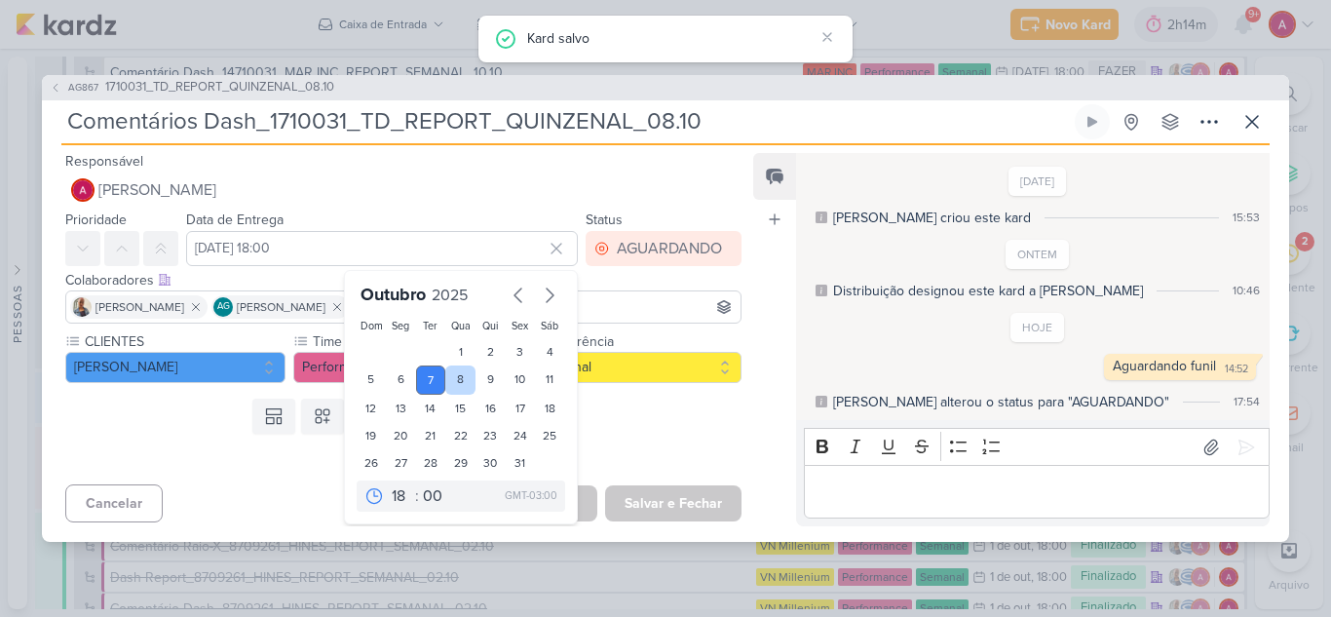
click at [445, 380] on div "8" at bounding box center [460, 379] width 30 height 29
type input "8 de outubro de 2025 às 18:00"
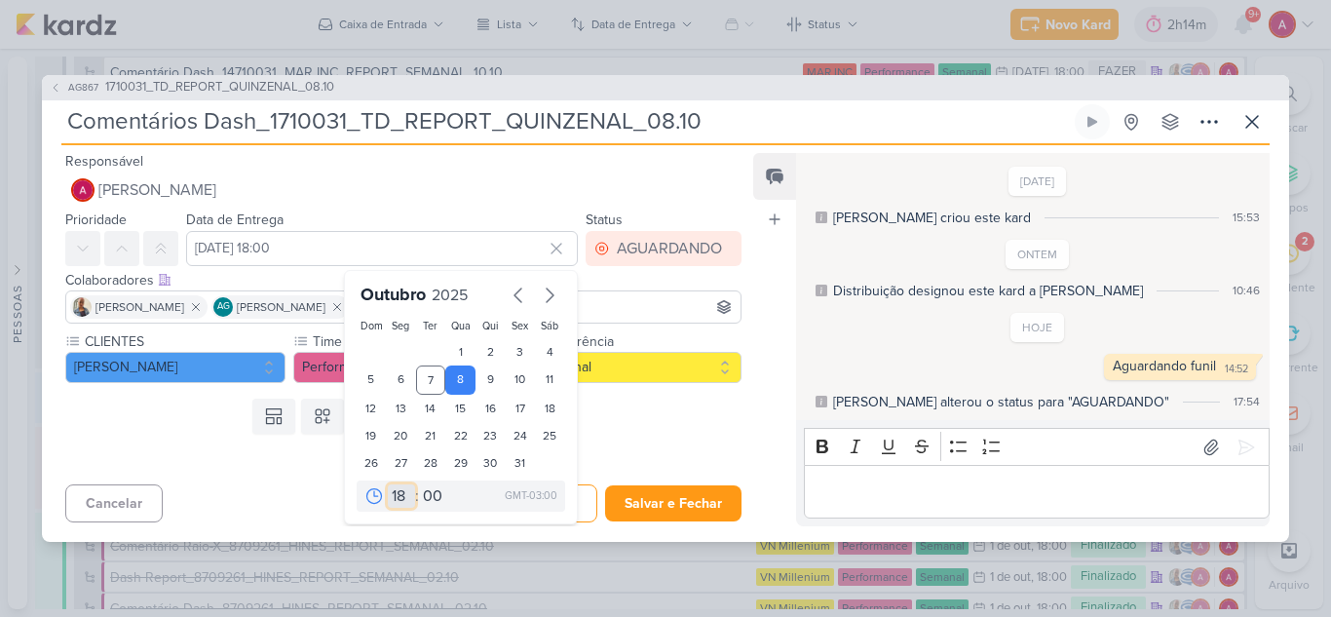
click at [395, 492] on select "00 01 02 03 04 05 06 07 08 09 10 11 12 13 14 15 16 17 18 19 20 21 22 23" at bounding box center [401, 495] width 27 height 23
select select "12"
click at [388, 484] on select "00 01 02 03 04 05 06 07 08 09 10 11 12 13 14 15 16 17 18 19 20 21 22 23" at bounding box center [401, 495] width 27 height 23
type input "8 de outubro de 2025 às 12:00"
click at [657, 505] on button "Salvar e Fechar" at bounding box center [673, 503] width 136 height 36
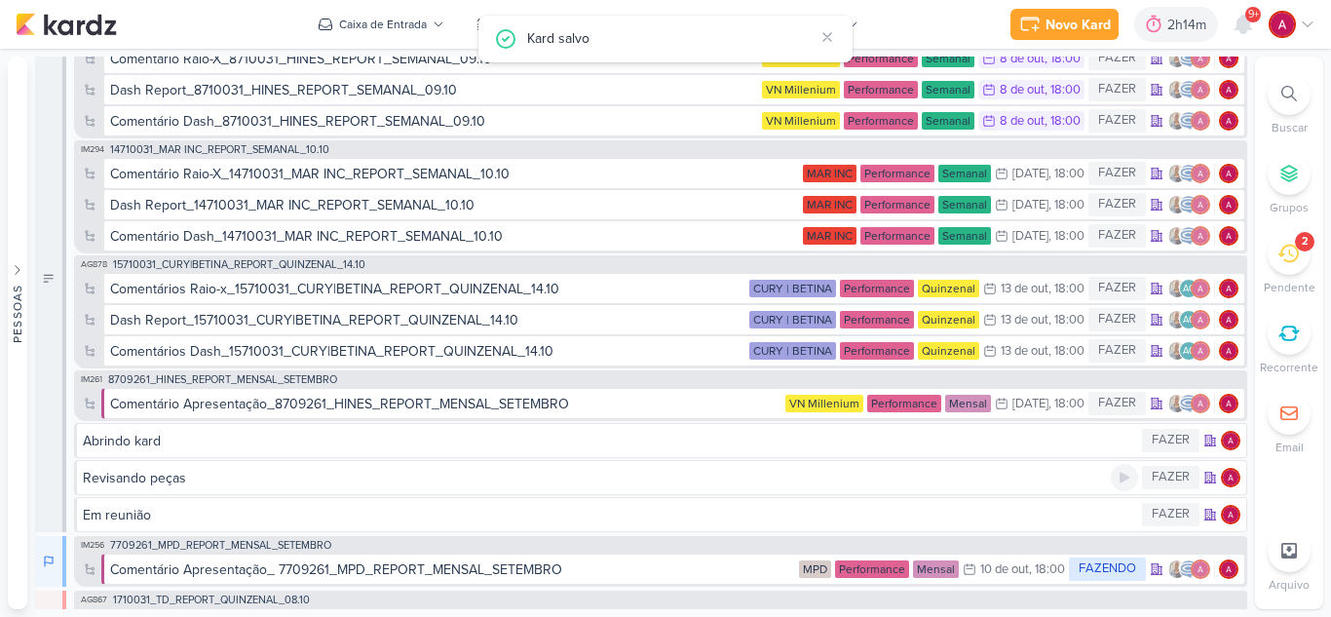
scroll to position [0, 0]
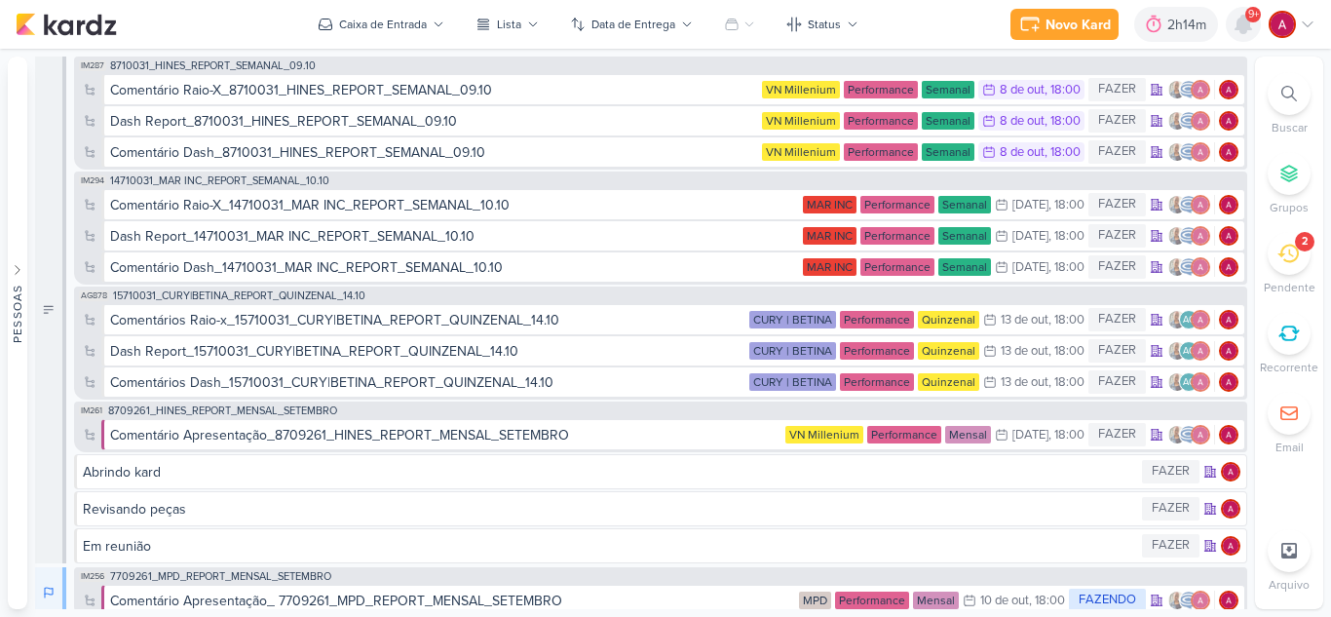
click at [1245, 26] on icon at bounding box center [1243, 25] width 16 height 18
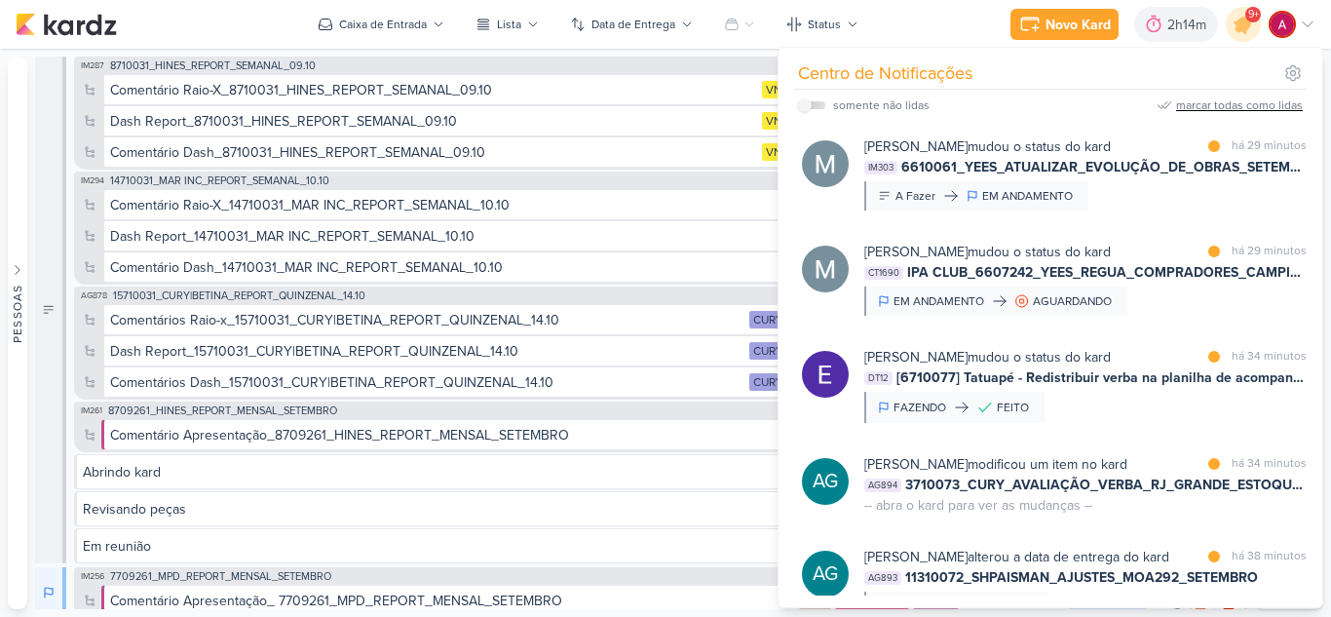
click at [1256, 103] on div "marcar todas como lidas" at bounding box center [1239, 105] width 127 height 18
click at [416, 29] on div "Caixa de Entrada" at bounding box center [383, 25] width 88 height 18
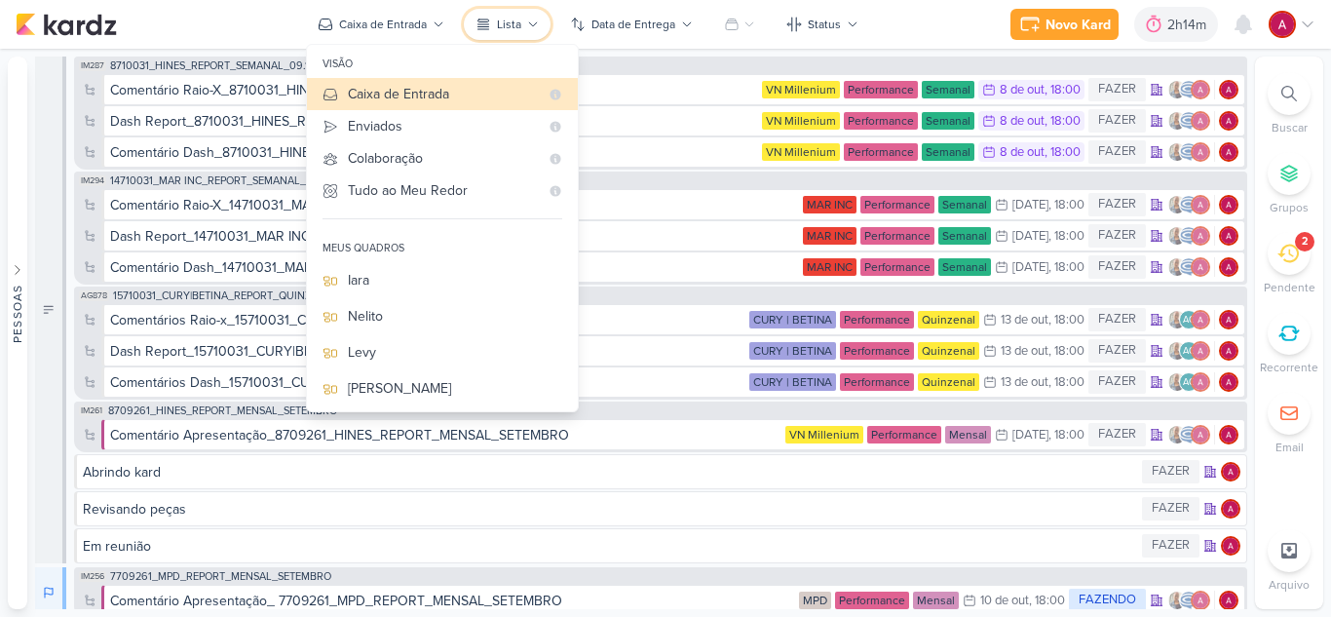
click at [533, 18] on button "Lista" at bounding box center [507, 24] width 87 height 31
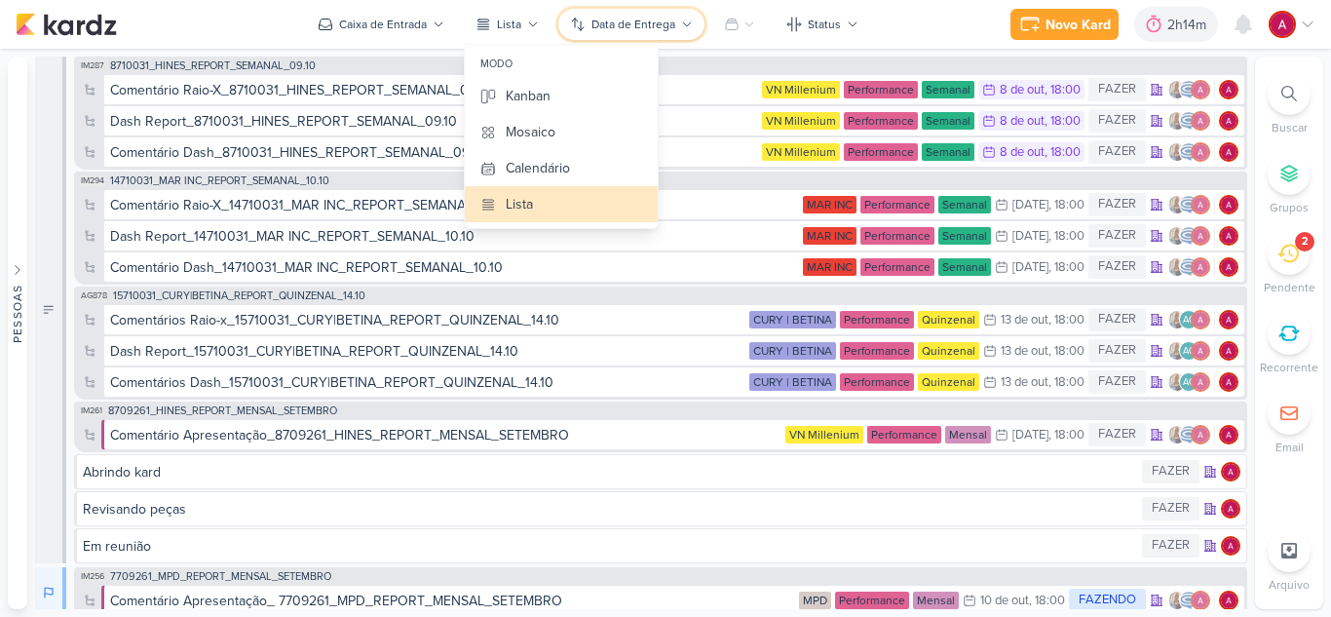
click at [632, 23] on div "Data de Entrega" at bounding box center [633, 25] width 84 height 18
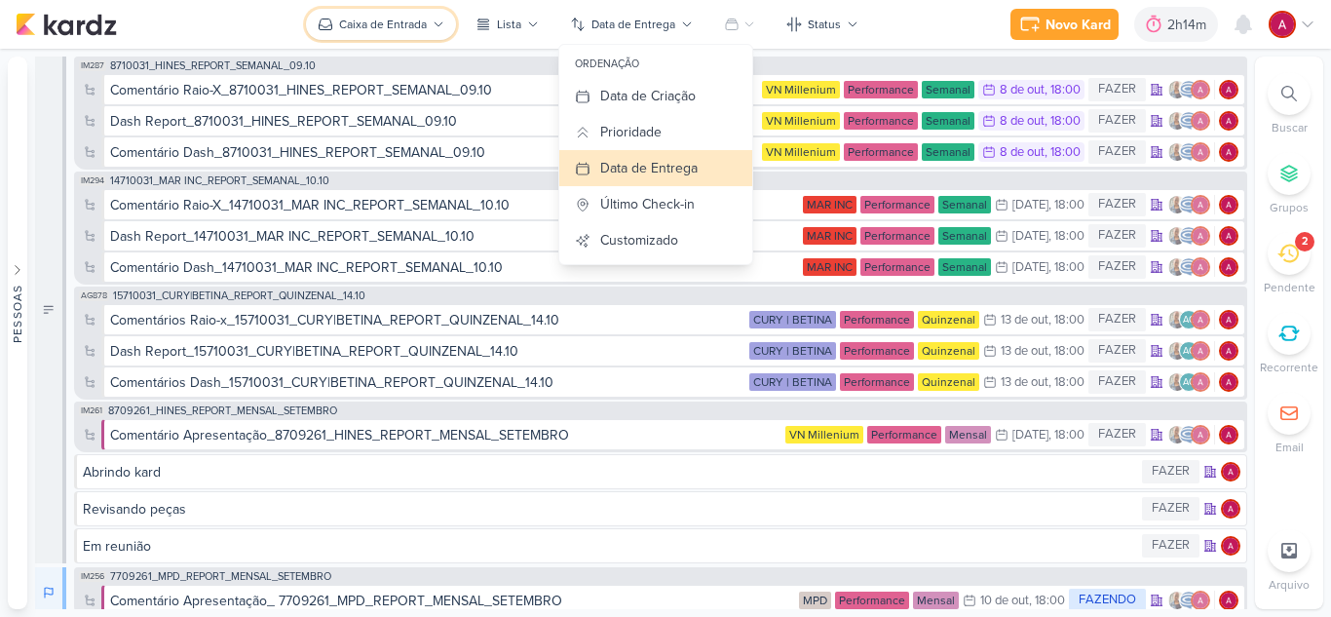
click at [410, 11] on button "Caixa de Entrada" at bounding box center [381, 24] width 150 height 31
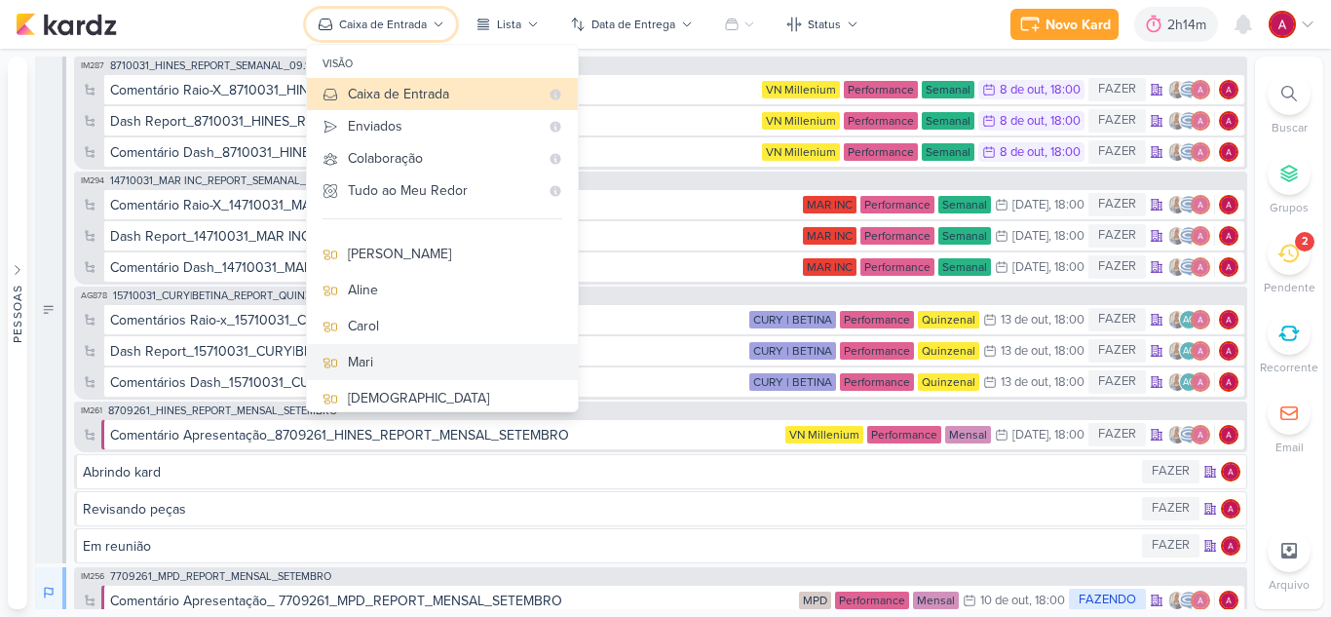
scroll to position [195, 0]
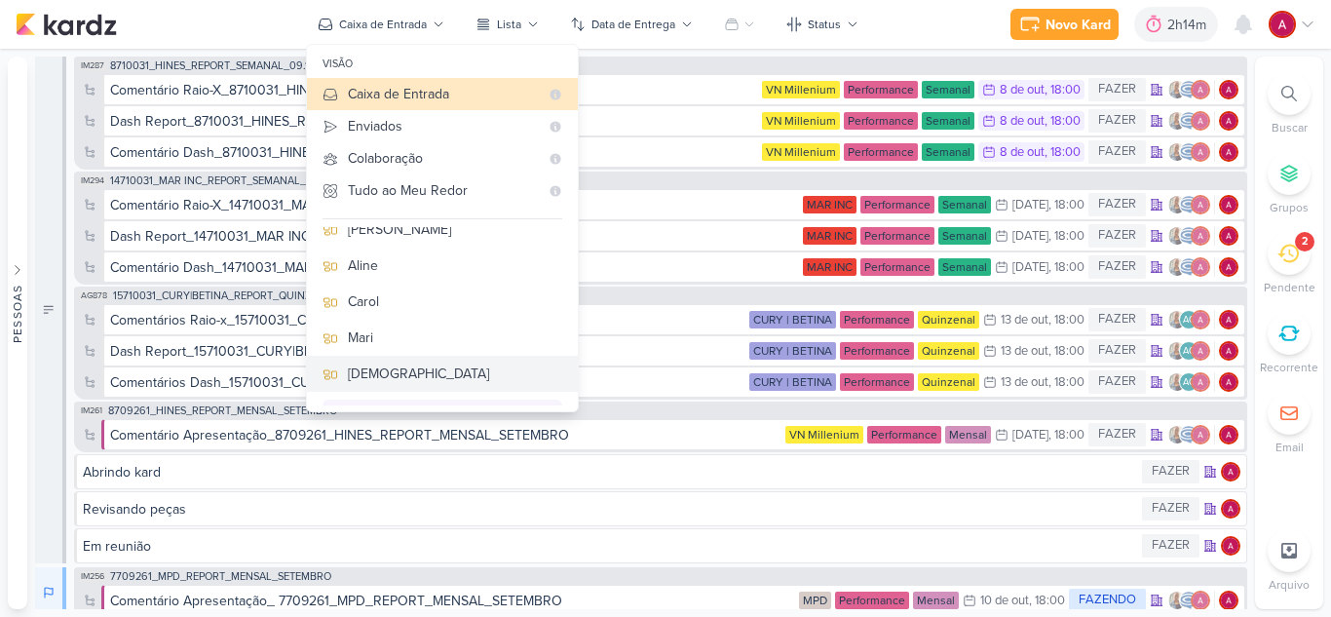
click at [418, 371] on div "[DEMOGRAPHIC_DATA]" at bounding box center [455, 373] width 214 height 20
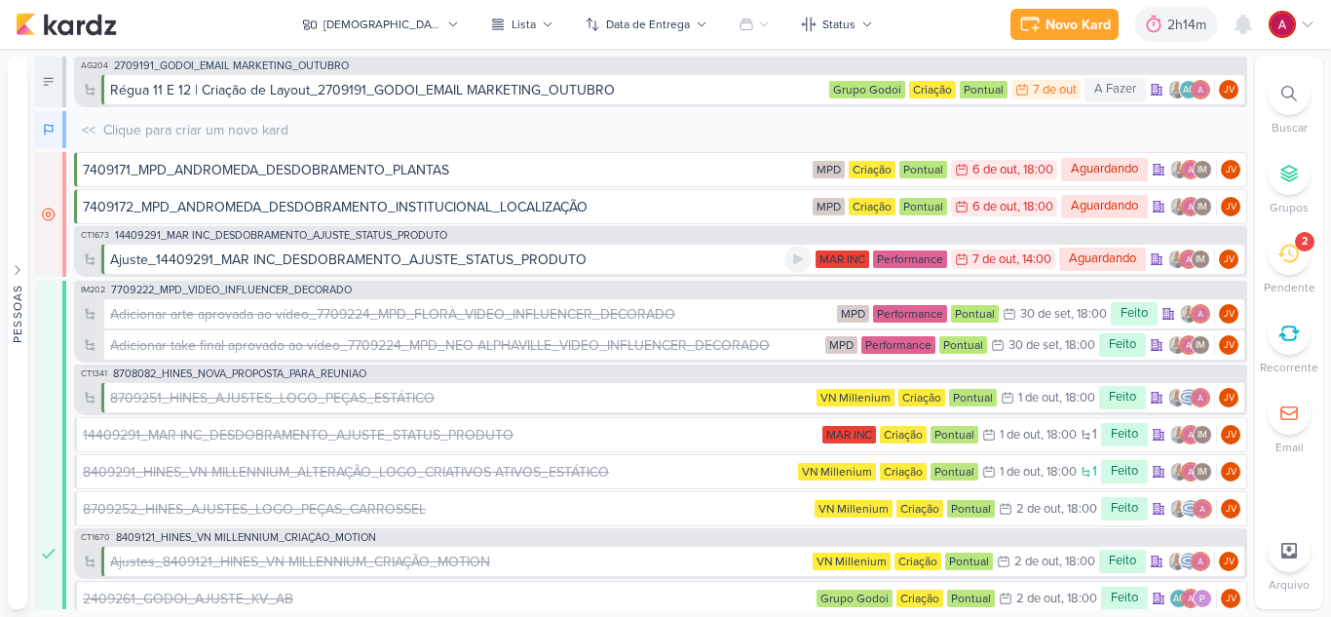
click at [535, 267] on div "Ajuste_14409291_MAR INC_DESDOBRAMENTO_AJUSTE_STATUS_PRODUTO" at bounding box center [348, 259] width 476 height 20
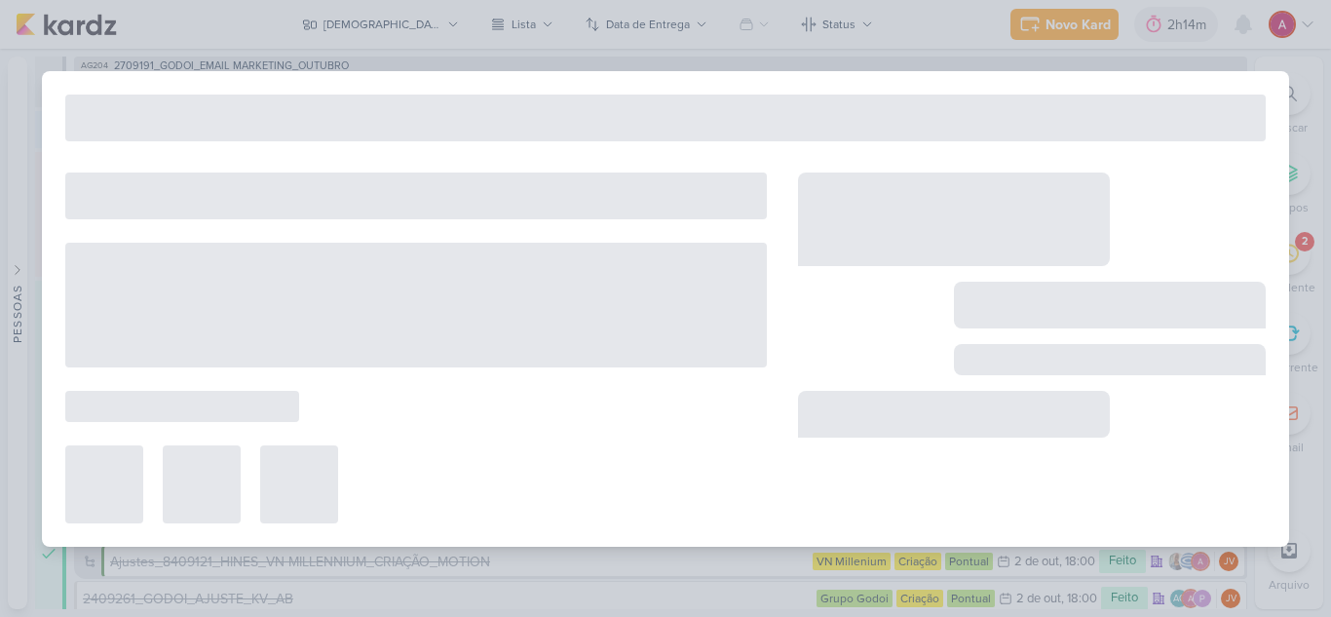
type input "Ajuste_14409291_MAR INC_DESDOBRAMENTO_AJUSTE_STATUS_PRODUTO"
type input "7 de outubro de 2025 às 14:00"
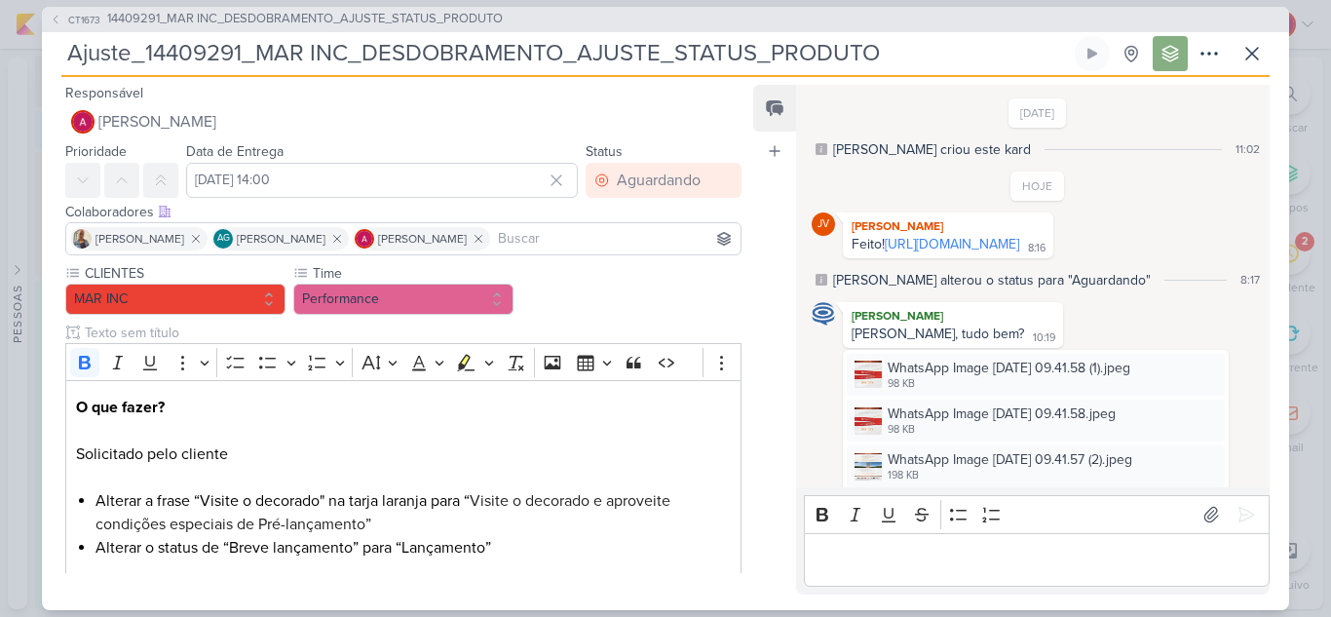
scroll to position [418, 0]
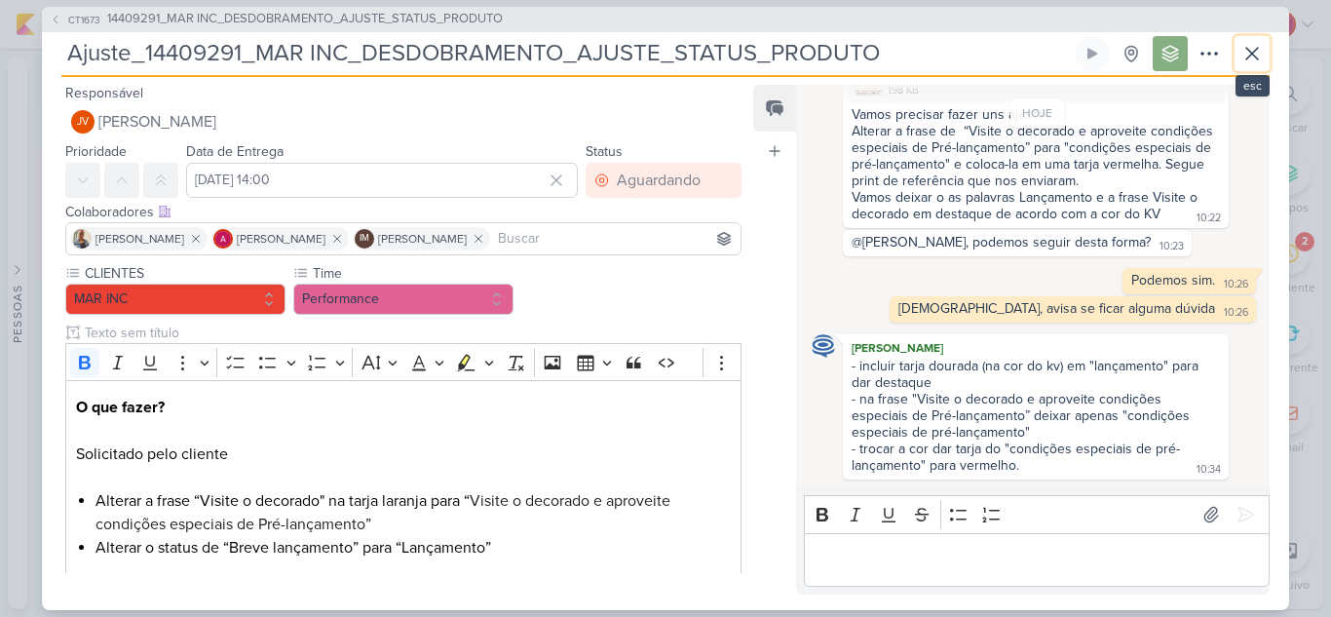
drag, startPoint x: 1263, startPoint y: 58, endPoint x: 1252, endPoint y: 60, distance: 11.8
click at [1263, 57] on button at bounding box center [1251, 53] width 35 height 35
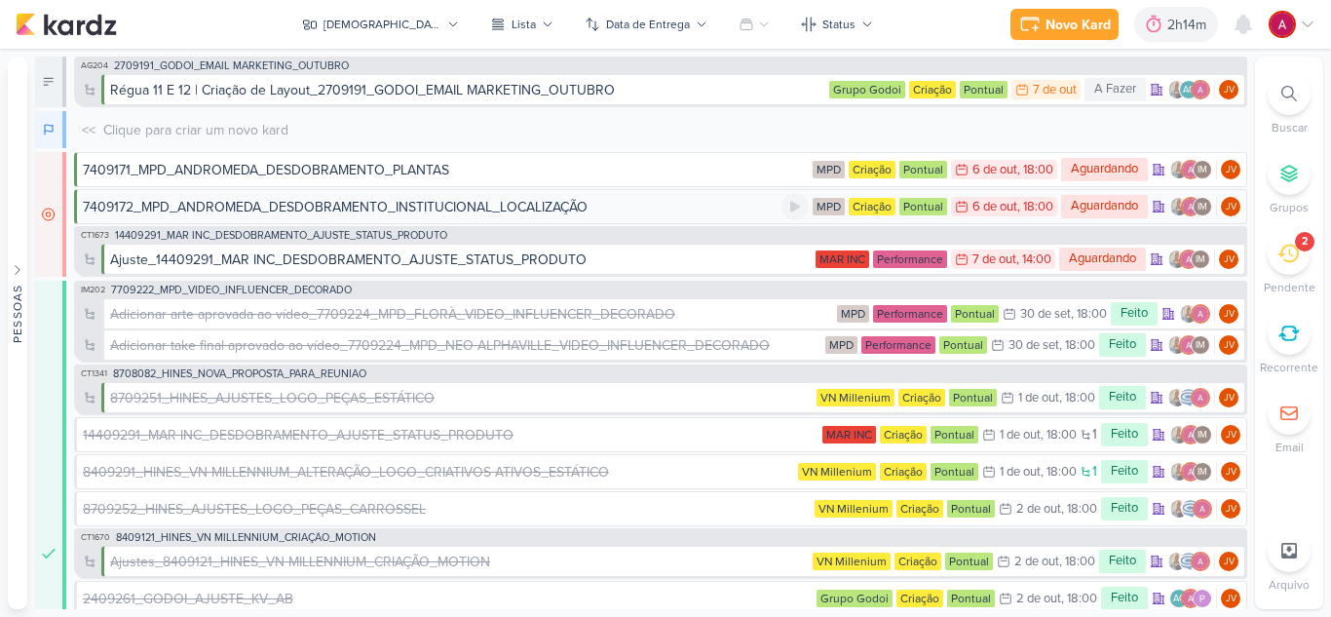
click at [414, 209] on div "7409172_MPD_ANDROMEDA_DESDOBRAMENTO_INSTITUCIONAL_LOCALIZAÇÃO" at bounding box center [335, 207] width 505 height 20
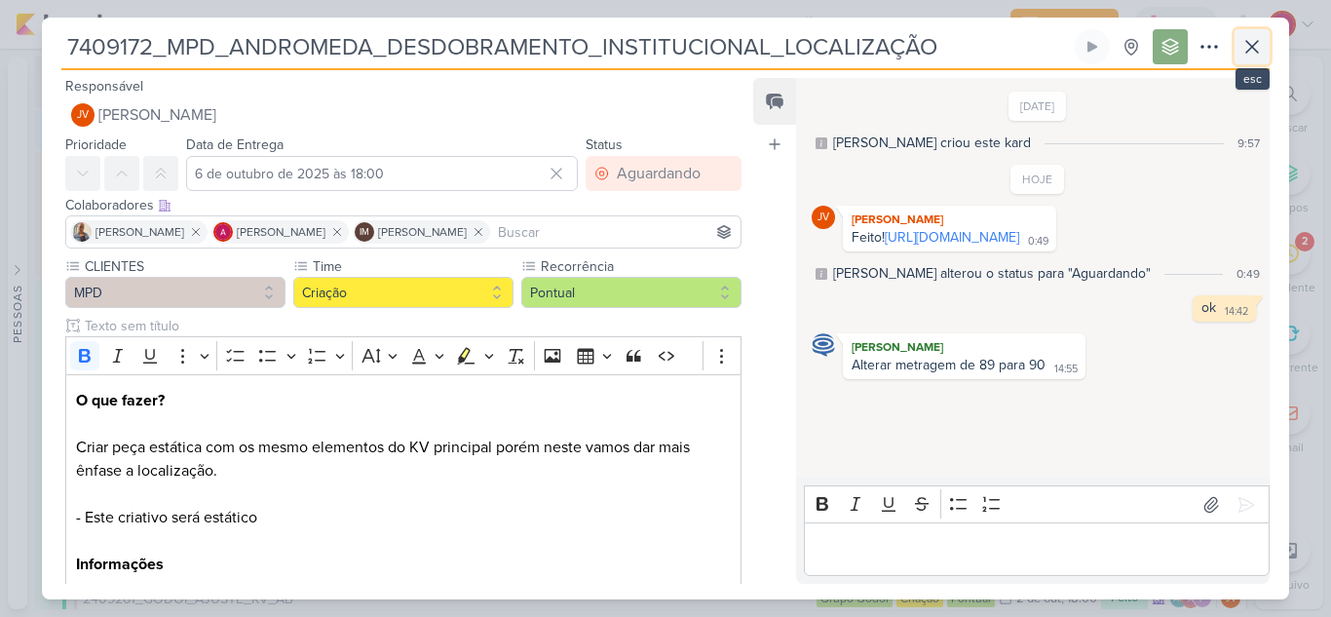
click at [1253, 58] on button at bounding box center [1251, 46] width 35 height 35
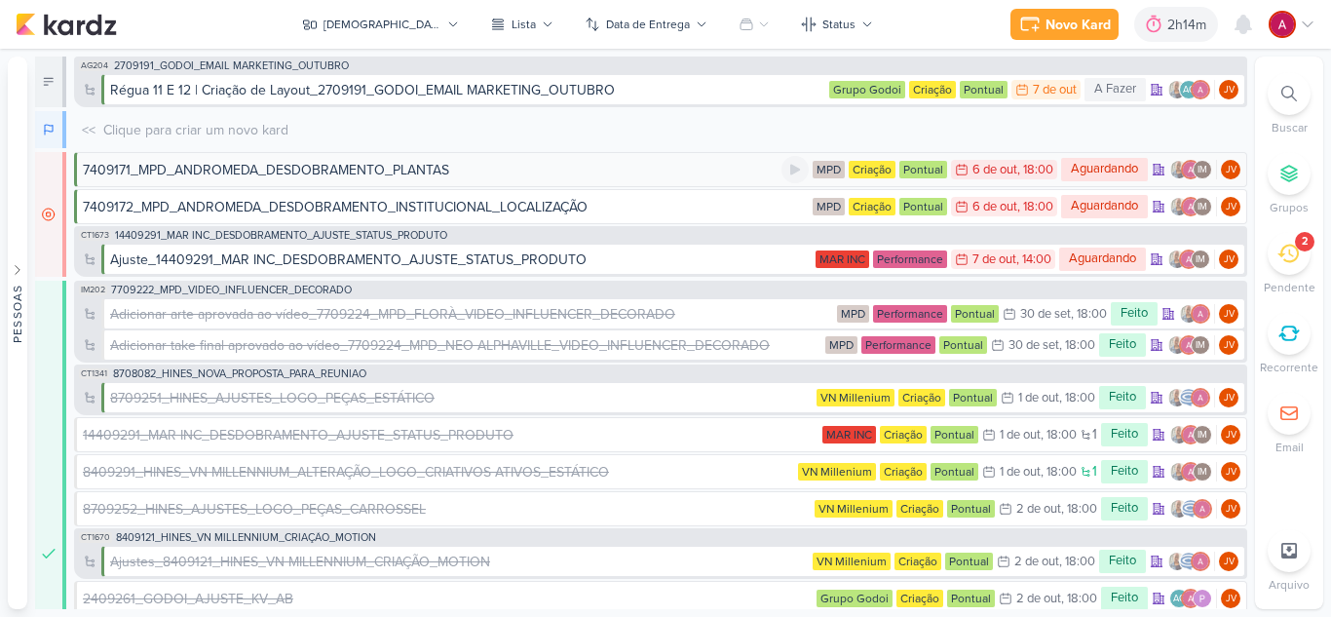
click at [364, 176] on div "7409171_MPD_ANDROMEDA_DESDOBRAMENTO_PLANTAS" at bounding box center [266, 170] width 366 height 20
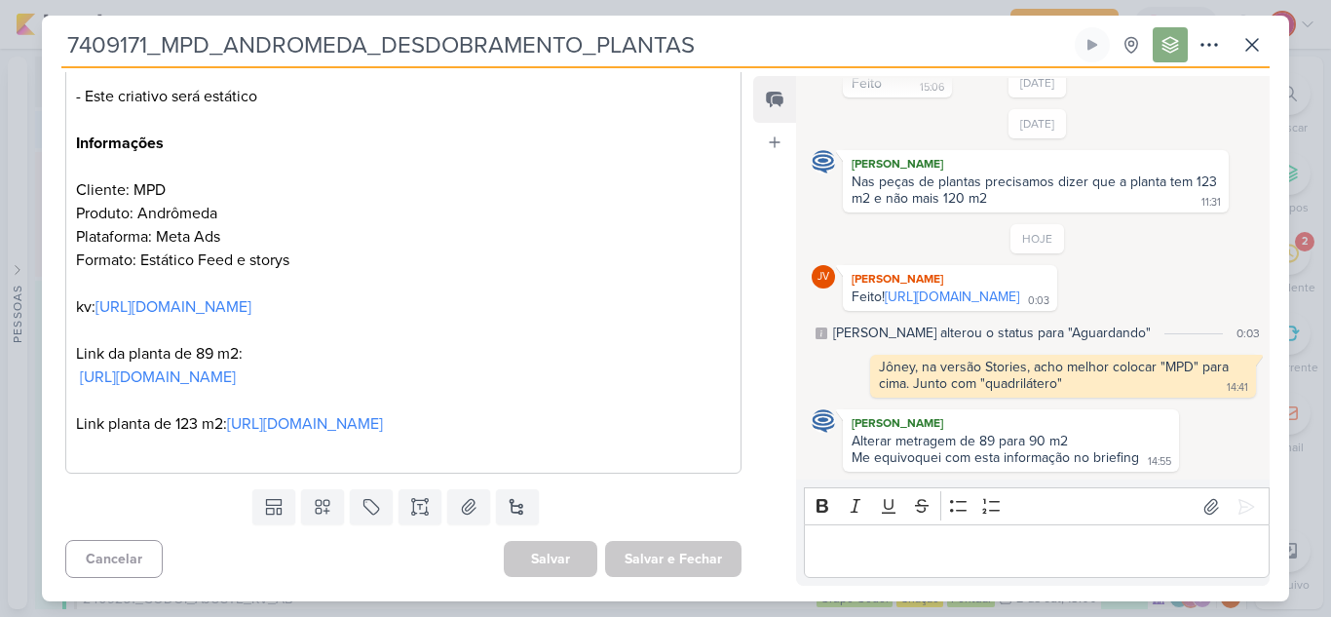
scroll to position [442, 0]
click at [1251, 48] on icon at bounding box center [1251, 44] width 23 height 23
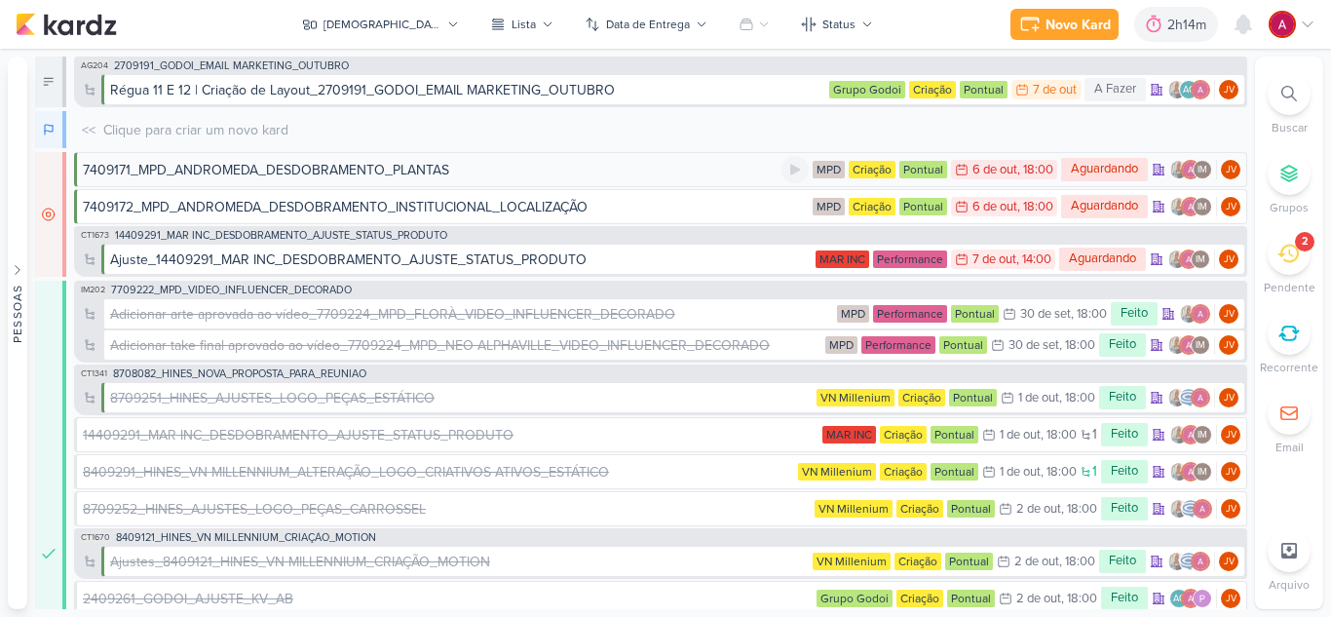
click at [602, 174] on div "7409171_MPD_ANDROMEDA_DESDOBRAMENTO_PLANTAS" at bounding box center [432, 170] width 698 height 20
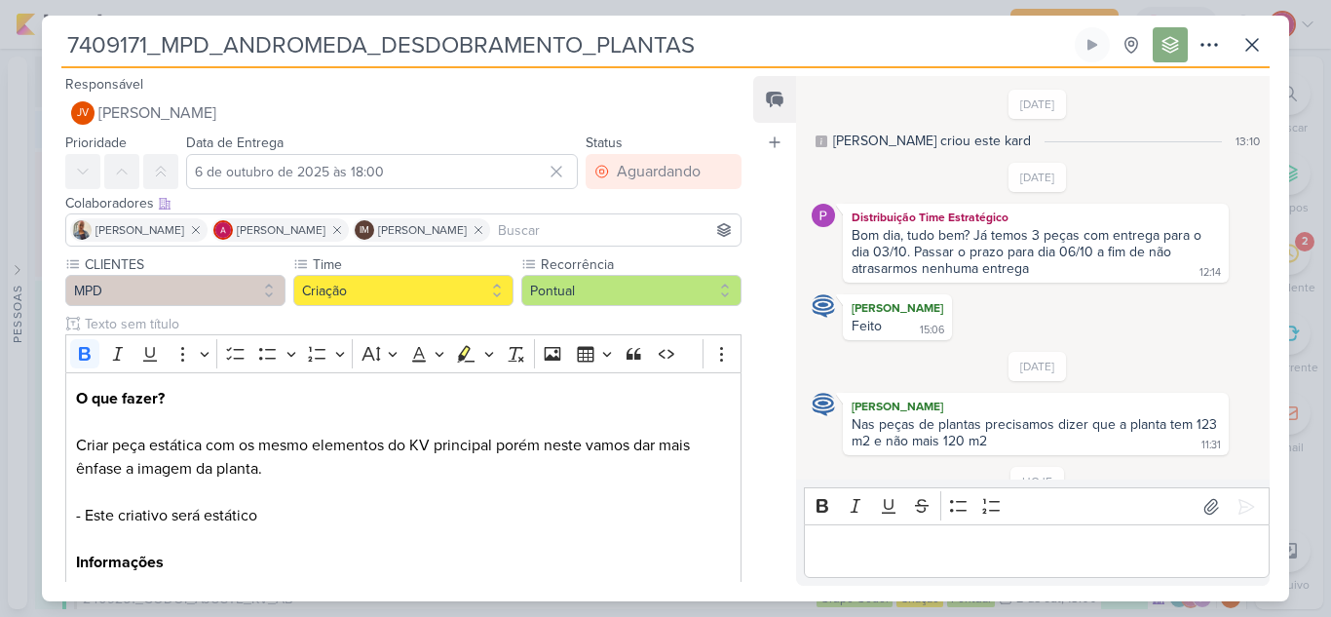
scroll to position [276, 0]
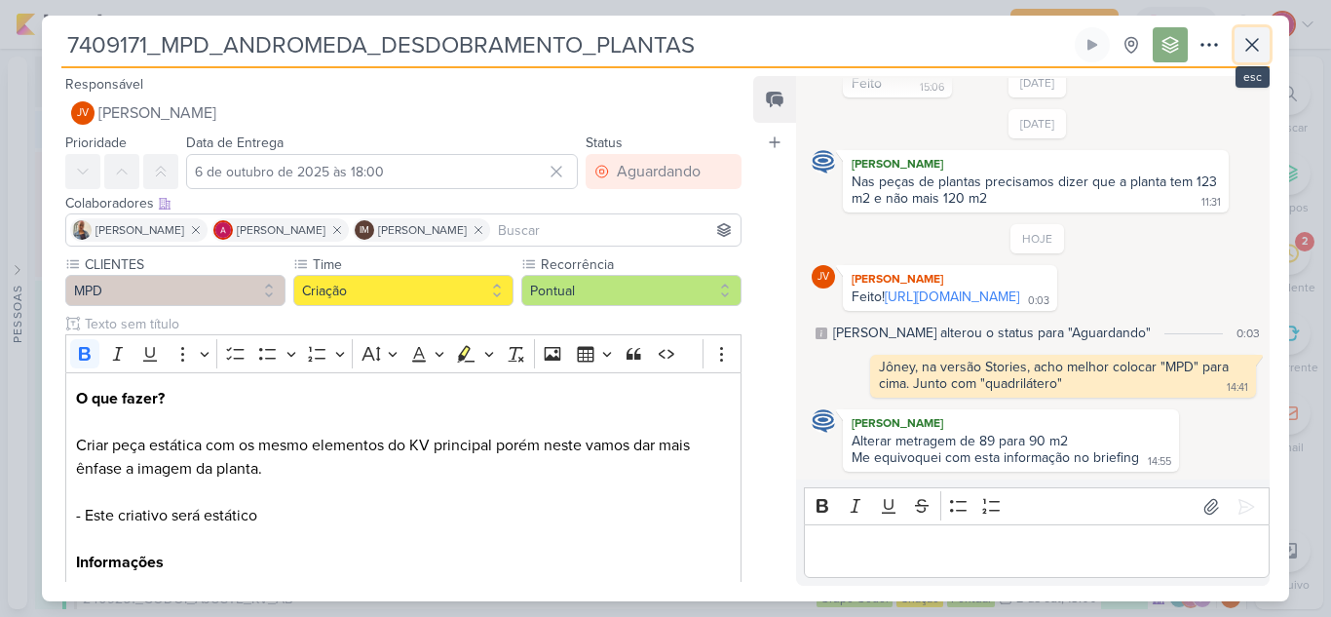
click at [1264, 49] on button at bounding box center [1251, 44] width 35 height 35
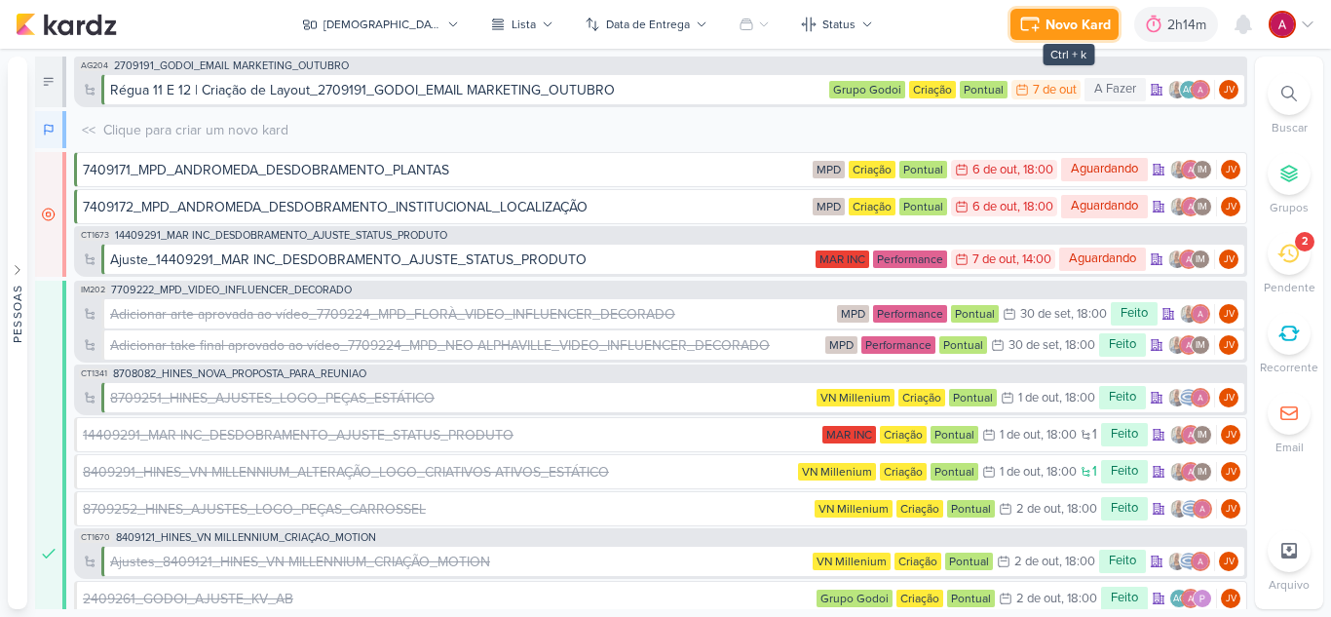
click at [1061, 22] on div "Novo Kard" at bounding box center [1077, 25] width 65 height 20
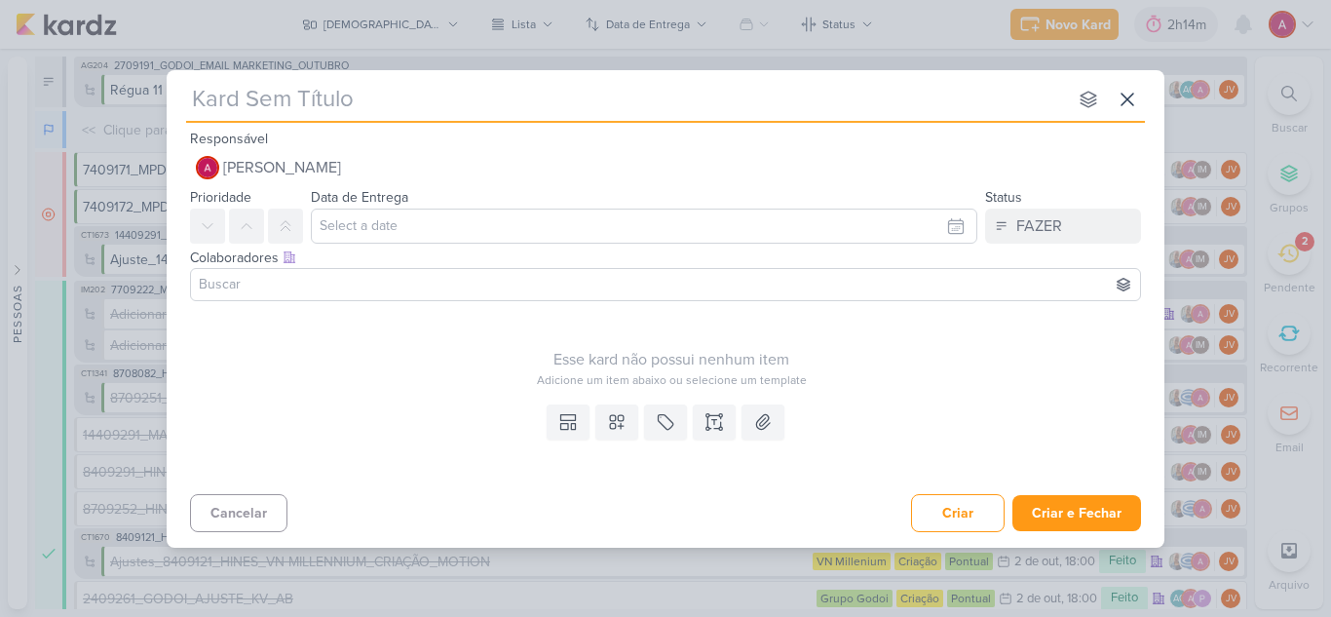
type input "1710072"
type input "1710072_"
type input "1710072_TD"
type input "1710072_TD_"
type input "1710072_TD_LO"
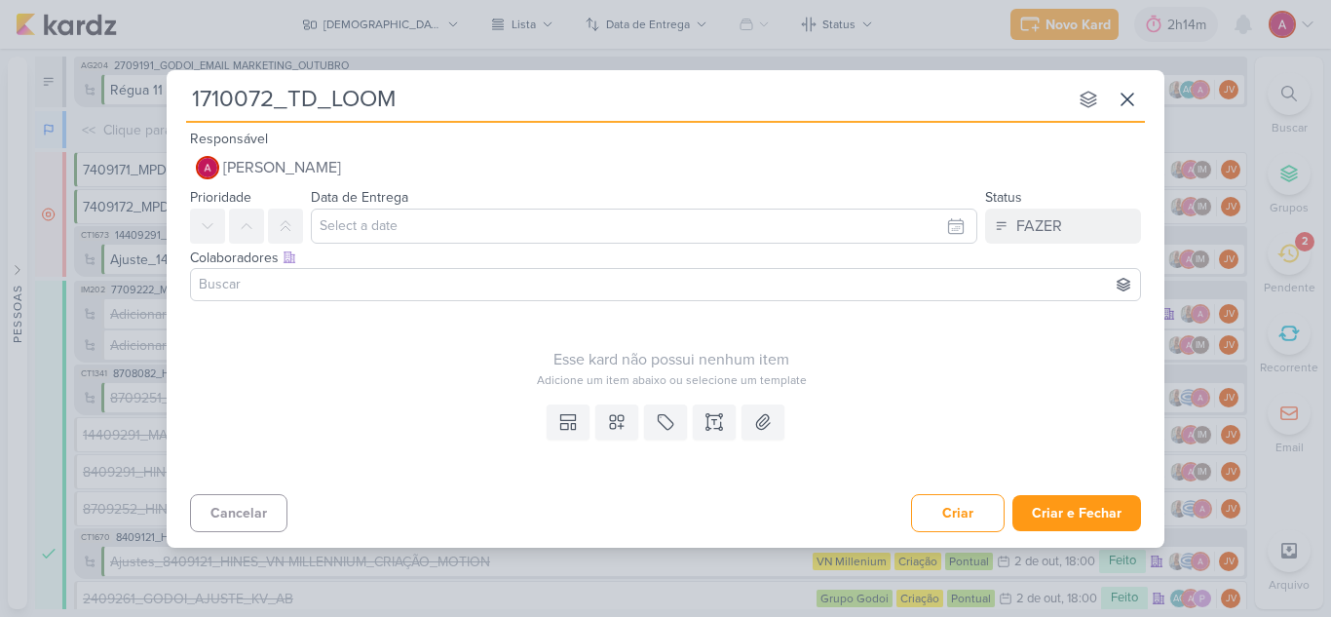
type input "1710072_TD_LOOMI"
type input "1710072_TD_LOOMI_"
type input "1710072_TD_LOOMI_PERFO"
type input "1710072_TD_LOOMI_PERFORMAN"
type input "1710072_TD_LOOMI_PERFORMANCE DA"
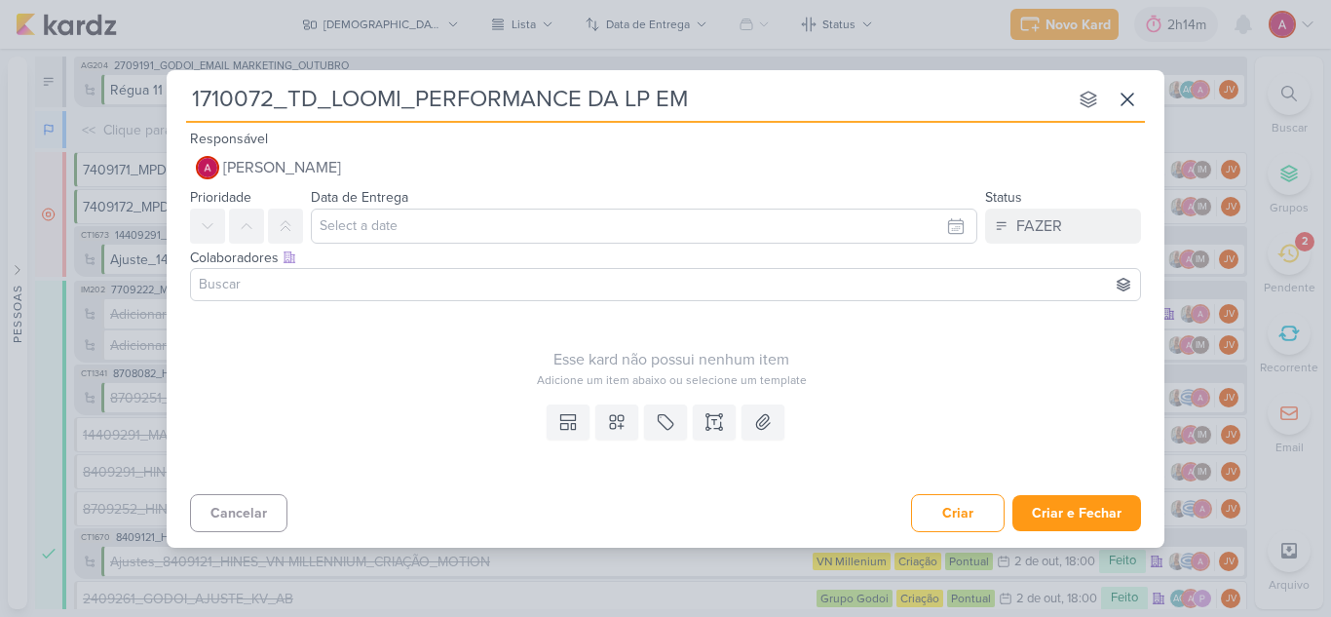
type input "1710072_TD_LOOMI_PERFORMANCE DA LP EM T"
type input "1710072_TD_LOOMI_PERFORMANCE DA LP EM TERMOS GENÉRICOS"
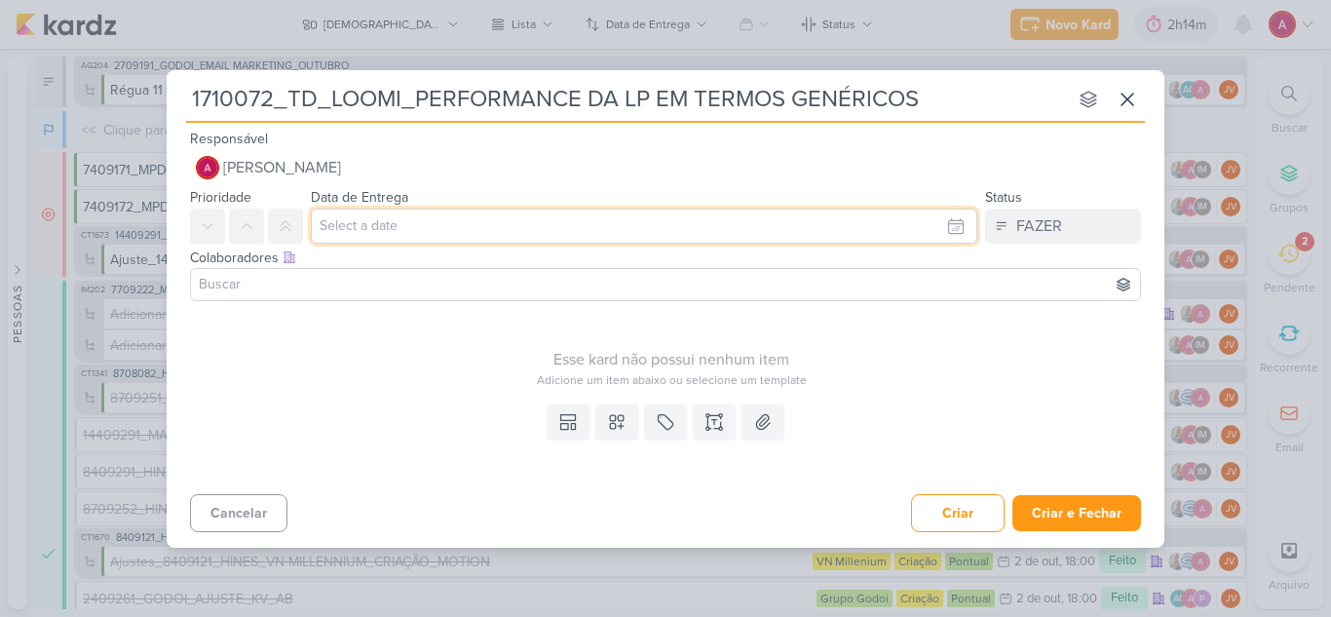
click at [598, 217] on input "text" at bounding box center [644, 225] width 666 height 35
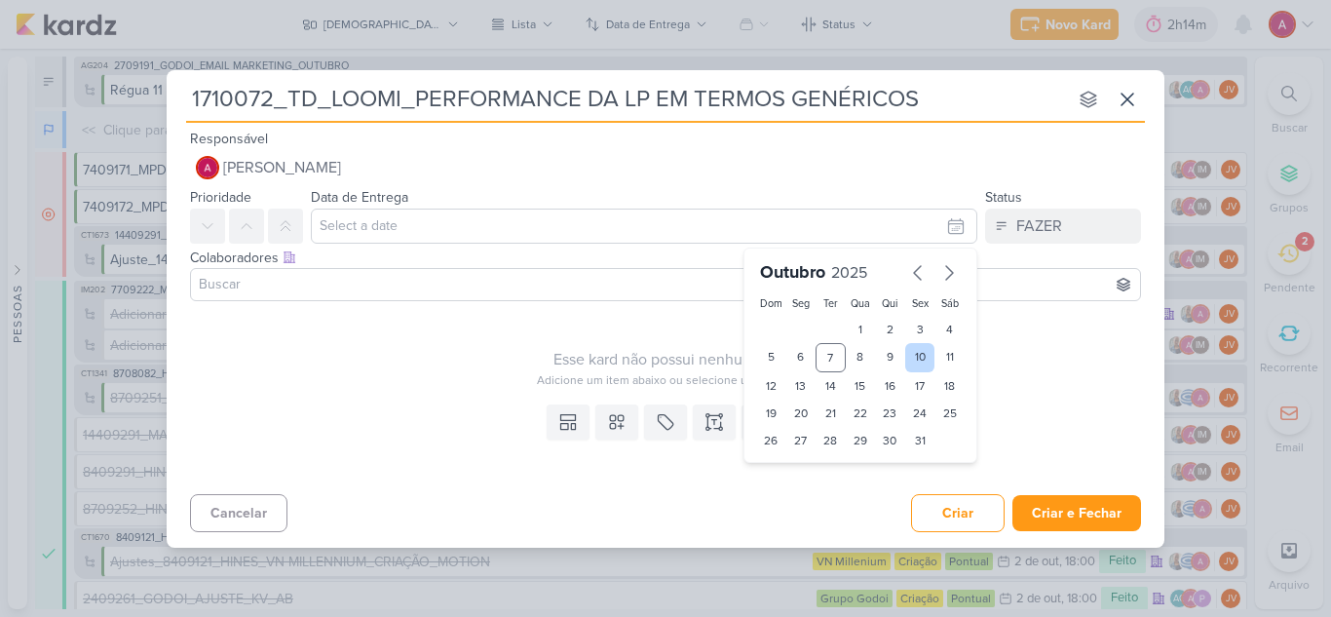
click at [922, 358] on div "10" at bounding box center [920, 357] width 30 height 29
type input "10 de outubro de 2025 às 23:59"
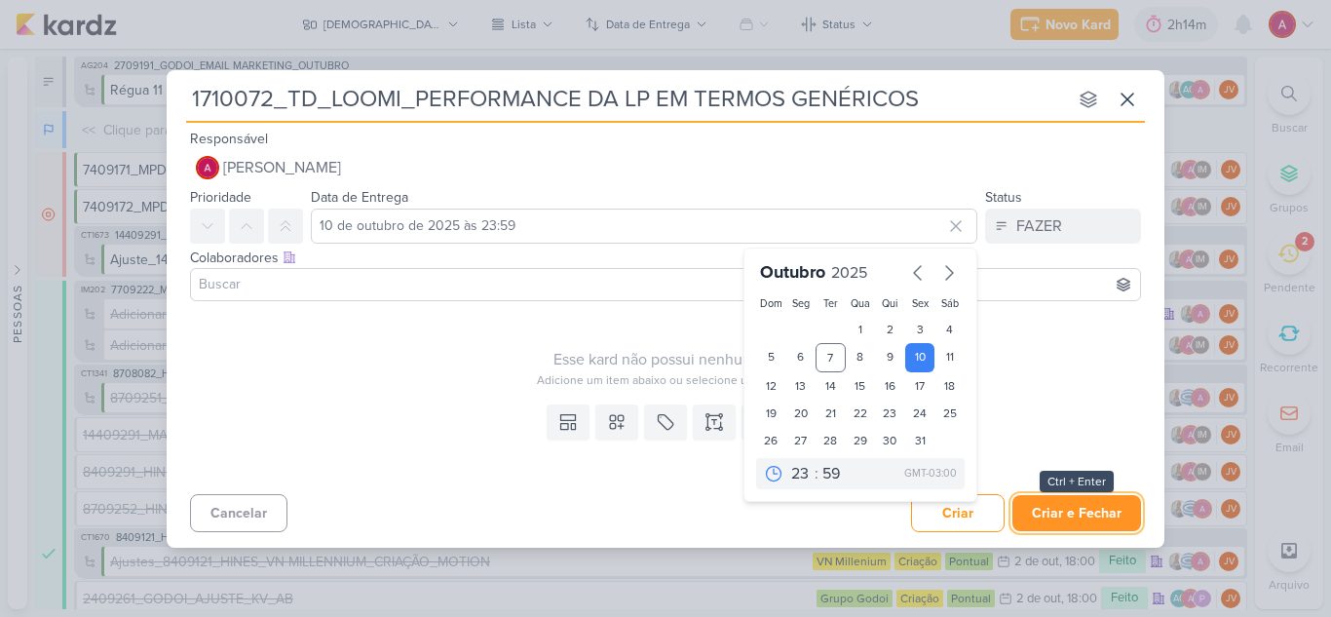
click at [1090, 513] on button "Criar e Fechar" at bounding box center [1076, 513] width 129 height 36
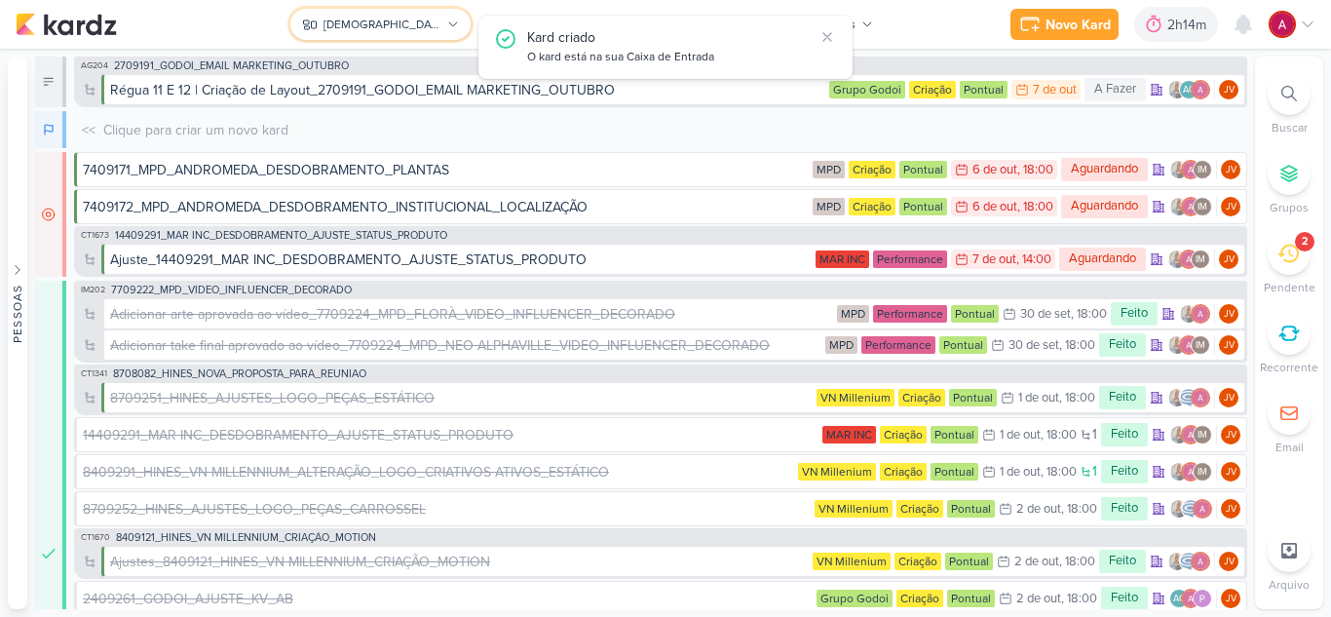
click at [447, 27] on icon at bounding box center [453, 25] width 12 height 12
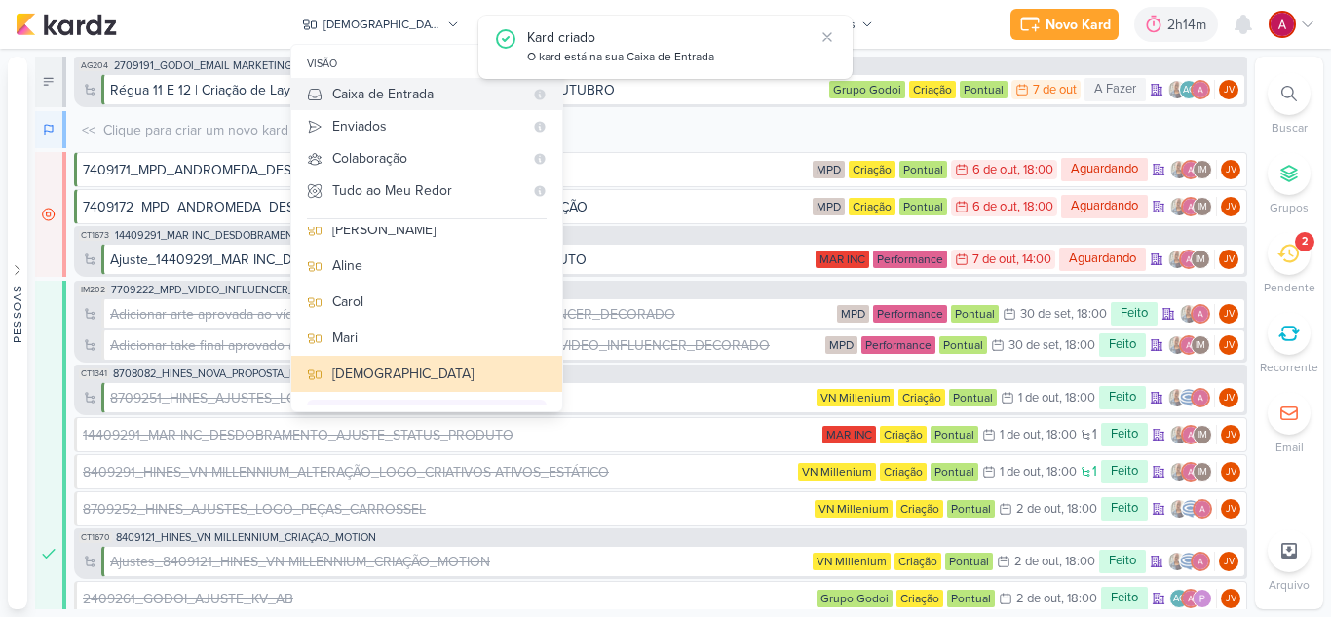
click at [392, 100] on div "Caixa de Entrada" at bounding box center [427, 94] width 191 height 20
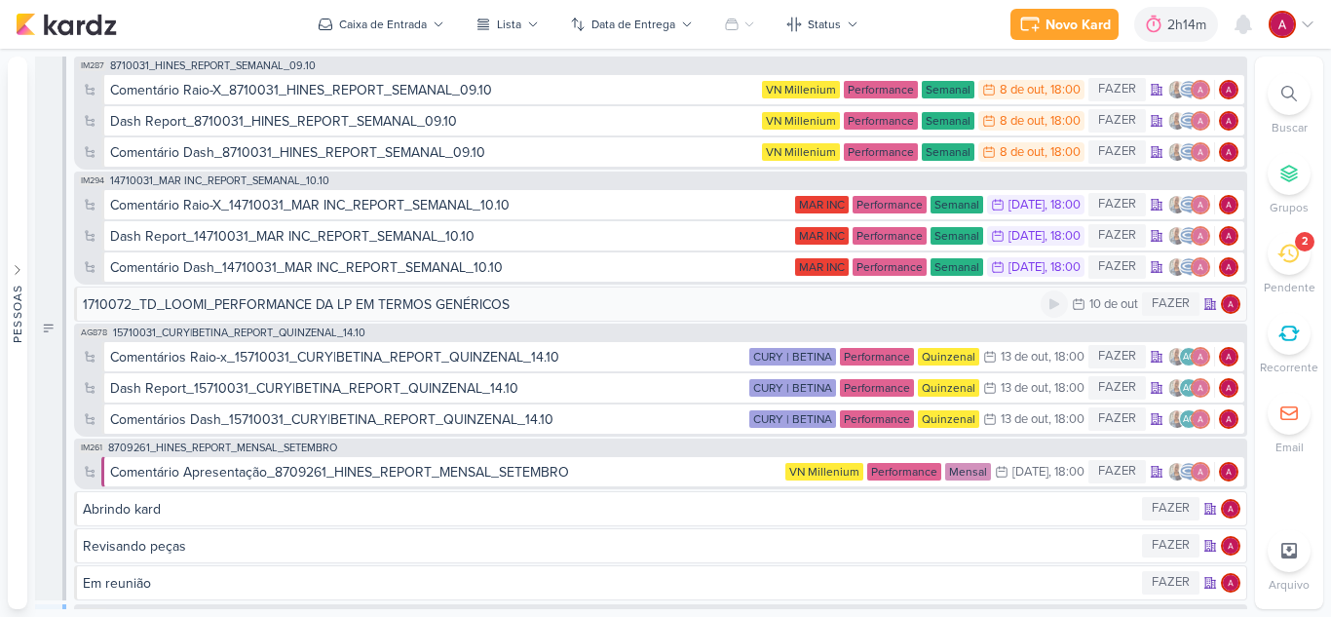
click at [456, 315] on div "1710072_TD_LOOMI_PERFORMANCE DA LP EM TERMOS GENÉRICOS 10/10 10 de out FAZER" at bounding box center [660, 303] width 1173 height 35
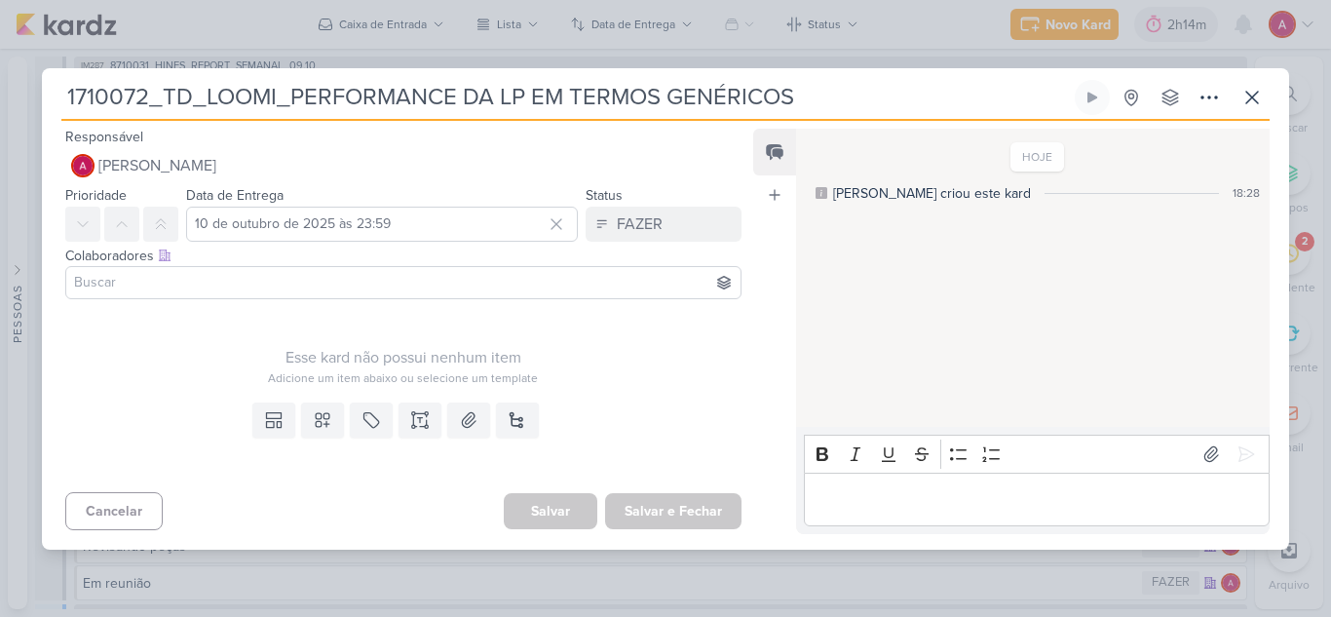
click at [851, 488] on p "Editor editing area: main" at bounding box center [1035, 498] width 445 height 23
click at [1256, 101] on icon at bounding box center [1252, 98] width 12 height 12
